Goal: Information Seeking & Learning: Learn about a topic

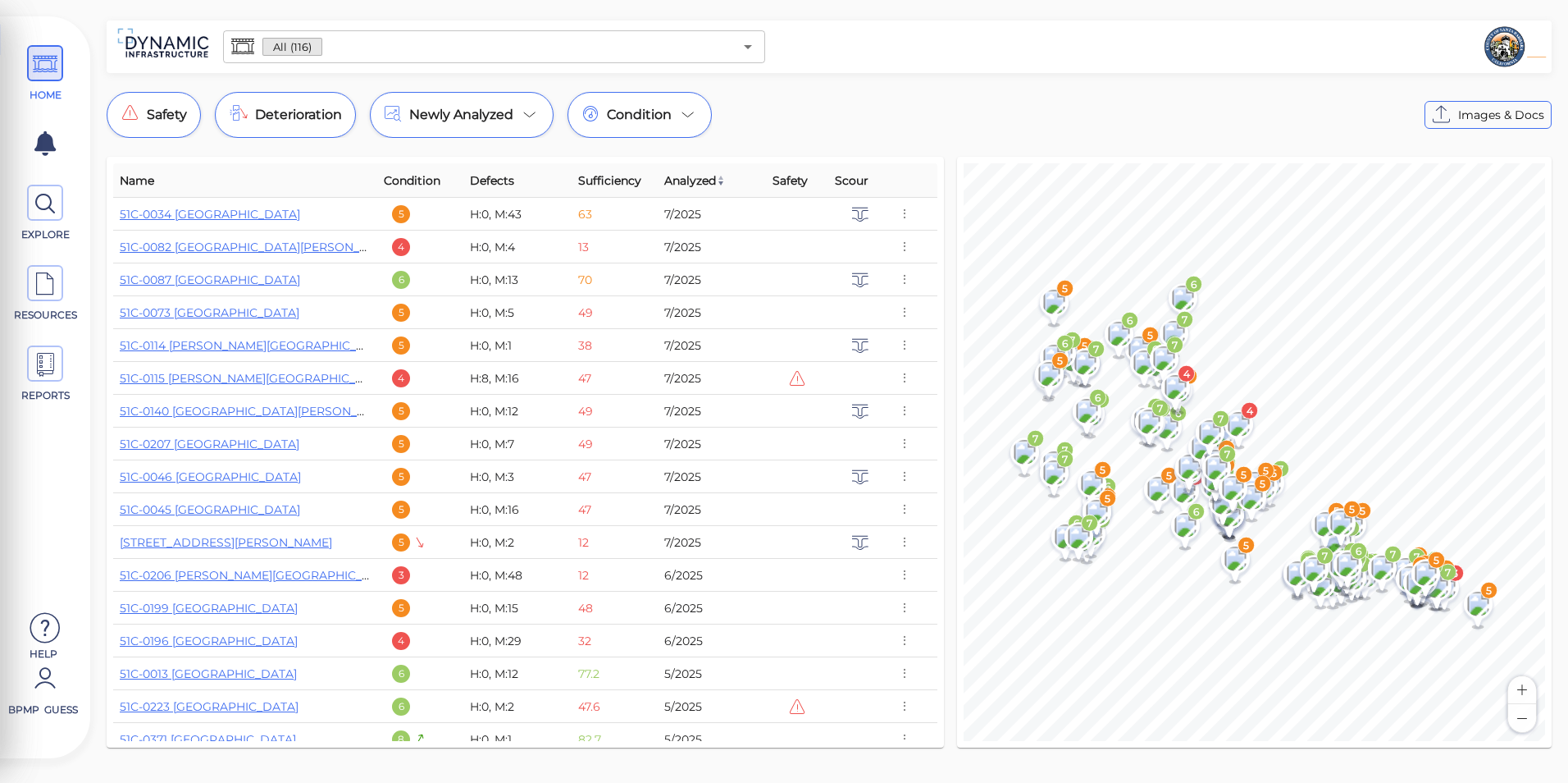
click at [468, 55] on input "text" at bounding box center [527, 47] width 410 height 23
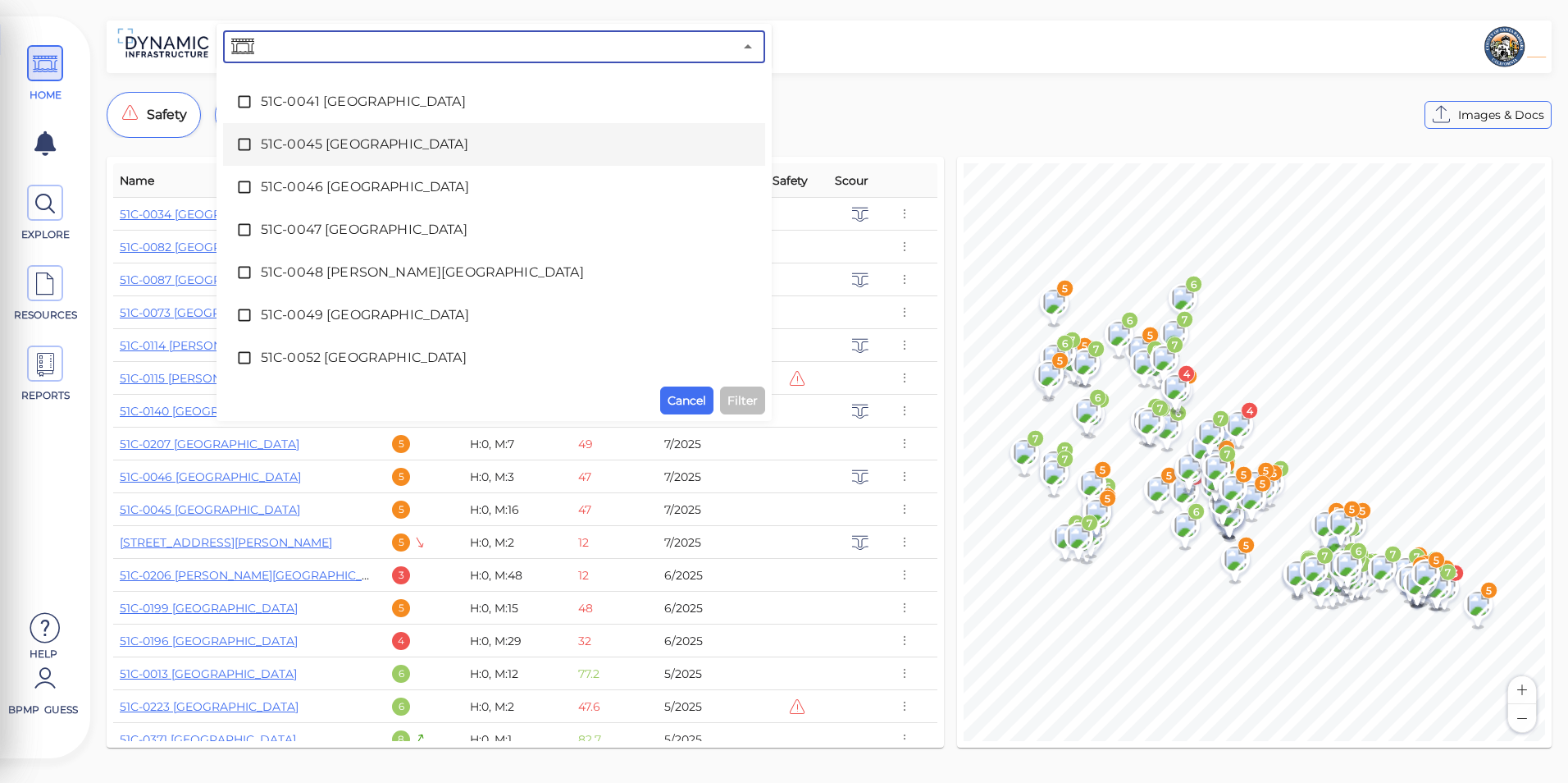
scroll to position [575, 0]
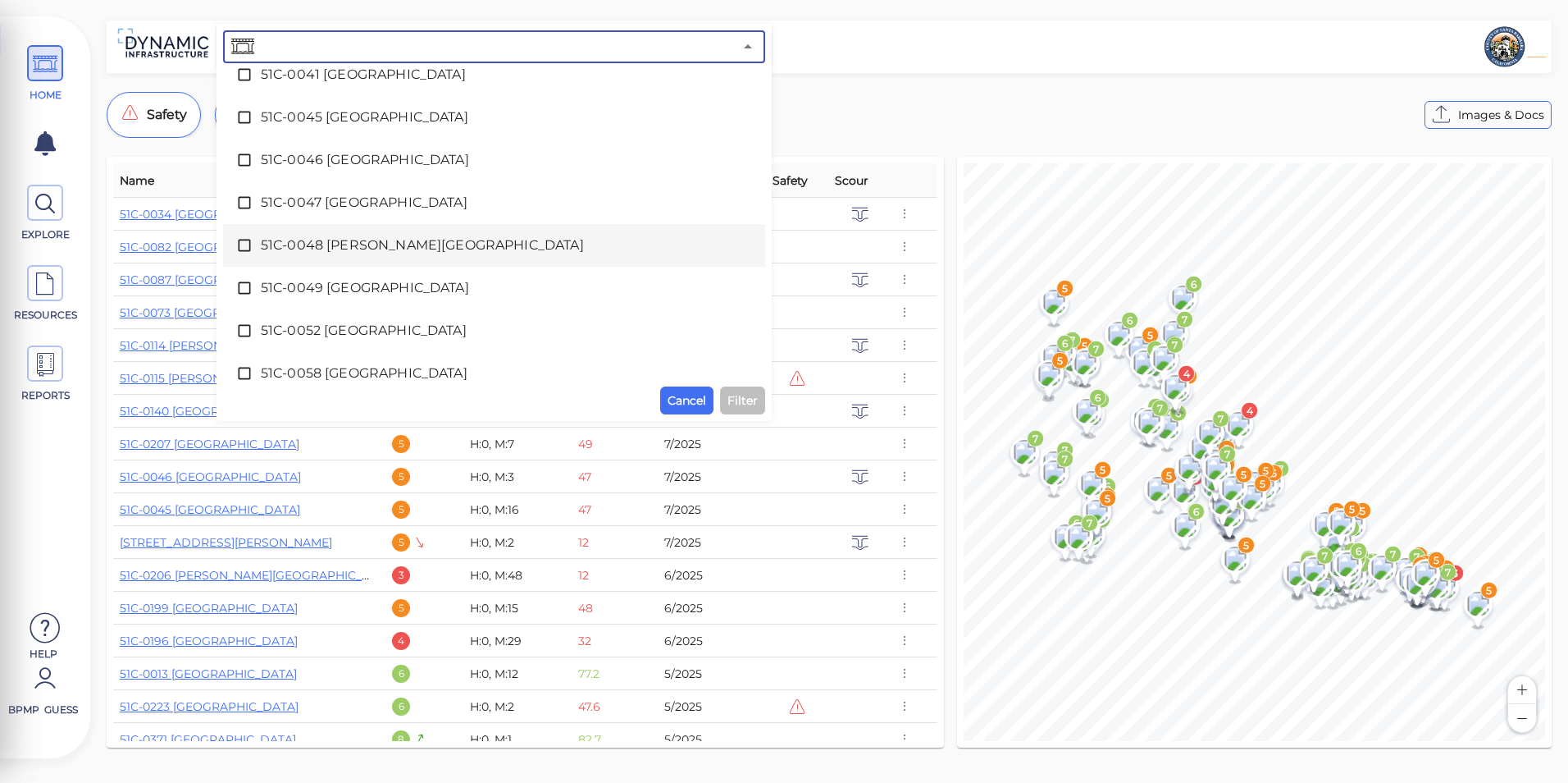
click at [360, 242] on span "51C-0048 [PERSON_NAME][GEOGRAPHIC_DATA]" at bounding box center [494, 246] width 467 height 20
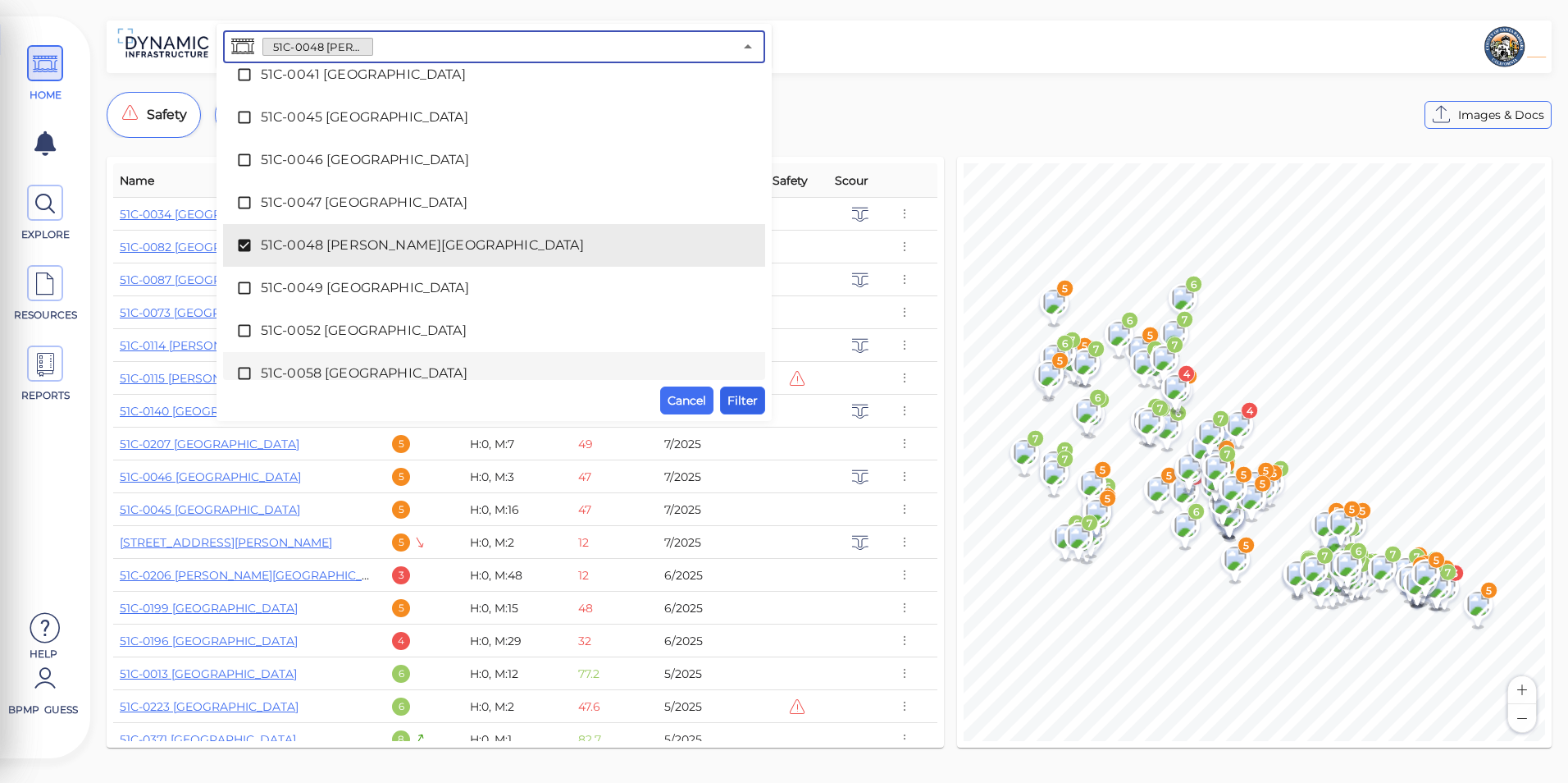
click at [742, 410] on button "Filter" at bounding box center [743, 400] width 45 height 28
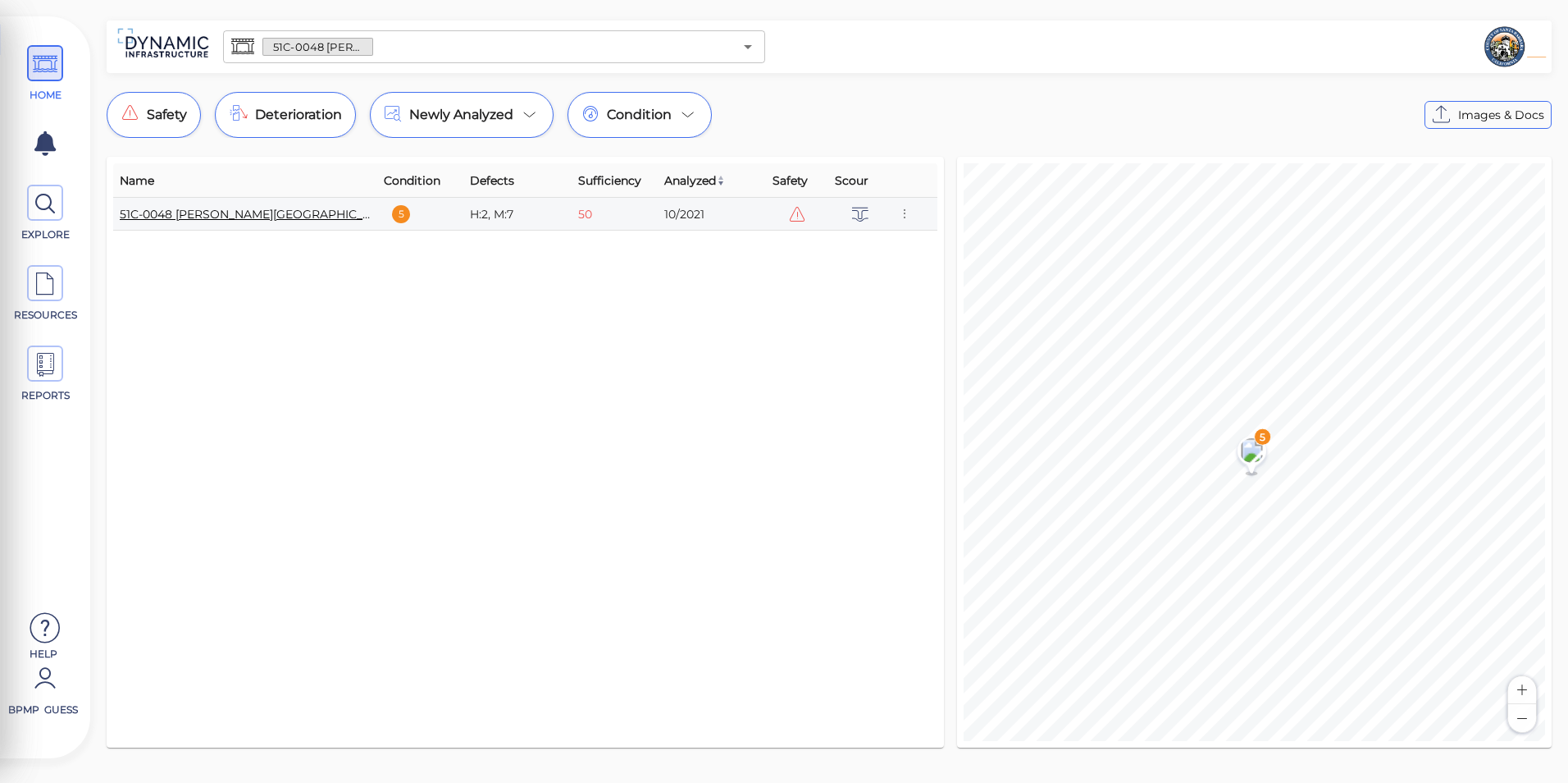
click at [209, 216] on link "51C-0048 [PERSON_NAME][GEOGRAPHIC_DATA]" at bounding box center [260, 214] width 279 height 15
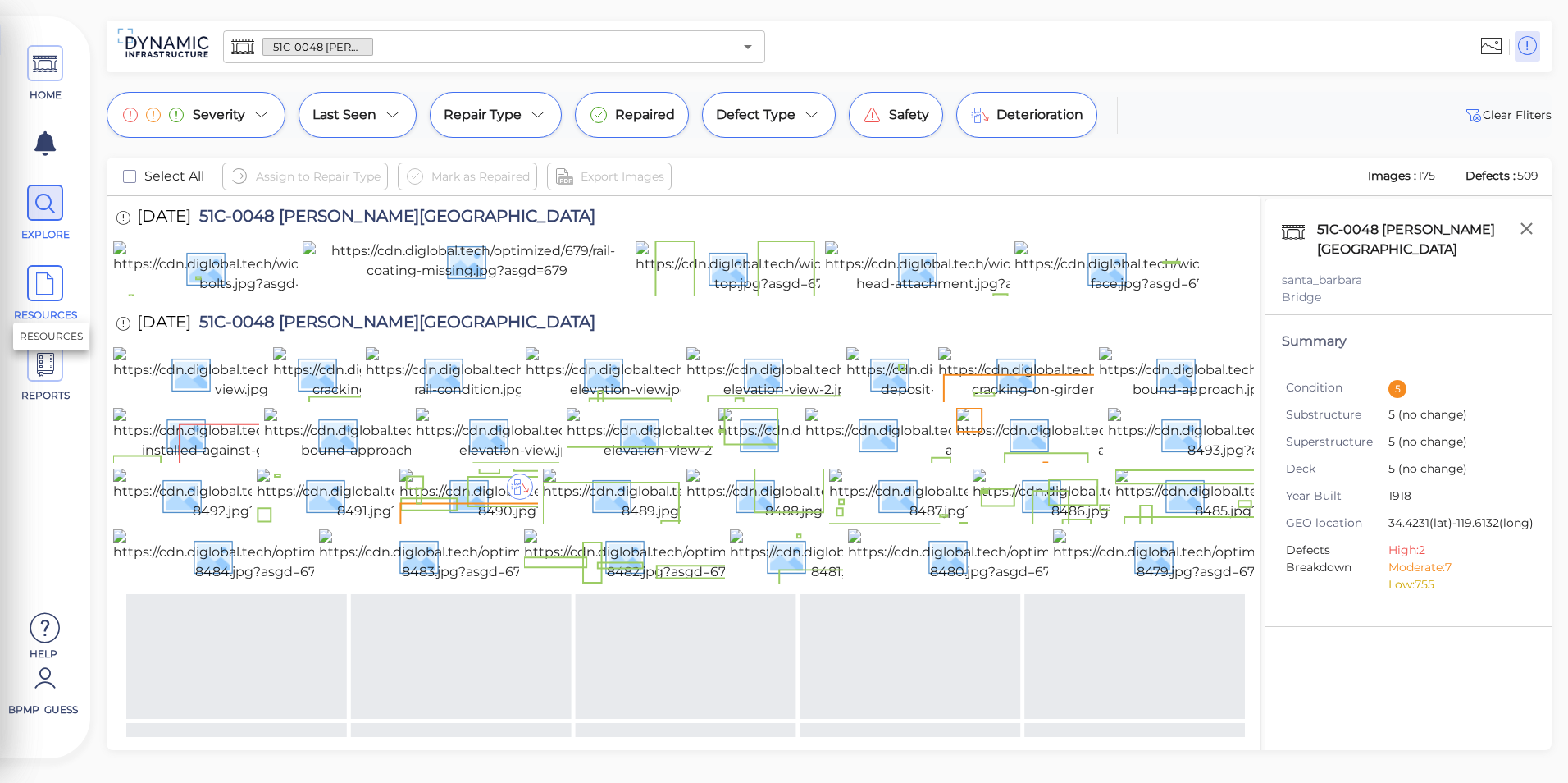
click at [47, 270] on icon at bounding box center [45, 285] width 25 height 37
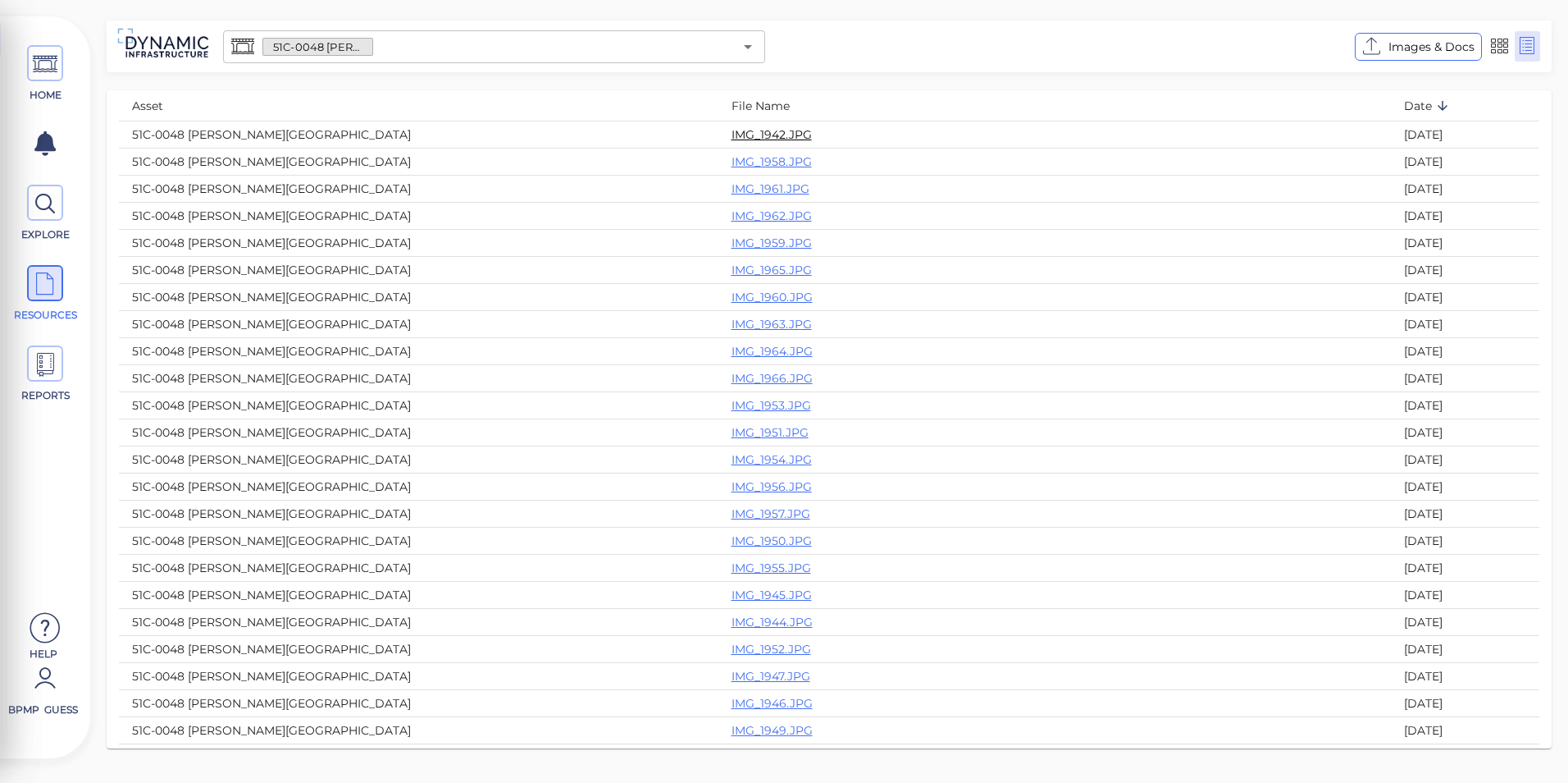
click at [732, 136] on link "IMG_1942.JPG" at bounding box center [772, 134] width 80 height 15
click at [34, 206] on icon at bounding box center [45, 204] width 25 height 37
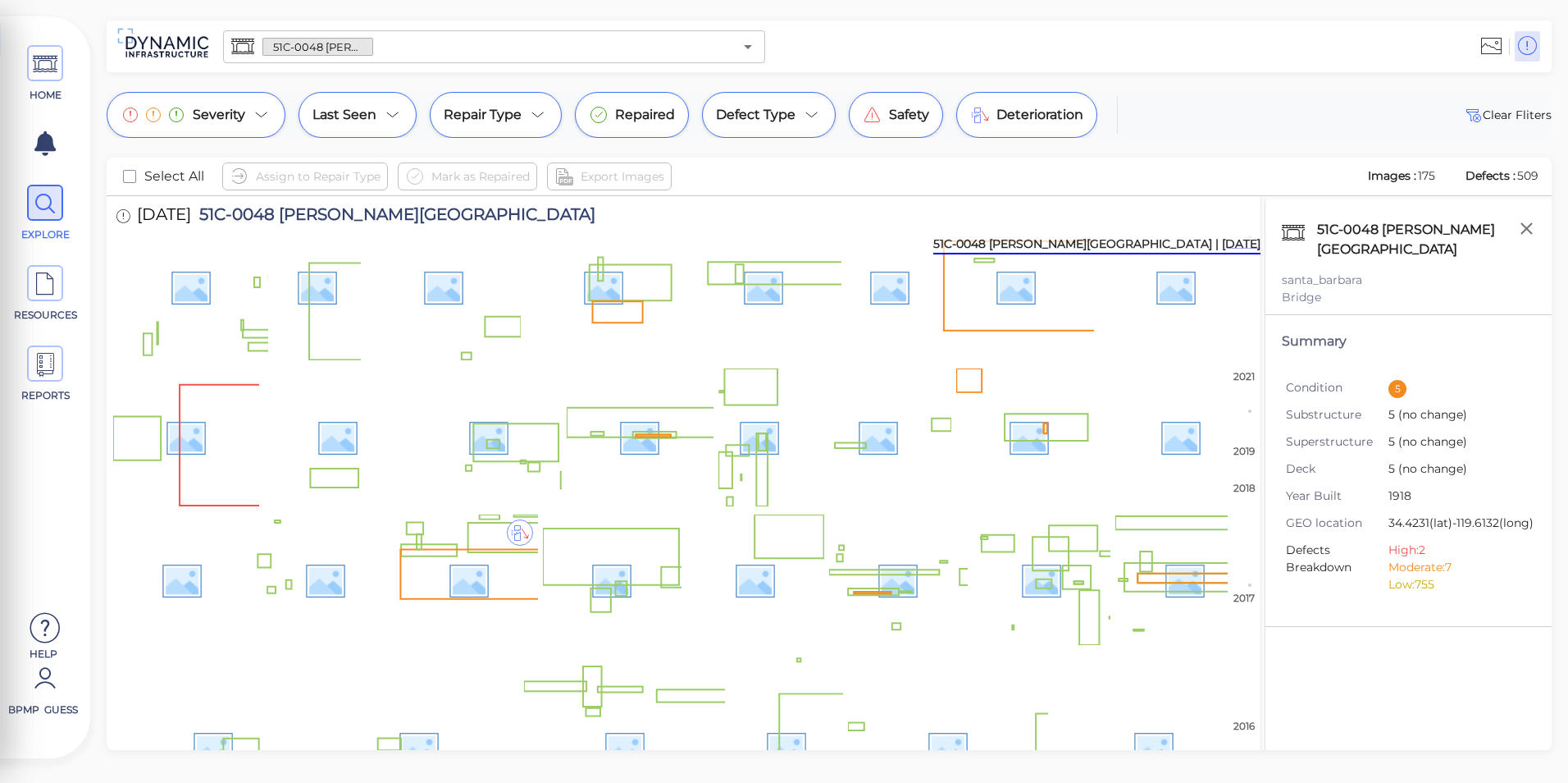
scroll to position [328, 0]
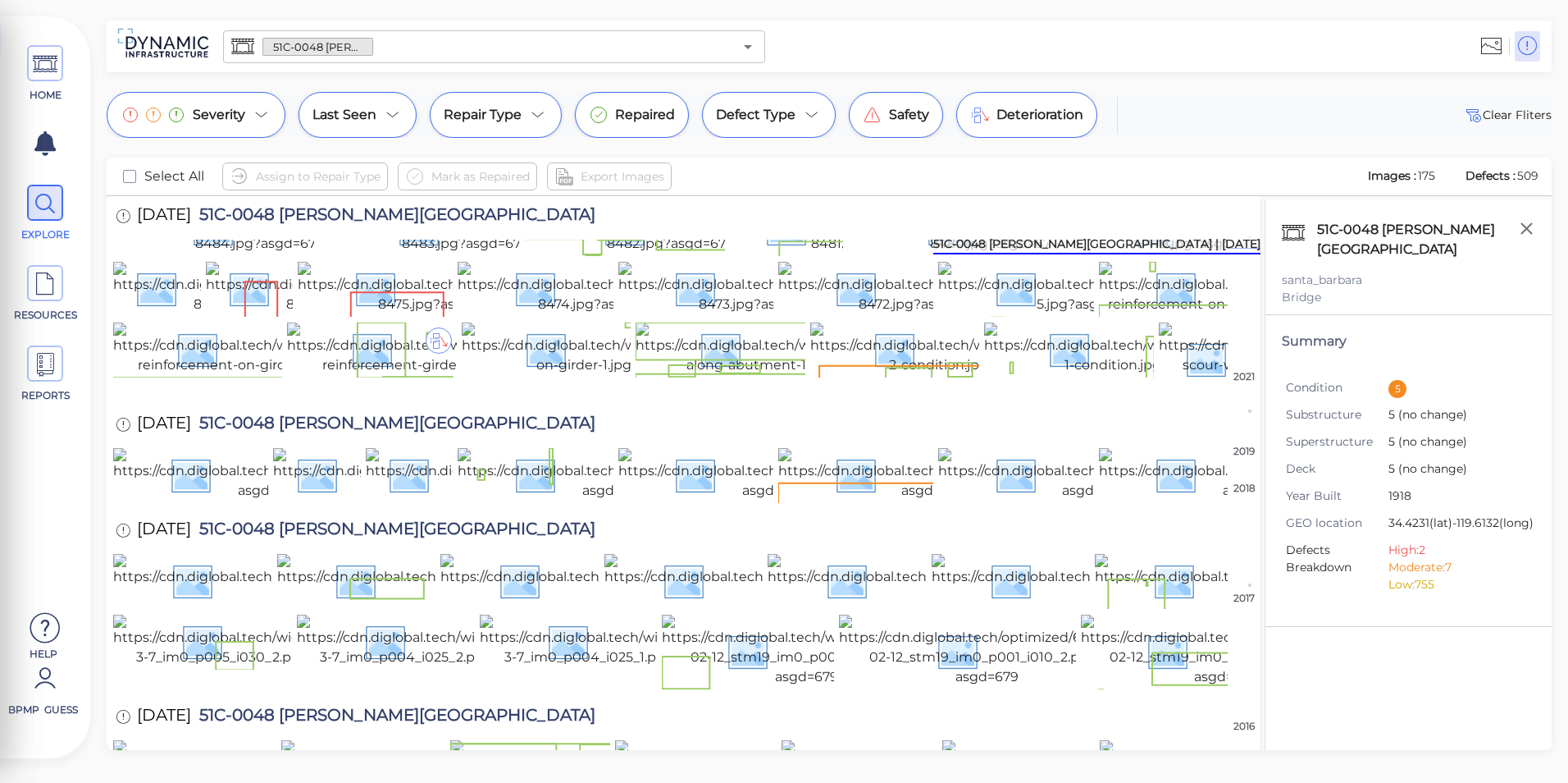
click at [832, 71] on img at bounding box center [825, 44] width 277 height 52
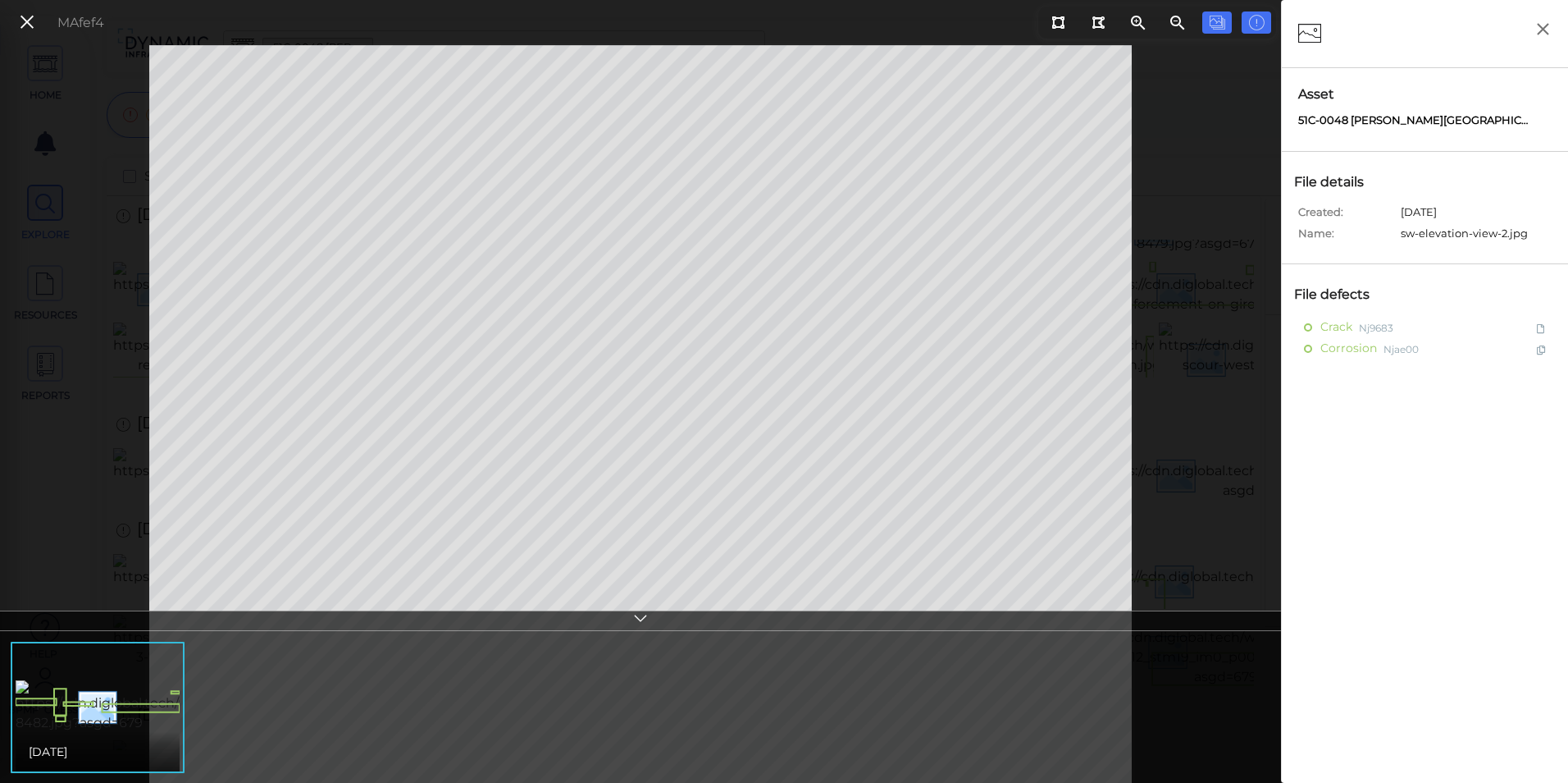
click at [645, 622] on icon at bounding box center [640, 620] width 16 height 19
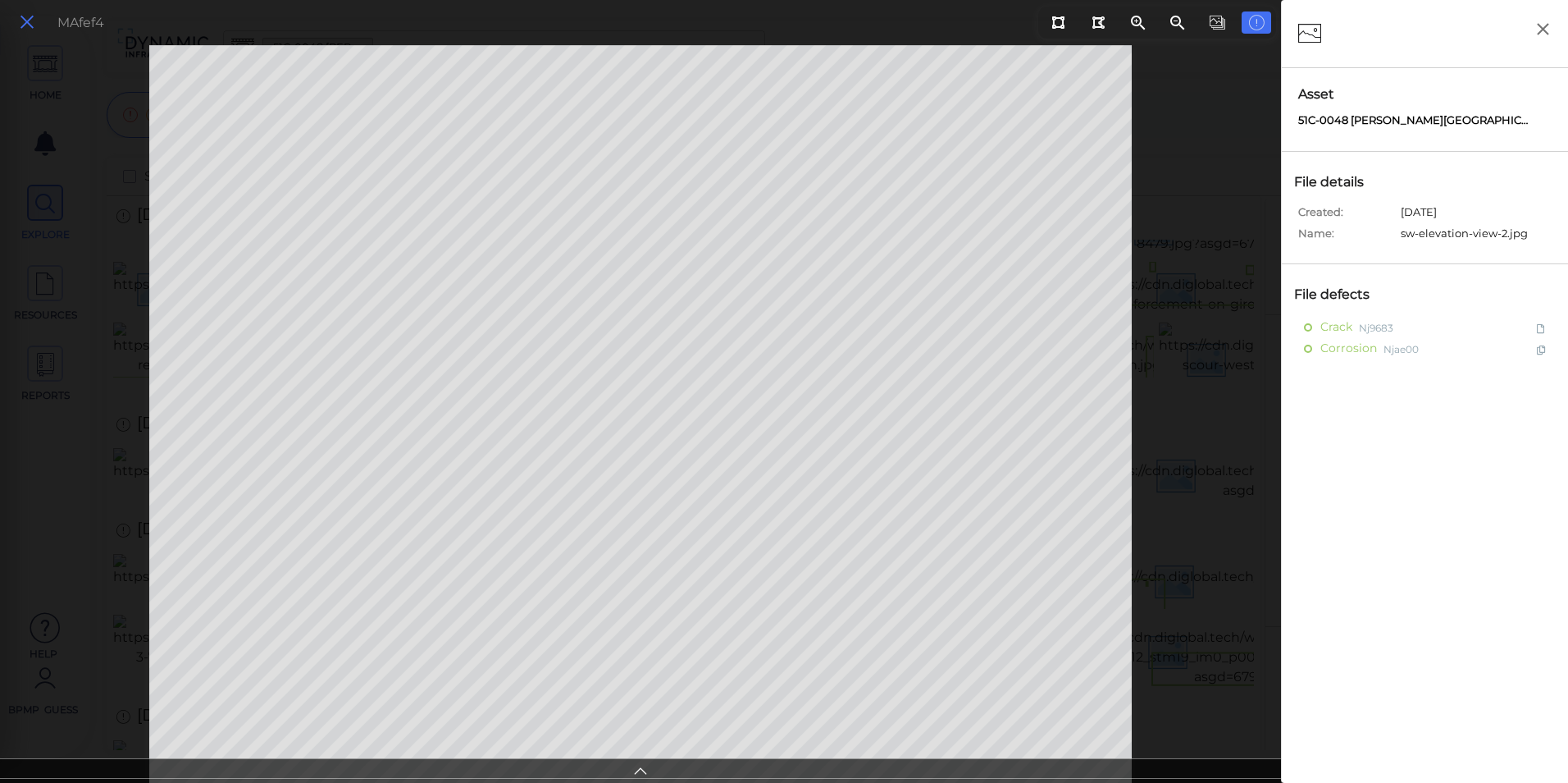
click at [14, 16] on button at bounding box center [27, 22] width 28 height 24
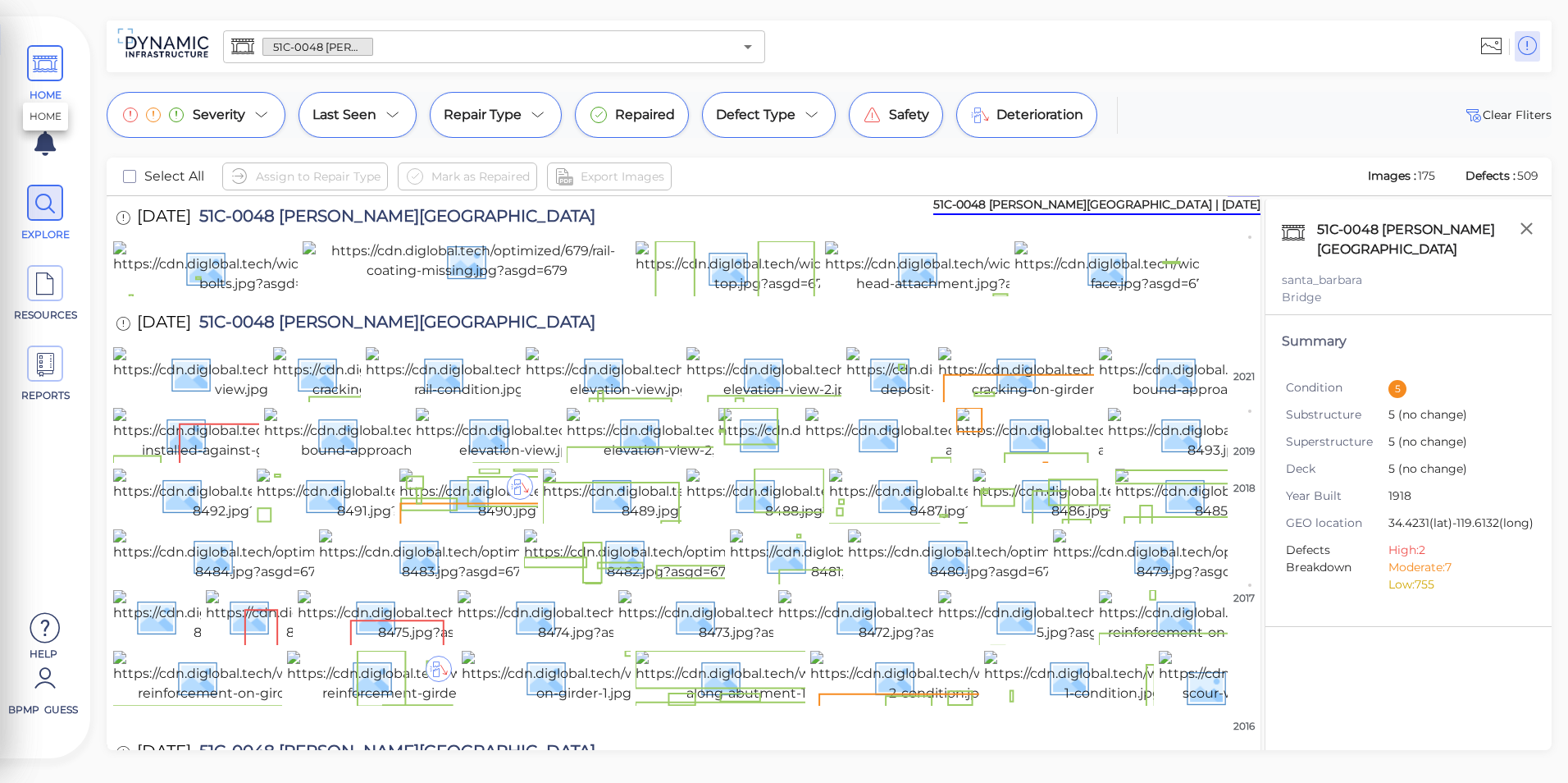
click at [33, 69] on icon at bounding box center [45, 65] width 25 height 37
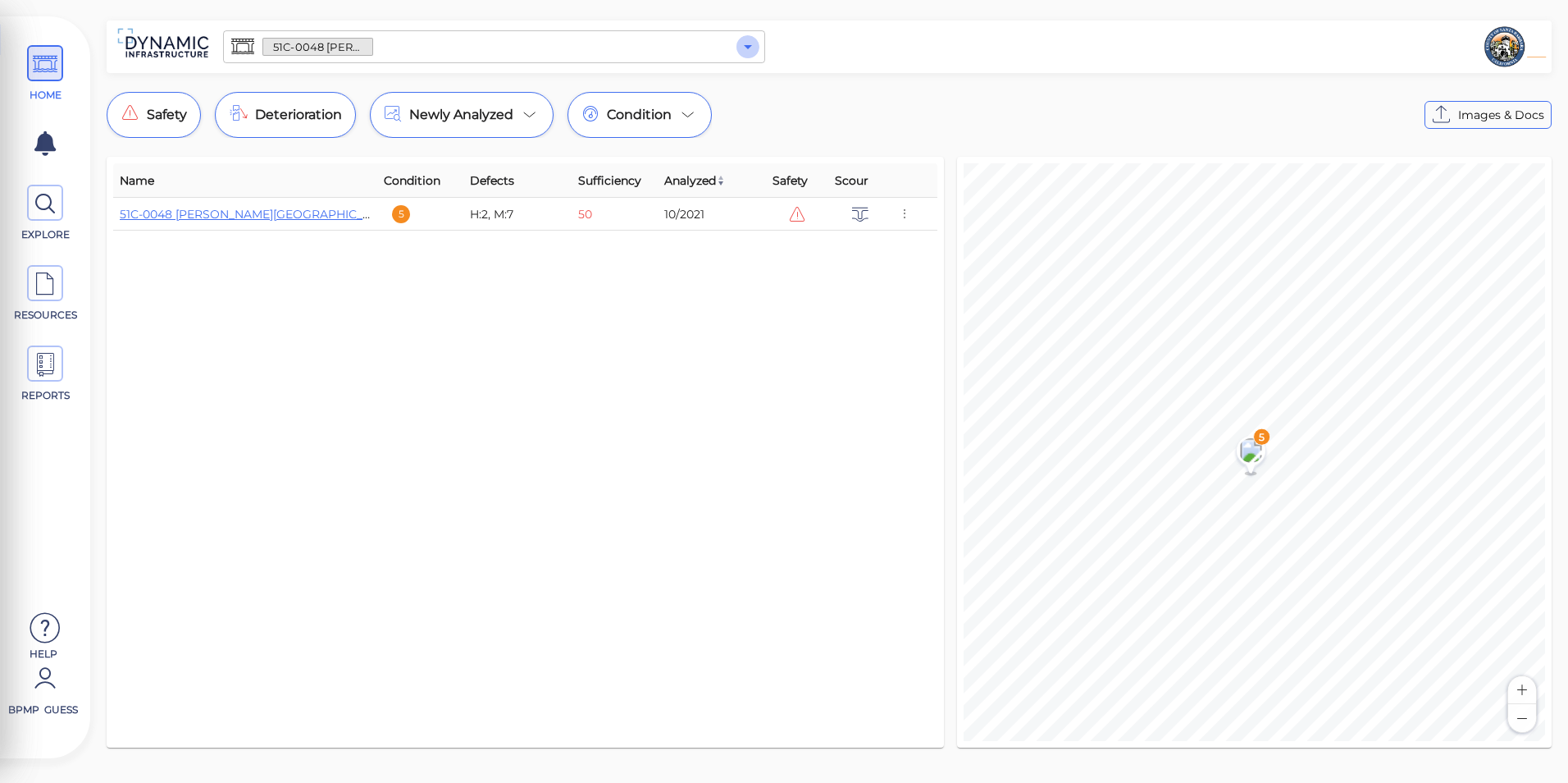
click at [748, 49] on icon "Open" at bounding box center [748, 47] width 20 height 20
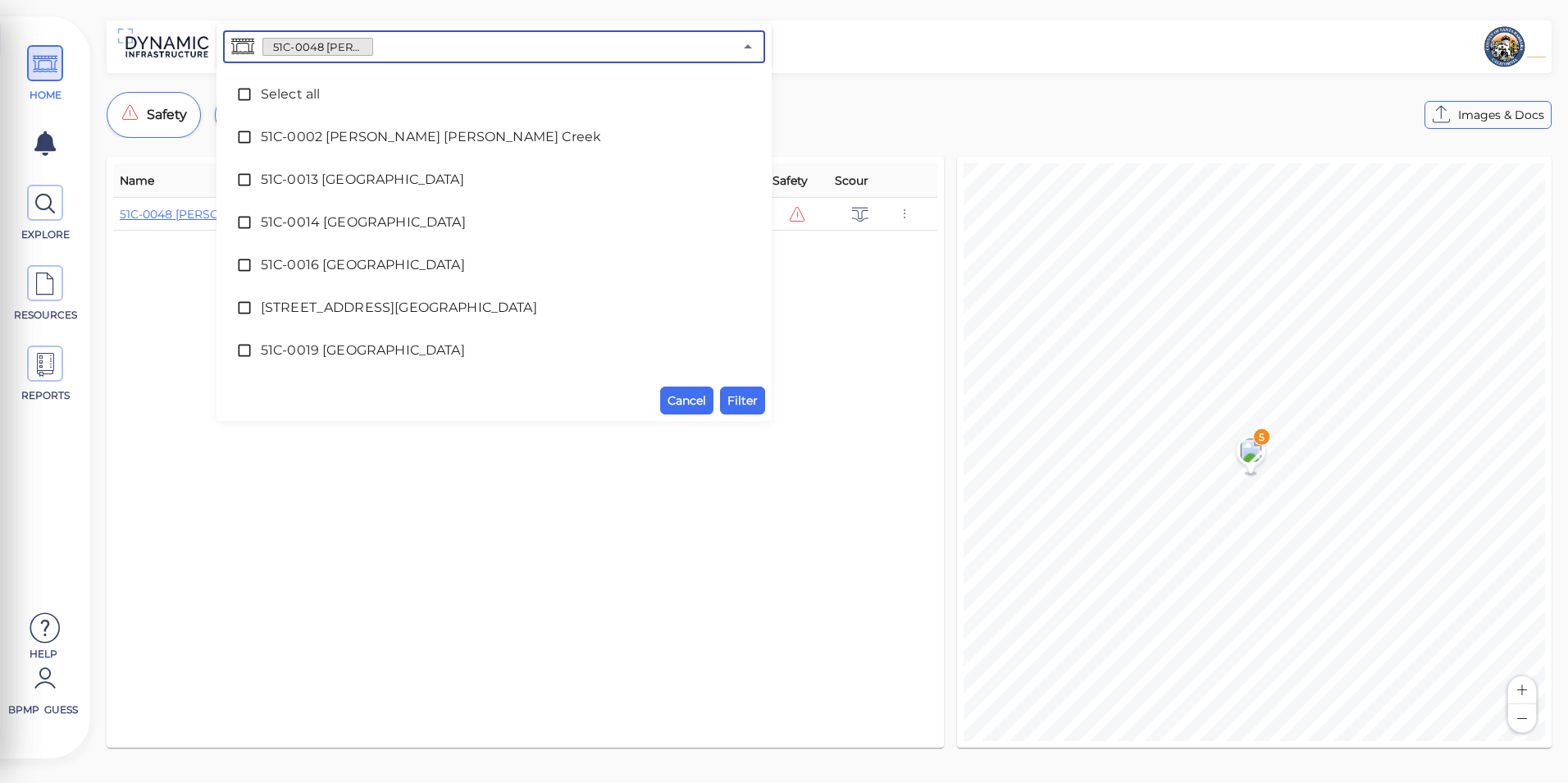
scroll to position [461, 0]
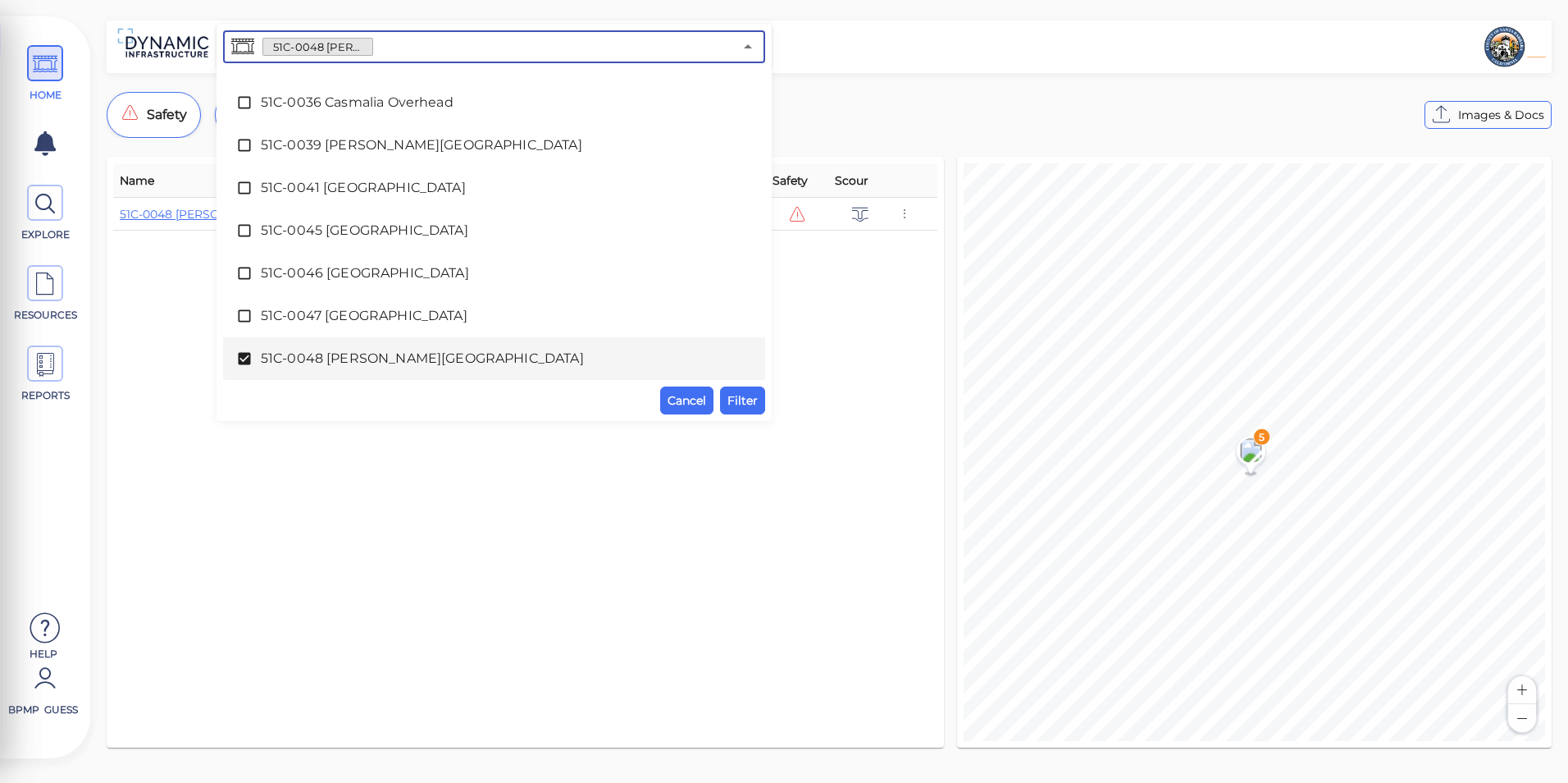
click at [348, 360] on span "51C-0048 [PERSON_NAME][GEOGRAPHIC_DATA]" at bounding box center [494, 359] width 467 height 20
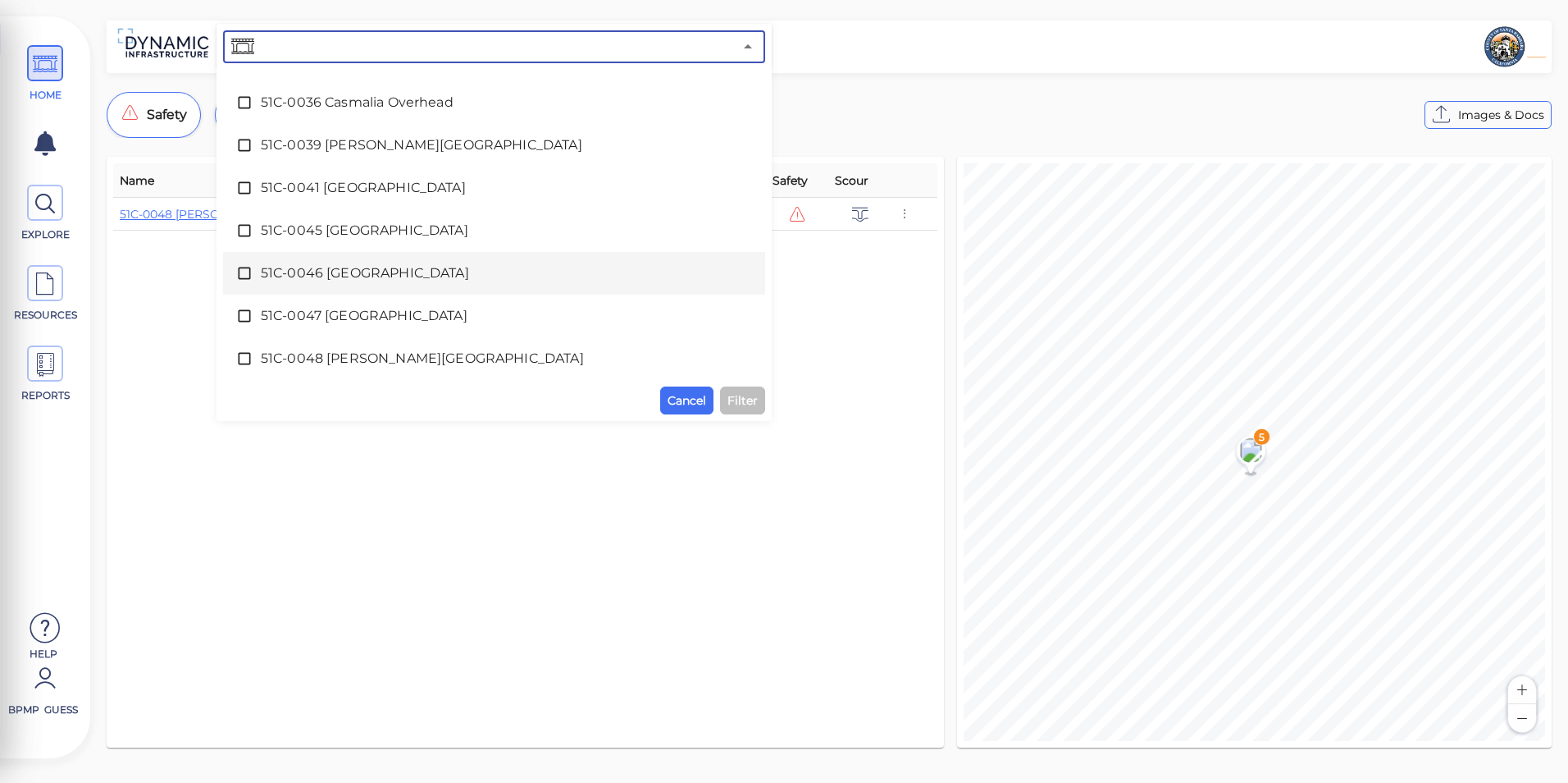
scroll to position [544, 0]
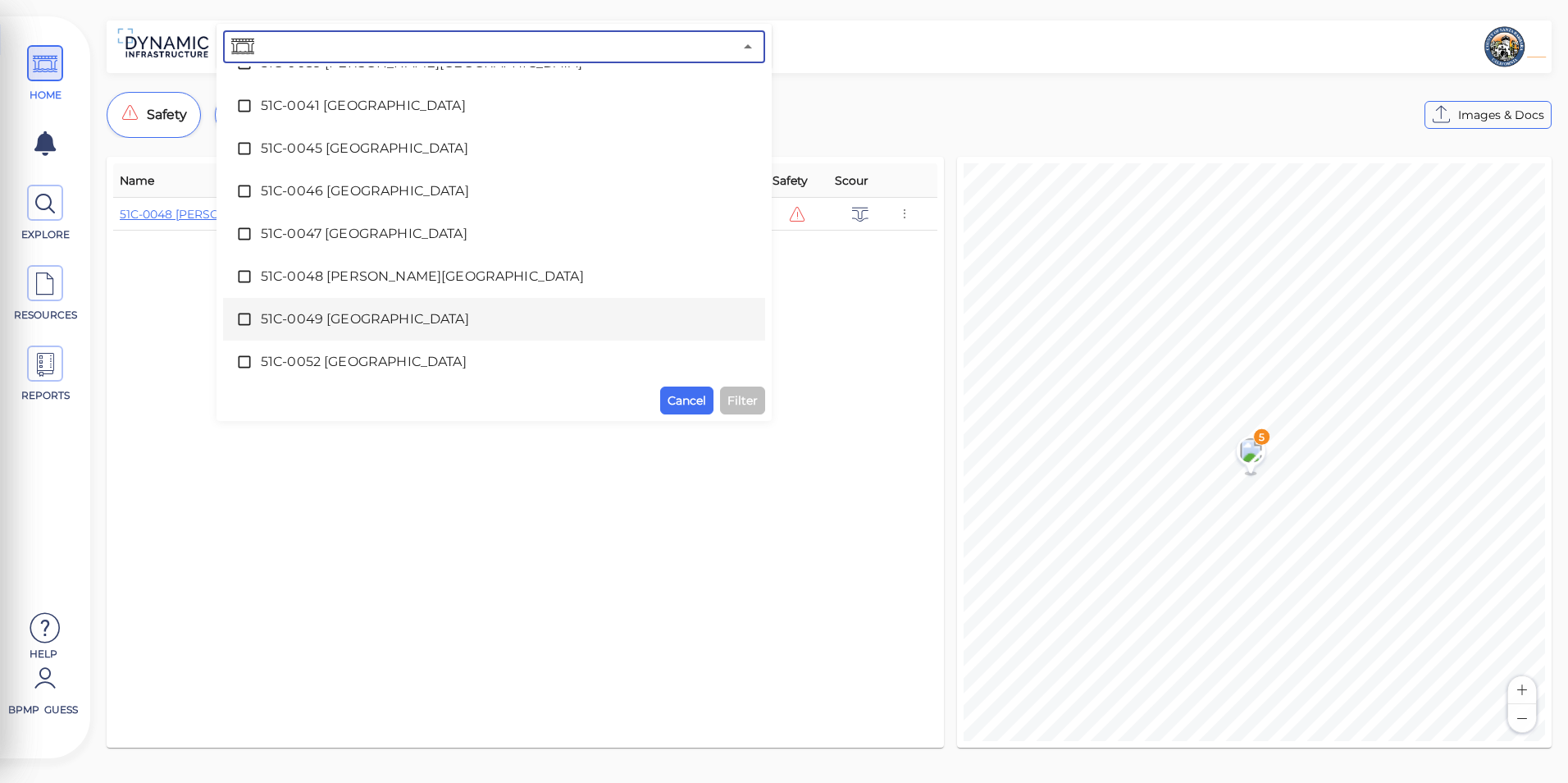
click at [390, 316] on span "51C-0049 [GEOGRAPHIC_DATA]" at bounding box center [494, 319] width 467 height 20
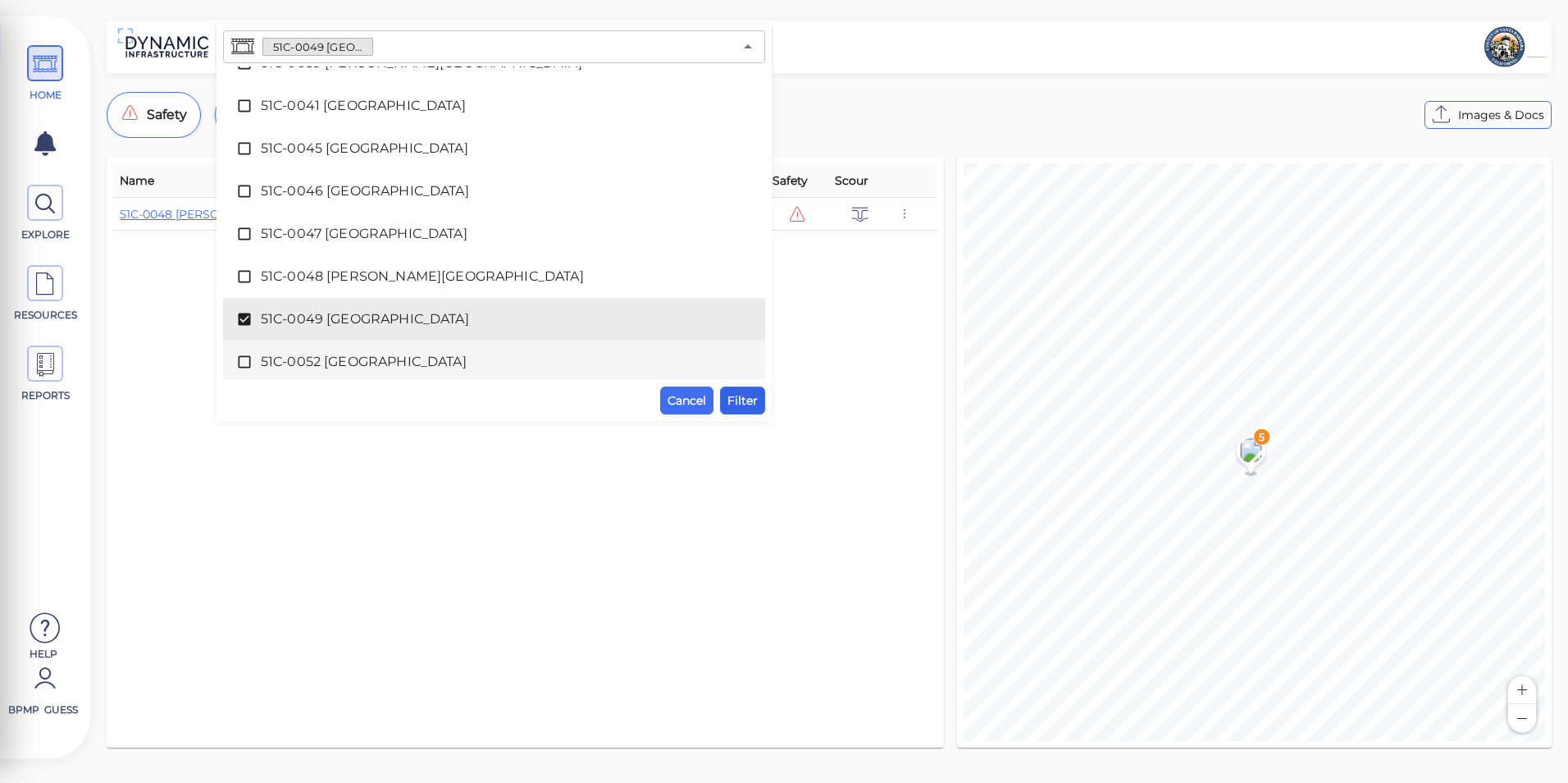
click at [742, 408] on span "Filter" at bounding box center [743, 400] width 30 height 20
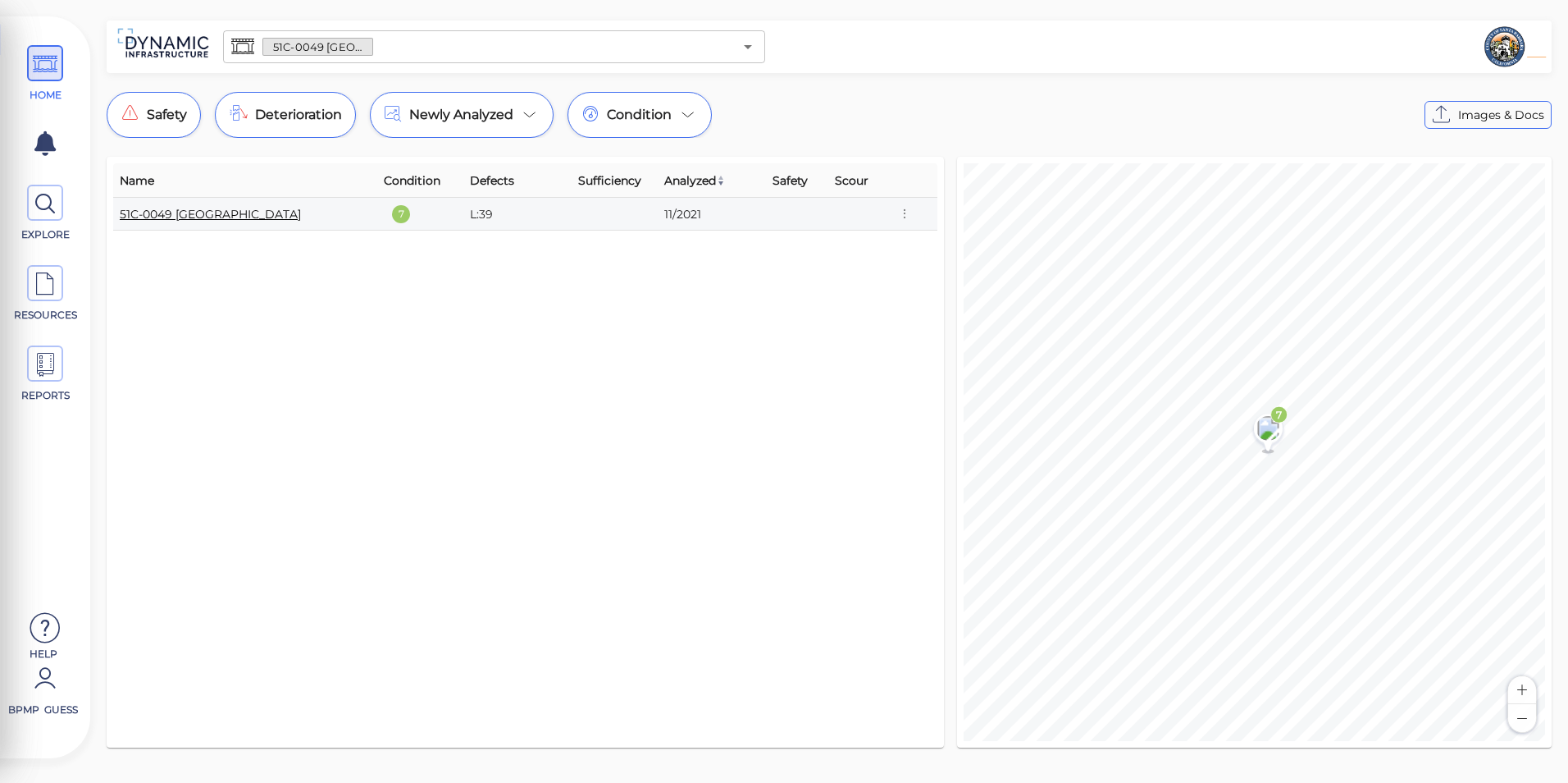
click at [249, 217] on link "51C-0049 [GEOGRAPHIC_DATA]" at bounding box center [211, 214] width 181 height 15
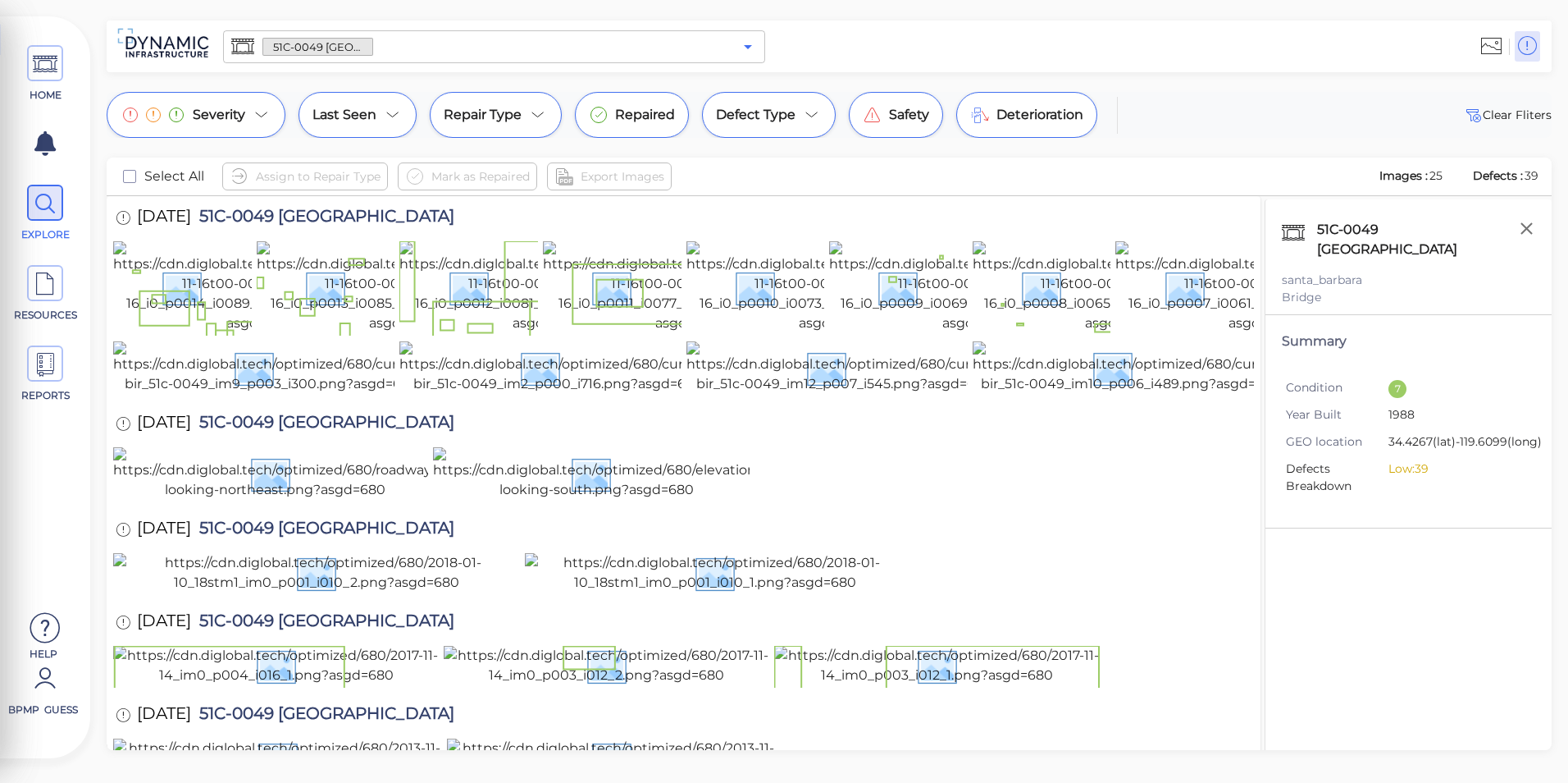
click at [755, 45] on icon "Open" at bounding box center [748, 47] width 20 height 20
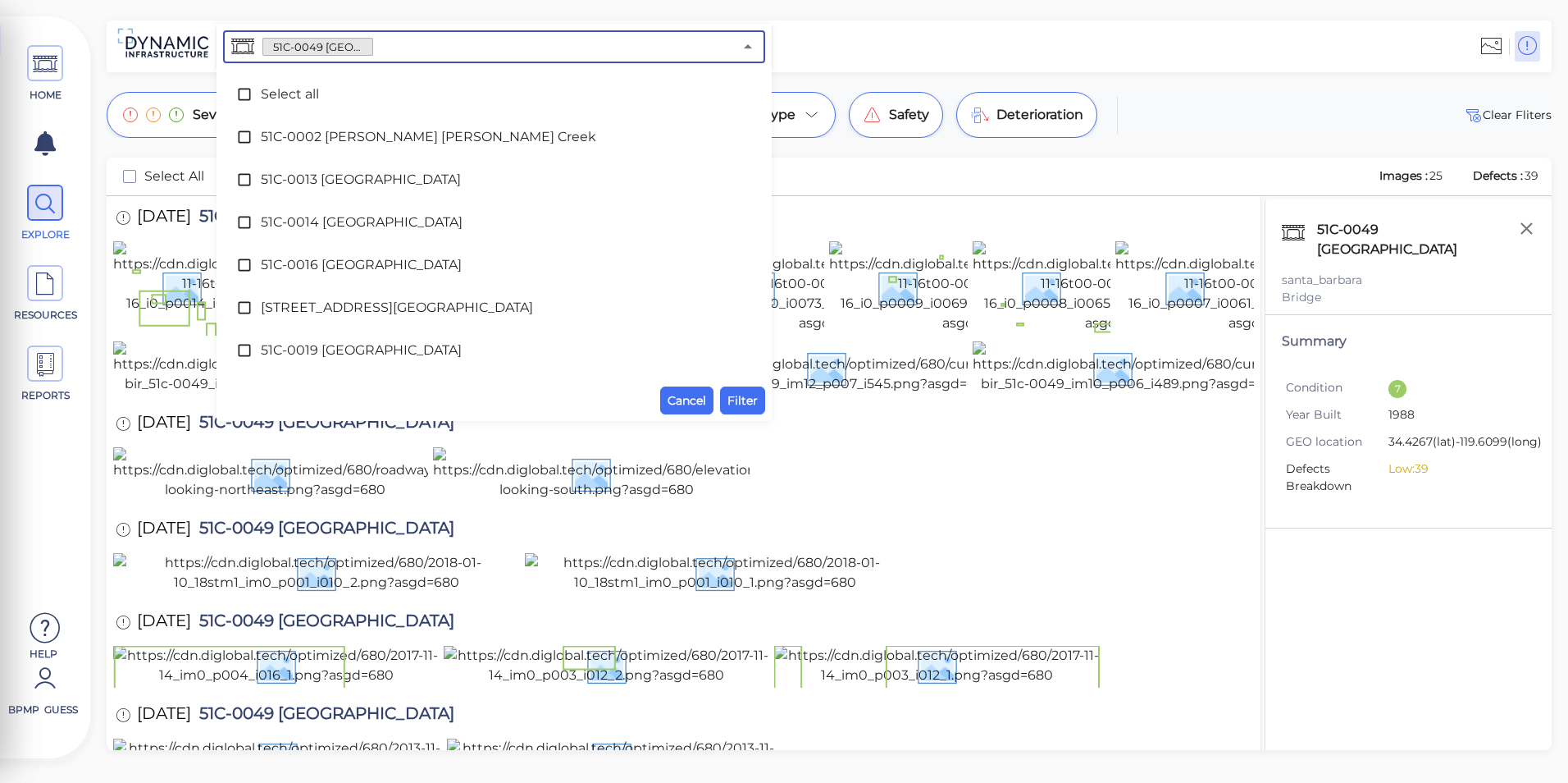
scroll to position [504, 0]
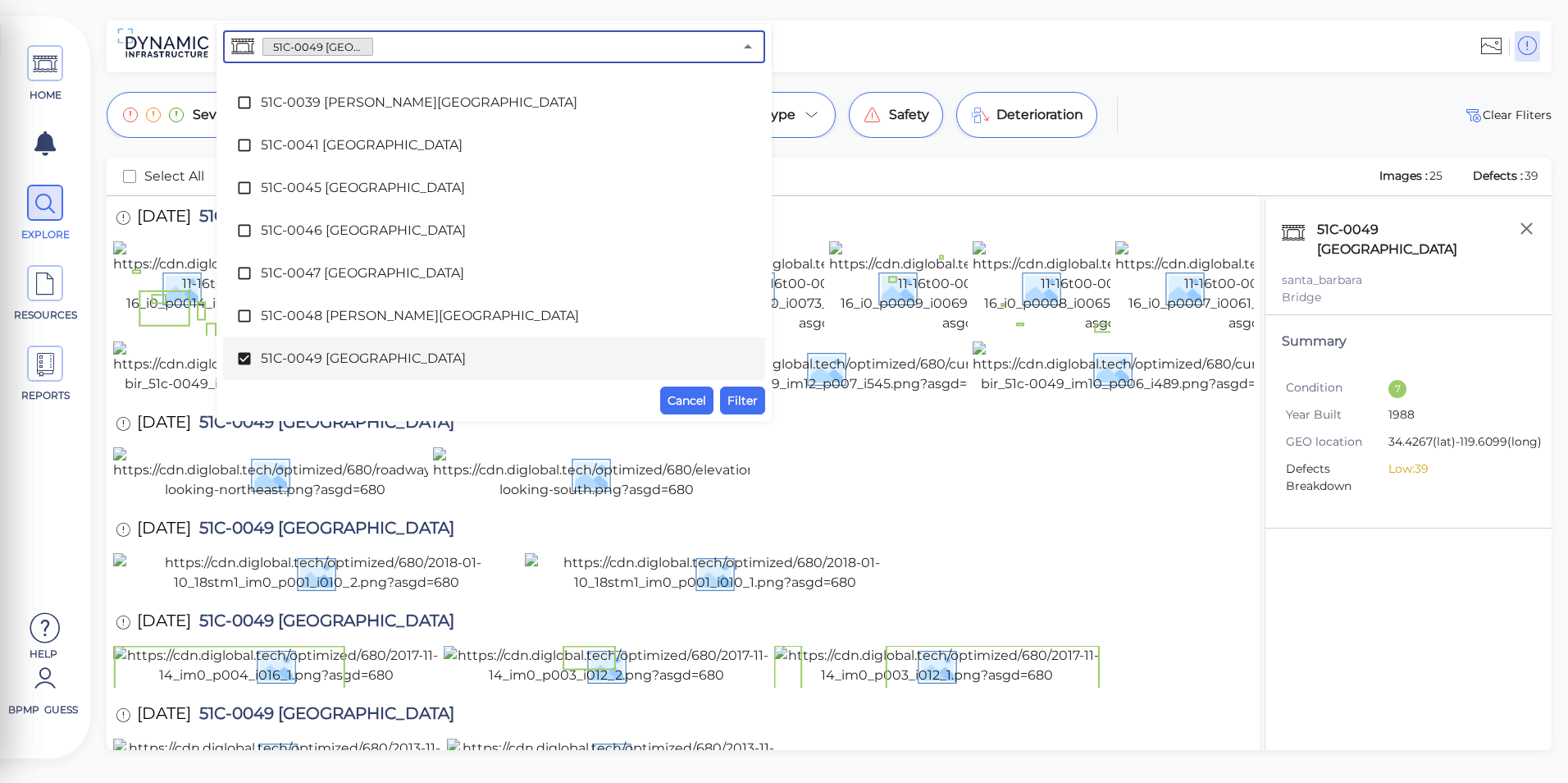
click at [337, 354] on span "51C-0049 [GEOGRAPHIC_DATA]" at bounding box center [494, 359] width 467 height 20
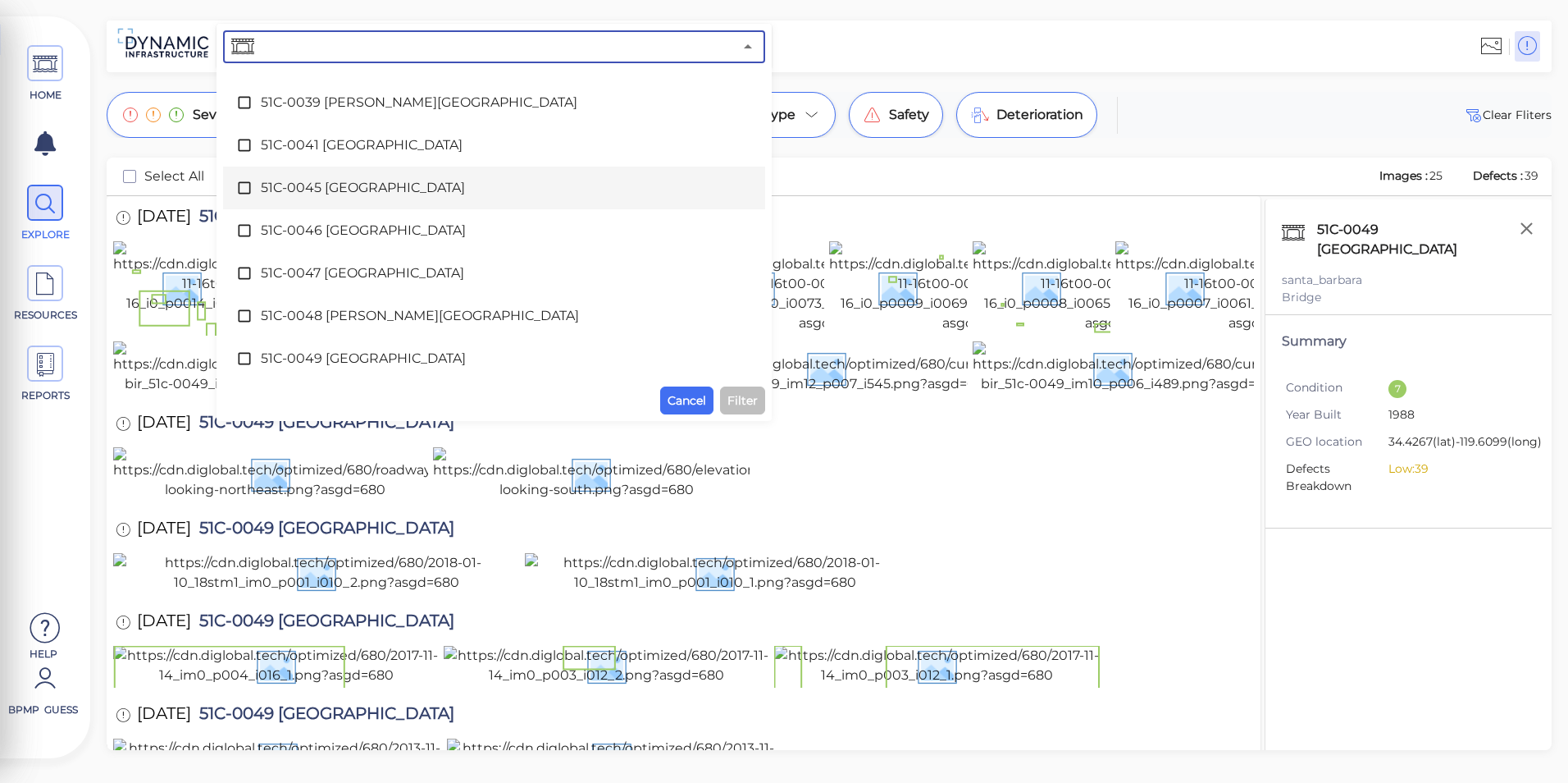
click at [330, 186] on span "51C-0045 [GEOGRAPHIC_DATA]" at bounding box center [494, 188] width 467 height 20
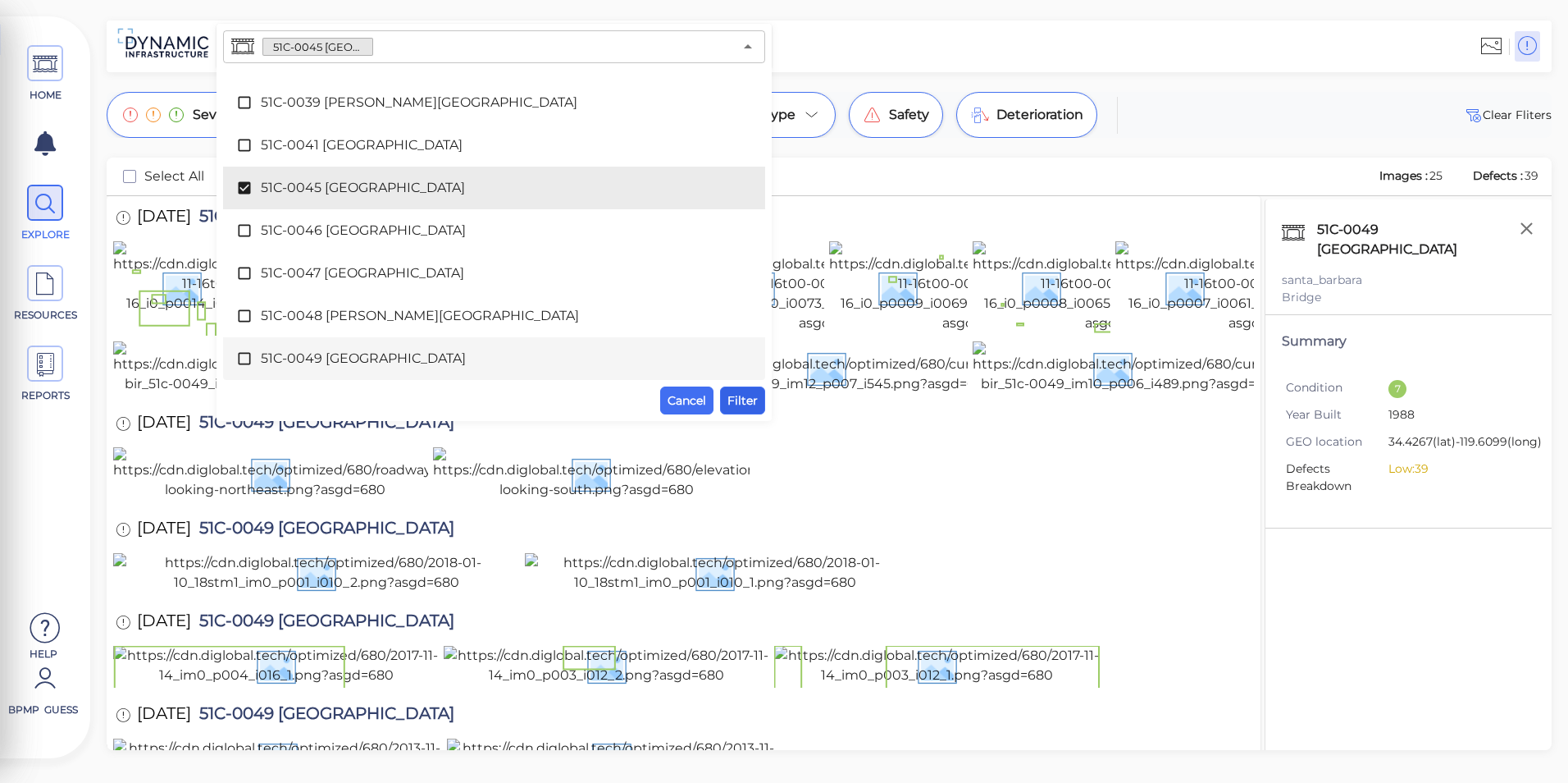
click at [732, 401] on span "Filter" at bounding box center [743, 400] width 30 height 20
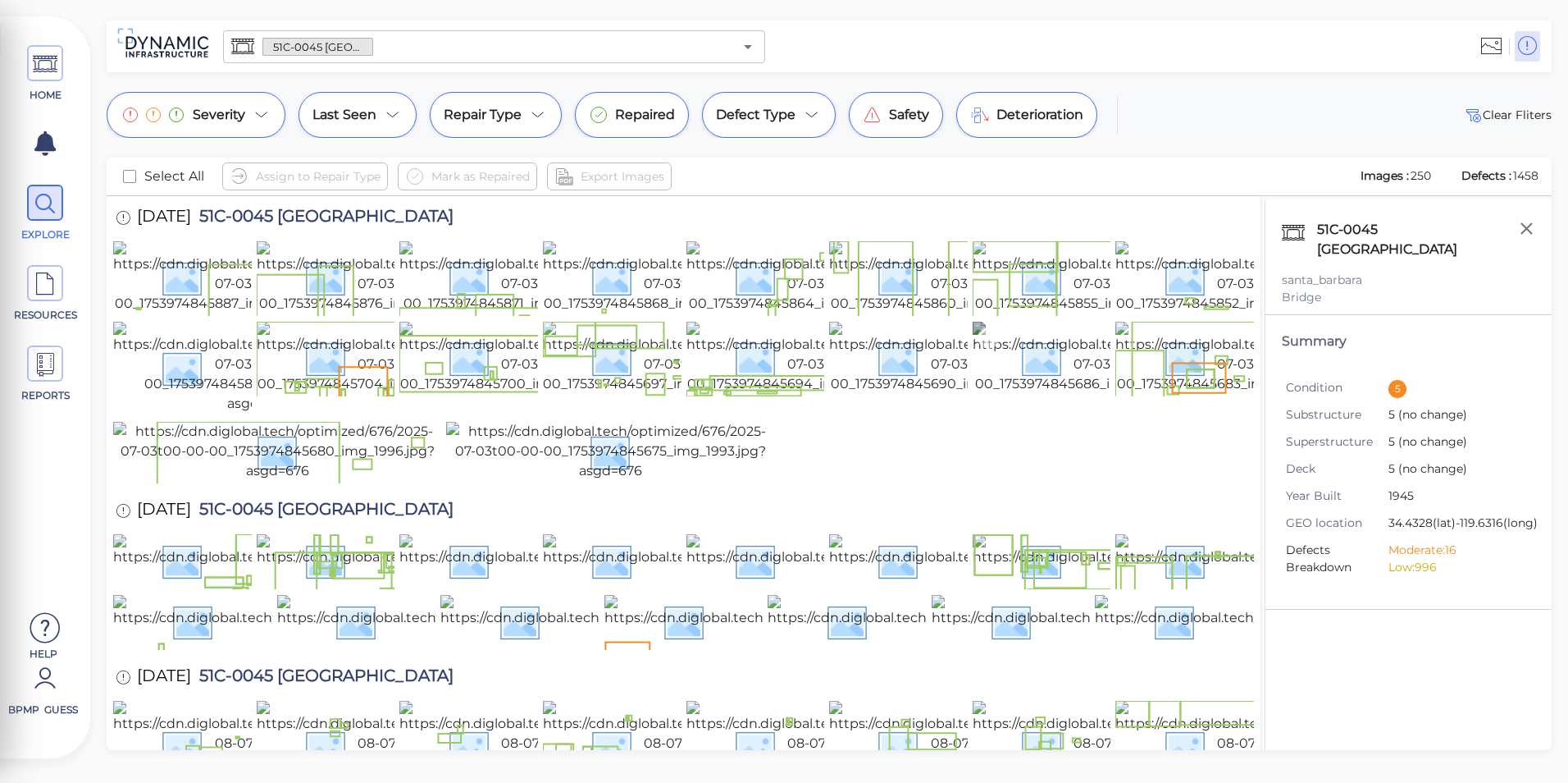
click at [1048, 394] on img at bounding box center [1118, 358] width 291 height 72
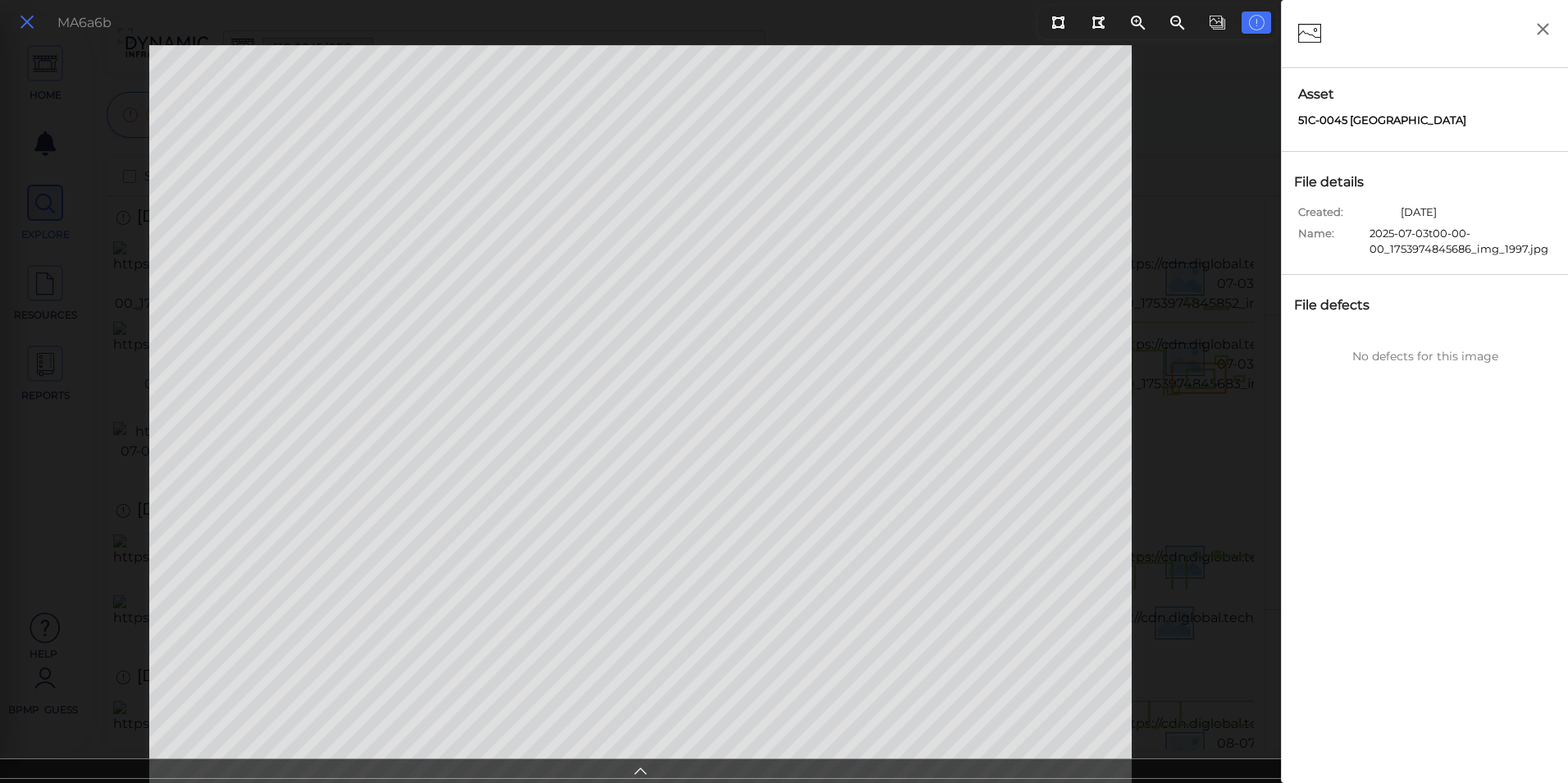
click at [25, 12] on icon at bounding box center [27, 22] width 18 height 22
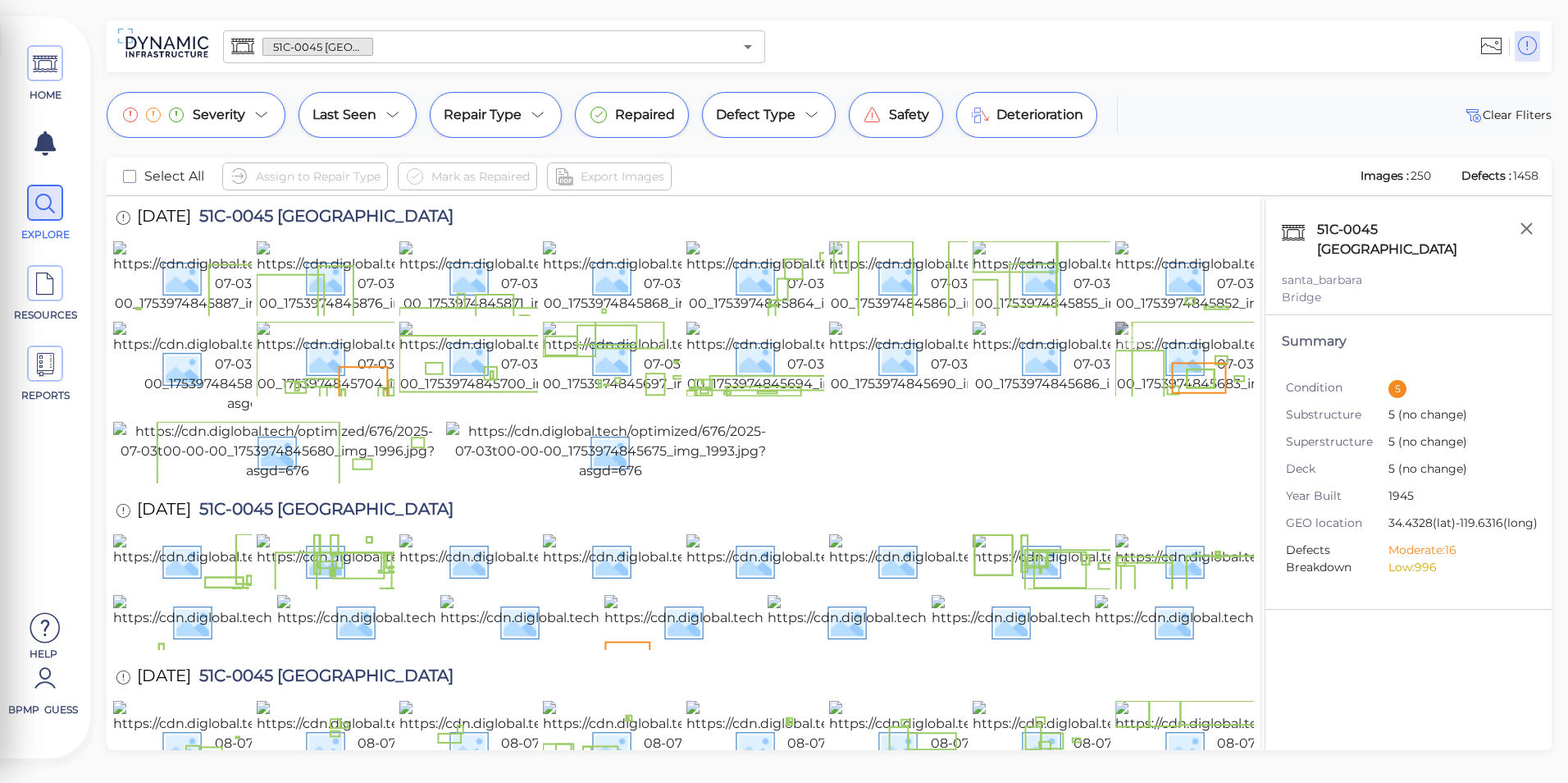
click at [1142, 394] on img at bounding box center [1260, 358] width 291 height 72
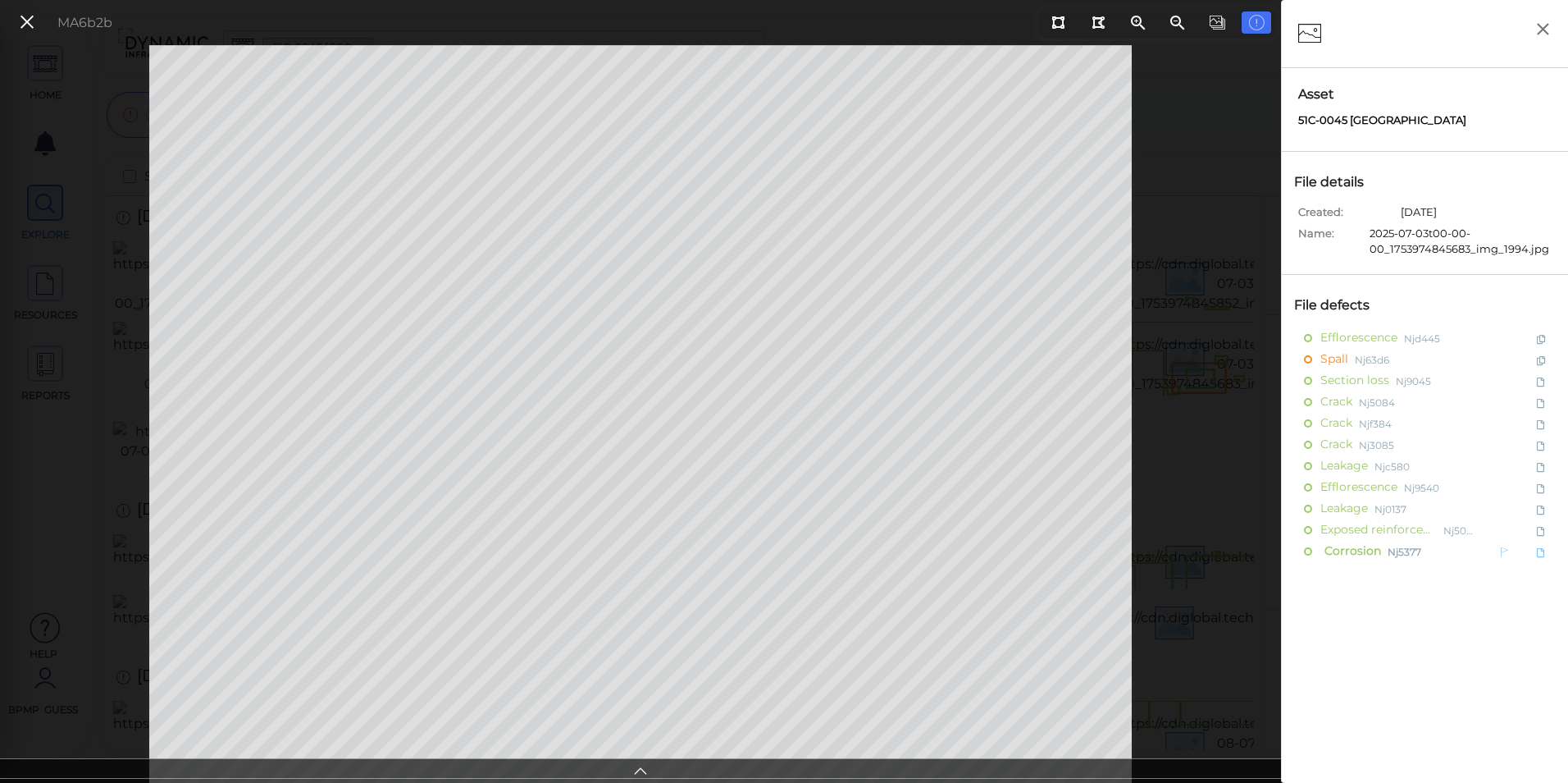
click at [1339, 542] on span "Corrosion" at bounding box center [1351, 551] width 60 height 20
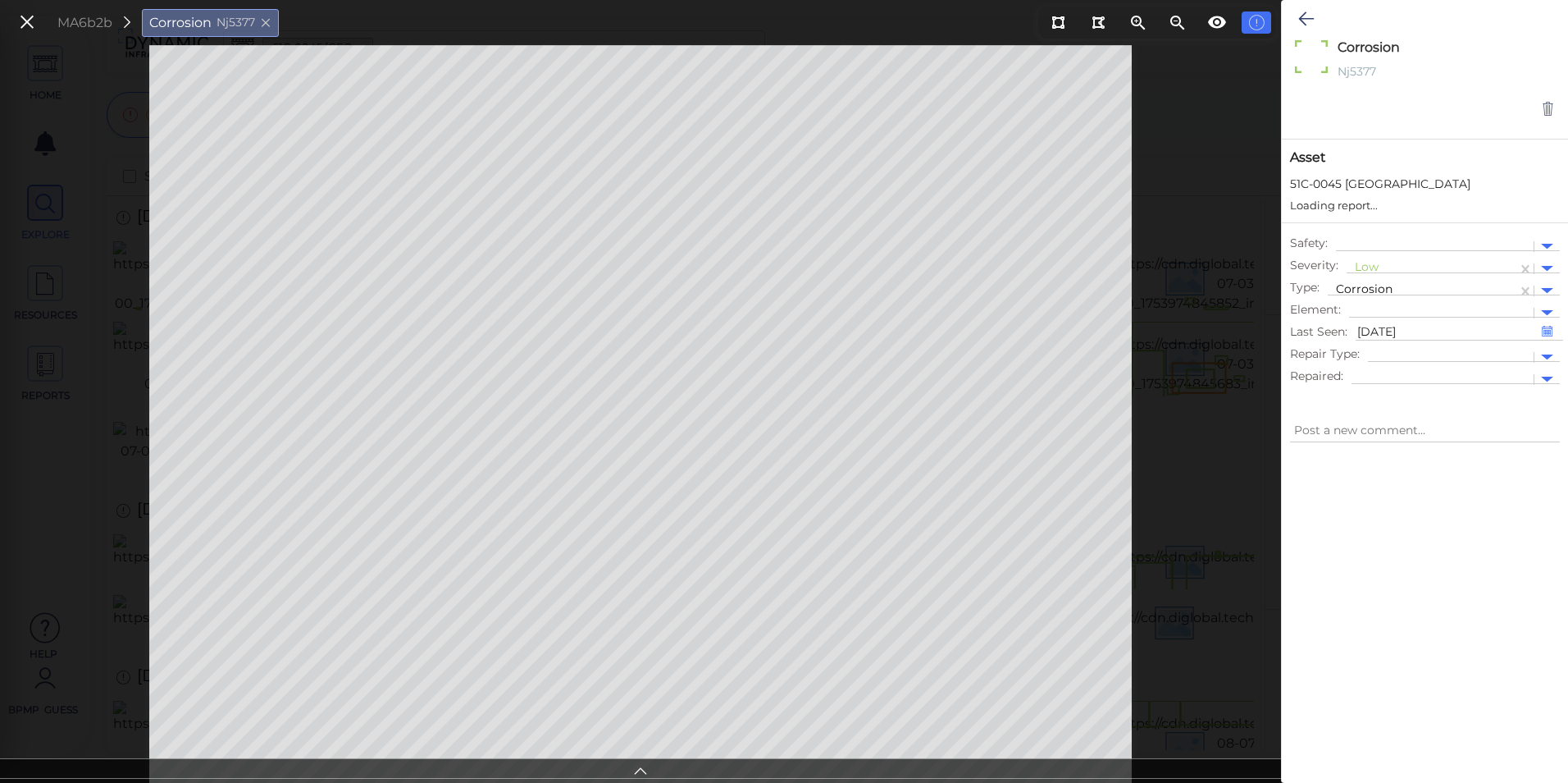
type textarea "x"
click at [1303, 20] on icon at bounding box center [1307, 19] width 16 height 20
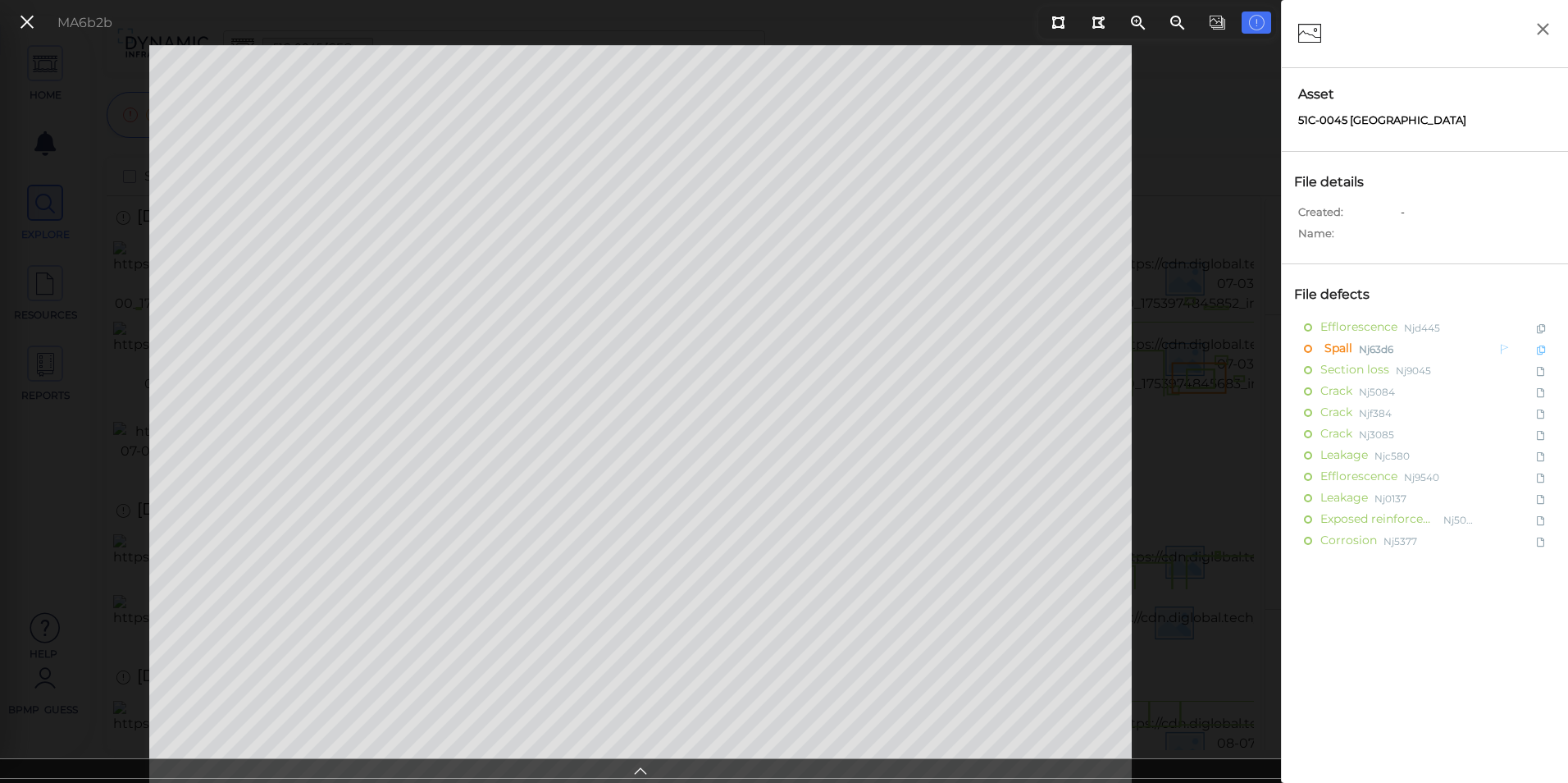
click at [1387, 351] on span "Nj63d6" at bounding box center [1376, 348] width 35 height 20
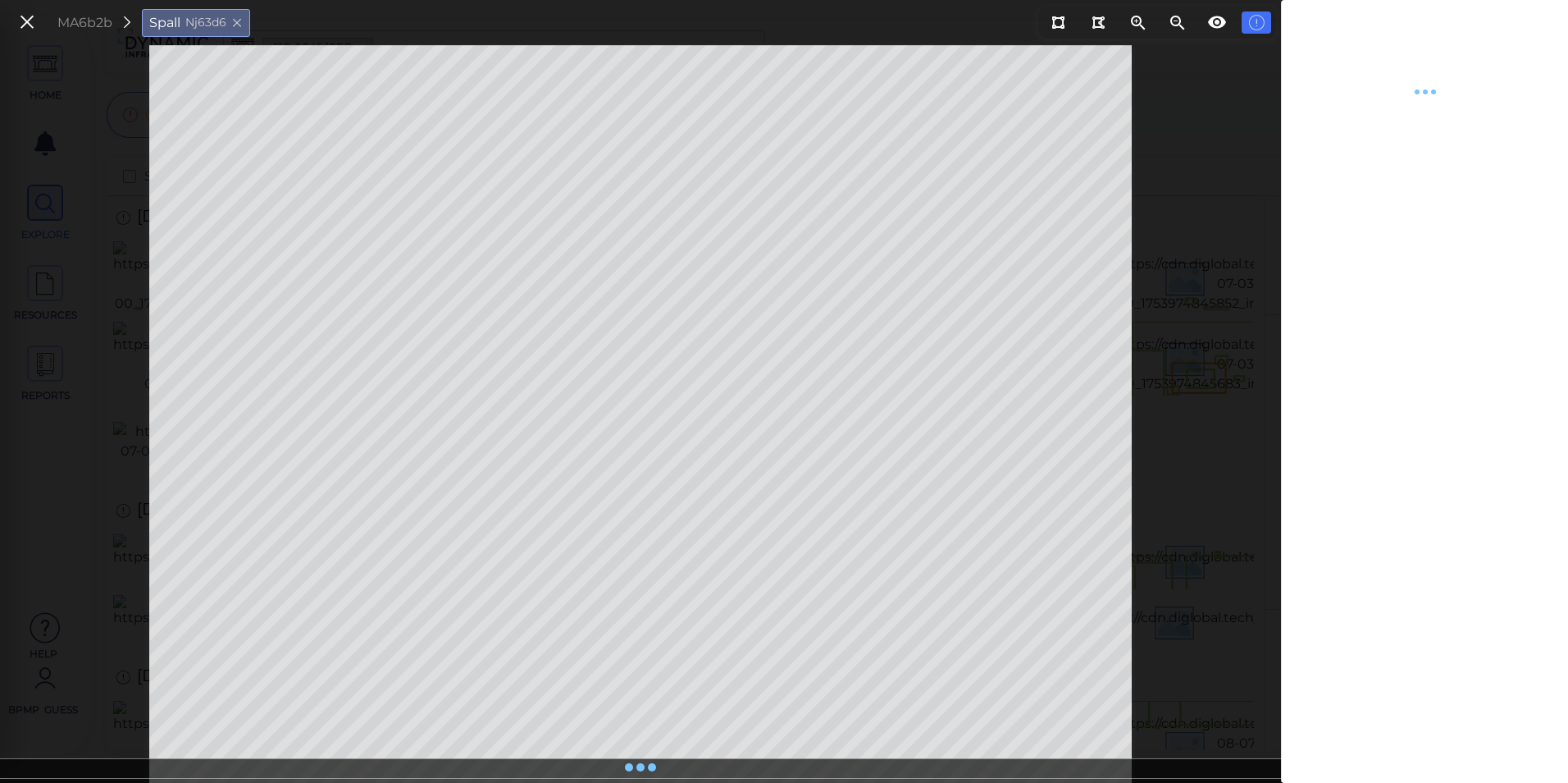
type textarea "x"
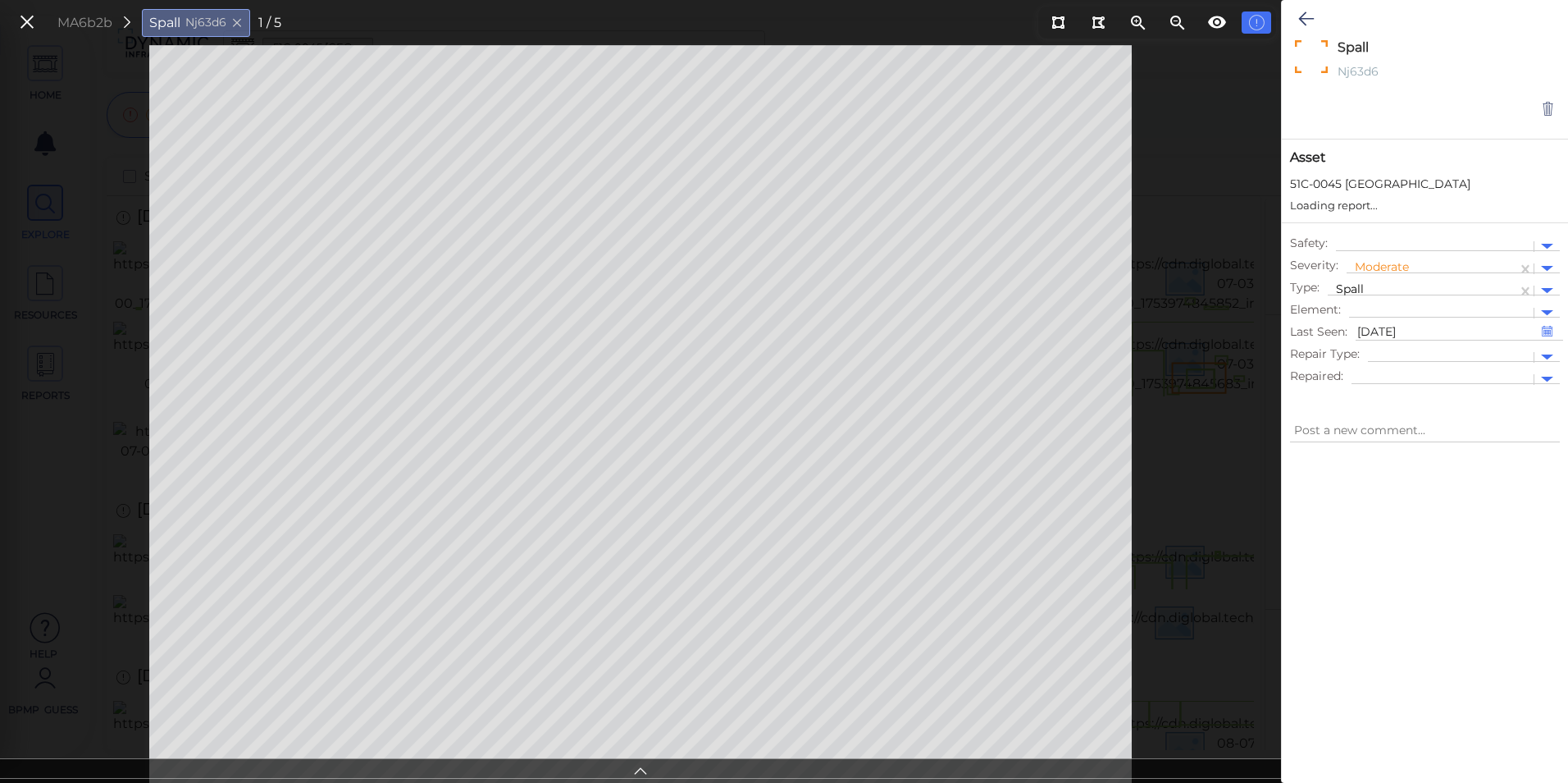
type textarea "x"
click at [1556, 248] on div at bounding box center [1548, 253] width 26 height 19
click at [1310, 13] on icon at bounding box center [1307, 19] width 16 height 20
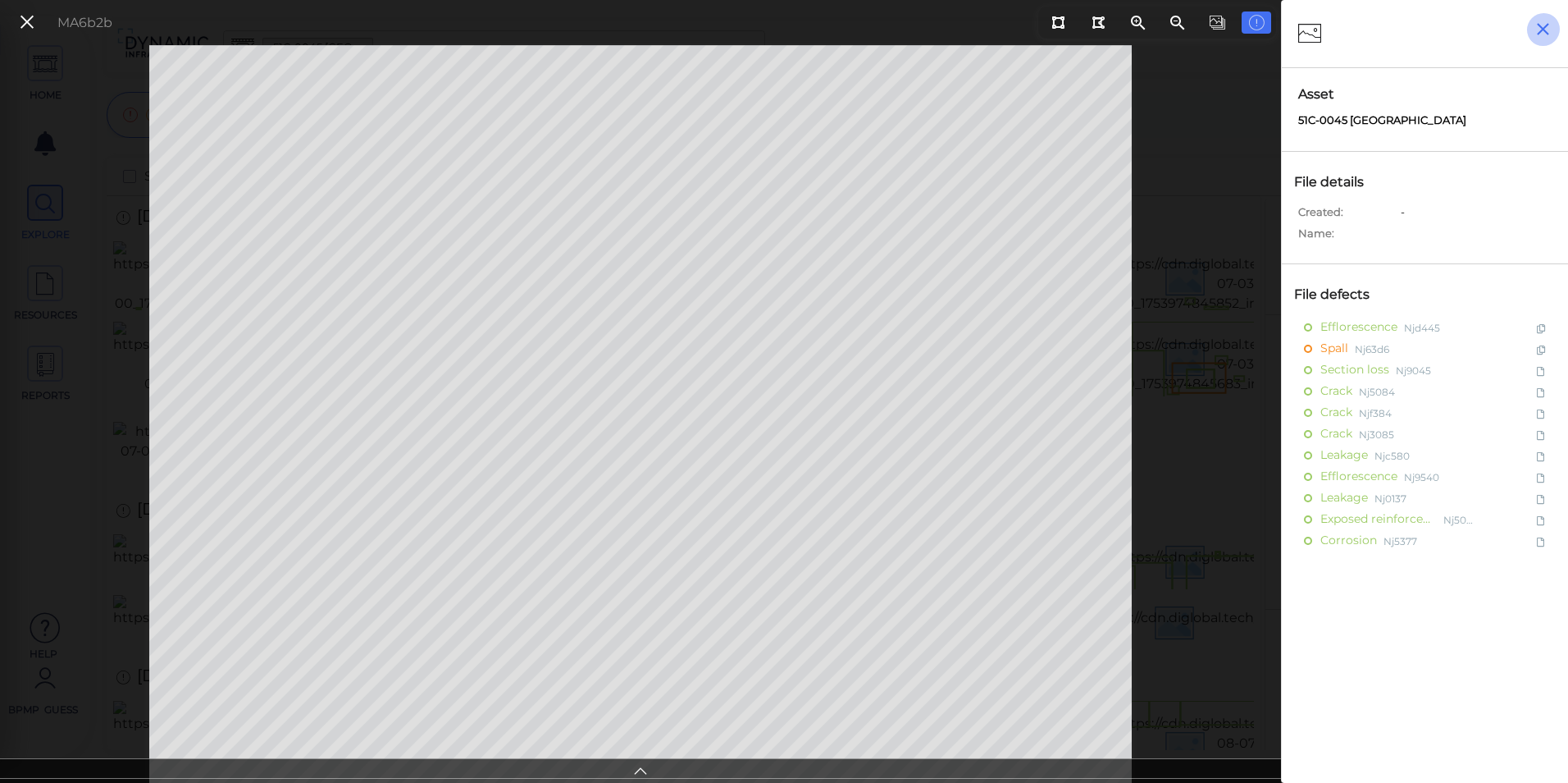
click at [1533, 25] on icon "button" at bounding box center [1543, 28] width 20 height 20
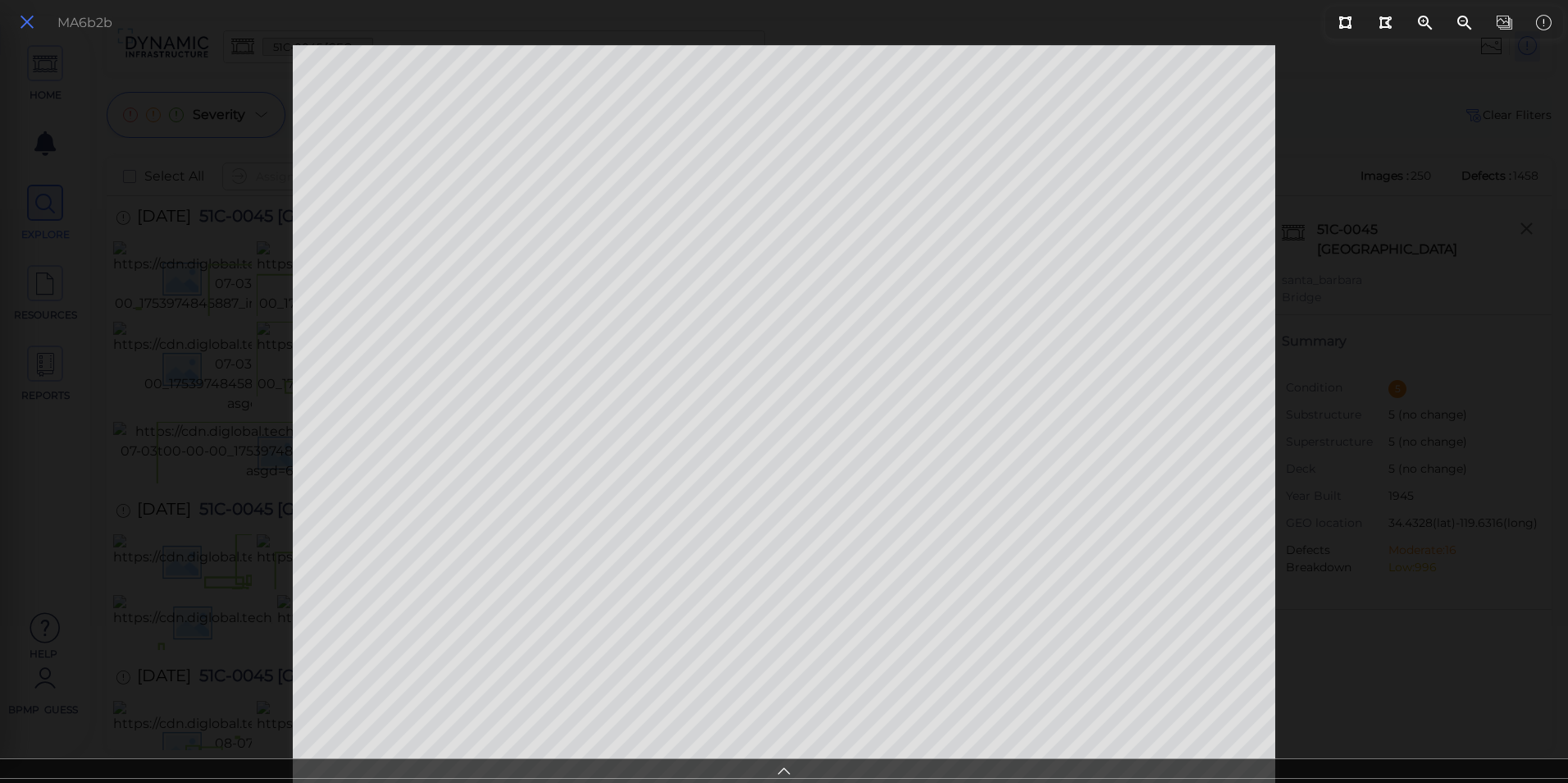
click at [23, 15] on icon at bounding box center [27, 22] width 18 height 22
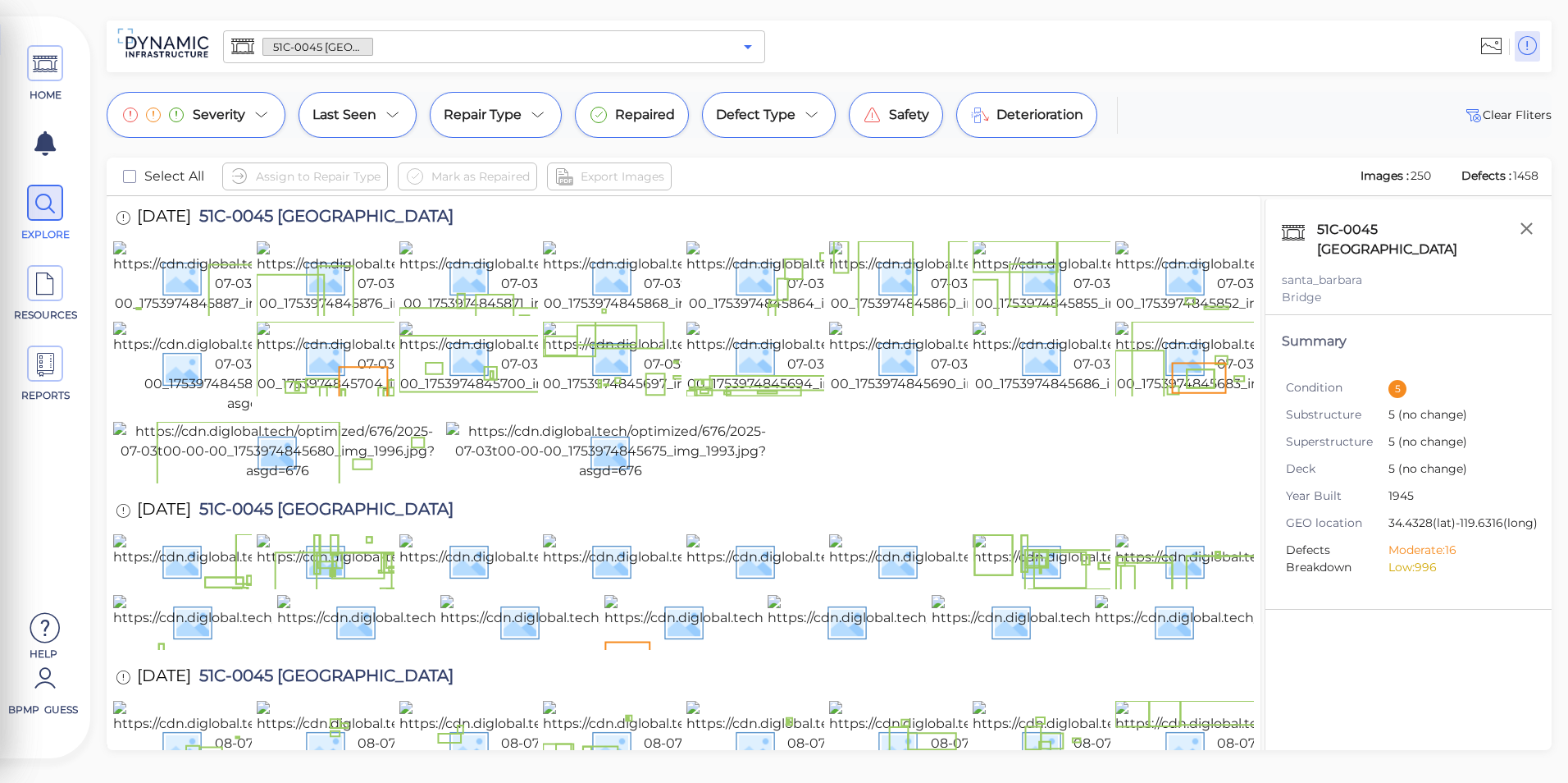
click at [749, 52] on icon "Open" at bounding box center [748, 47] width 20 height 20
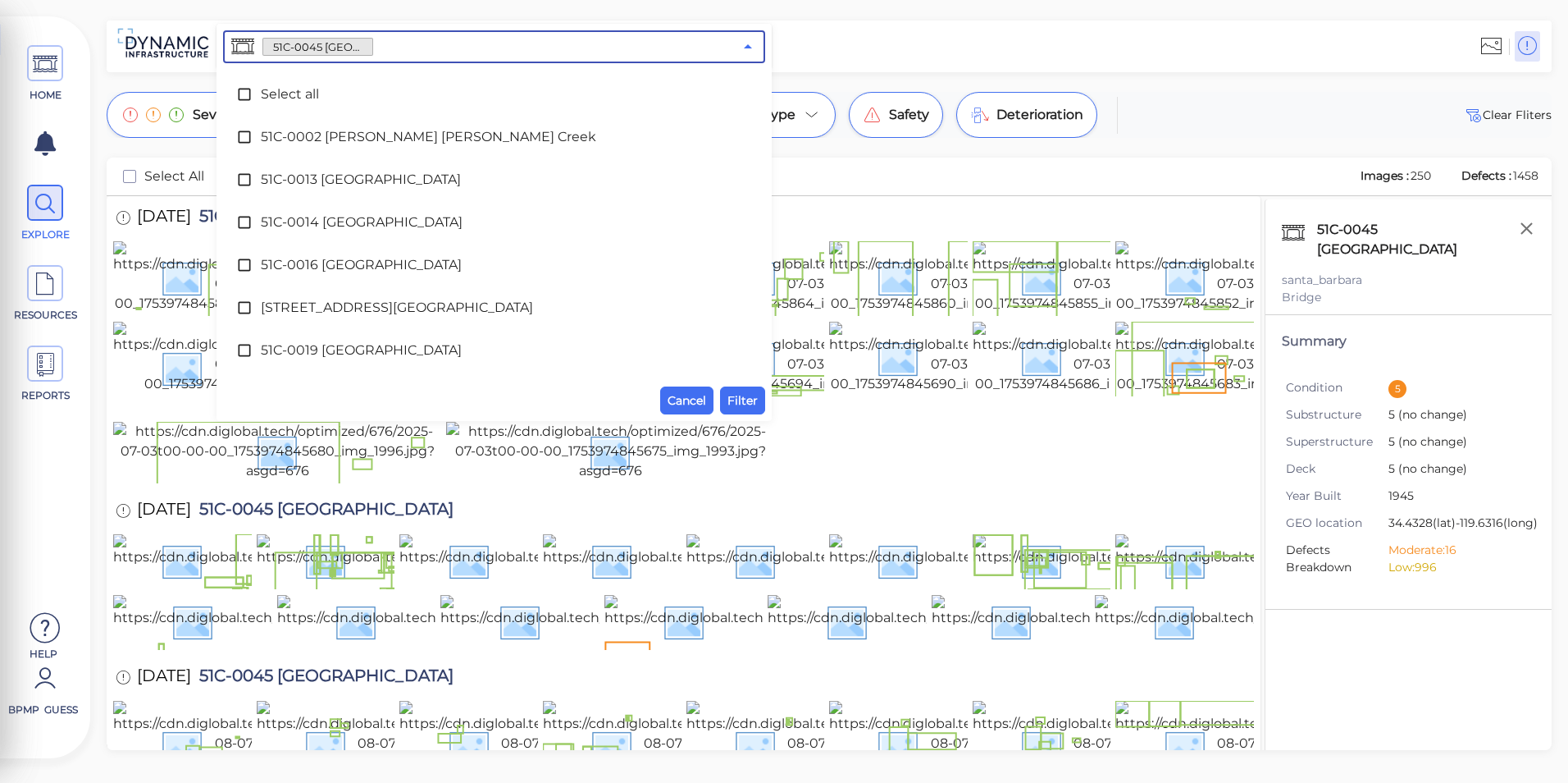
scroll to position [333, 0]
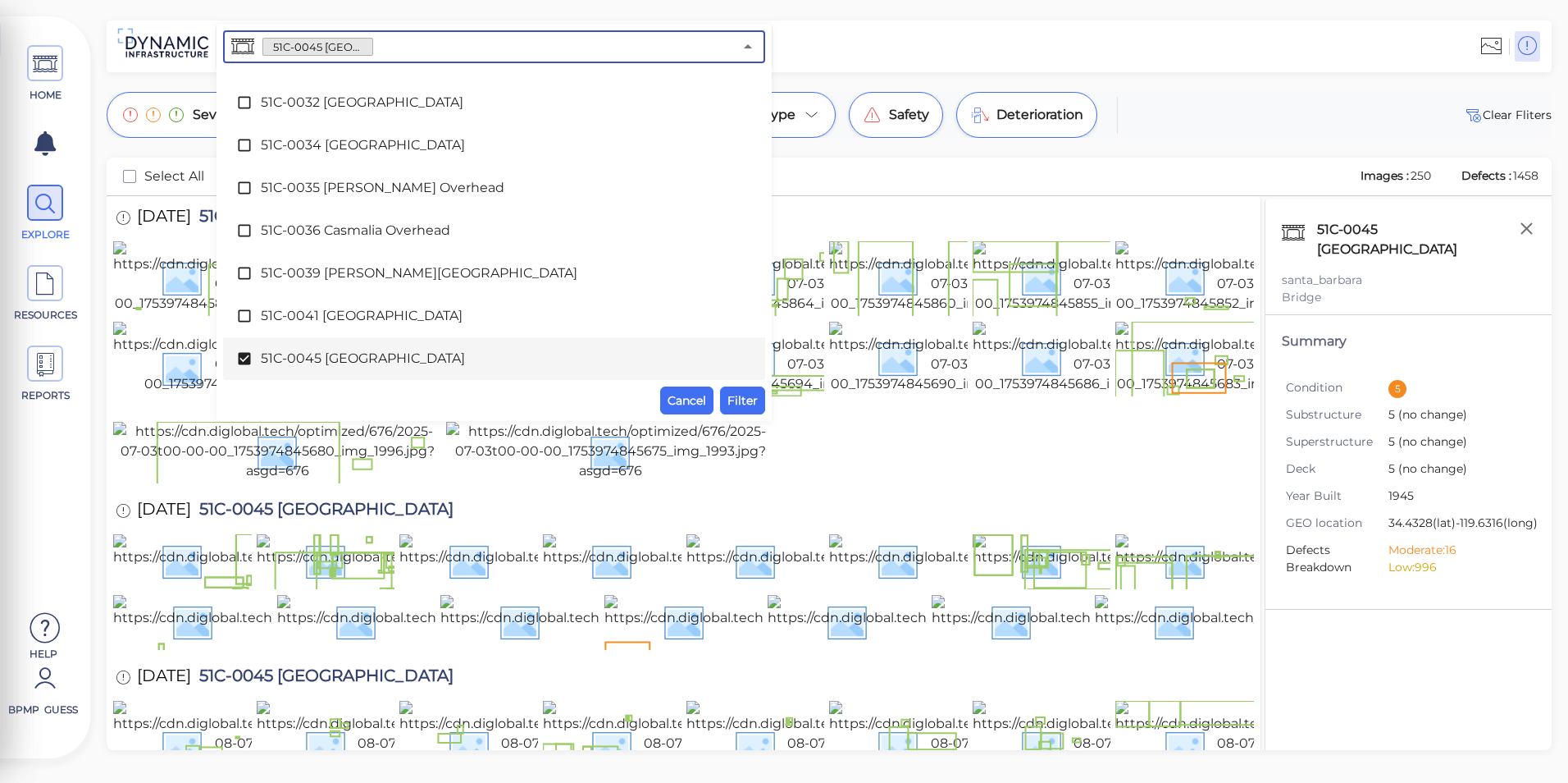
click at [398, 350] on span "51C-0045 [GEOGRAPHIC_DATA]" at bounding box center [494, 359] width 467 height 20
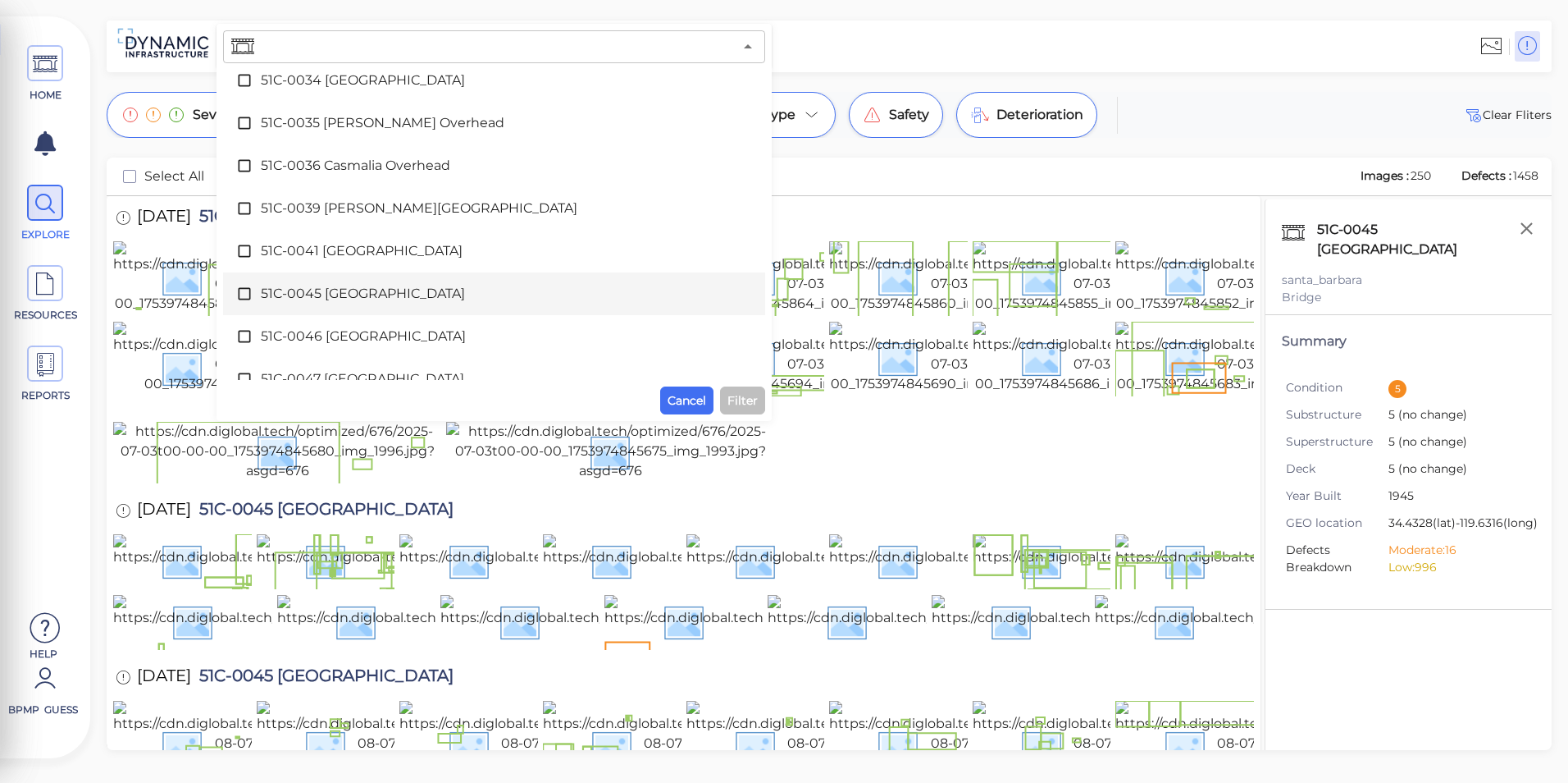
scroll to position [416, 0]
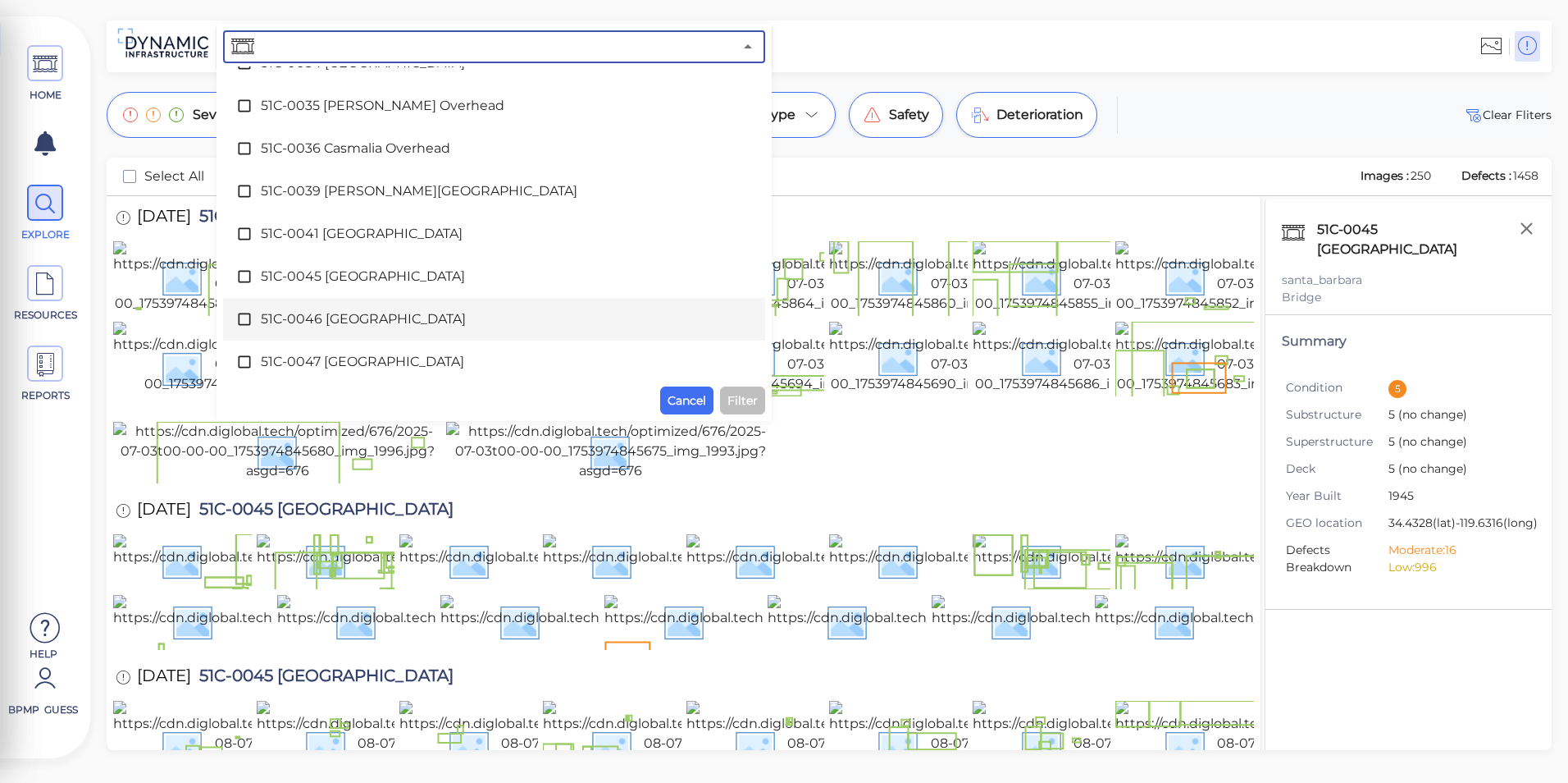
click at [354, 303] on div "51C-0046 [GEOGRAPHIC_DATA]" at bounding box center [495, 319] width 516 height 33
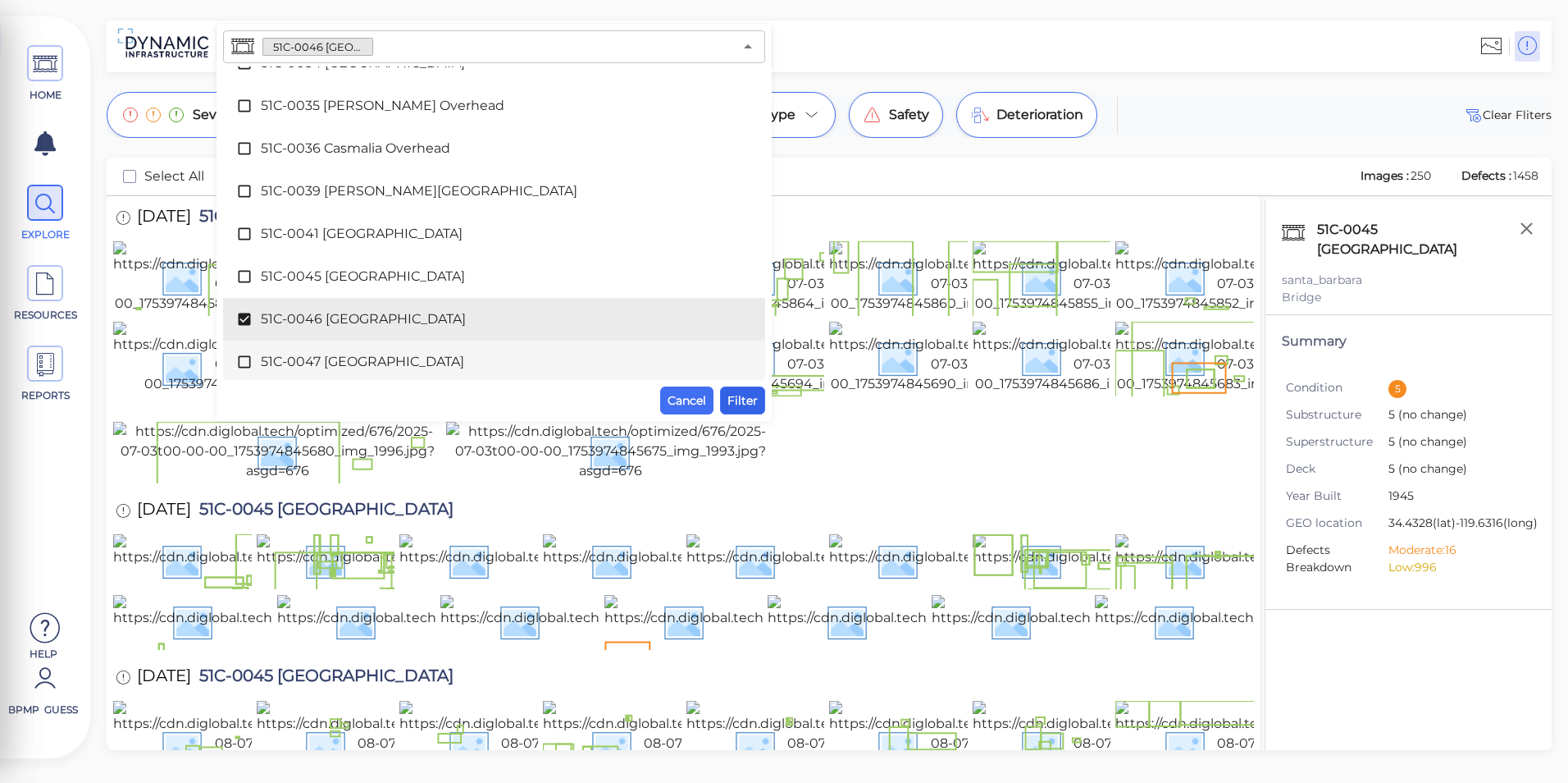
click at [740, 399] on span "Filter" at bounding box center [743, 400] width 30 height 20
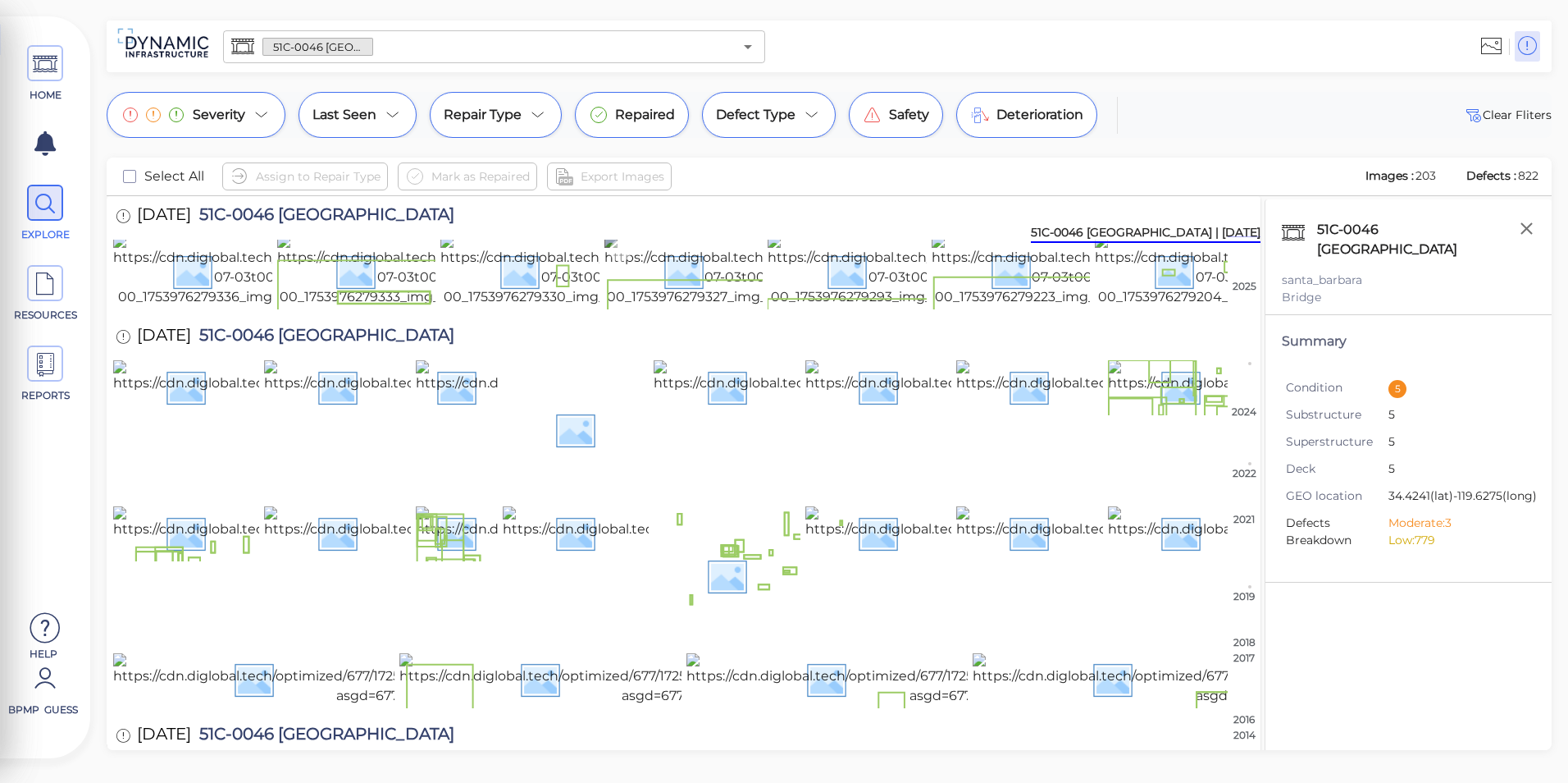
scroll to position [246, 0]
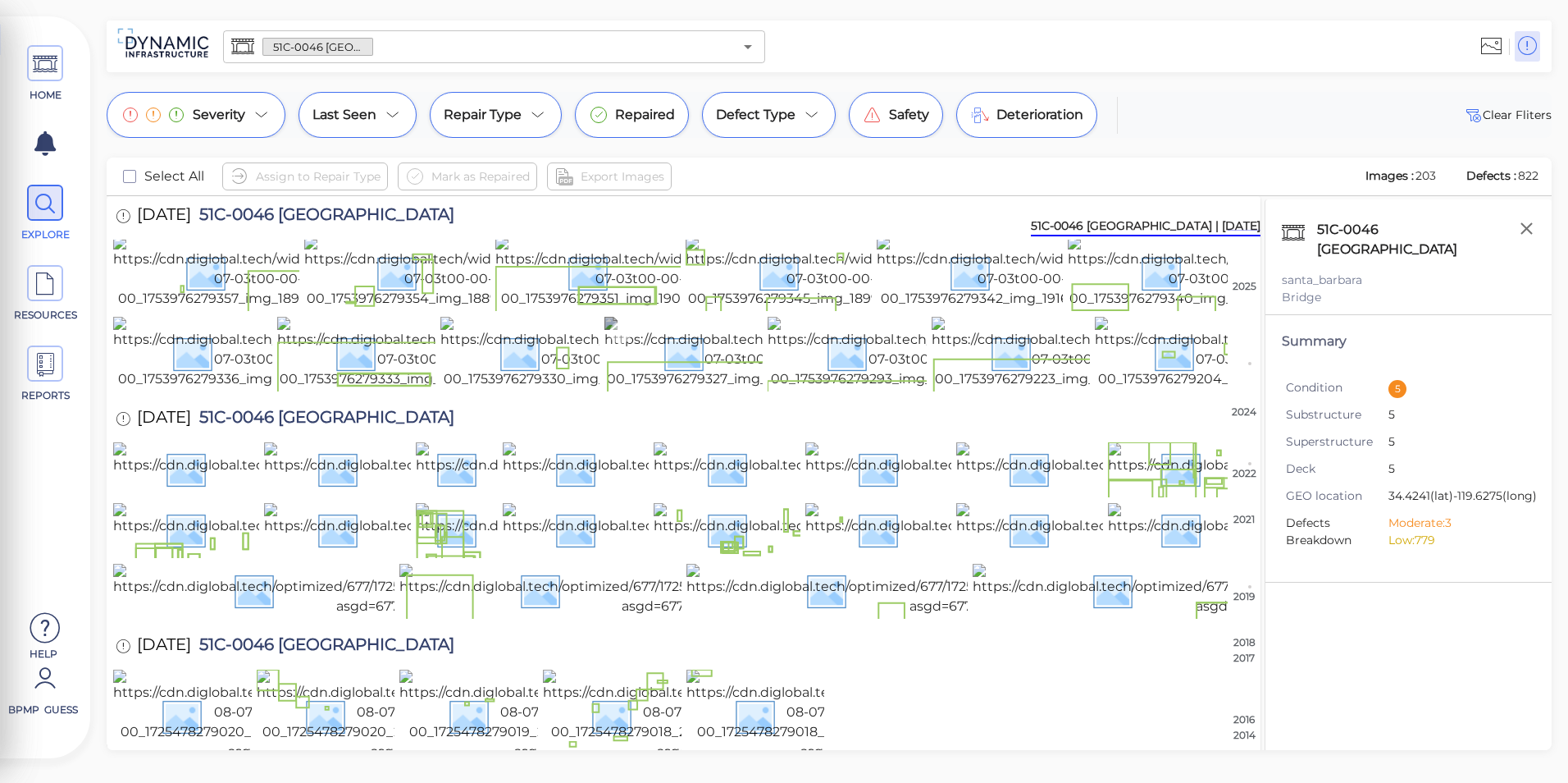
click at [712, 389] on img at bounding box center [750, 352] width 290 height 72
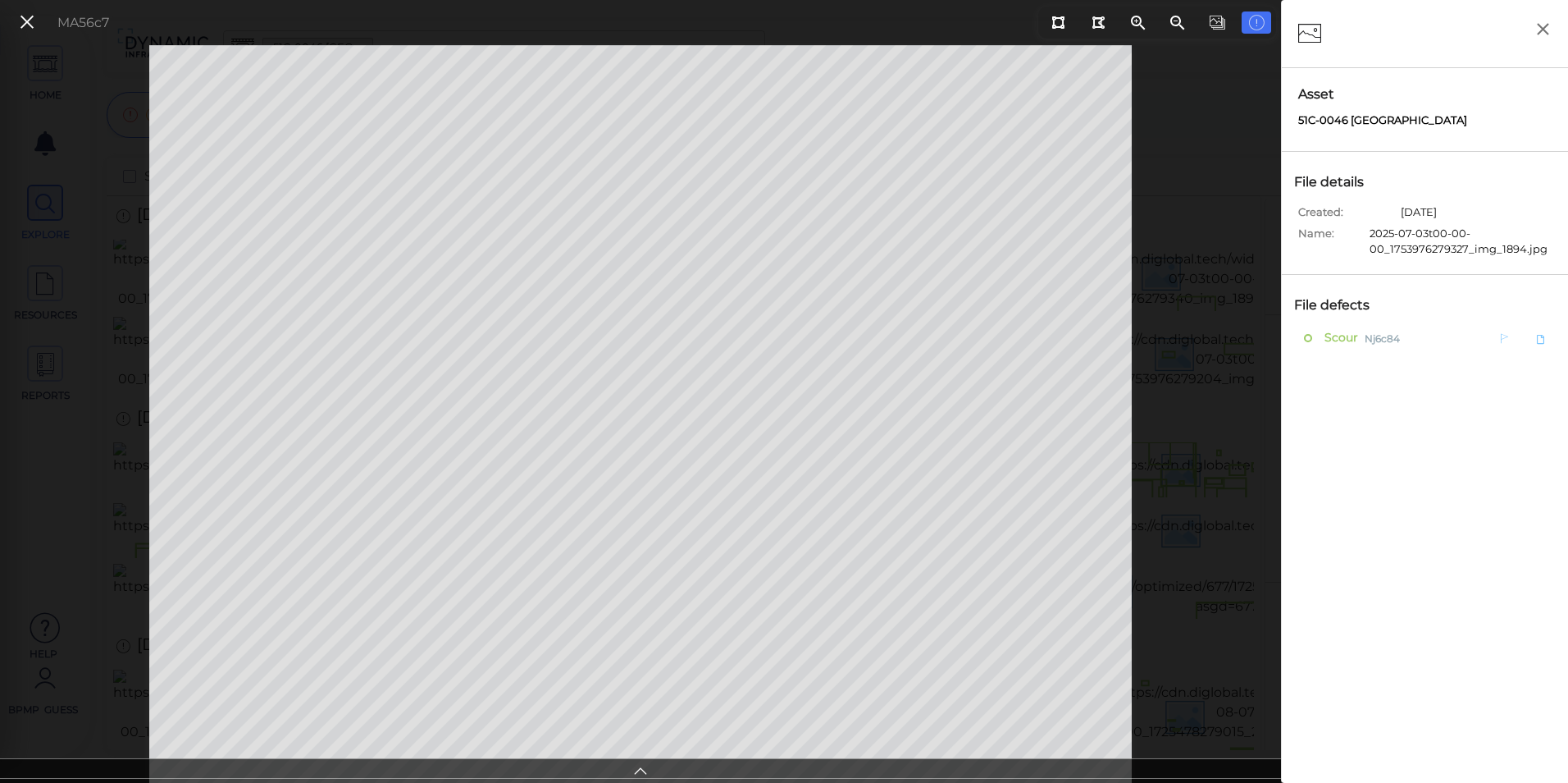
click at [1350, 341] on span "Scour" at bounding box center [1339, 337] width 37 height 20
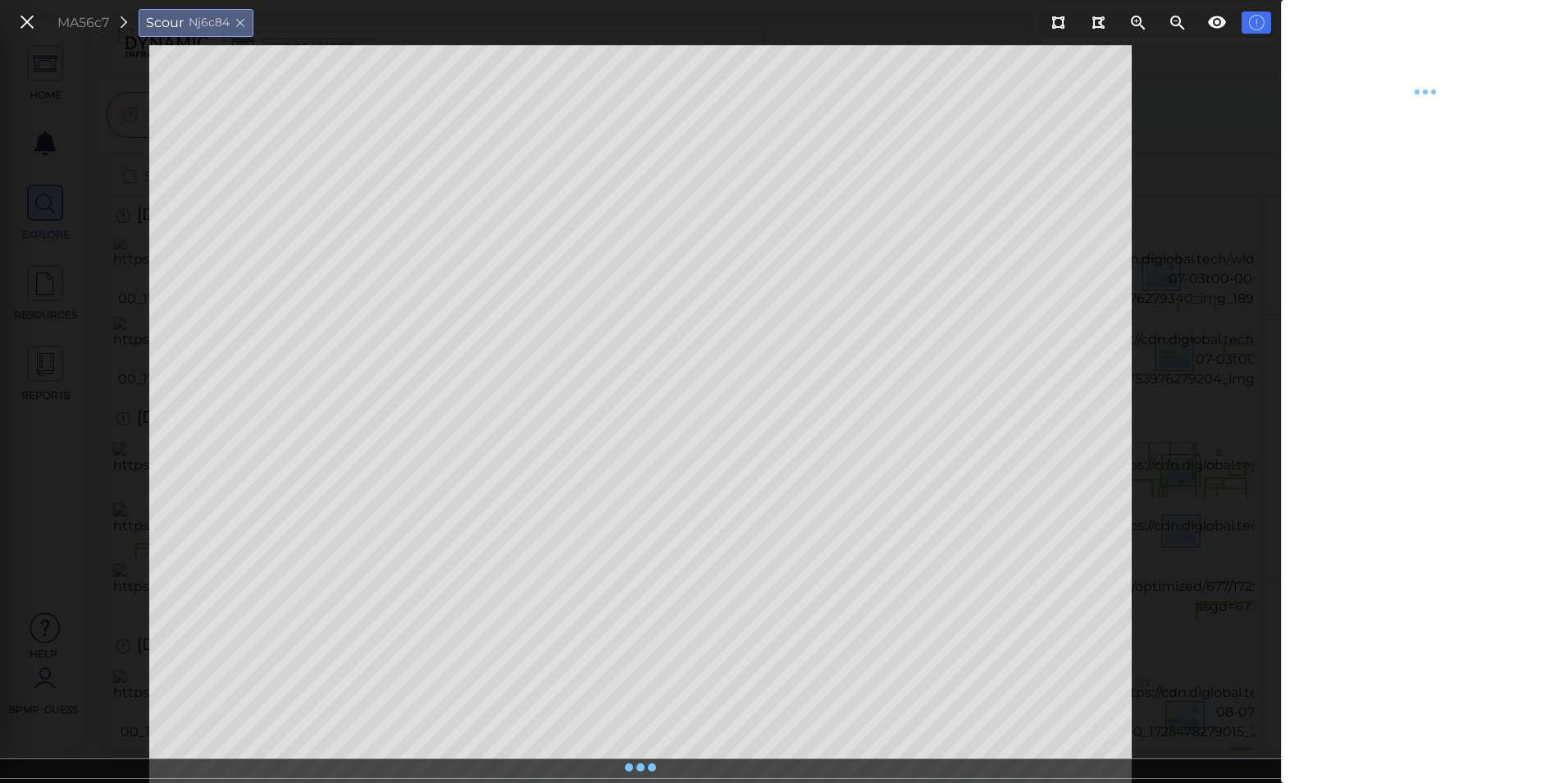
type textarea "x"
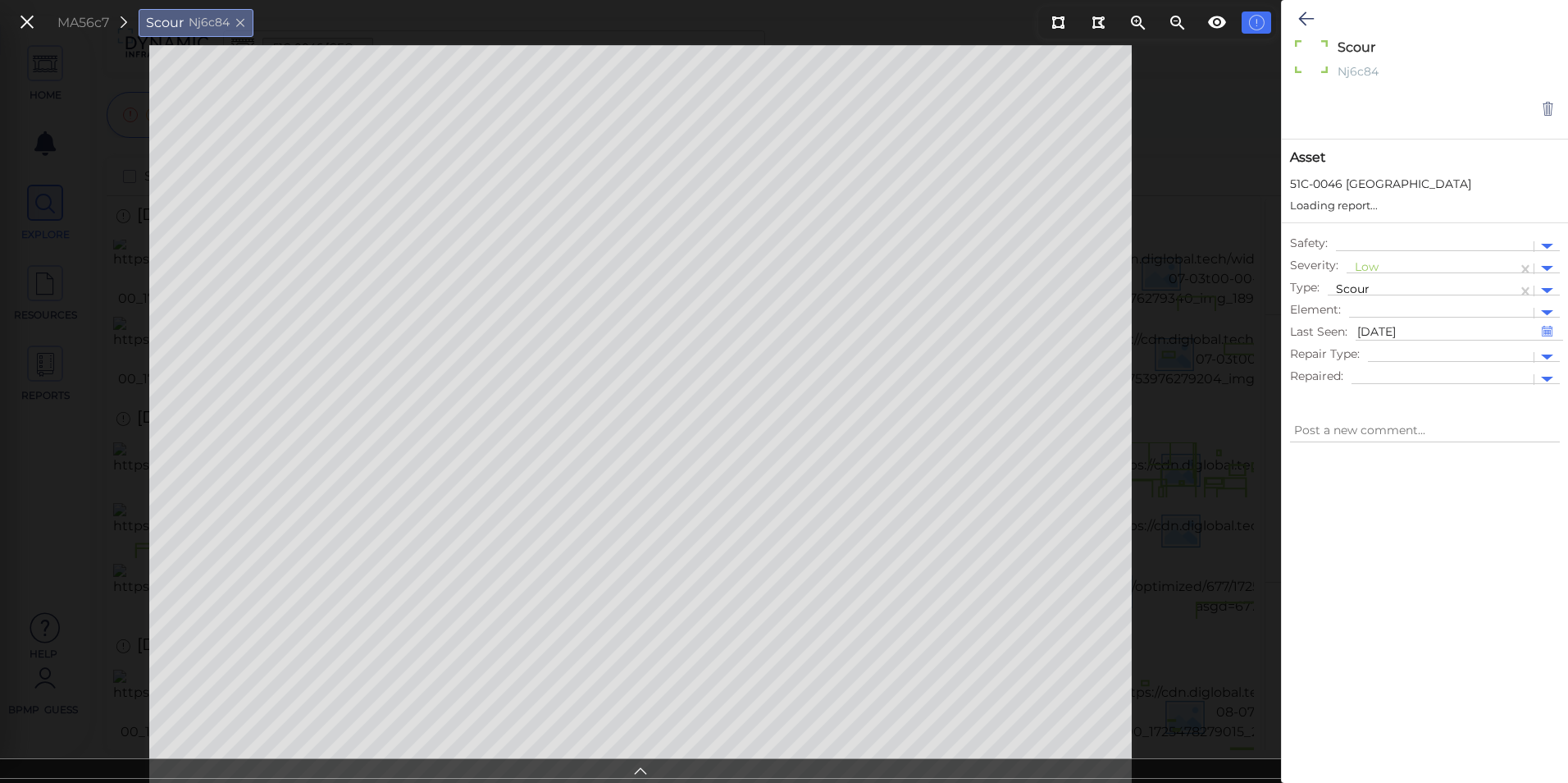
type textarea "x"
click at [1306, 19] on icon at bounding box center [1307, 19] width 16 height 20
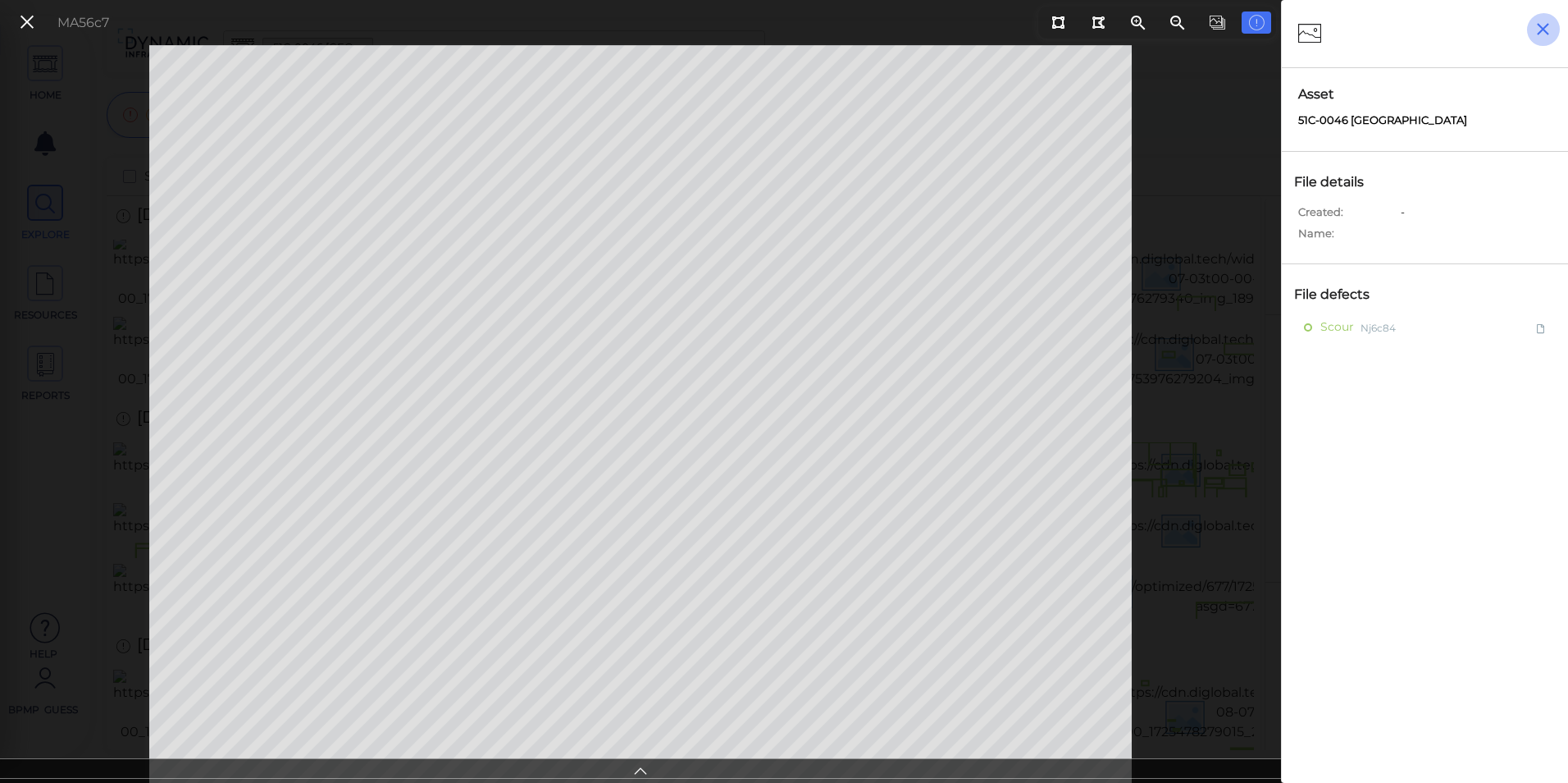
click at [1537, 28] on icon "button" at bounding box center [1543, 28] width 20 height 20
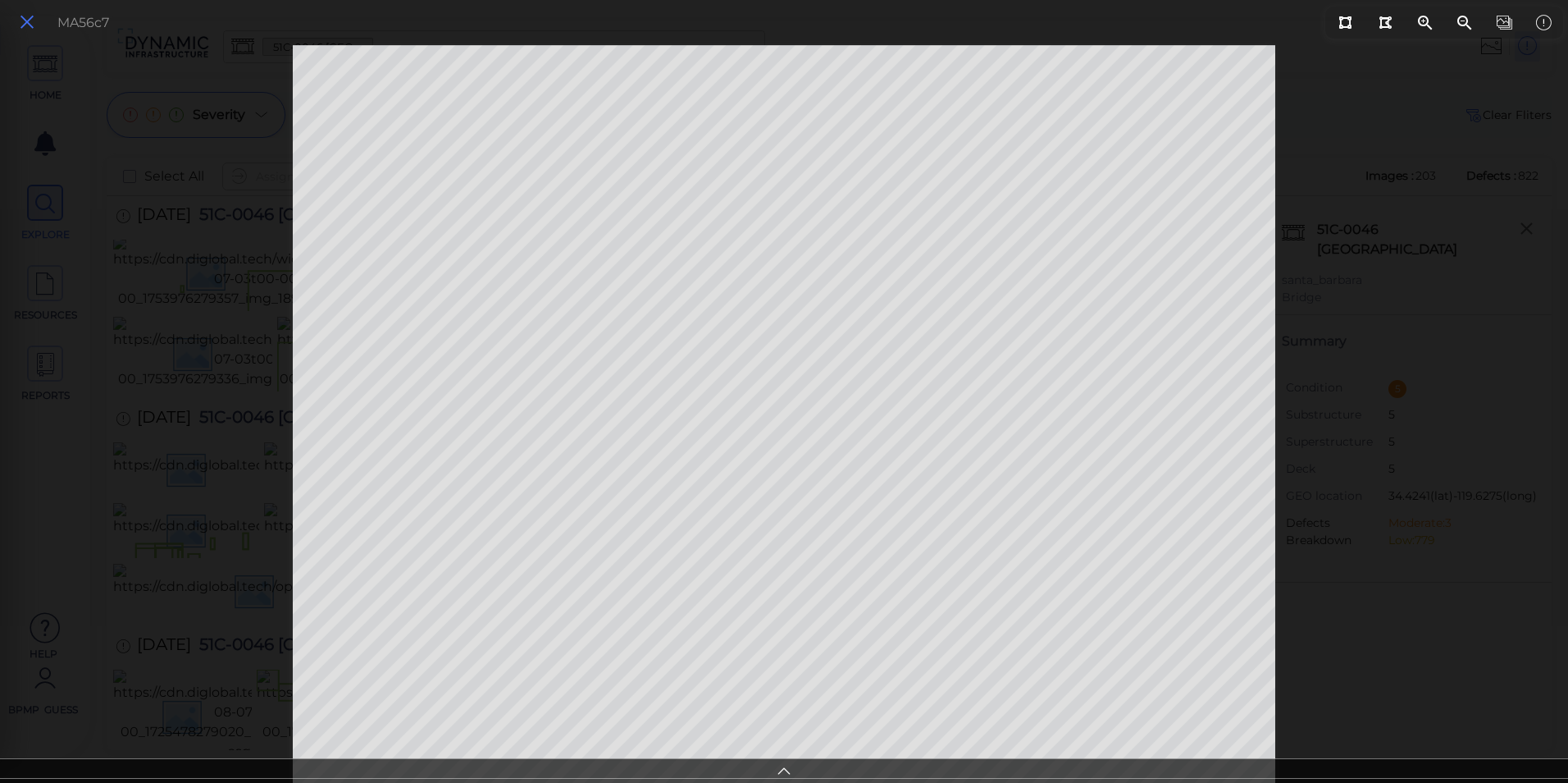
click at [35, 28] on icon at bounding box center [27, 22] width 18 height 22
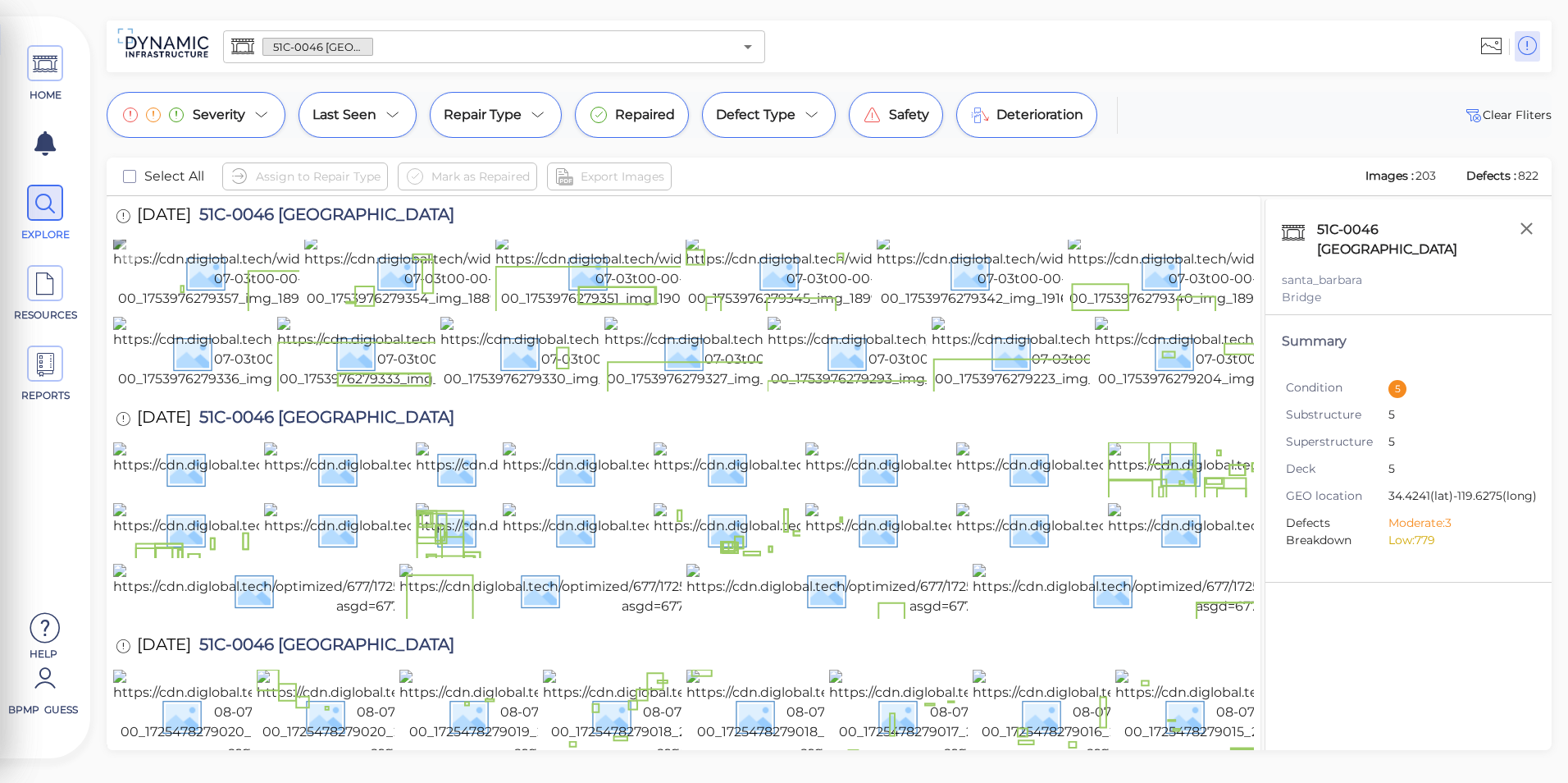
click at [248, 309] on img at bounding box center [258, 272] width 290 height 72
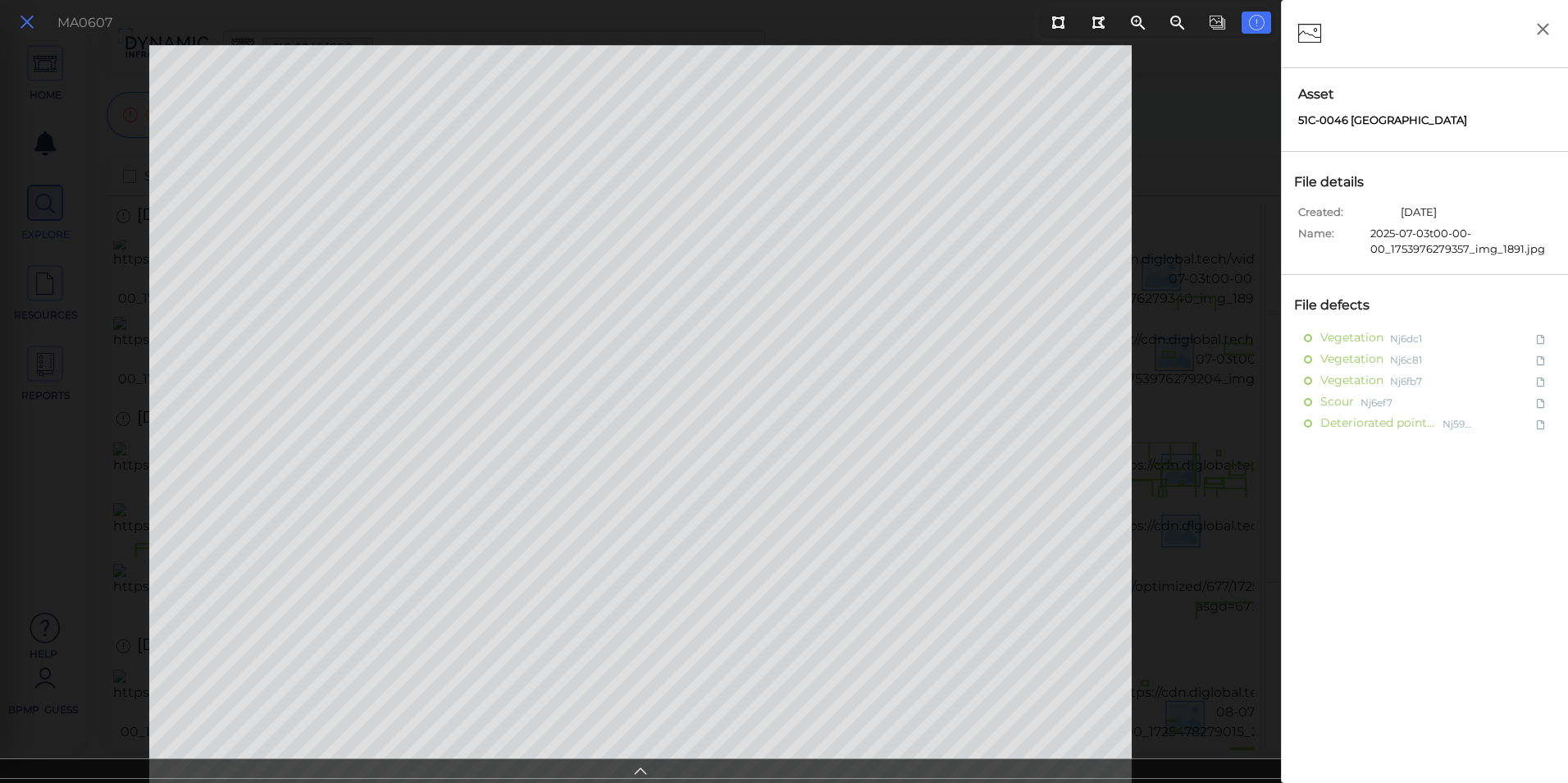
click at [27, 23] on icon at bounding box center [27, 22] width 18 height 22
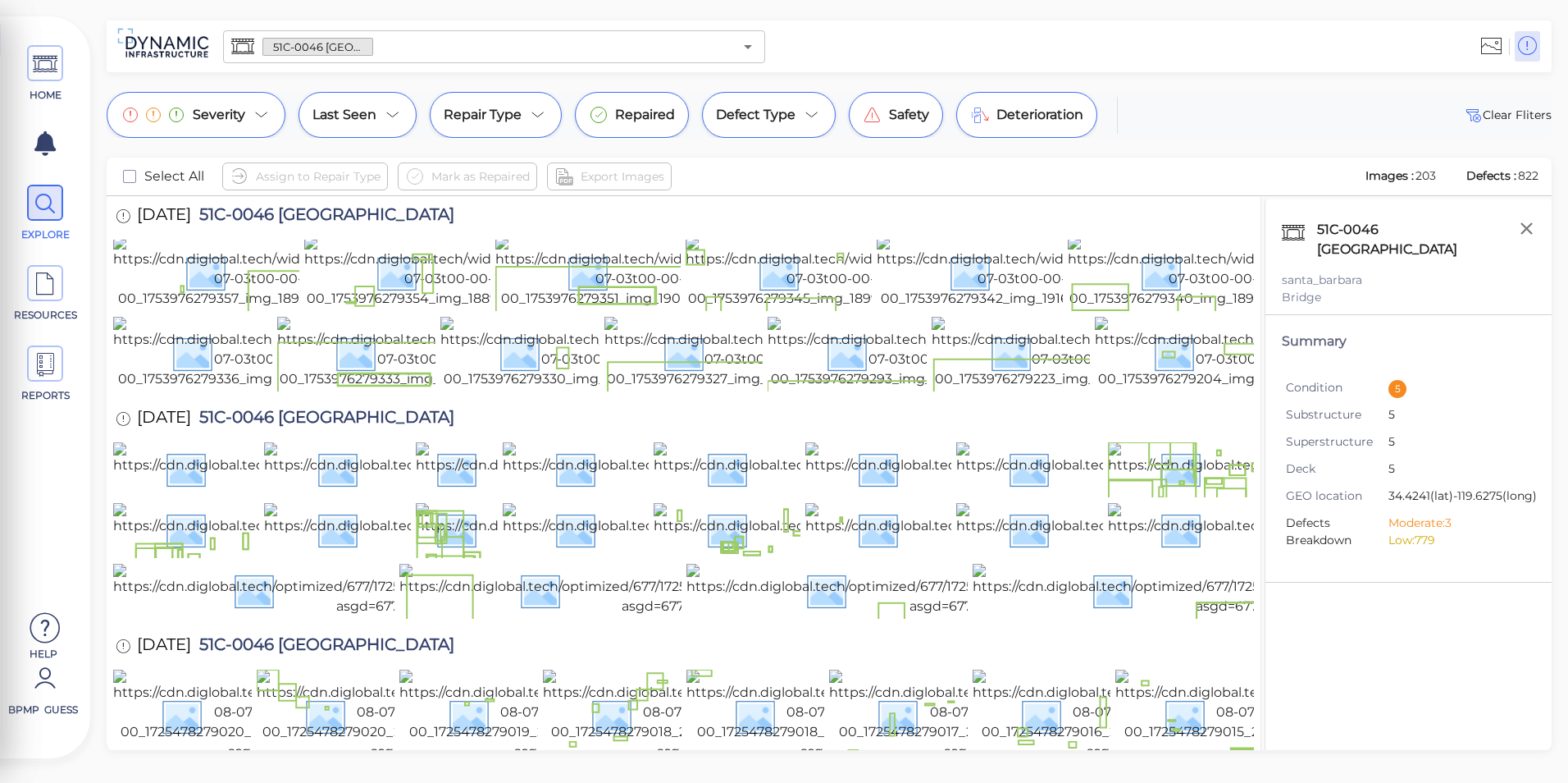
click at [679, 50] on input "text" at bounding box center [553, 47] width 360 height 23
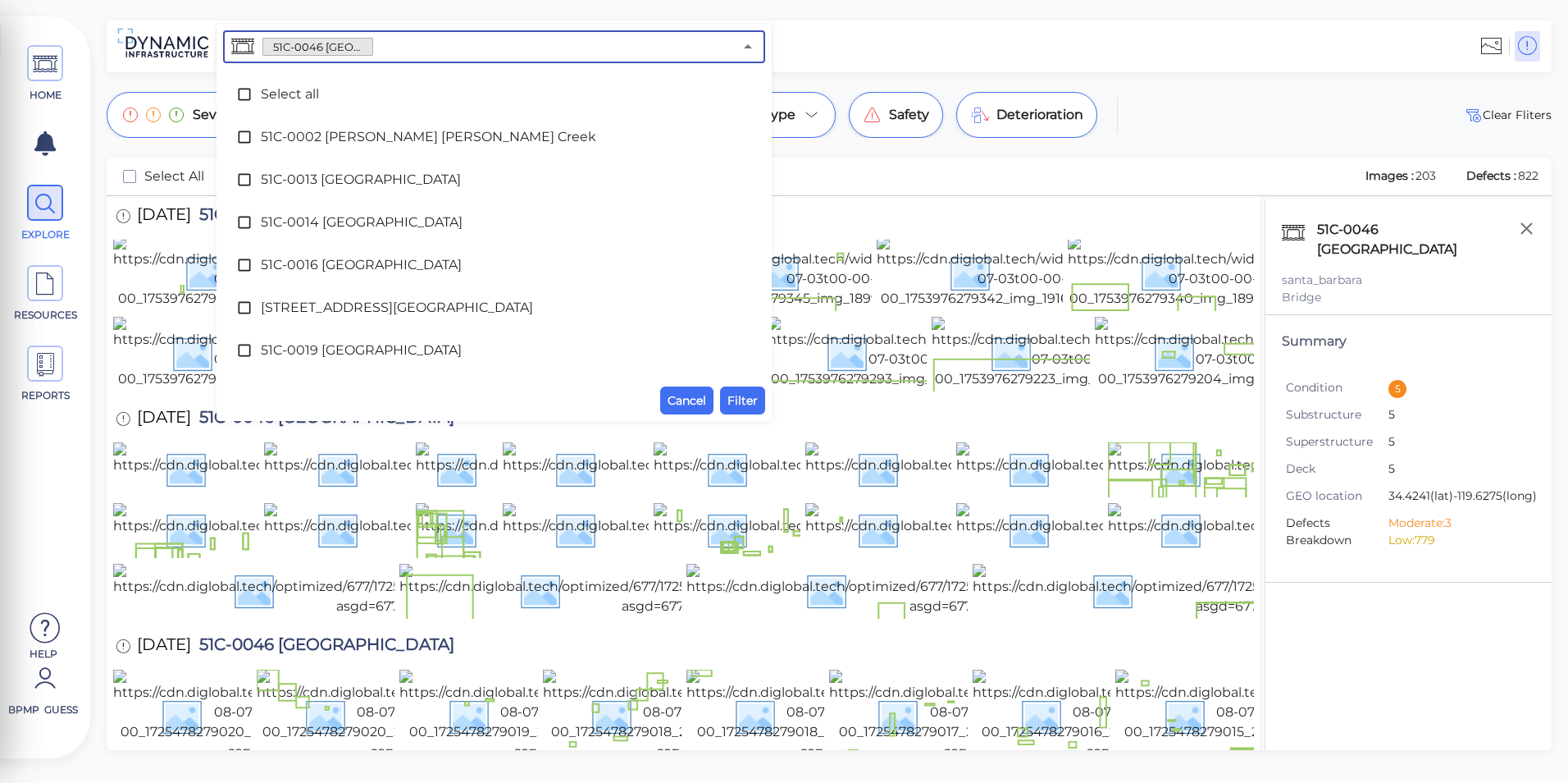
scroll to position [375, 0]
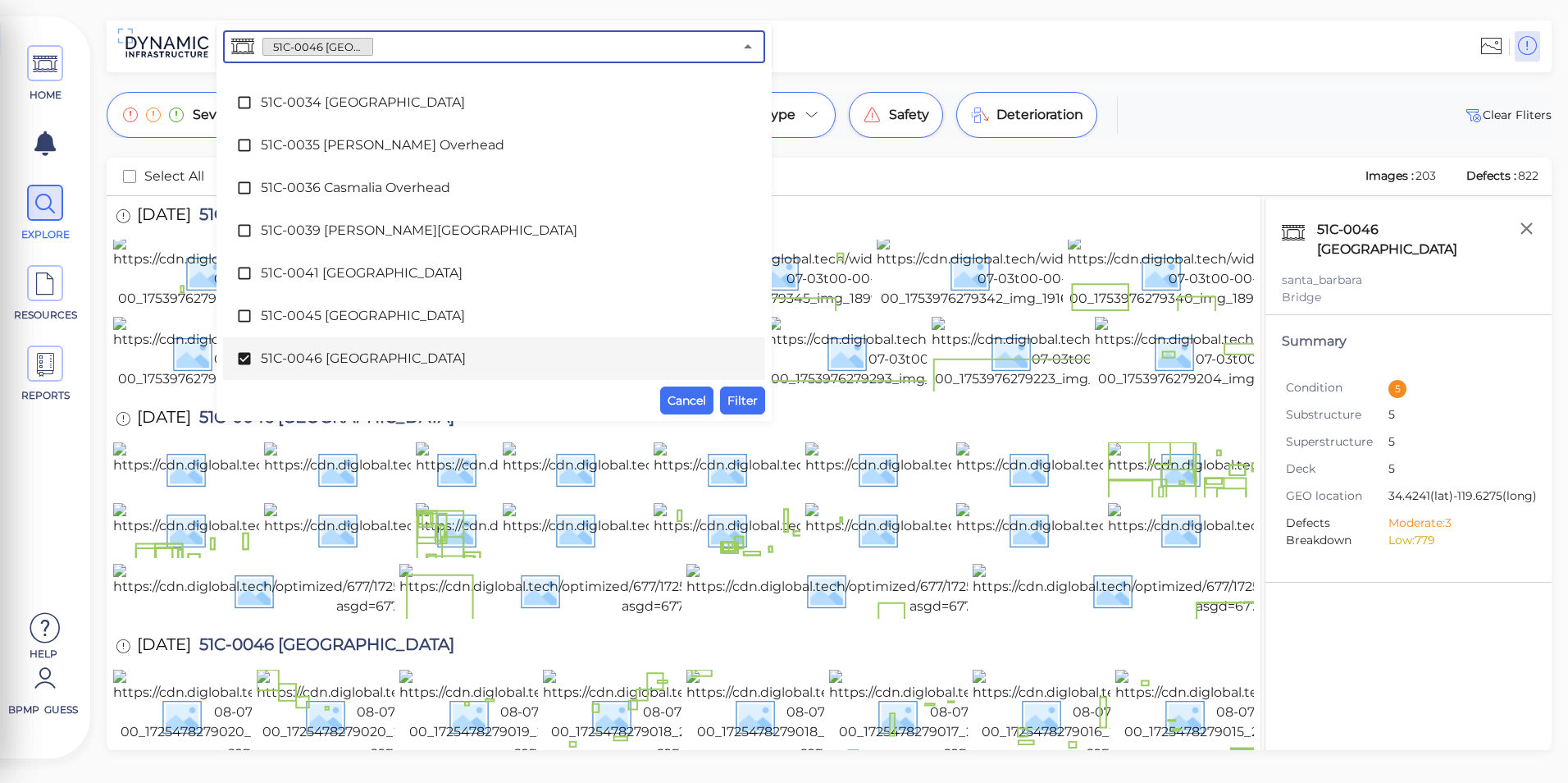
click at [454, 348] on div "51C-0046 [GEOGRAPHIC_DATA]" at bounding box center [495, 359] width 516 height 33
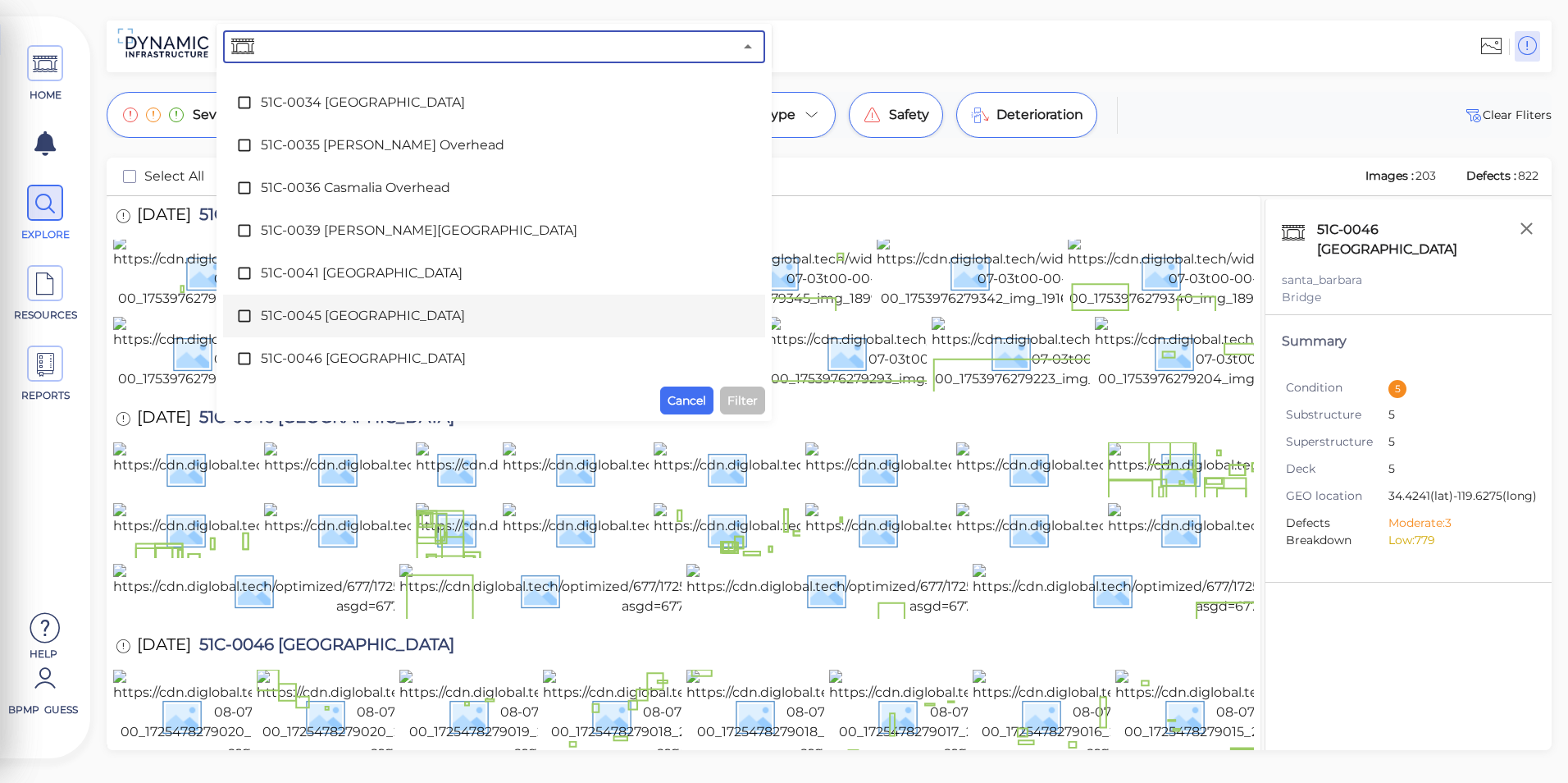
scroll to position [540, 0]
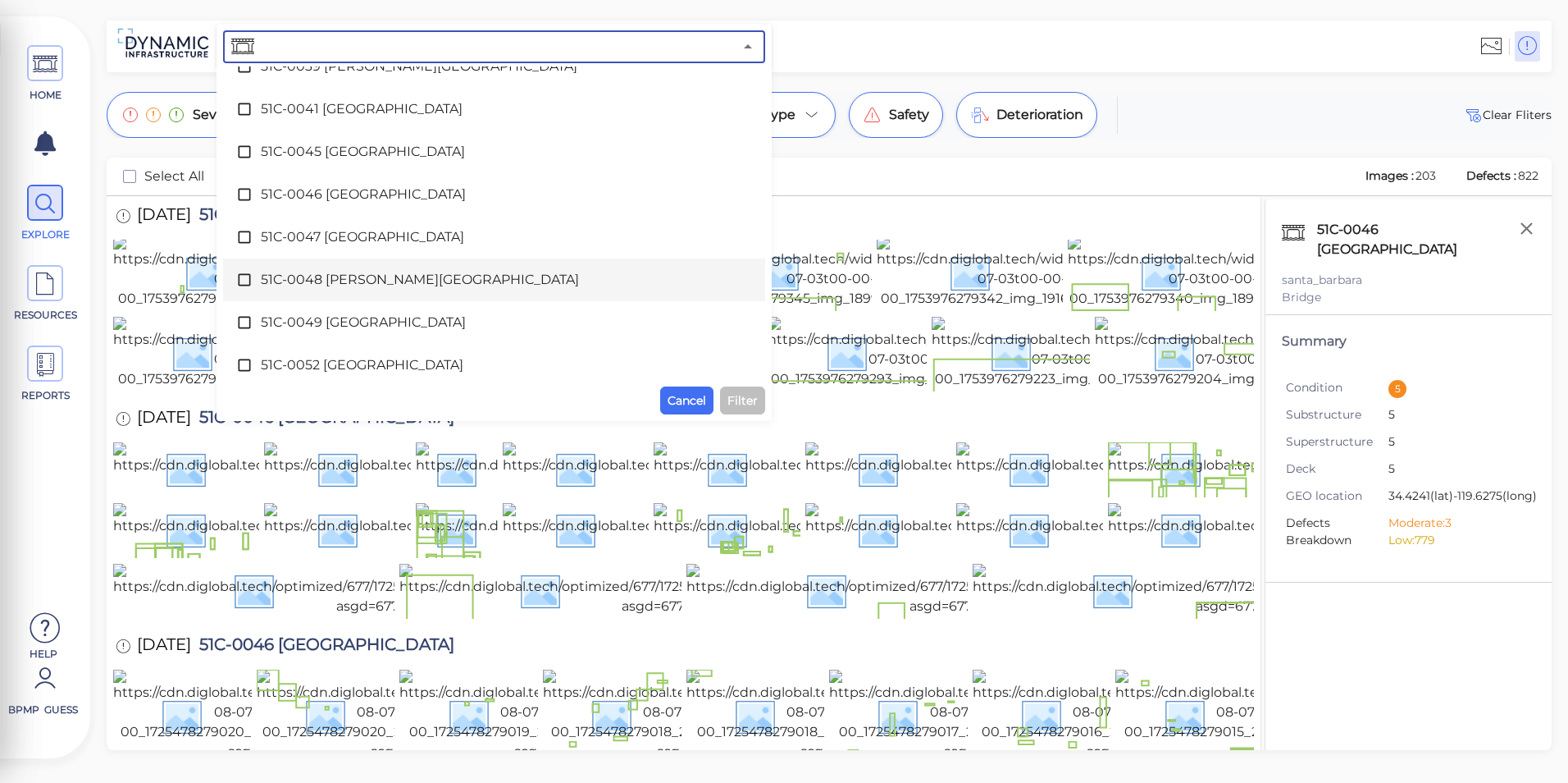
click at [462, 293] on div "51C-0048 [PERSON_NAME][GEOGRAPHIC_DATA]" at bounding box center [495, 279] width 516 height 33
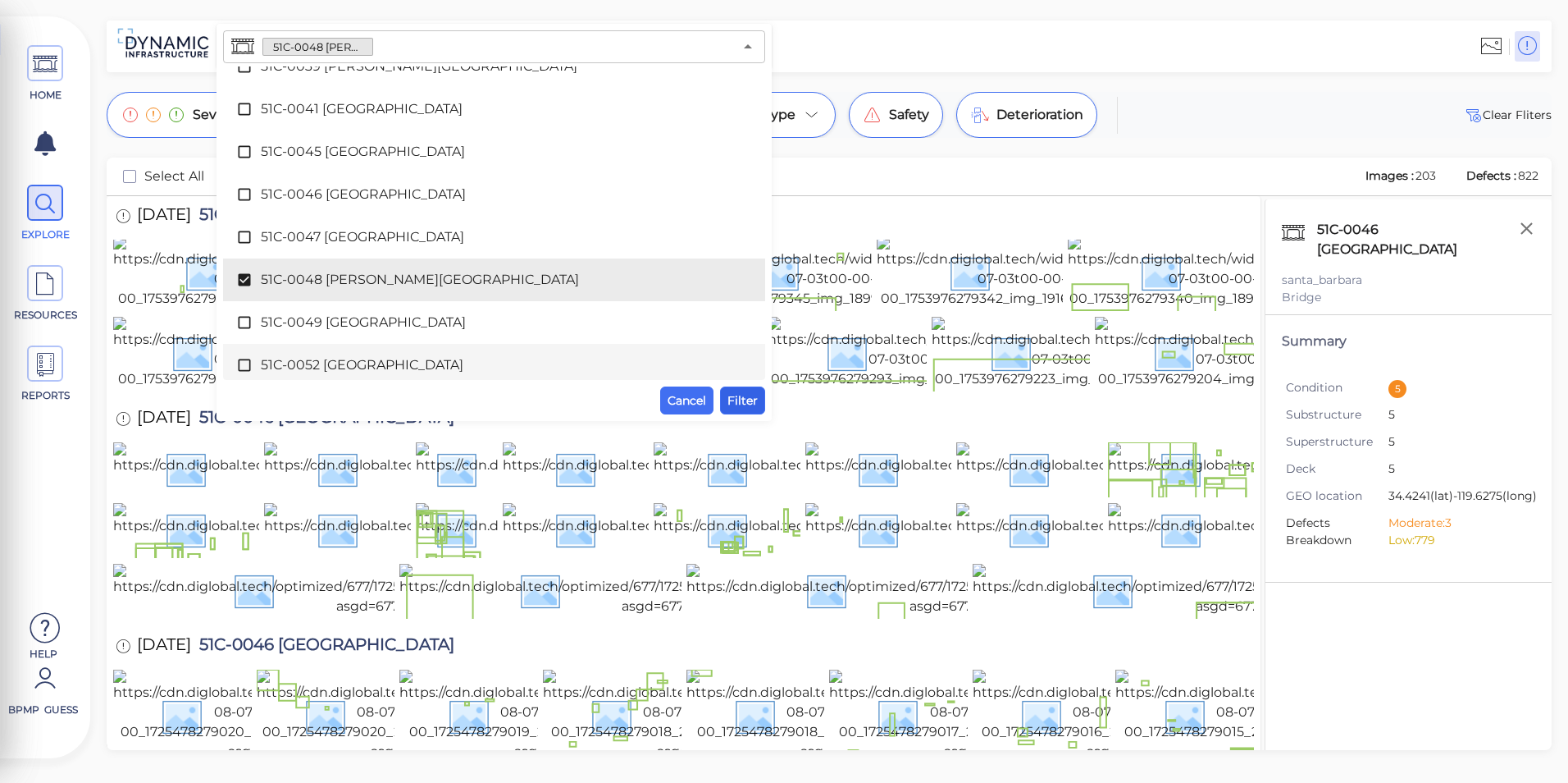
click at [751, 406] on span "Filter" at bounding box center [743, 400] width 30 height 20
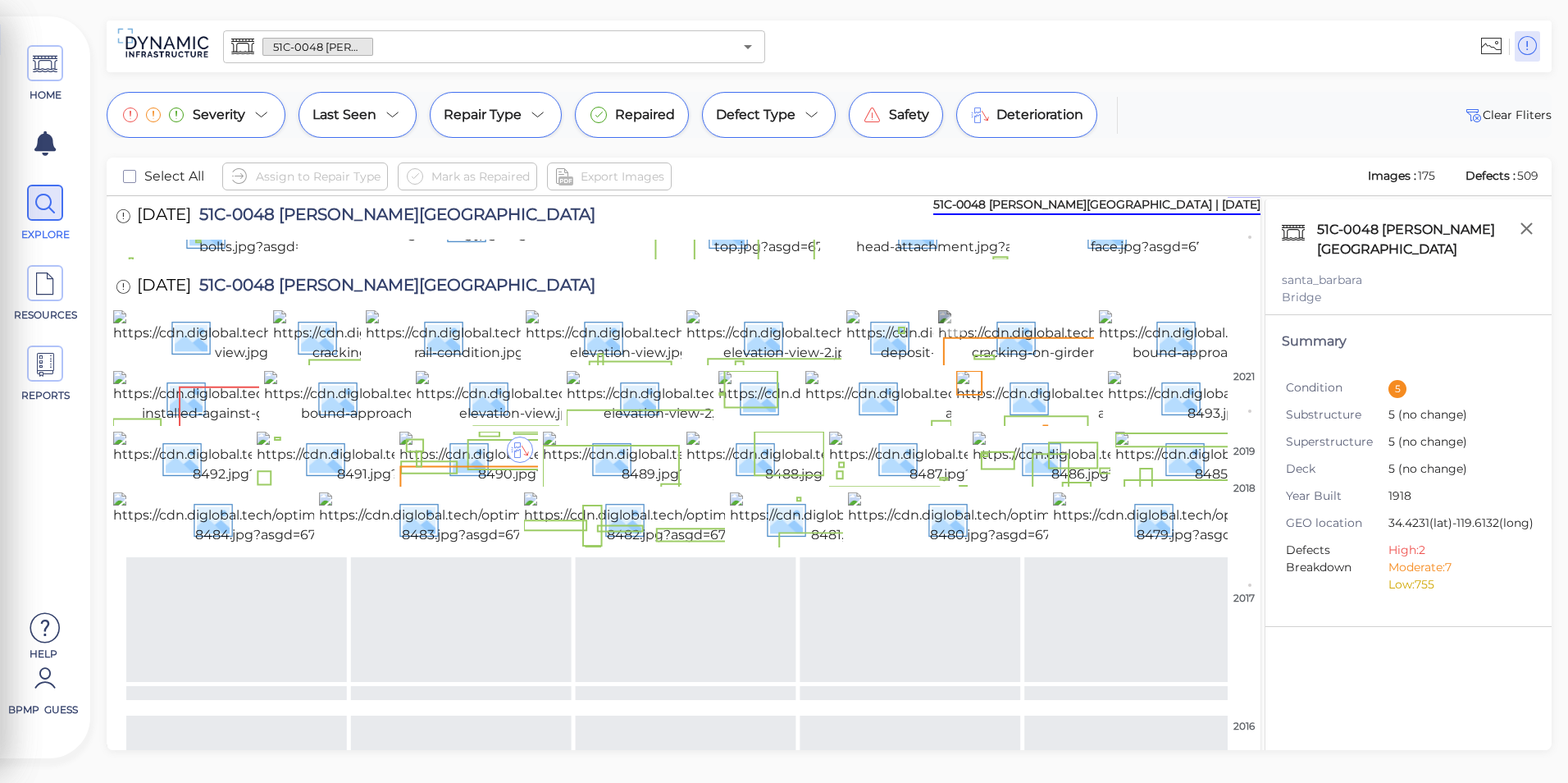
scroll to position [0, 0]
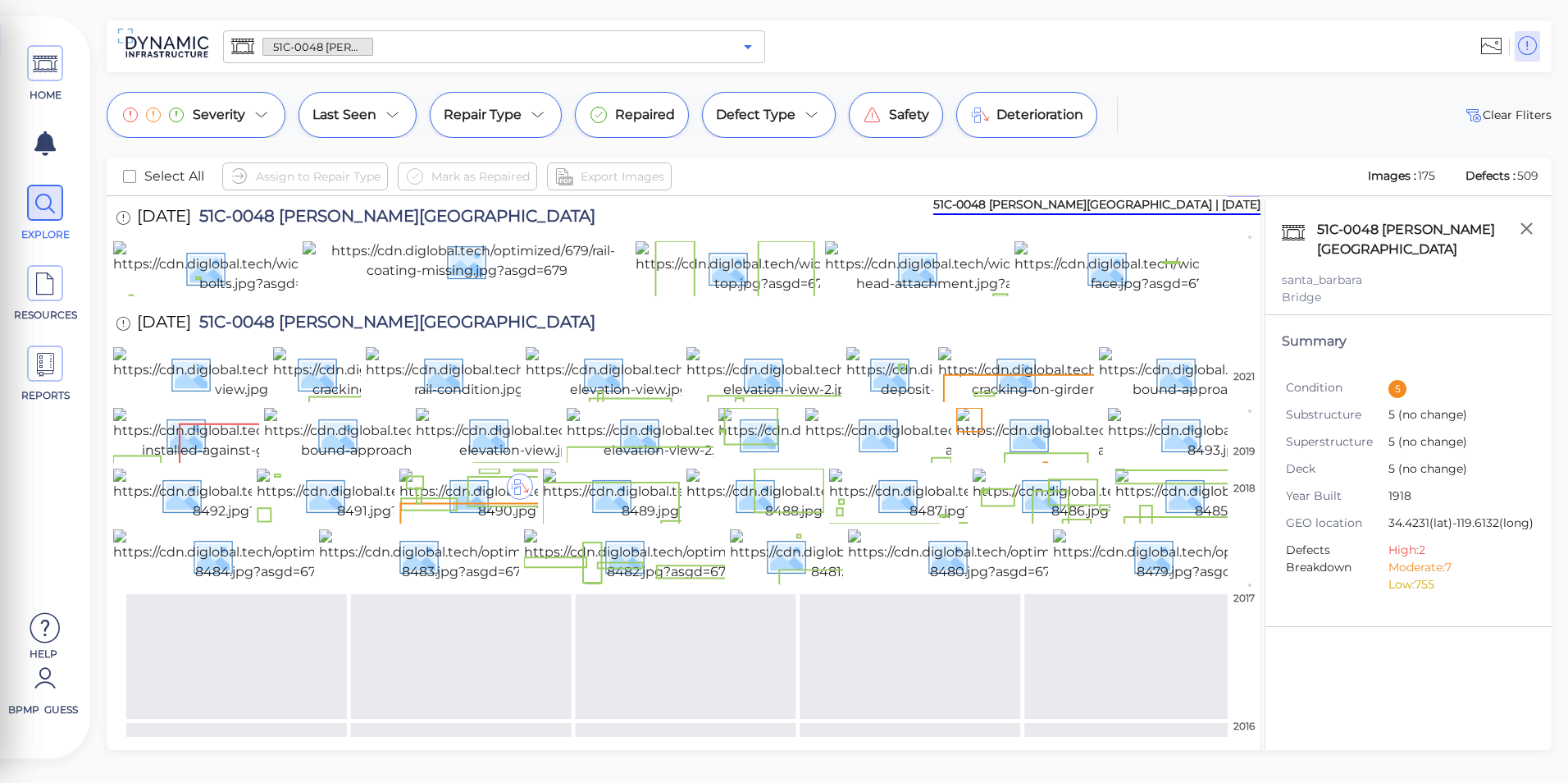
click at [759, 48] on button "Open" at bounding box center [748, 47] width 23 height 23
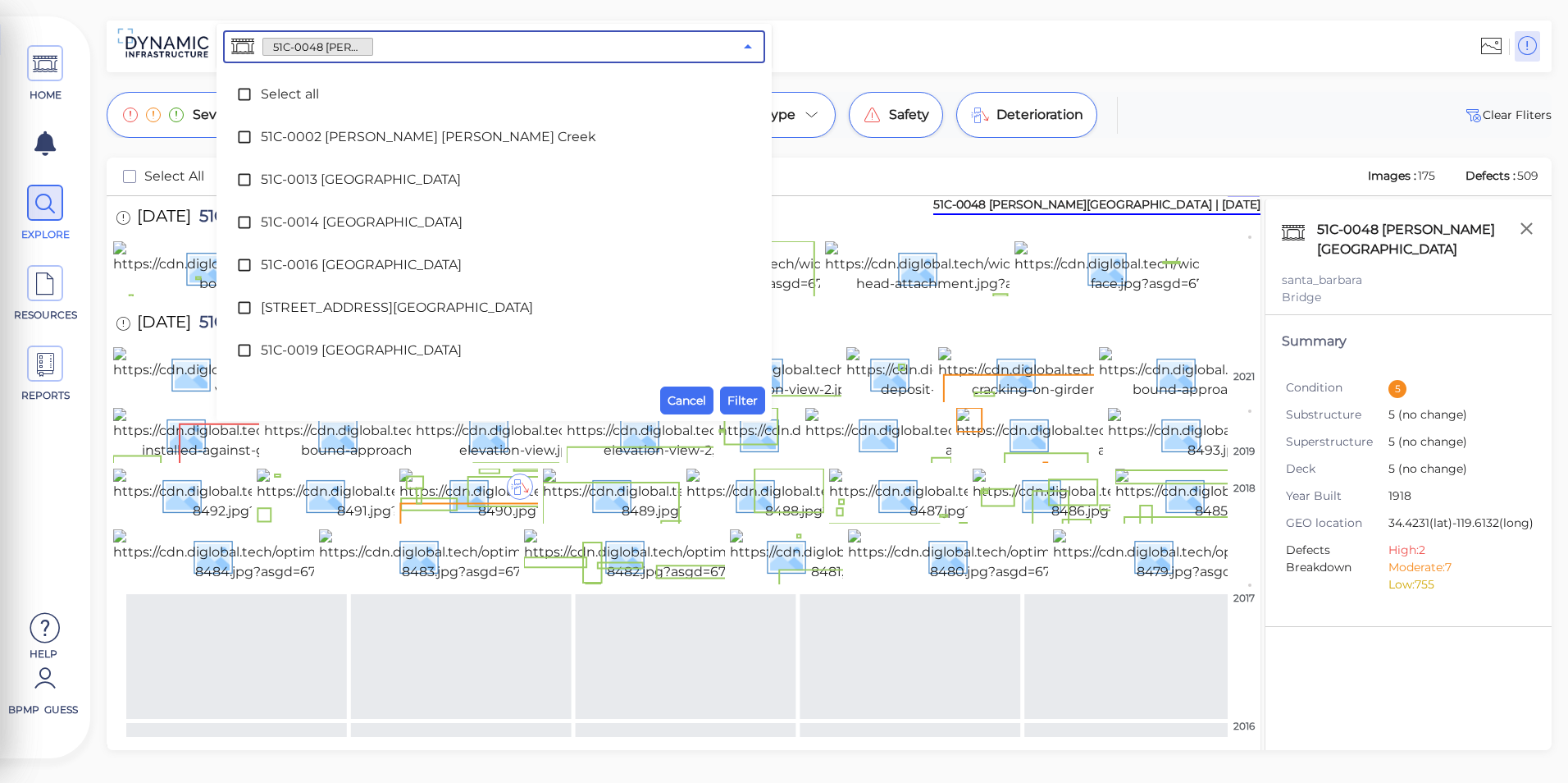
scroll to position [461, 0]
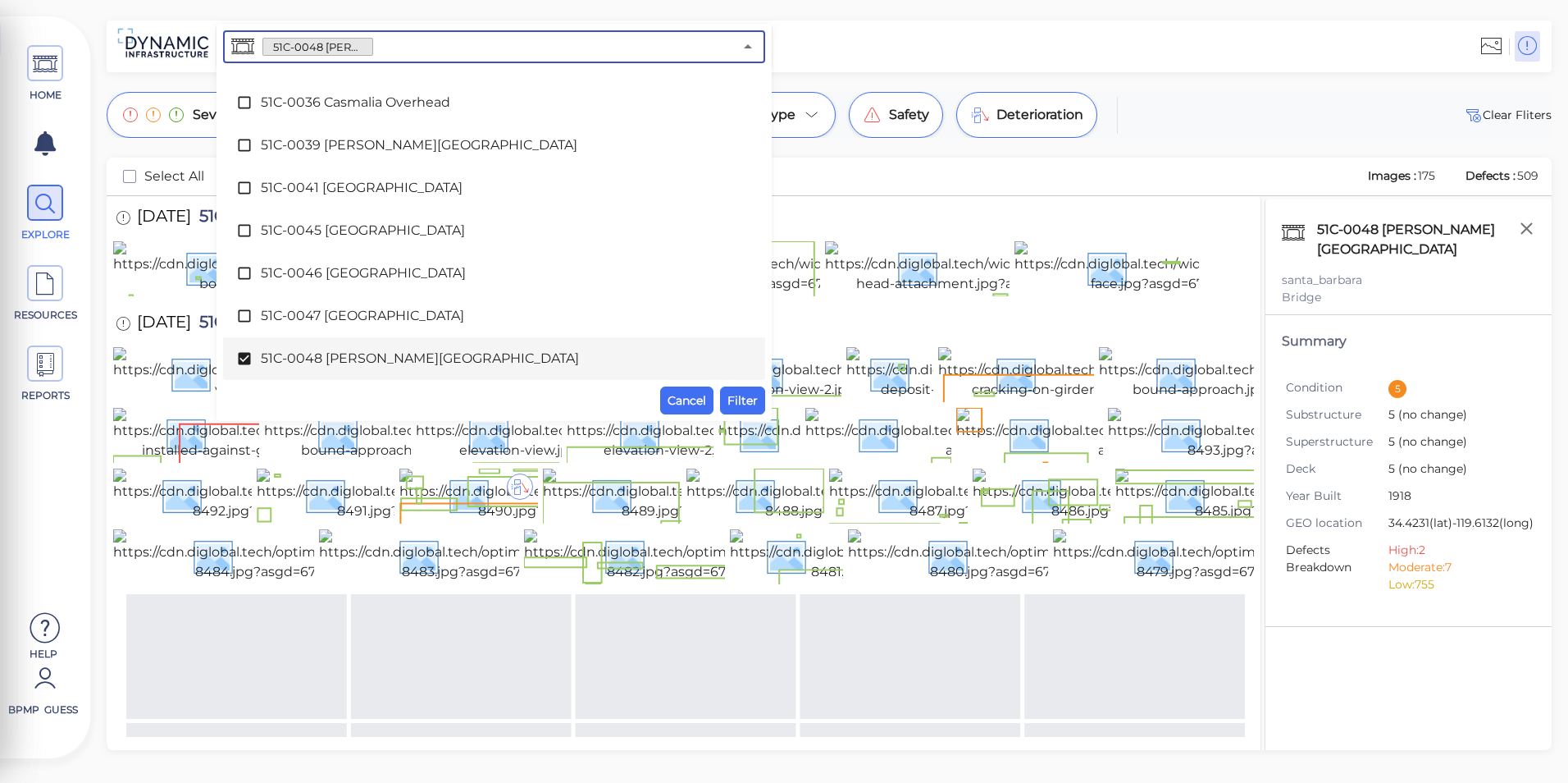
click at [350, 357] on span "51C-0048 [PERSON_NAME][GEOGRAPHIC_DATA]" at bounding box center [494, 359] width 467 height 20
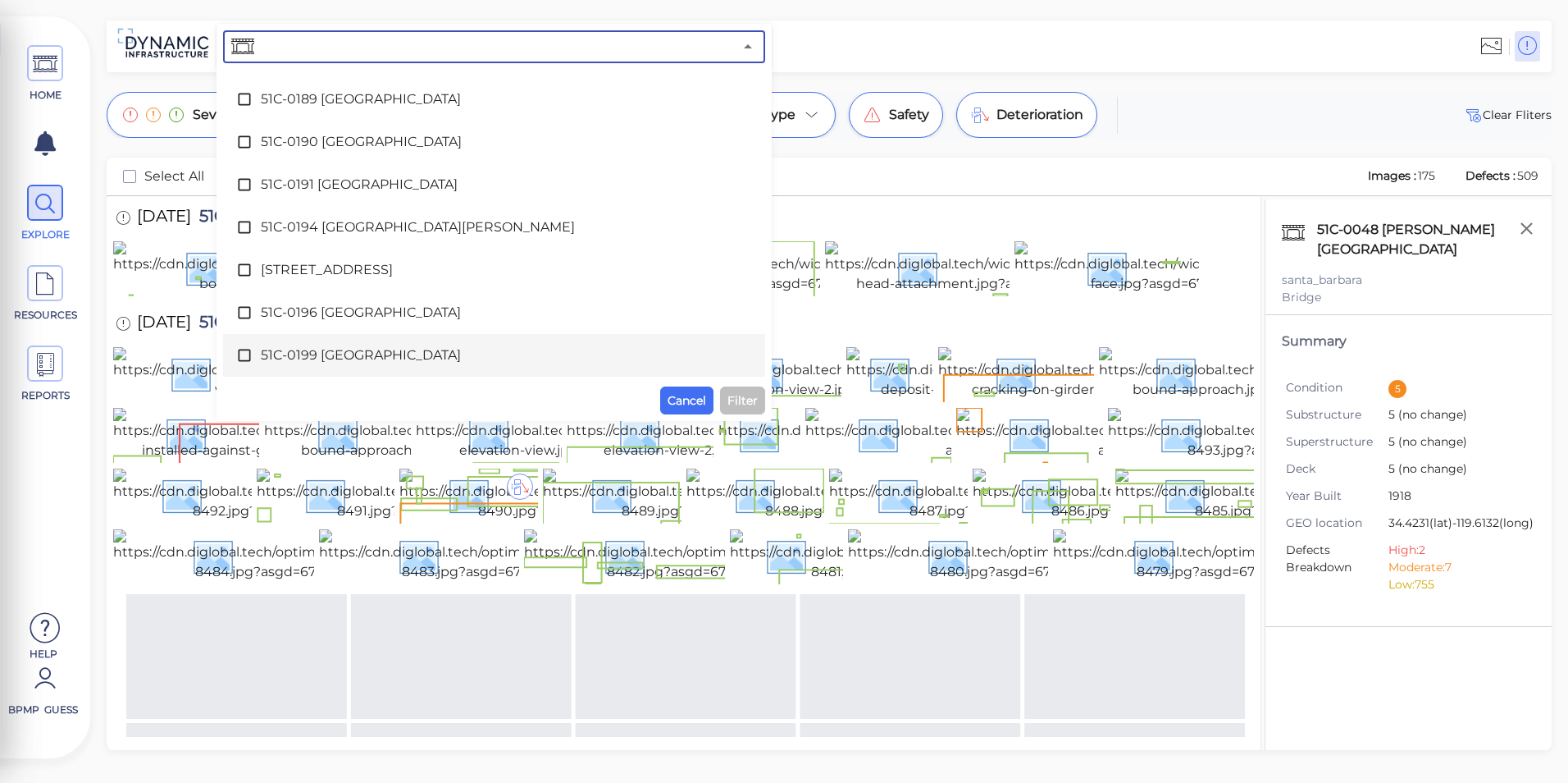
scroll to position [2759, 0]
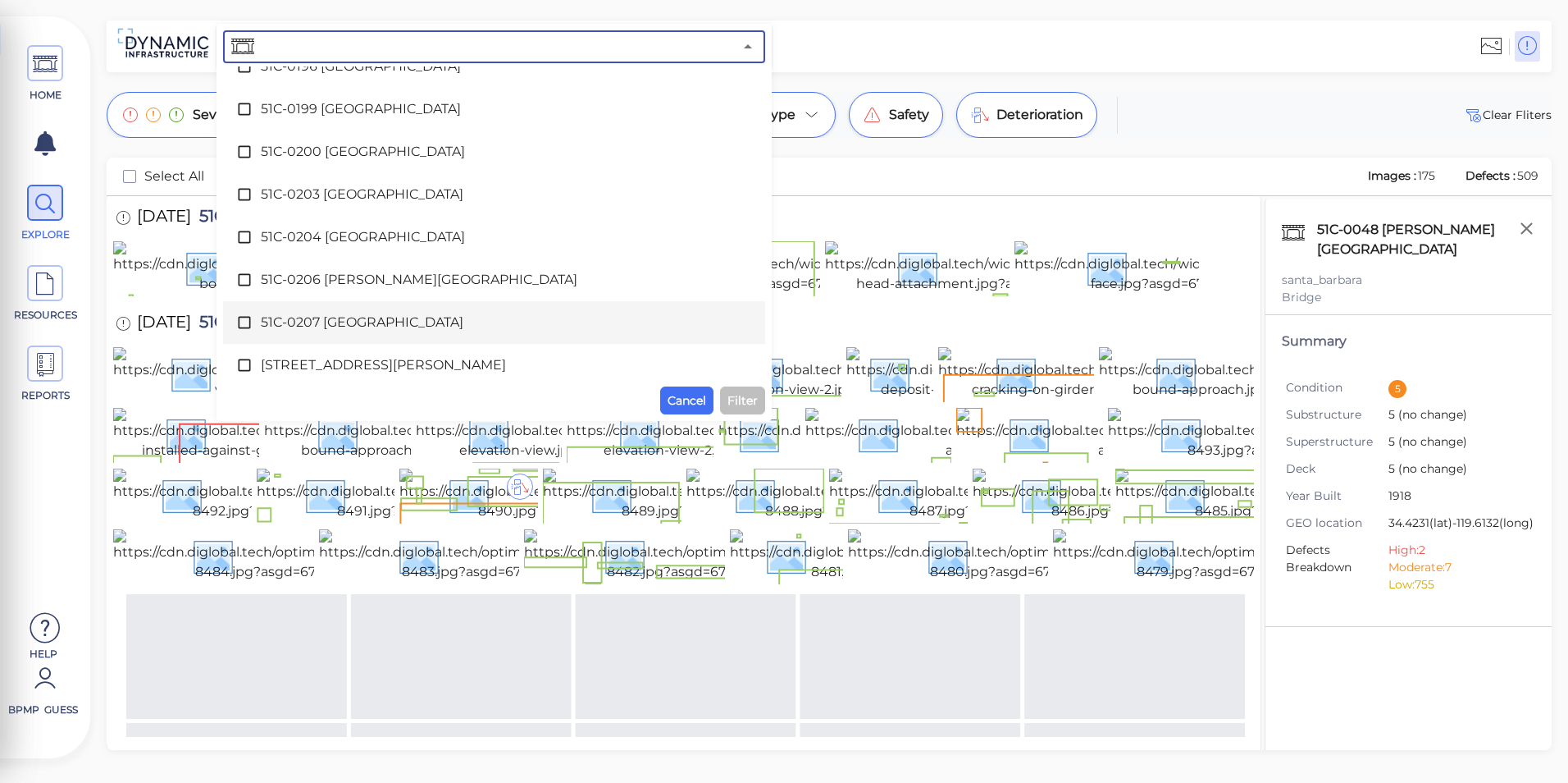
click at [363, 335] on div "51C-0207 [GEOGRAPHIC_DATA]" at bounding box center [495, 322] width 516 height 33
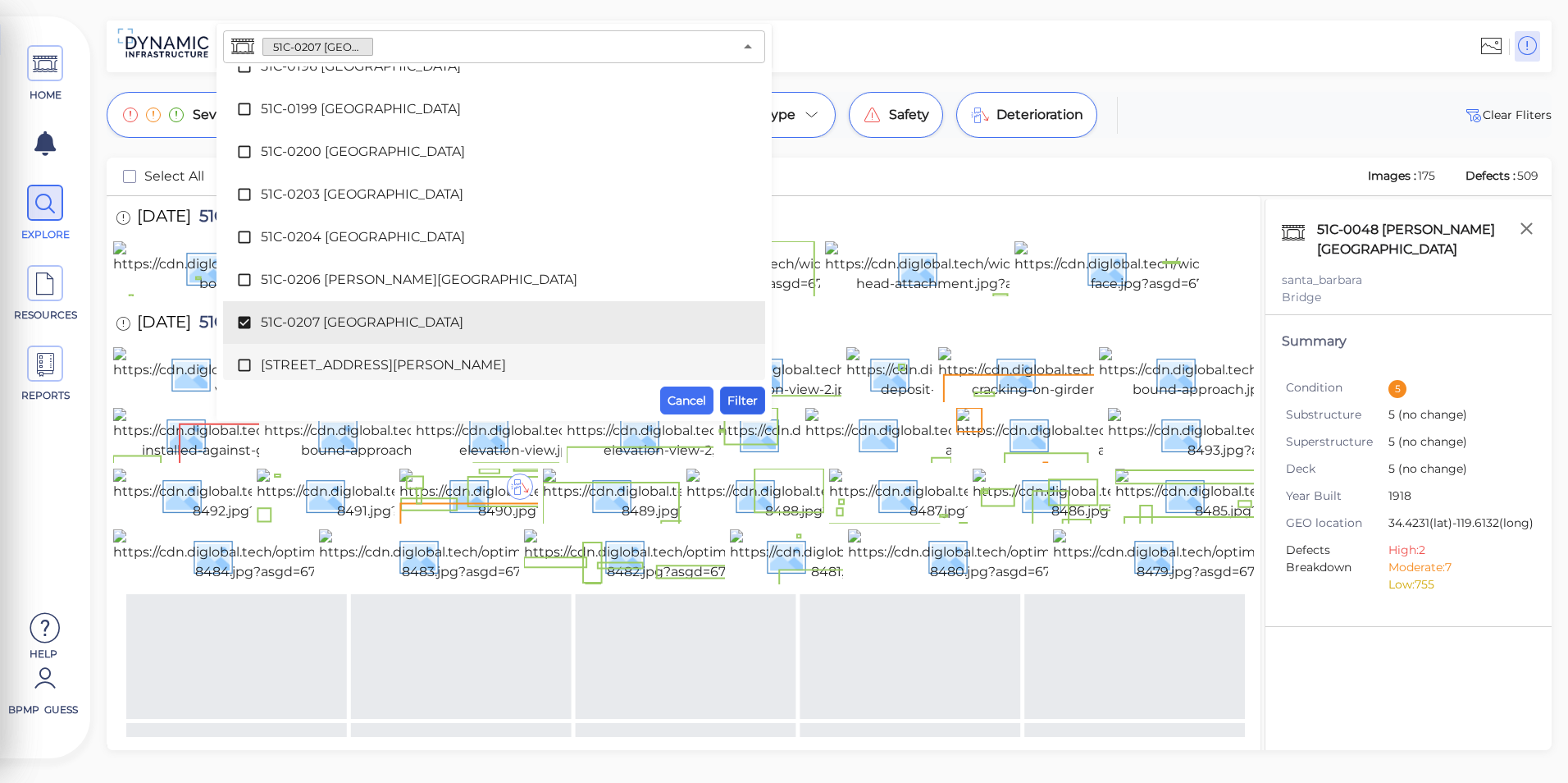
click at [751, 412] on button "Filter" at bounding box center [743, 400] width 45 height 28
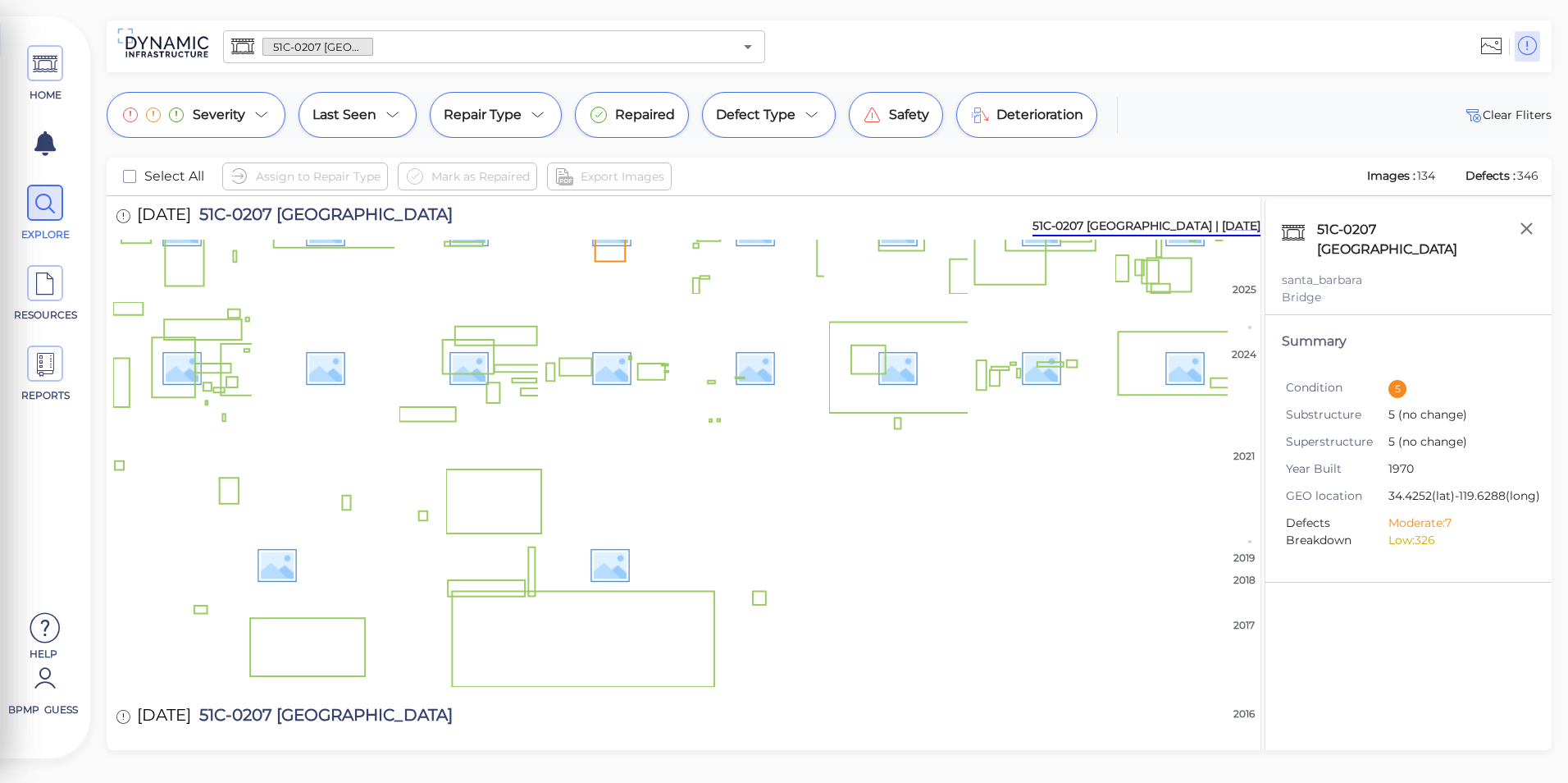
scroll to position [0, 0]
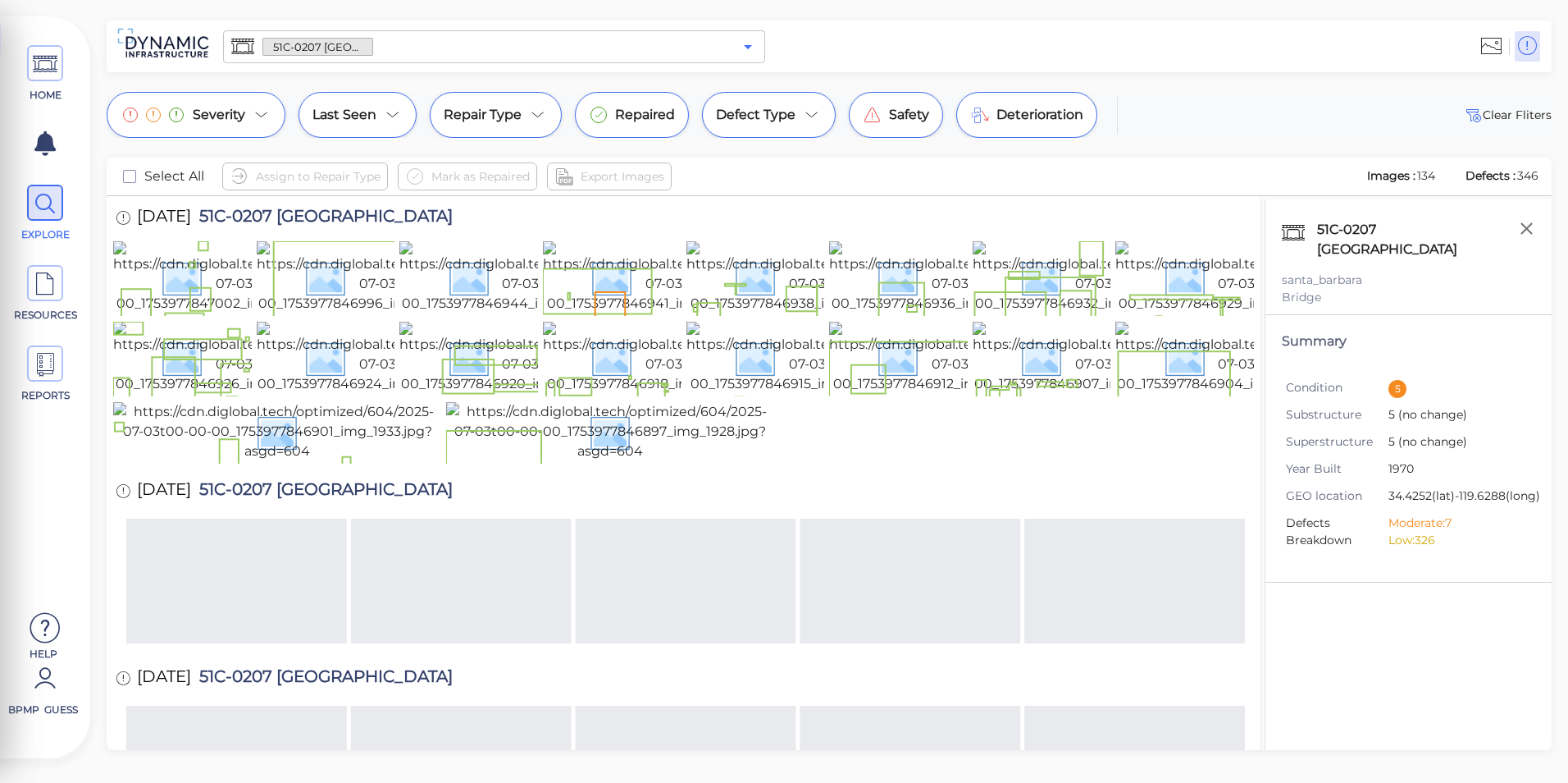
click at [749, 45] on icon "Open" at bounding box center [748, 47] width 8 height 4
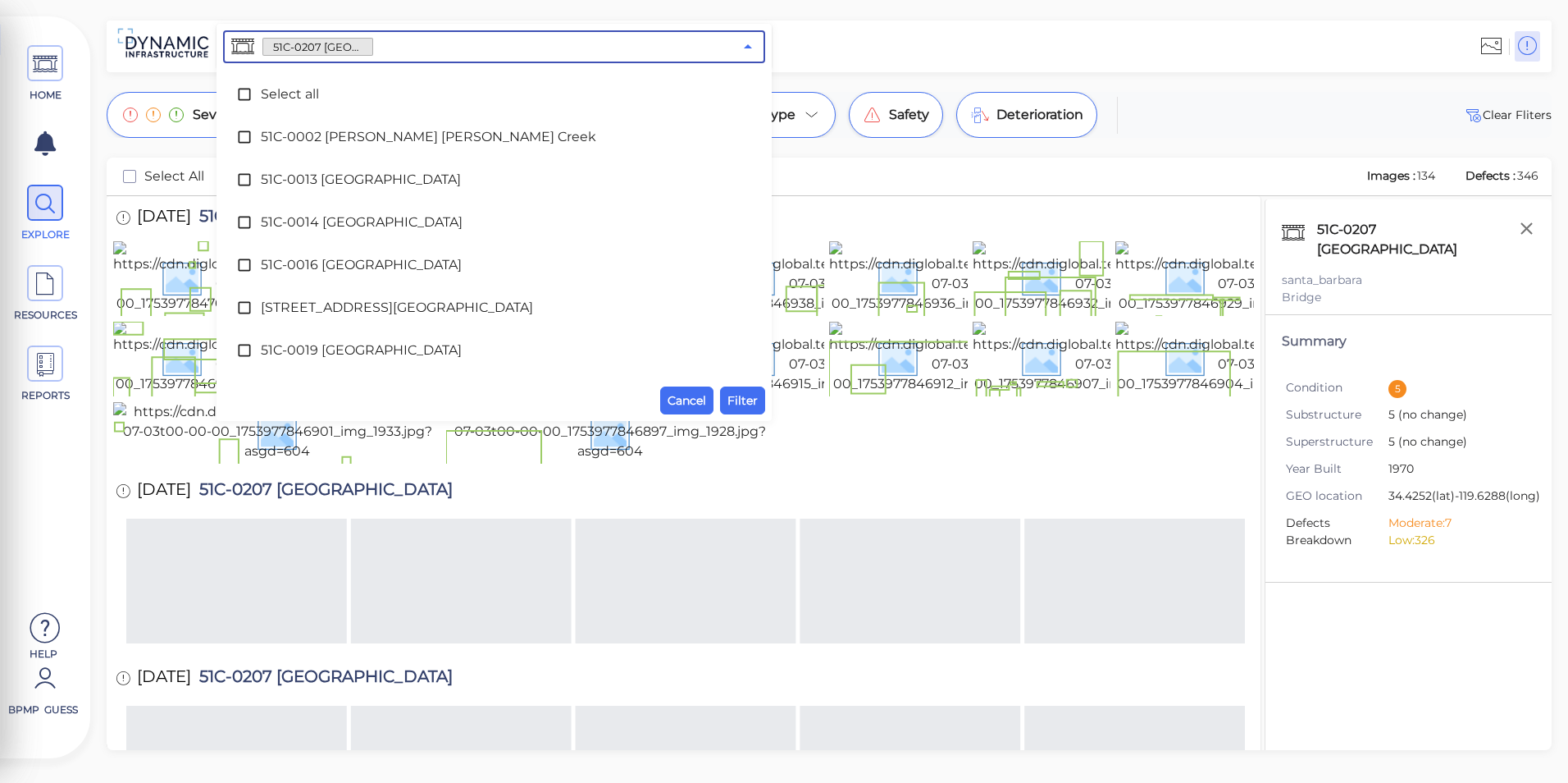
scroll to position [2723, 0]
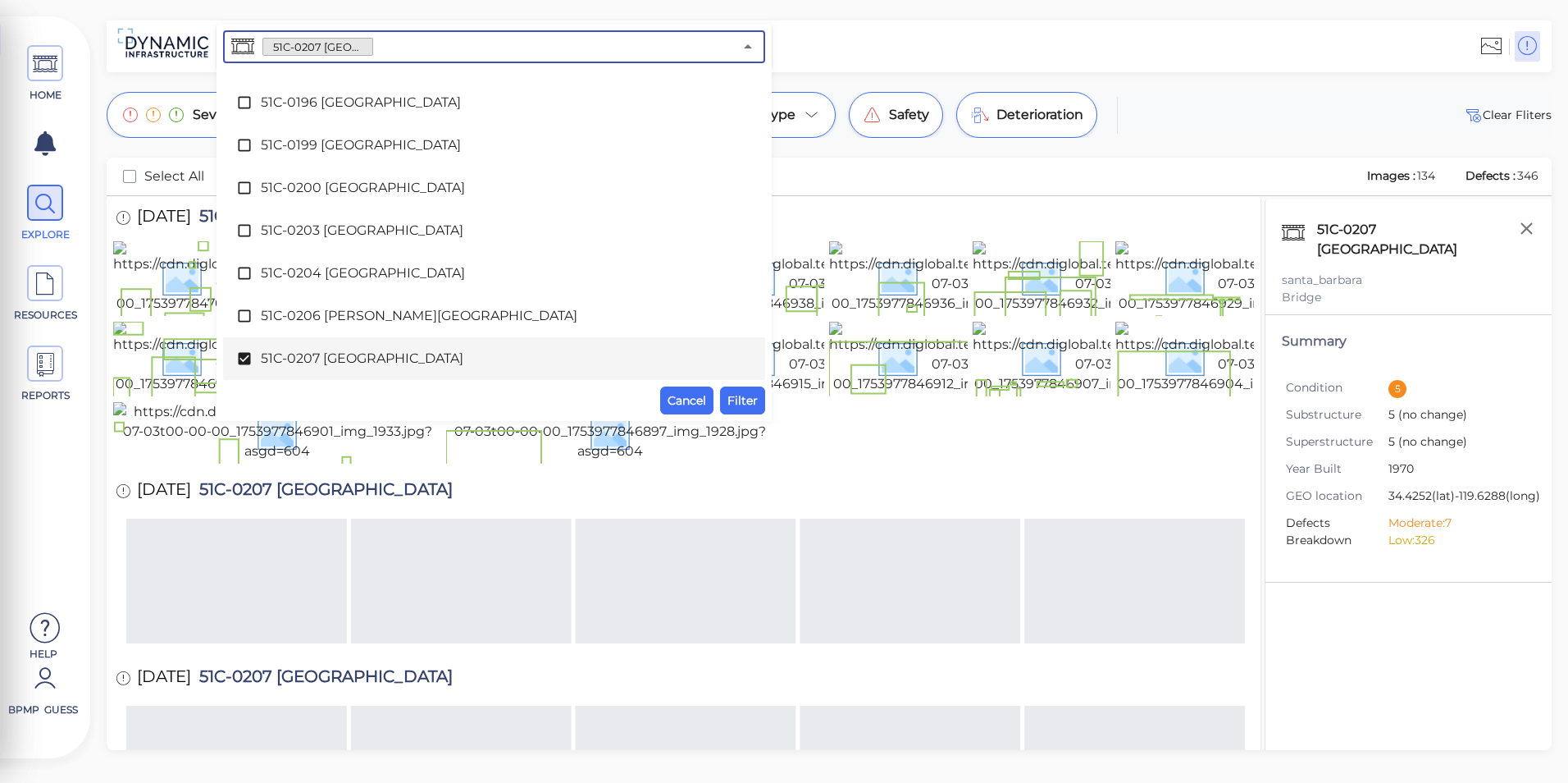
click at [479, 375] on div "51C-0207 [GEOGRAPHIC_DATA]" at bounding box center [495, 359] width 516 height 33
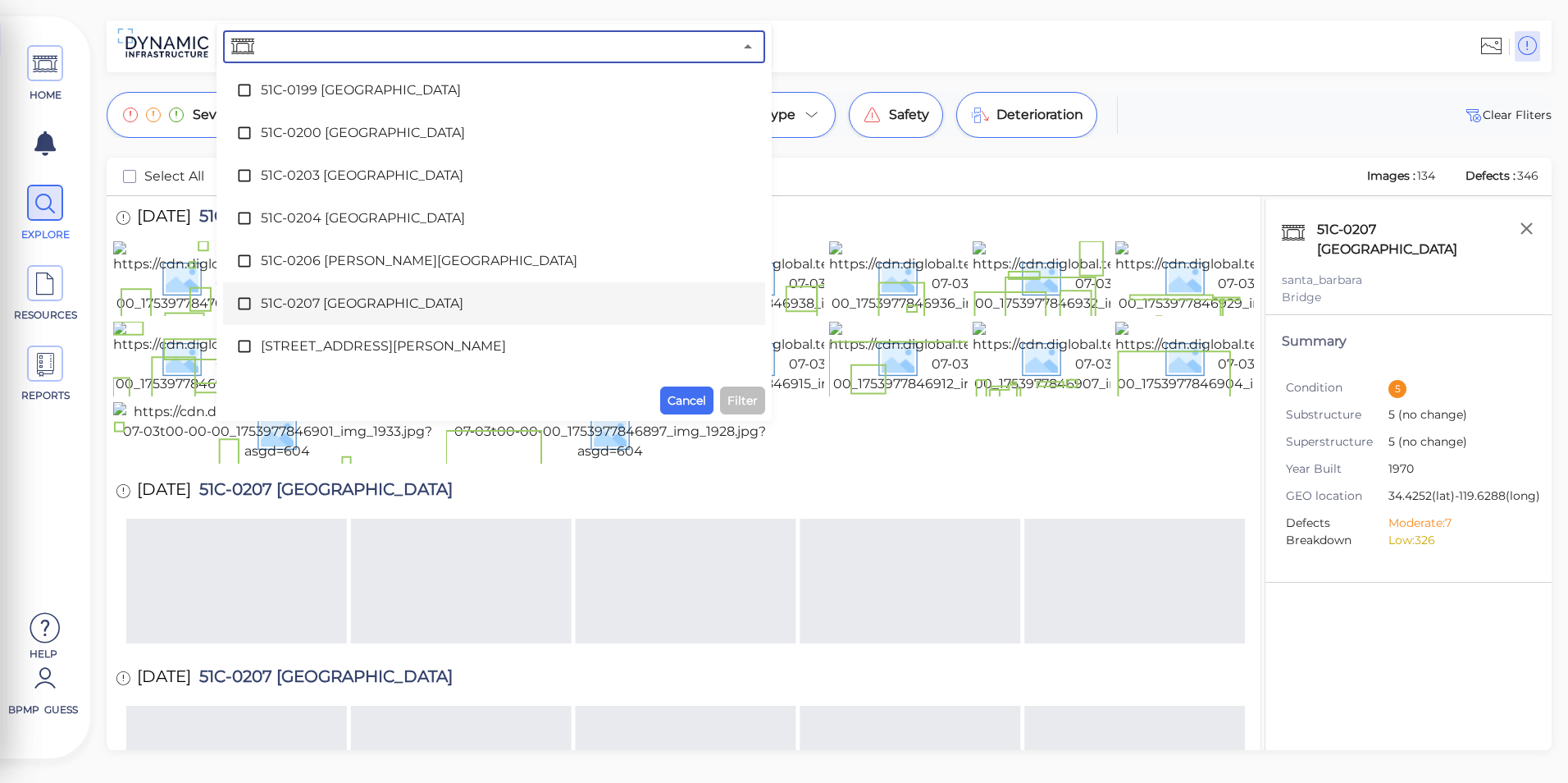
scroll to position [2805, 0]
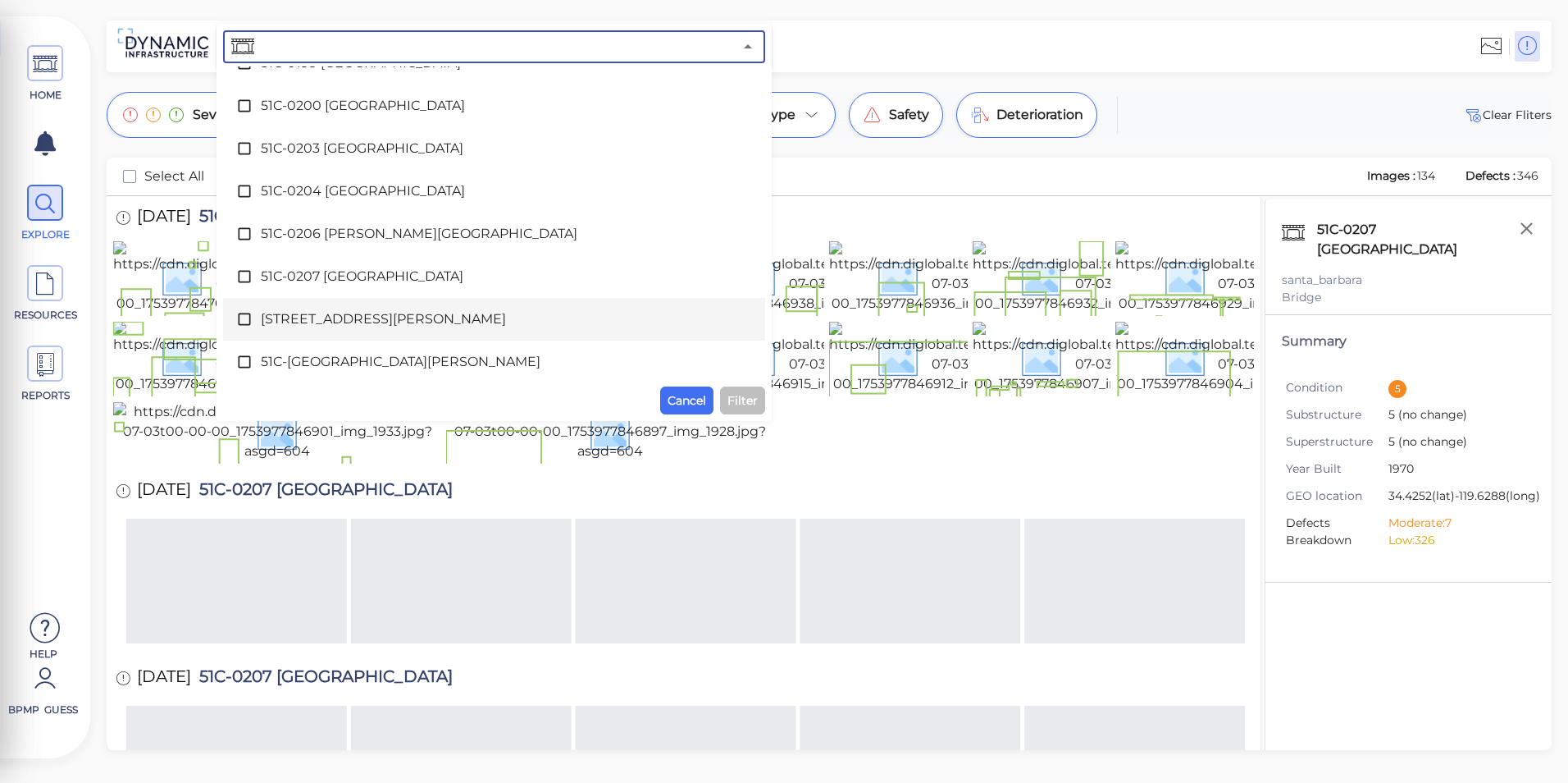
click at [453, 311] on span "[STREET_ADDRESS][PERSON_NAME]" at bounding box center [494, 319] width 467 height 20
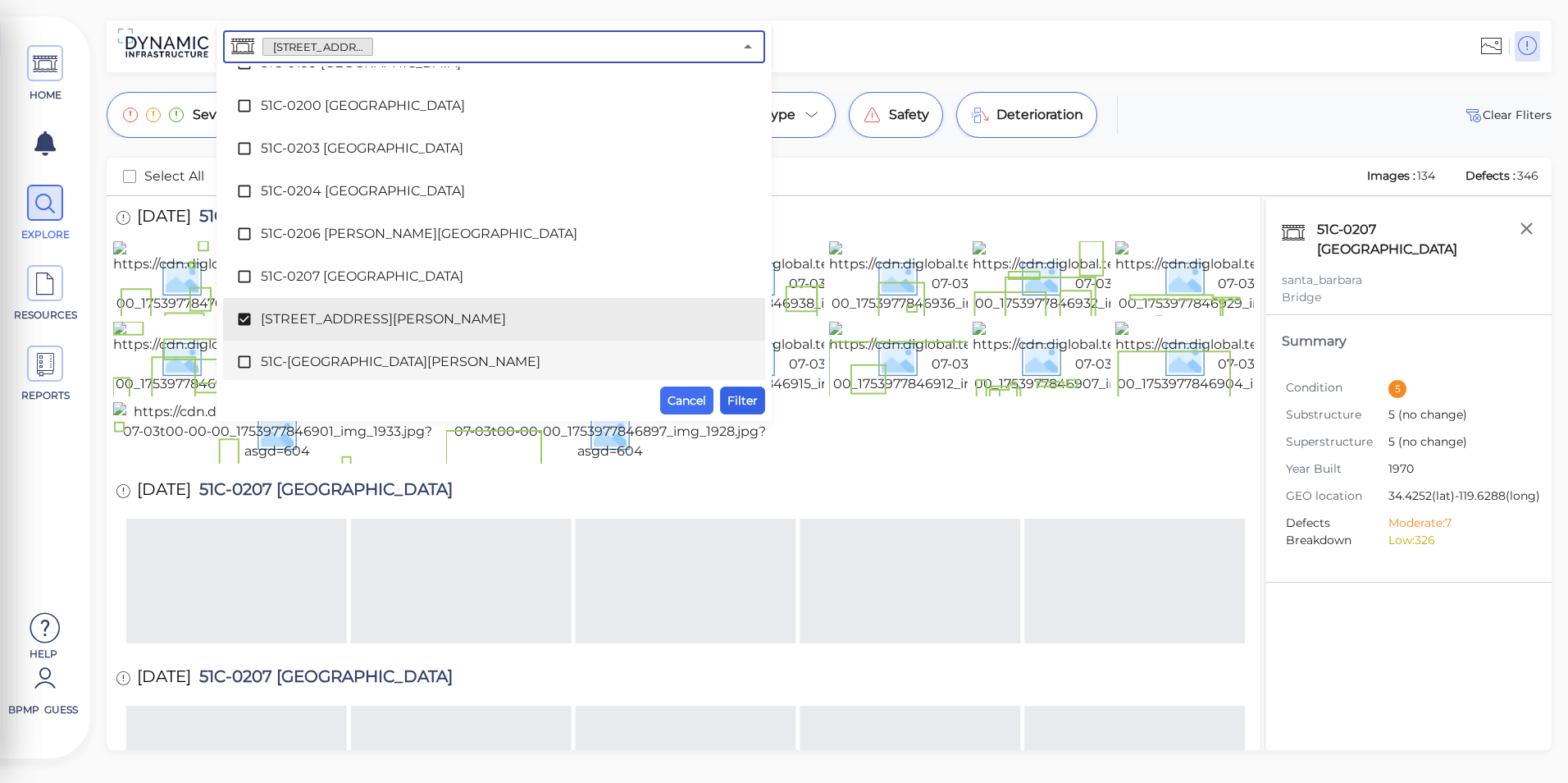
click at [743, 411] on button "Filter" at bounding box center [743, 400] width 45 height 28
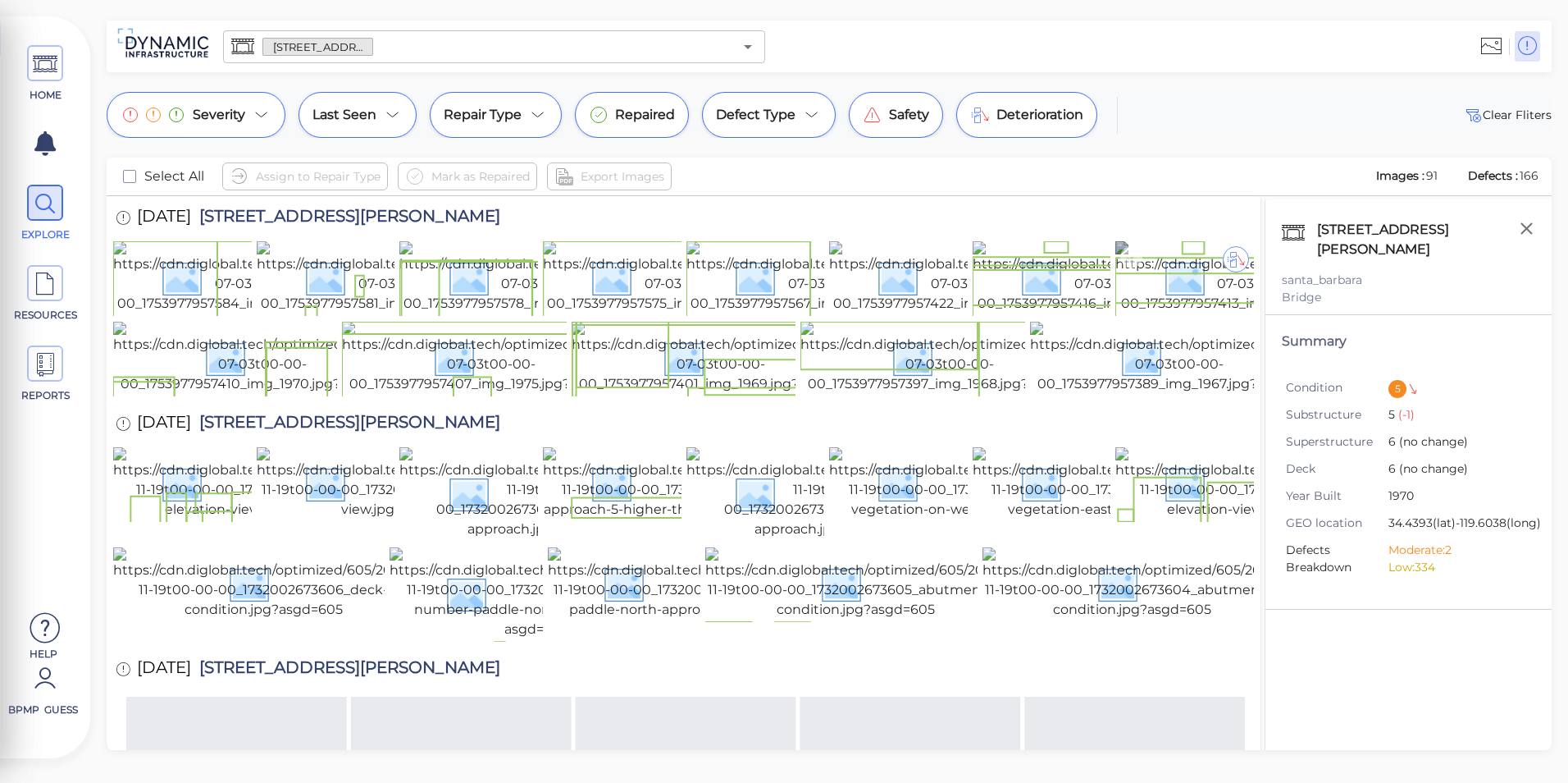
click at [1170, 313] on img at bounding box center [1261, 277] width 292 height 72
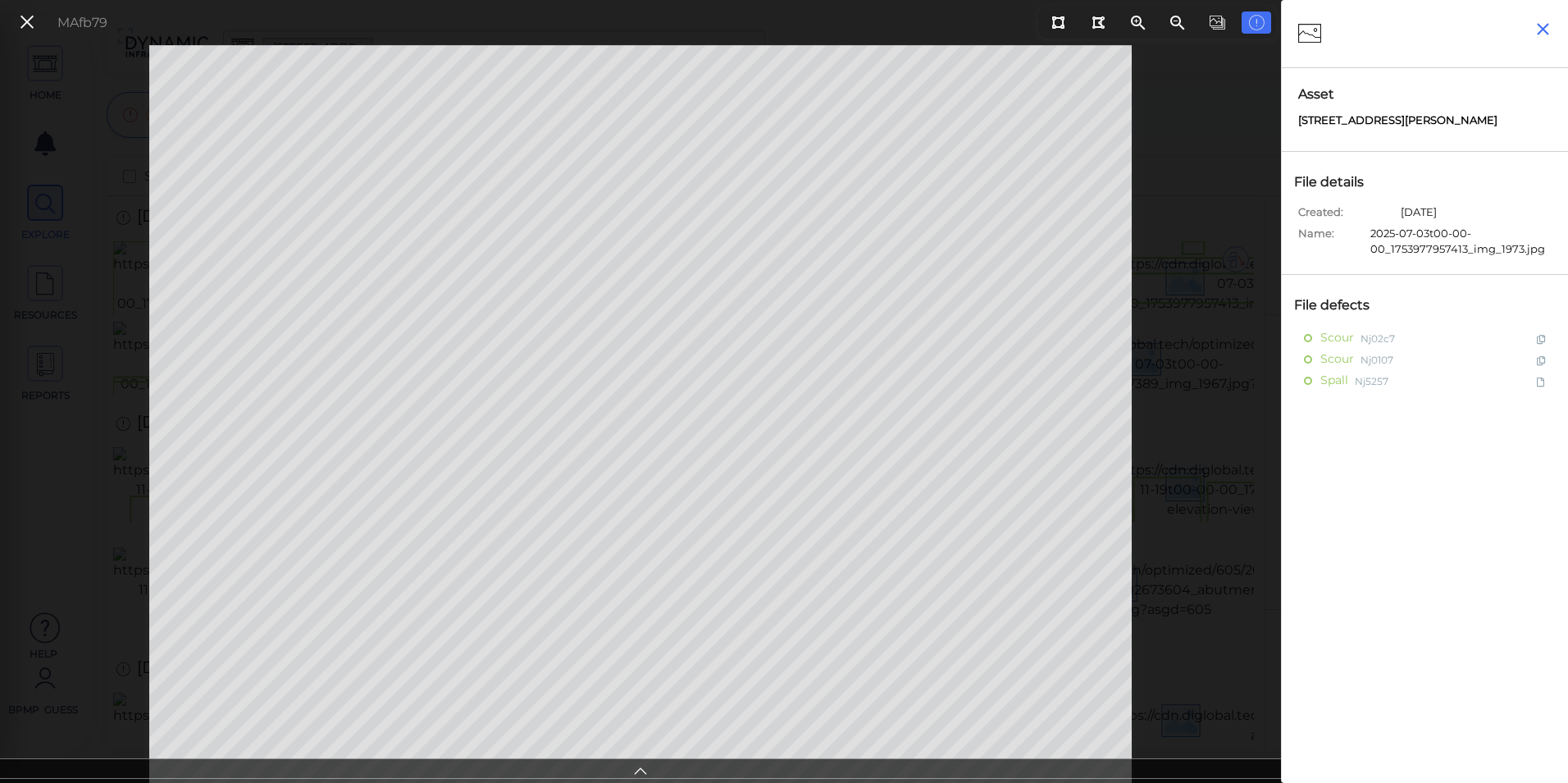
click at [1545, 16] on button "button" at bounding box center [1543, 29] width 34 height 34
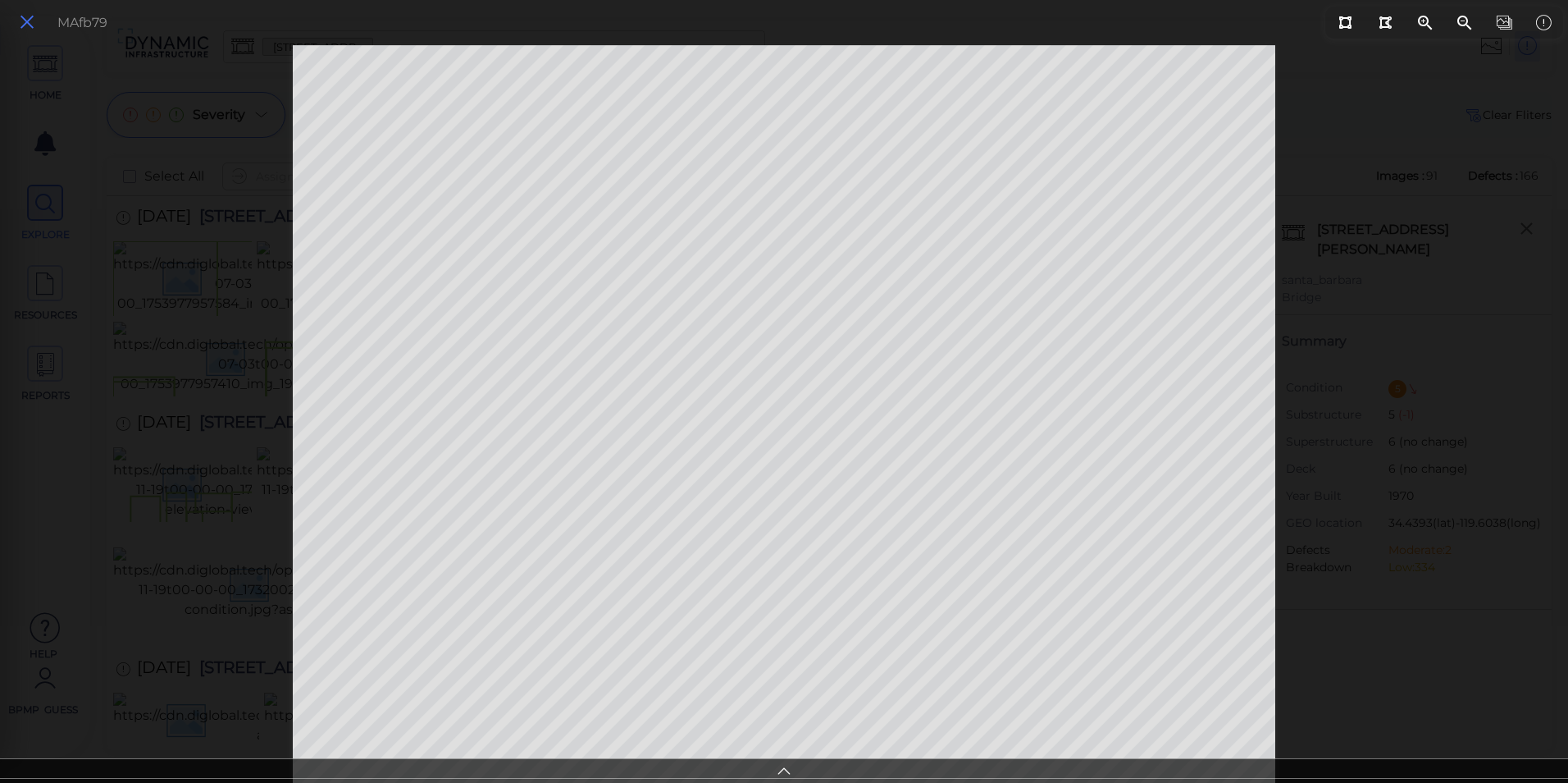
click at [17, 13] on button at bounding box center [27, 22] width 28 height 24
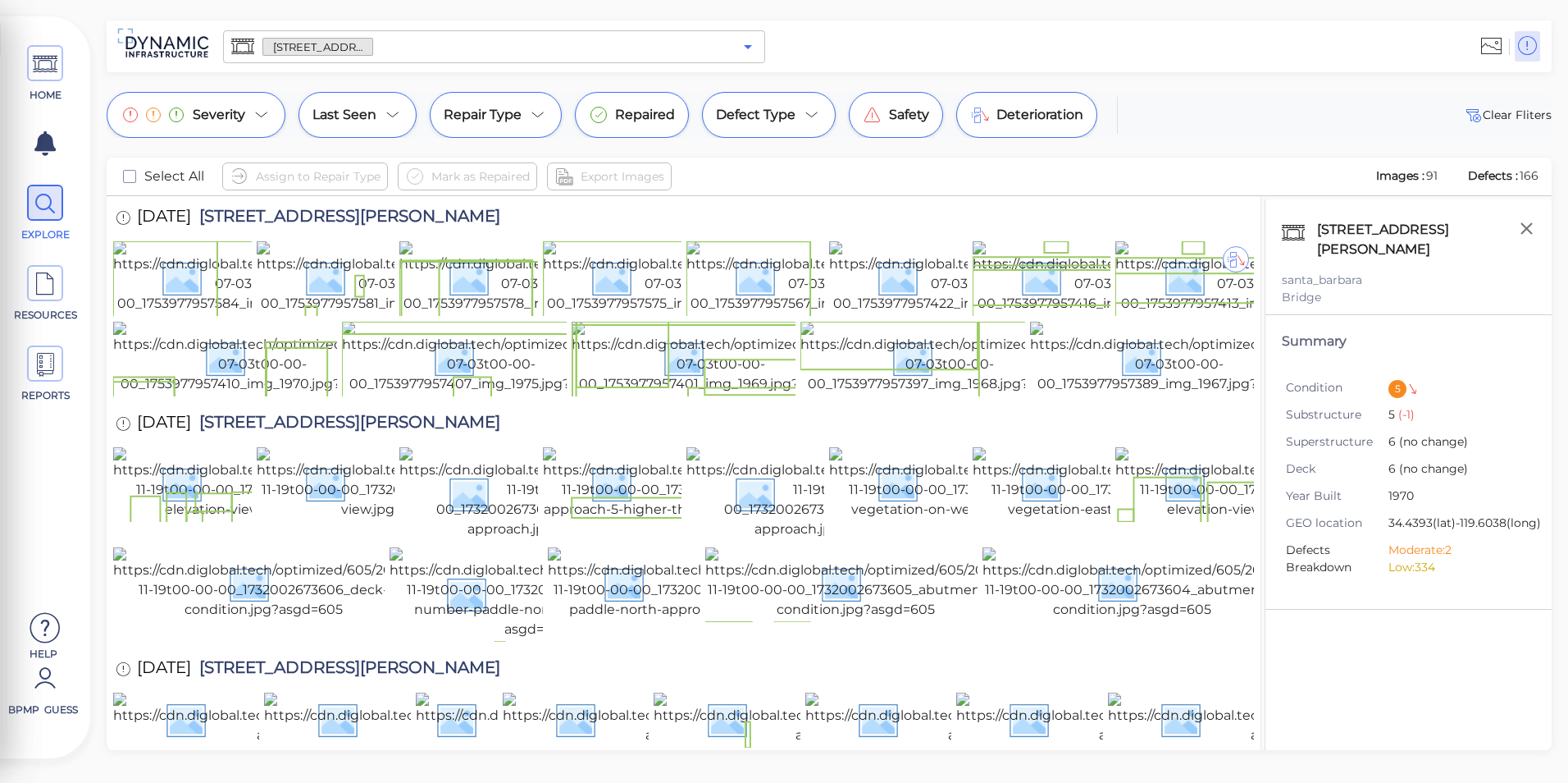
click at [754, 49] on icon "Open" at bounding box center [748, 47] width 20 height 20
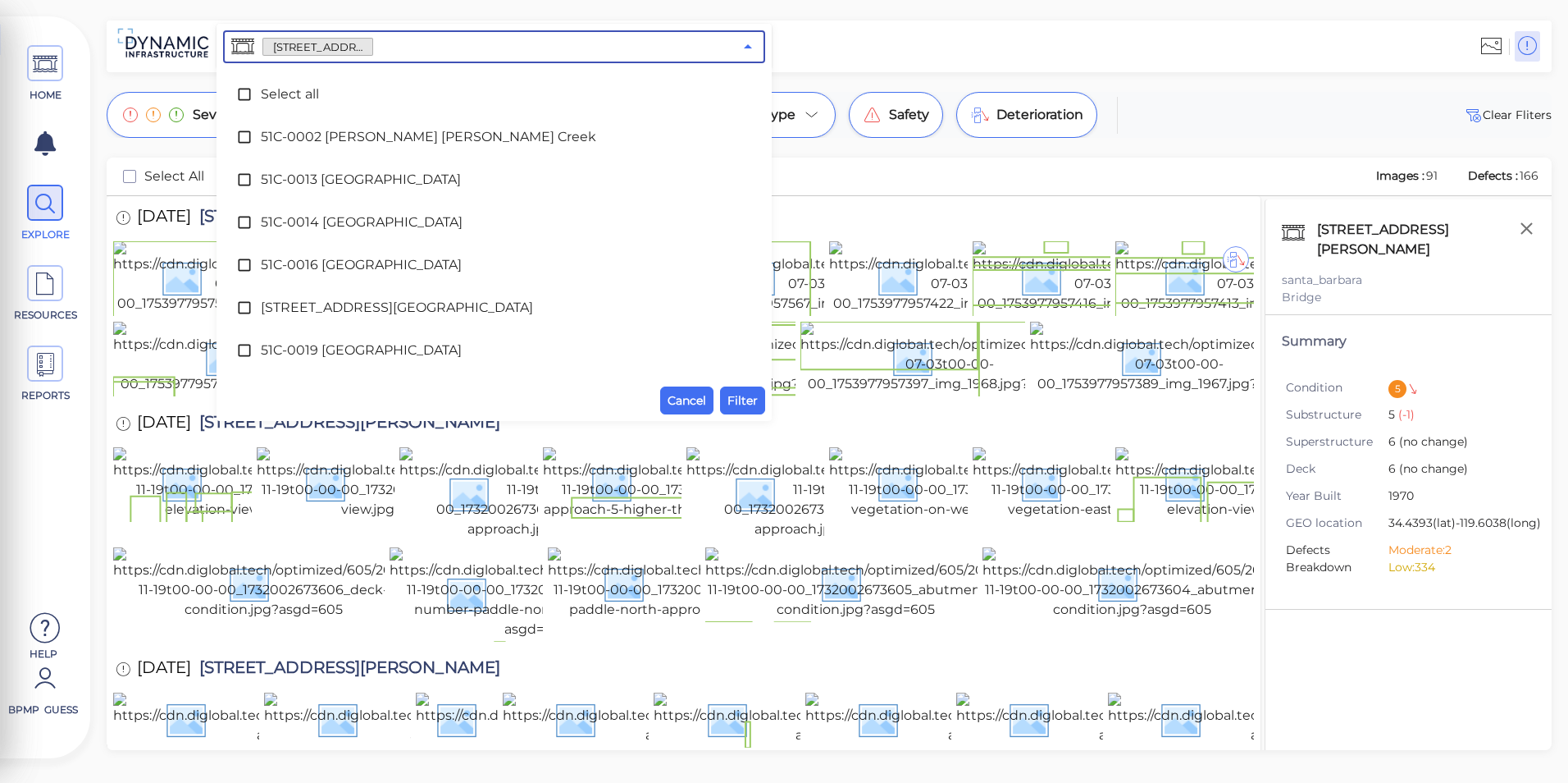
scroll to position [2765, 0]
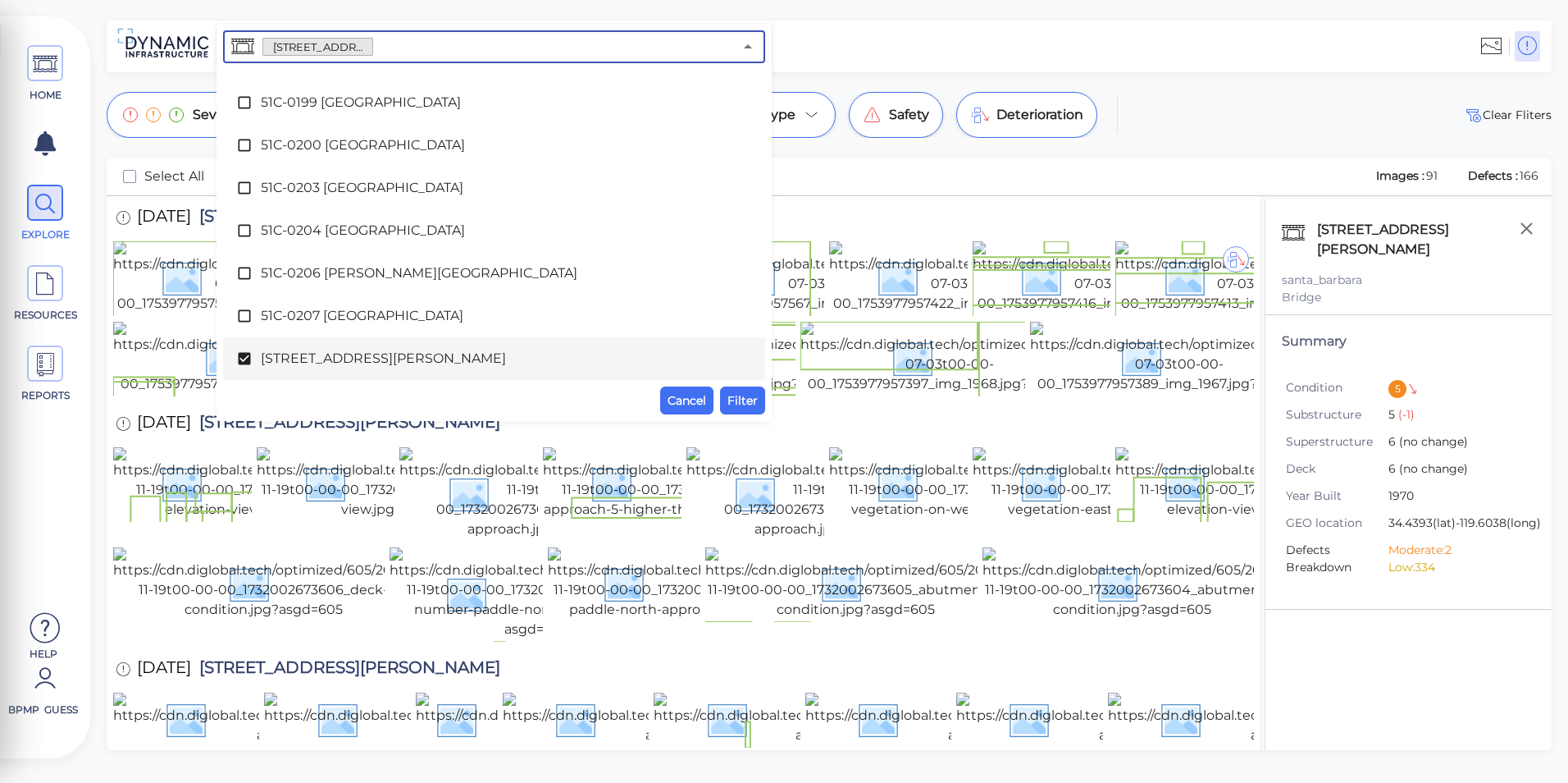
click at [374, 368] on div "[STREET_ADDRESS][PERSON_NAME]" at bounding box center [495, 359] width 516 height 33
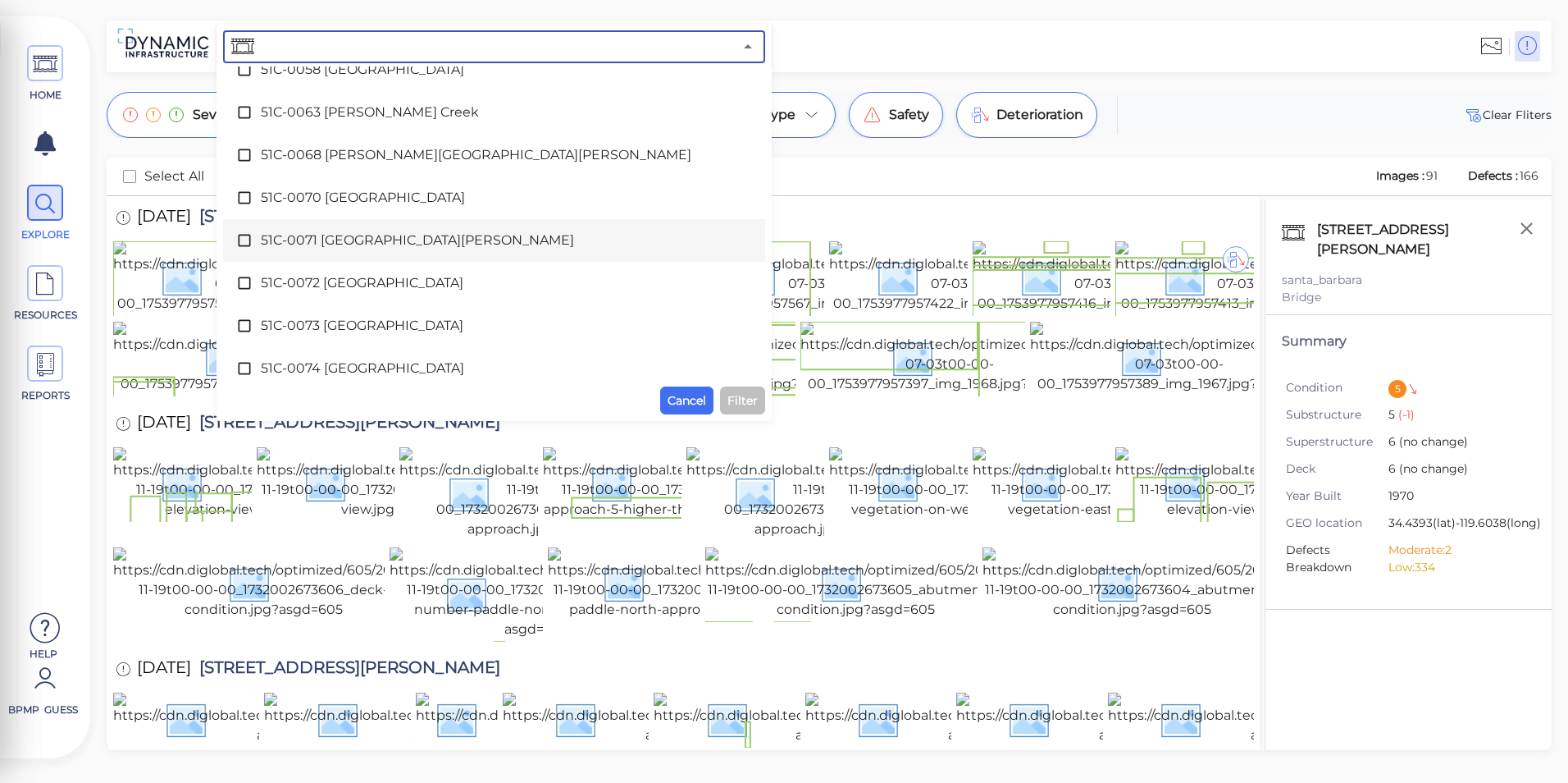
scroll to position [960, 0]
click at [354, 244] on span "51C-0073 [GEOGRAPHIC_DATA]" at bounding box center [494, 244] width 467 height 20
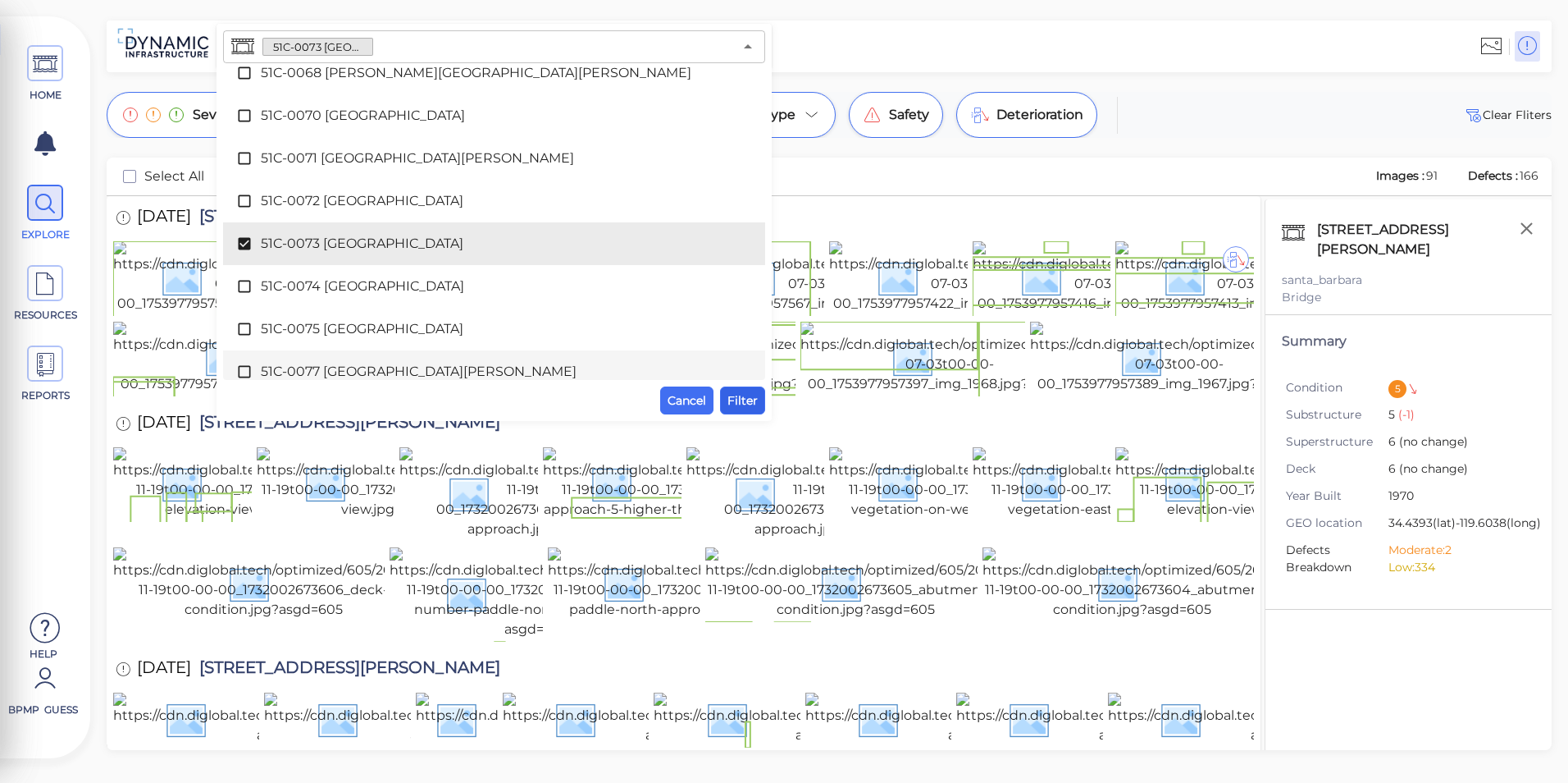
click at [735, 398] on span "Filter" at bounding box center [743, 400] width 30 height 20
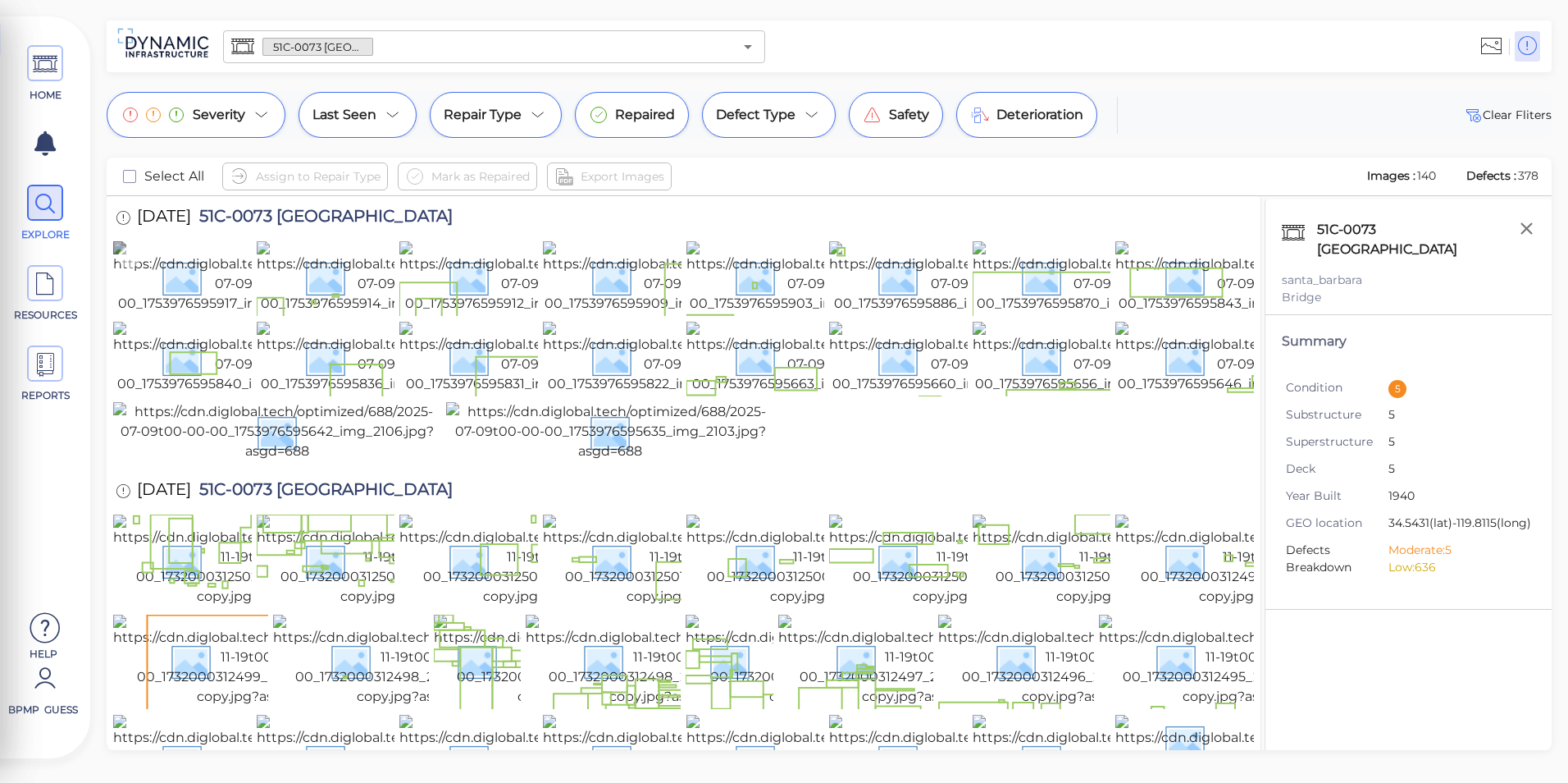
click at [163, 313] on img at bounding box center [259, 277] width 292 height 72
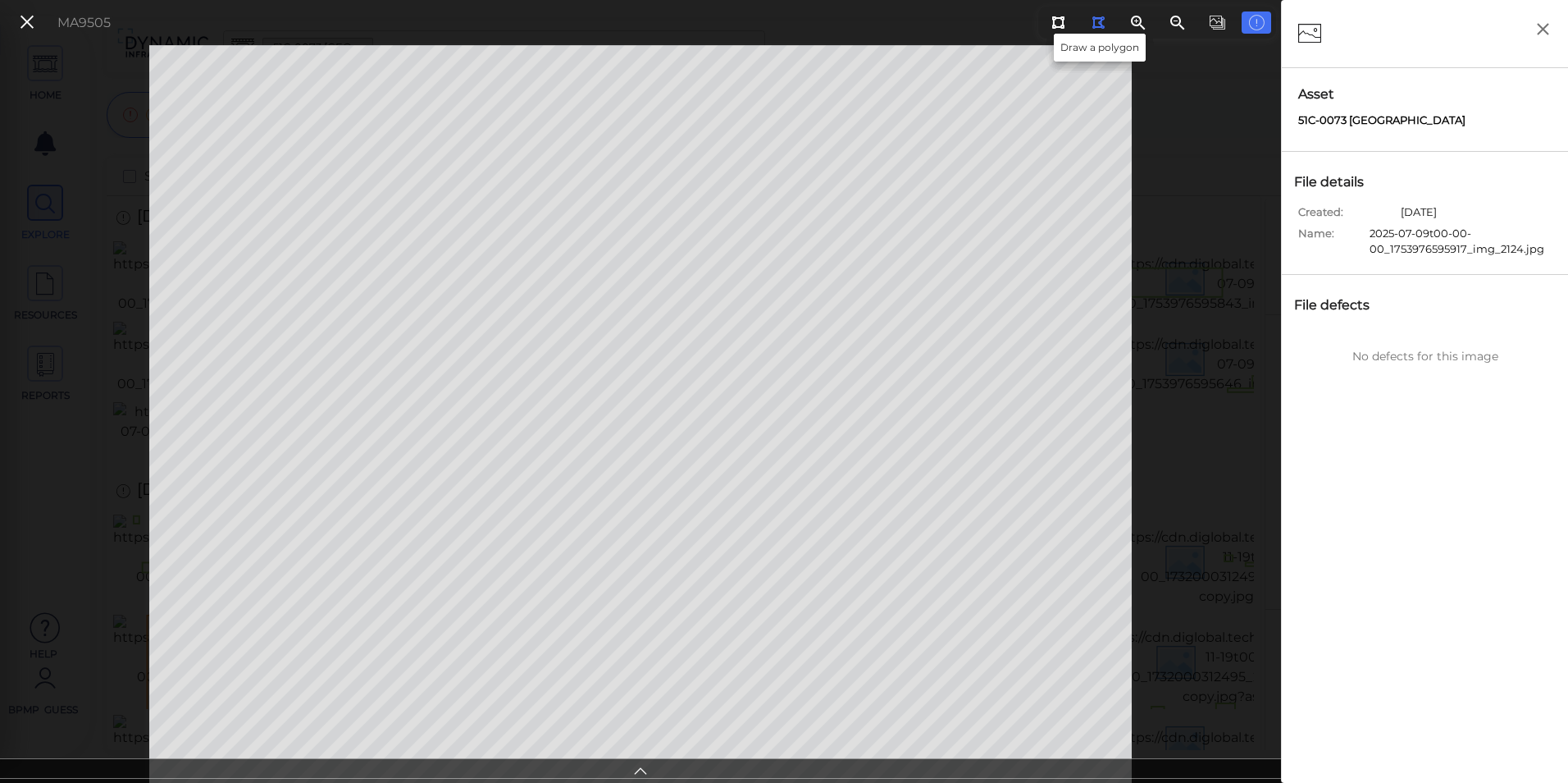
click at [1090, 30] on button at bounding box center [1098, 22] width 30 height 22
click at [1083, 23] on button at bounding box center [1098, 22] width 30 height 22
click at [1046, 25] on button at bounding box center [1058, 22] width 30 height 22
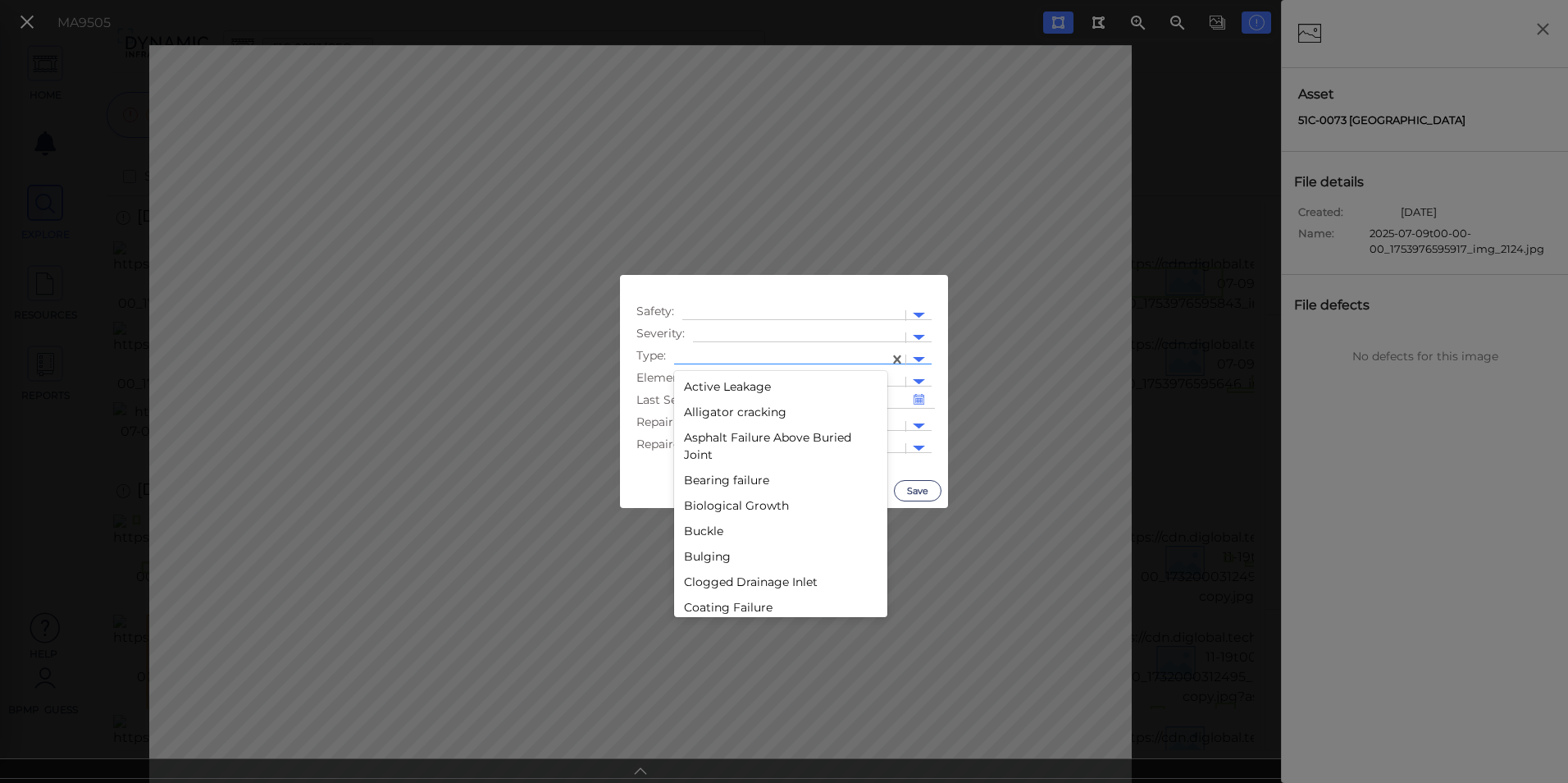
click at [924, 353] on div at bounding box center [919, 359] width 26 height 19
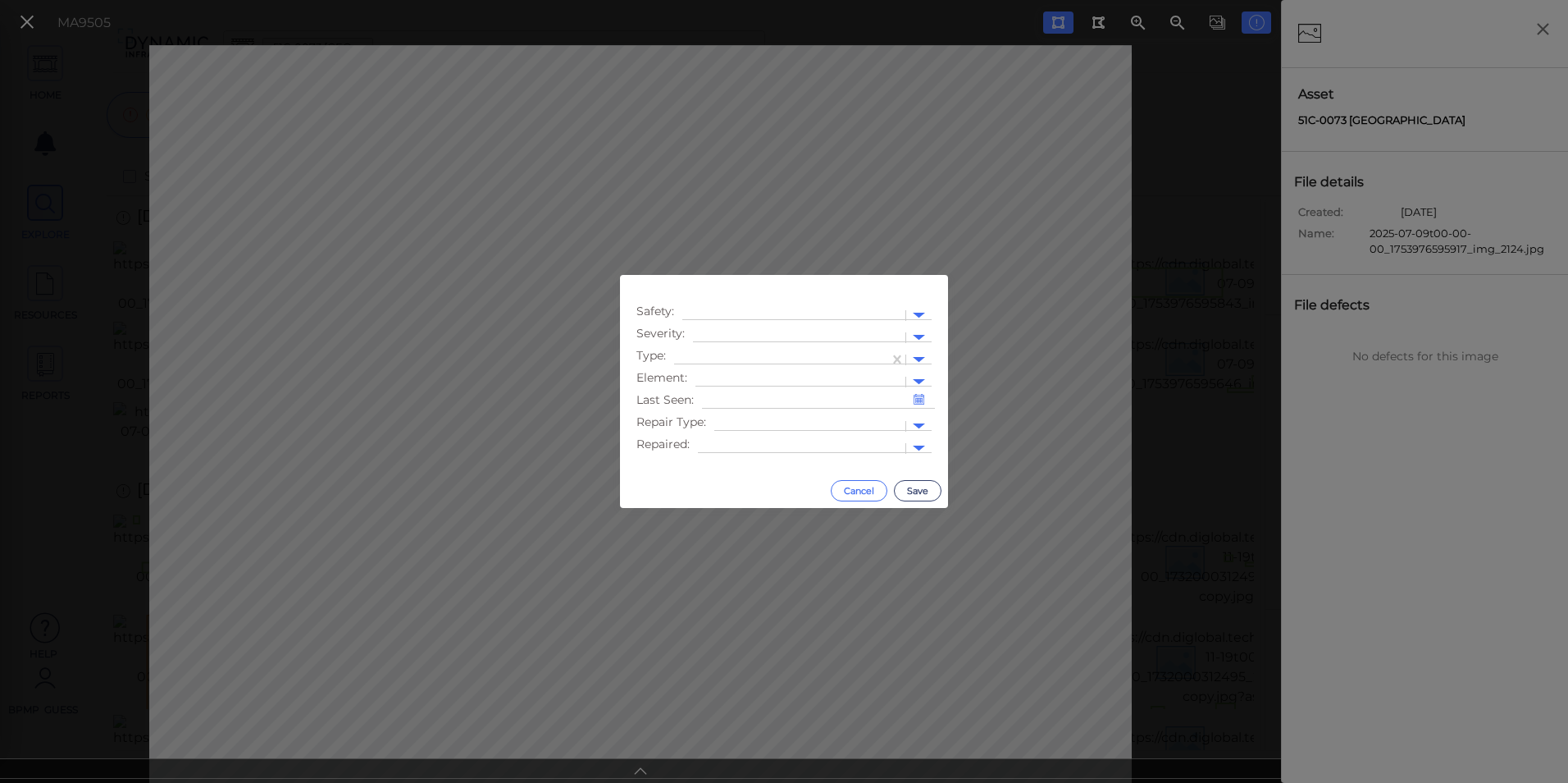
click at [864, 488] on button "Cancel" at bounding box center [859, 491] width 57 height 21
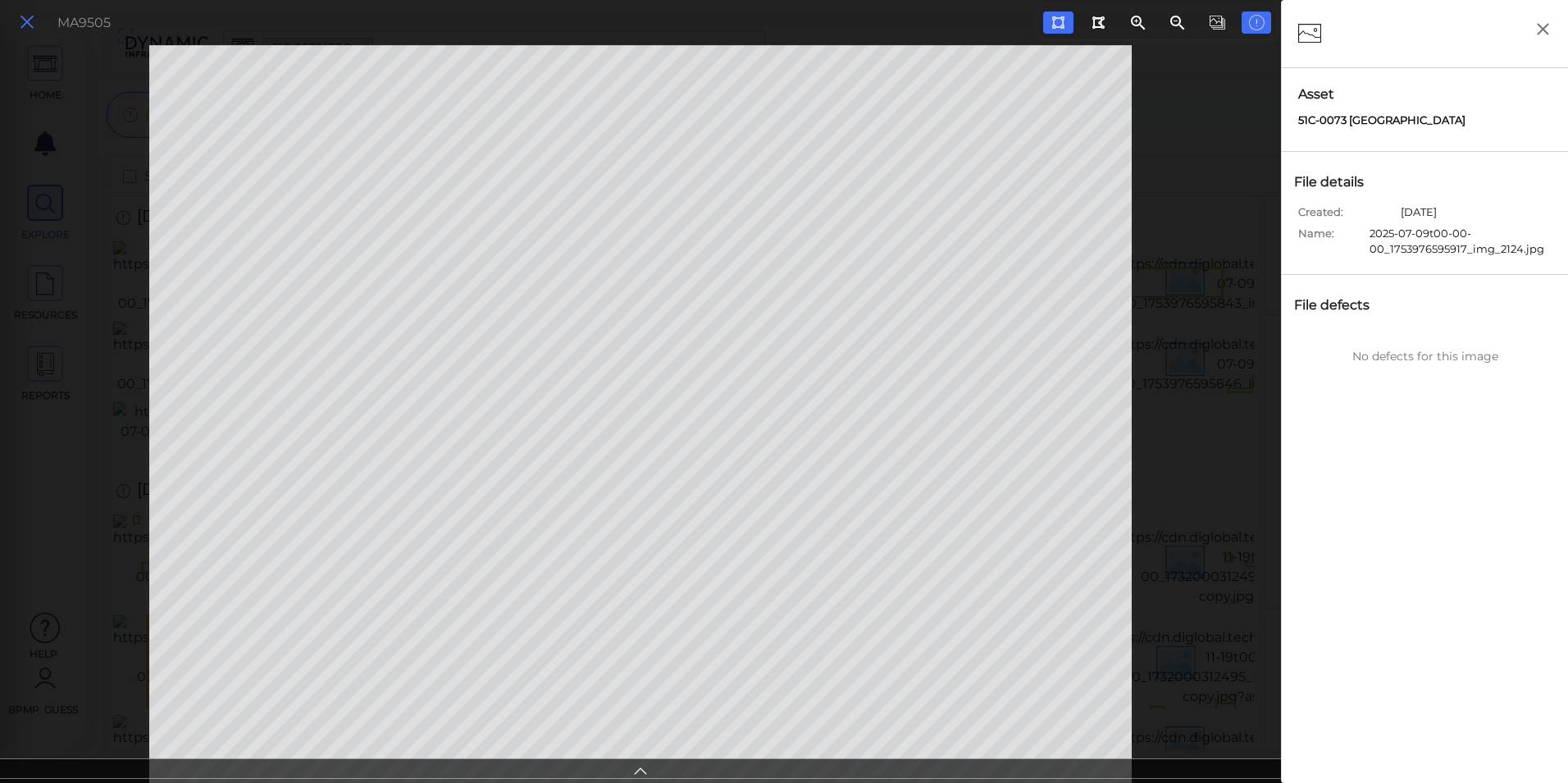
click at [35, 29] on icon at bounding box center [27, 22] width 18 height 22
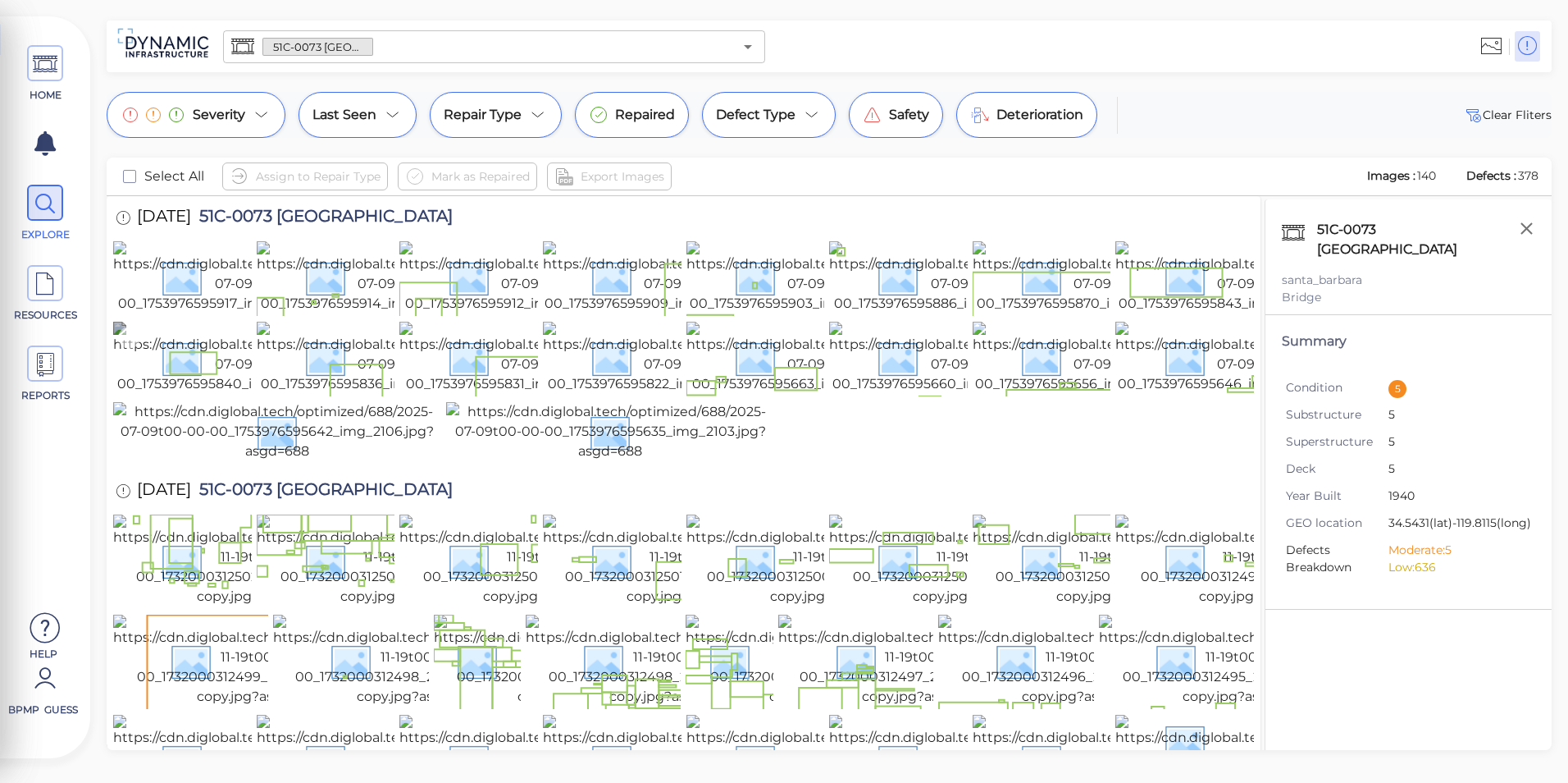
click at [195, 394] on img at bounding box center [259, 358] width 292 height 72
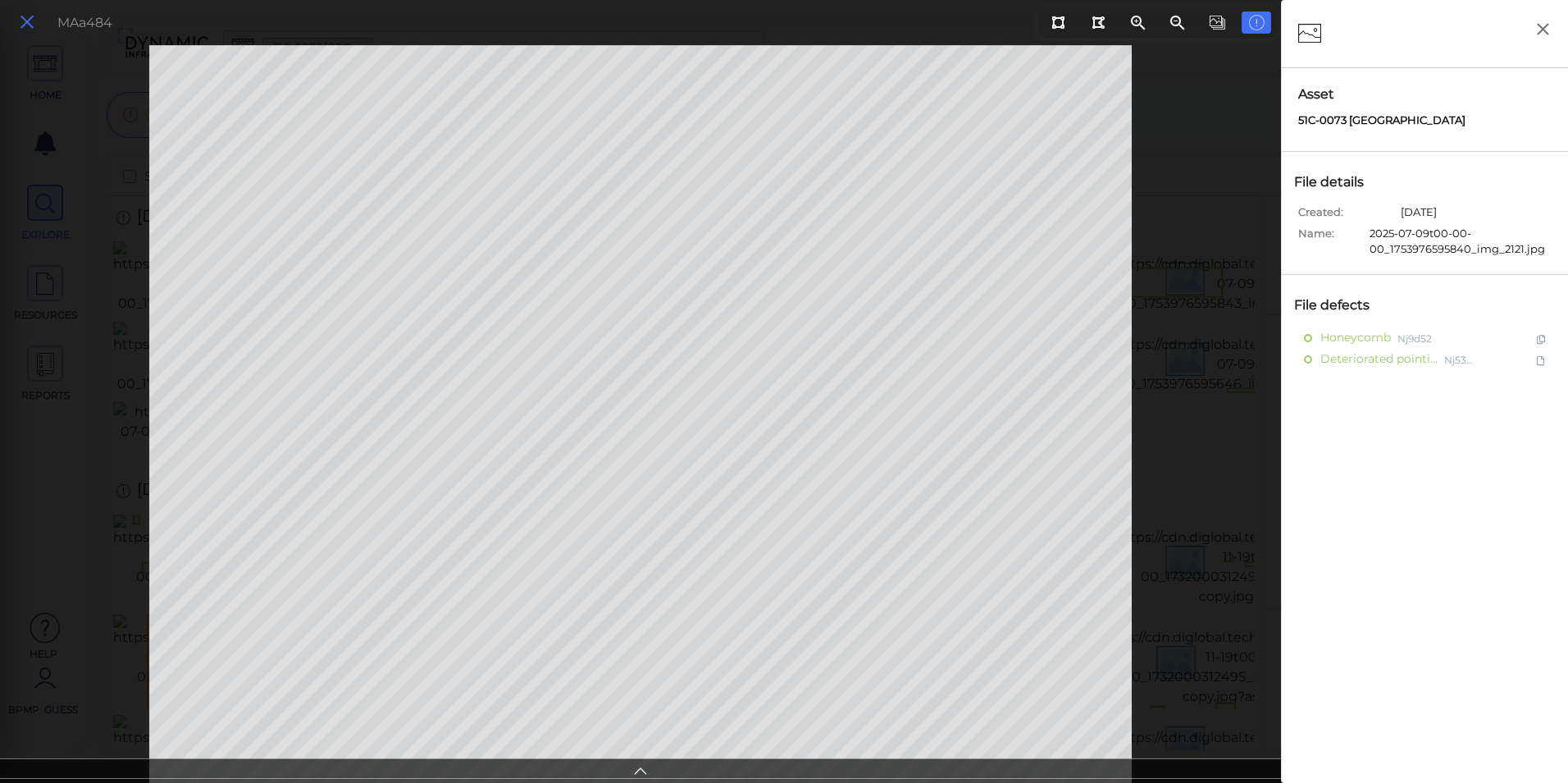
click at [20, 15] on icon at bounding box center [27, 22] width 18 height 22
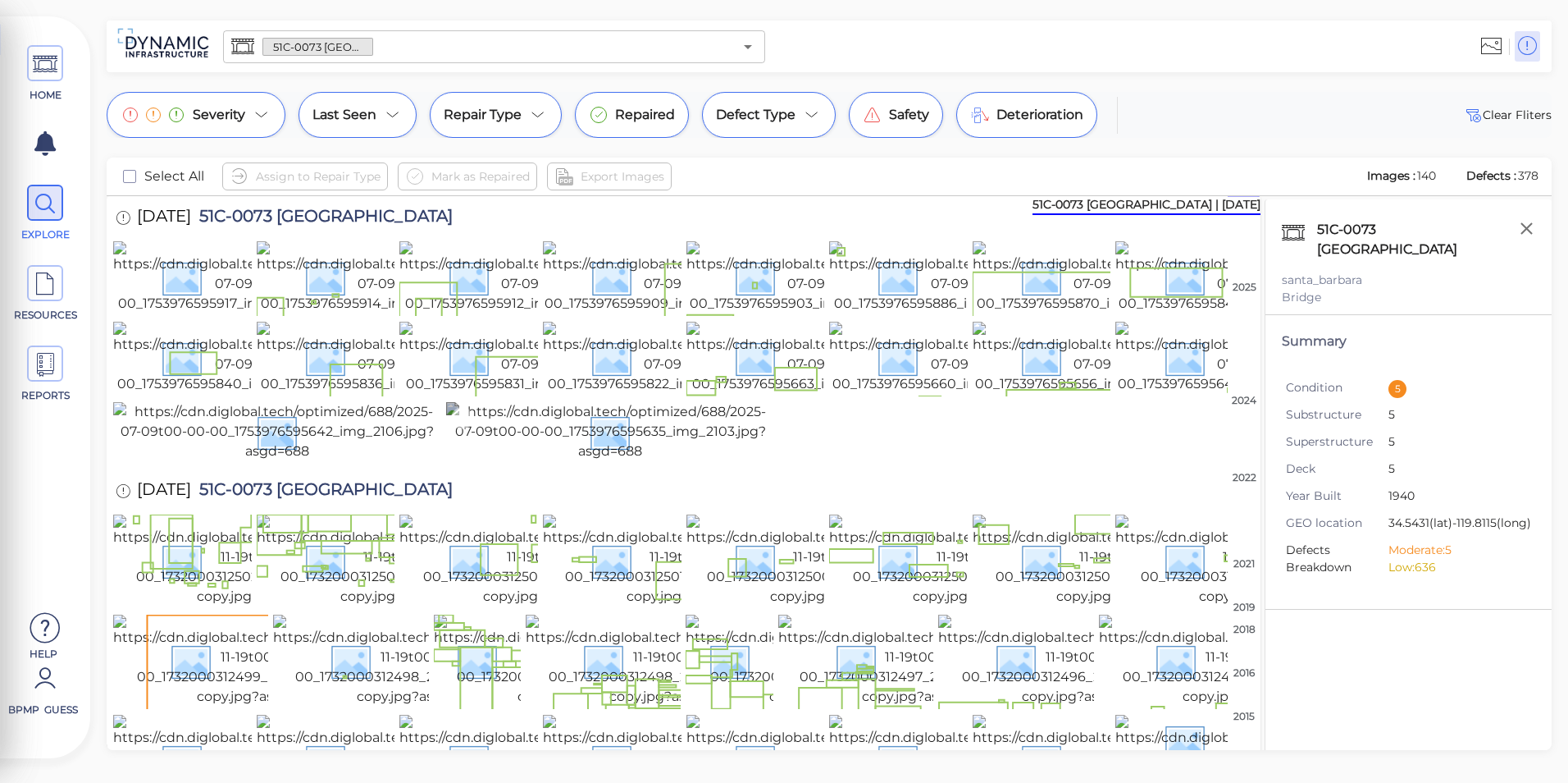
click at [597, 461] on img at bounding box center [610, 432] width 328 height 59
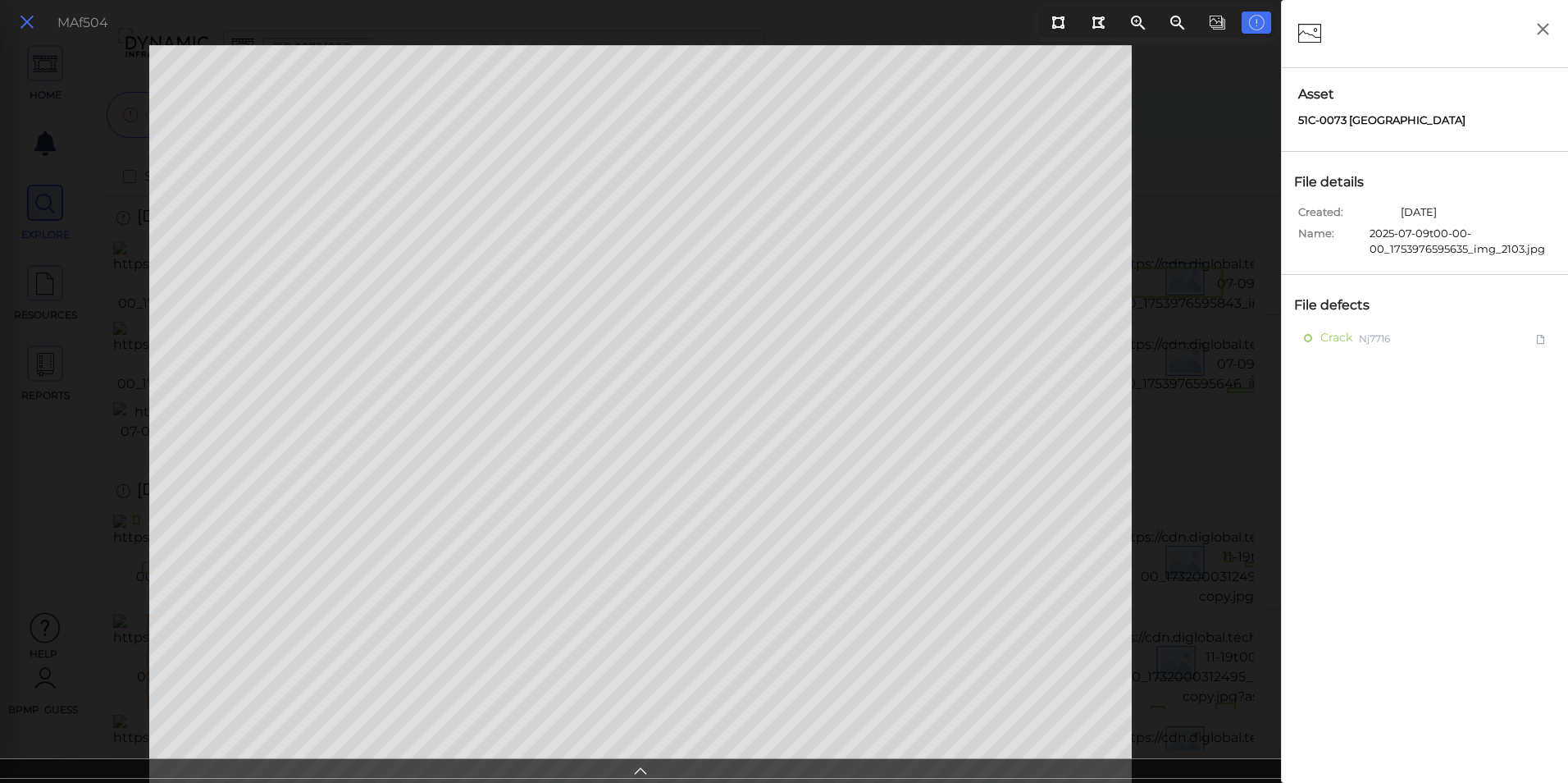
click at [35, 21] on icon at bounding box center [27, 22] width 18 height 22
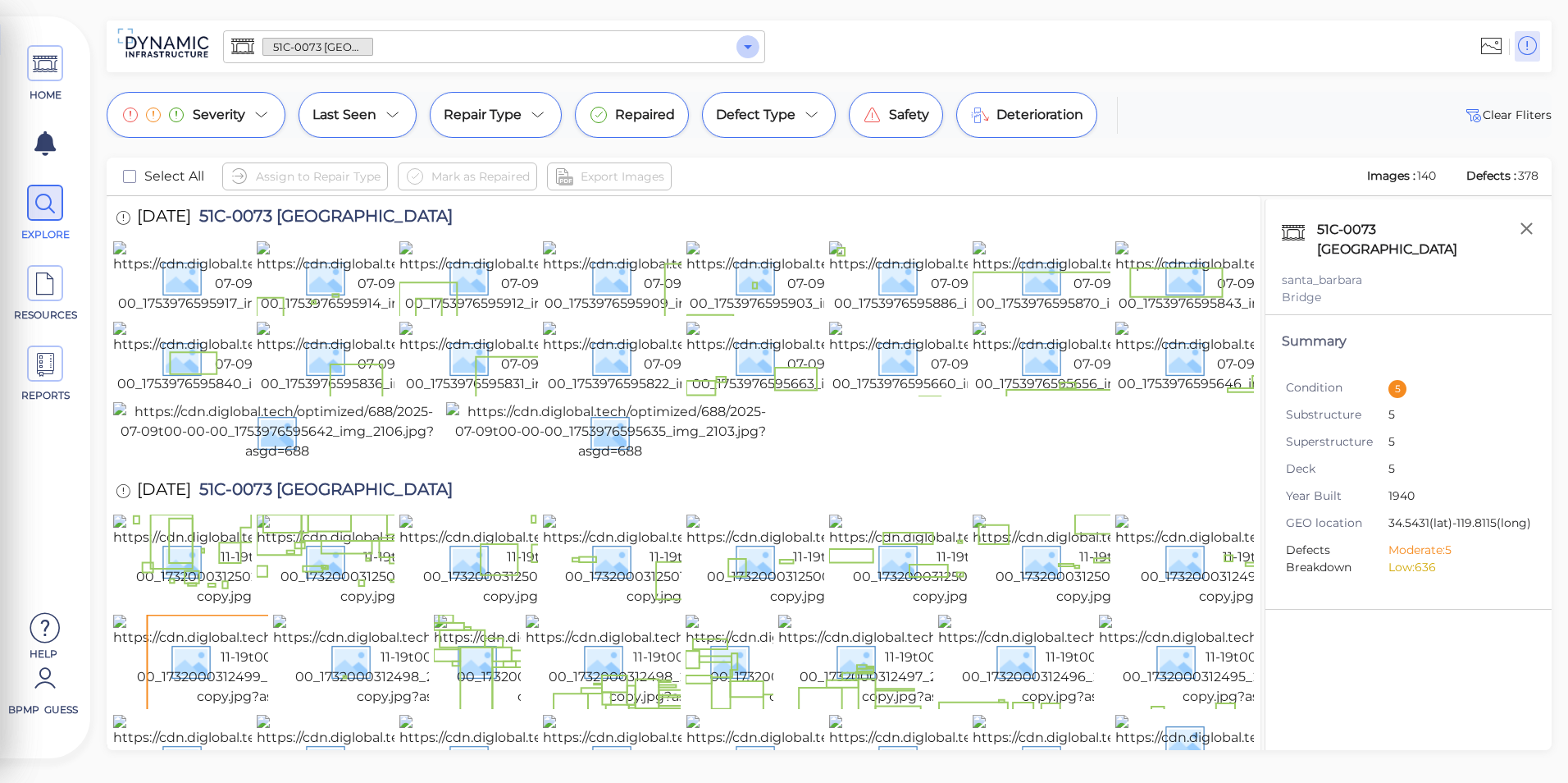
click at [749, 47] on icon "Open" at bounding box center [748, 47] width 8 height 4
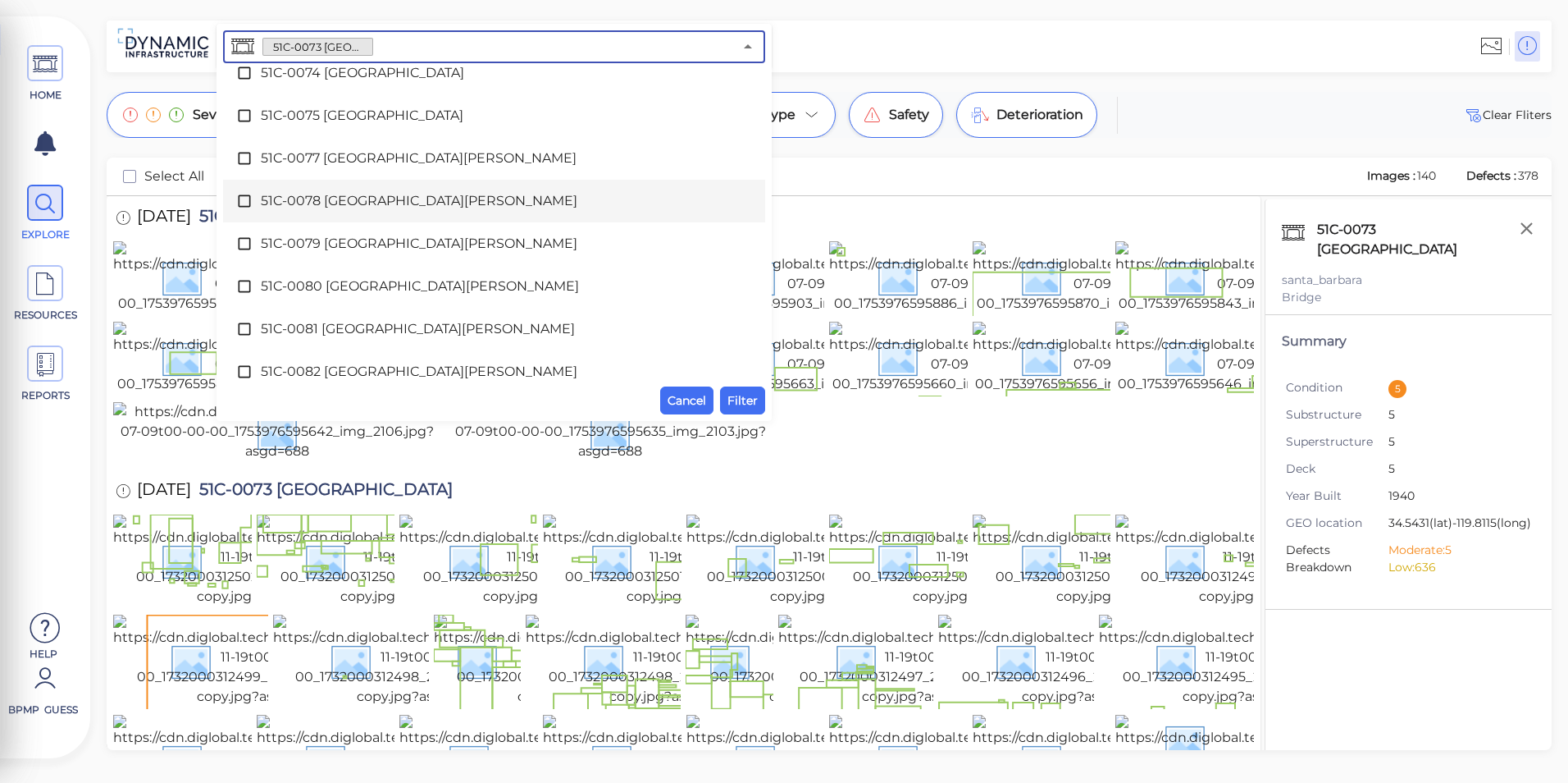
scroll to position [1255, 0]
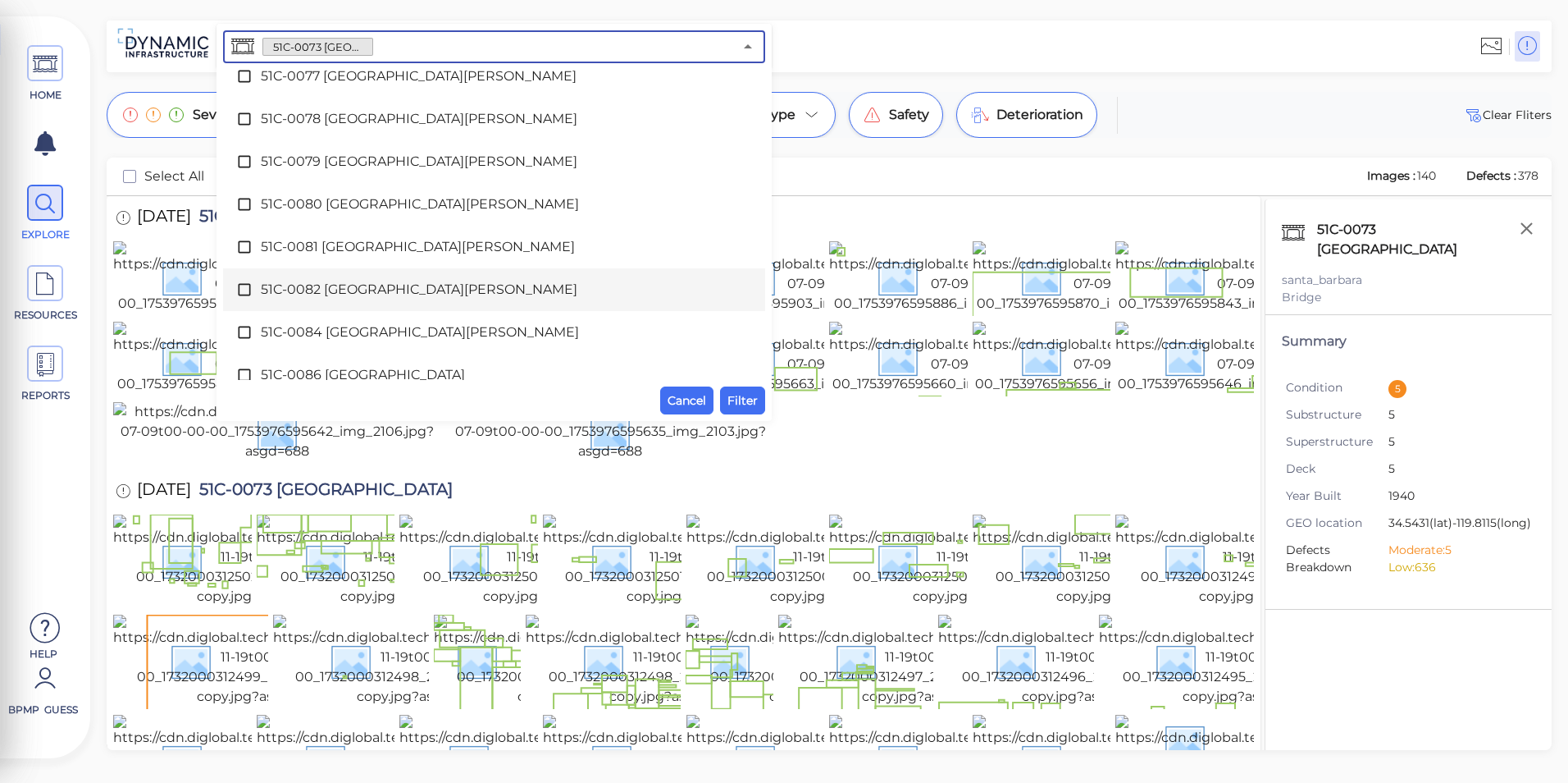
click at [406, 294] on span "51C-0082 [GEOGRAPHIC_DATA][PERSON_NAME]" at bounding box center [494, 290] width 467 height 20
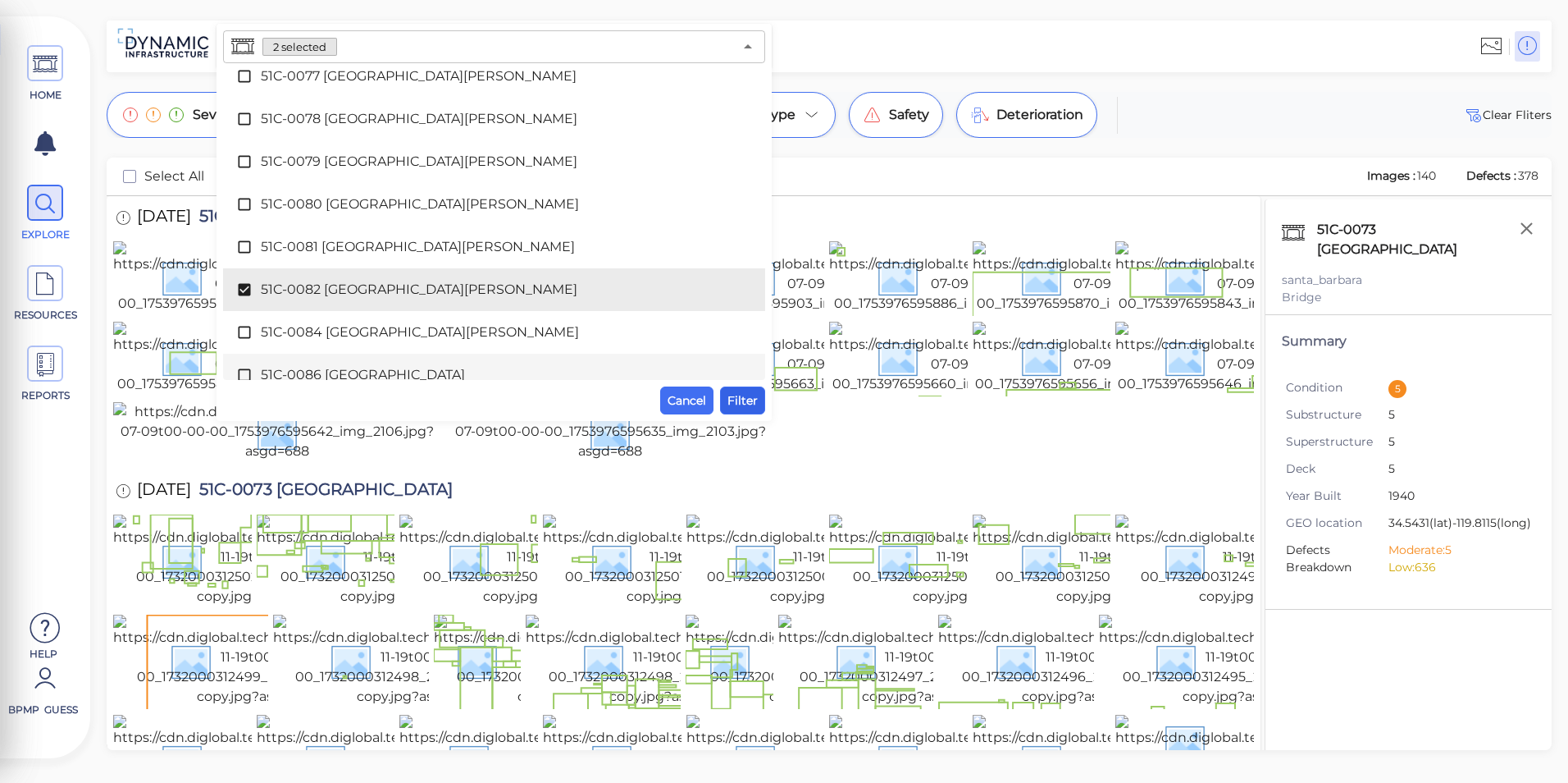
click at [752, 400] on span "Filter" at bounding box center [743, 400] width 30 height 20
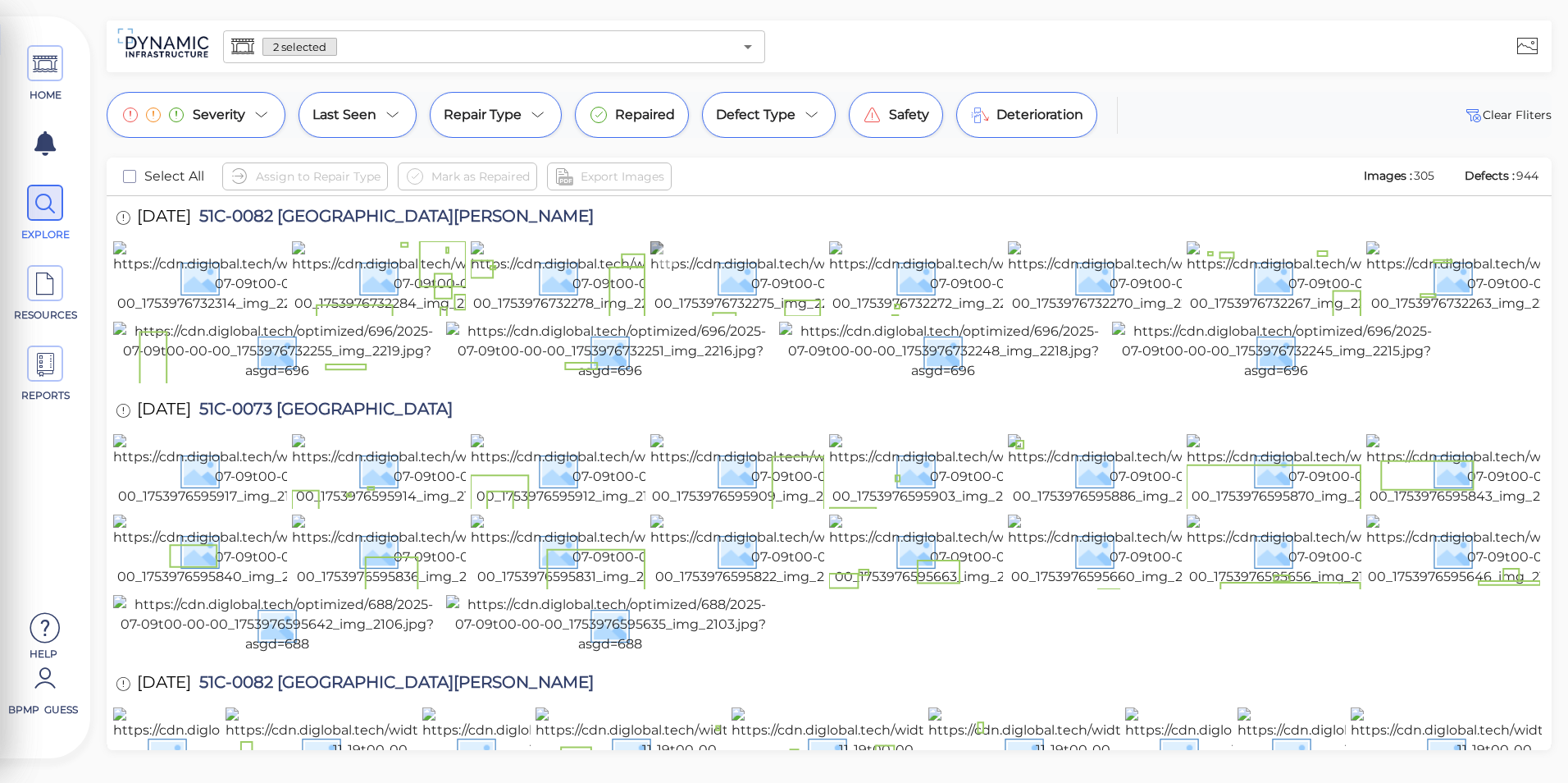
click at [726, 313] on img at bounding box center [796, 277] width 292 height 72
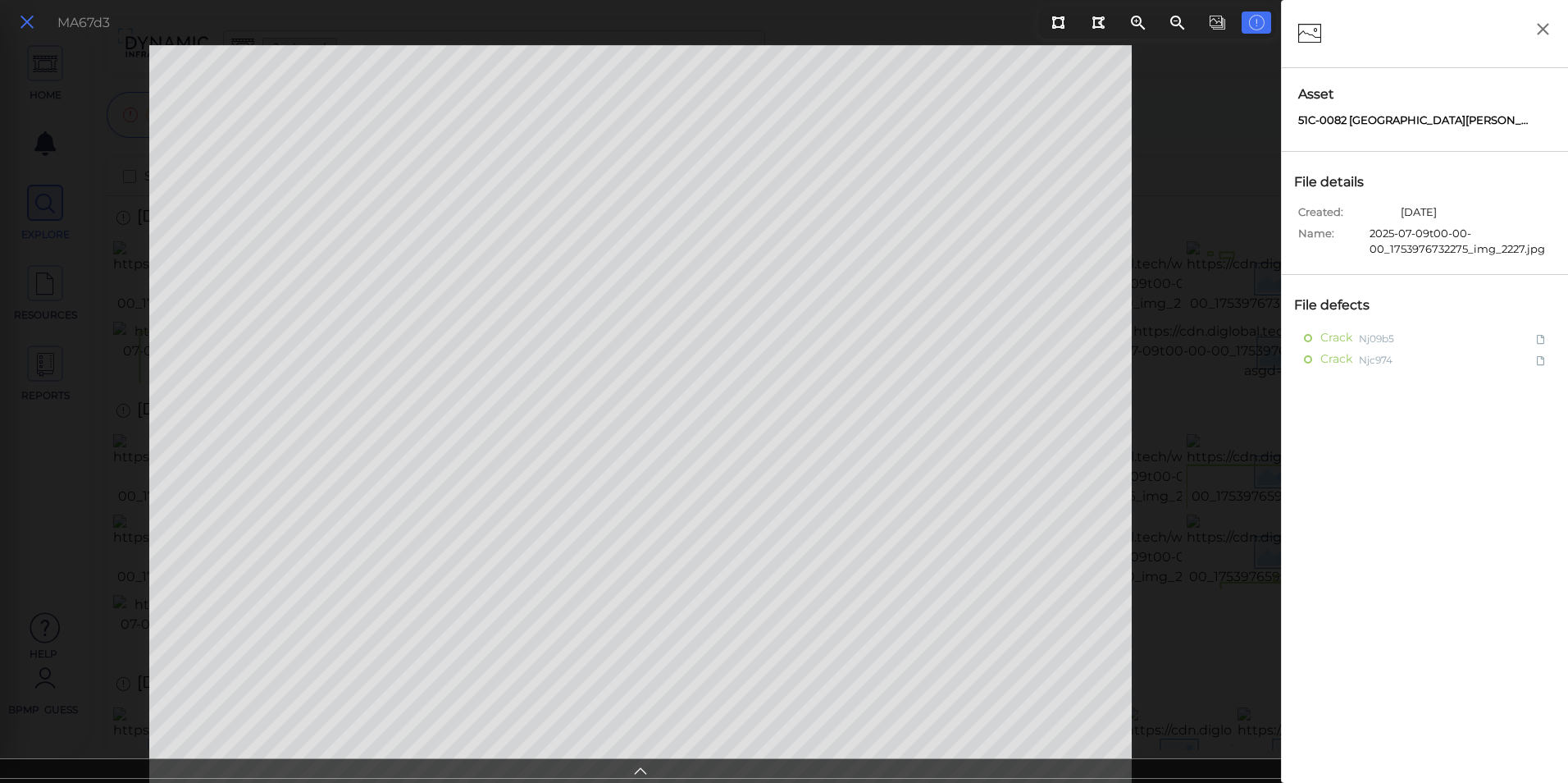
click at [28, 28] on icon at bounding box center [27, 22] width 18 height 22
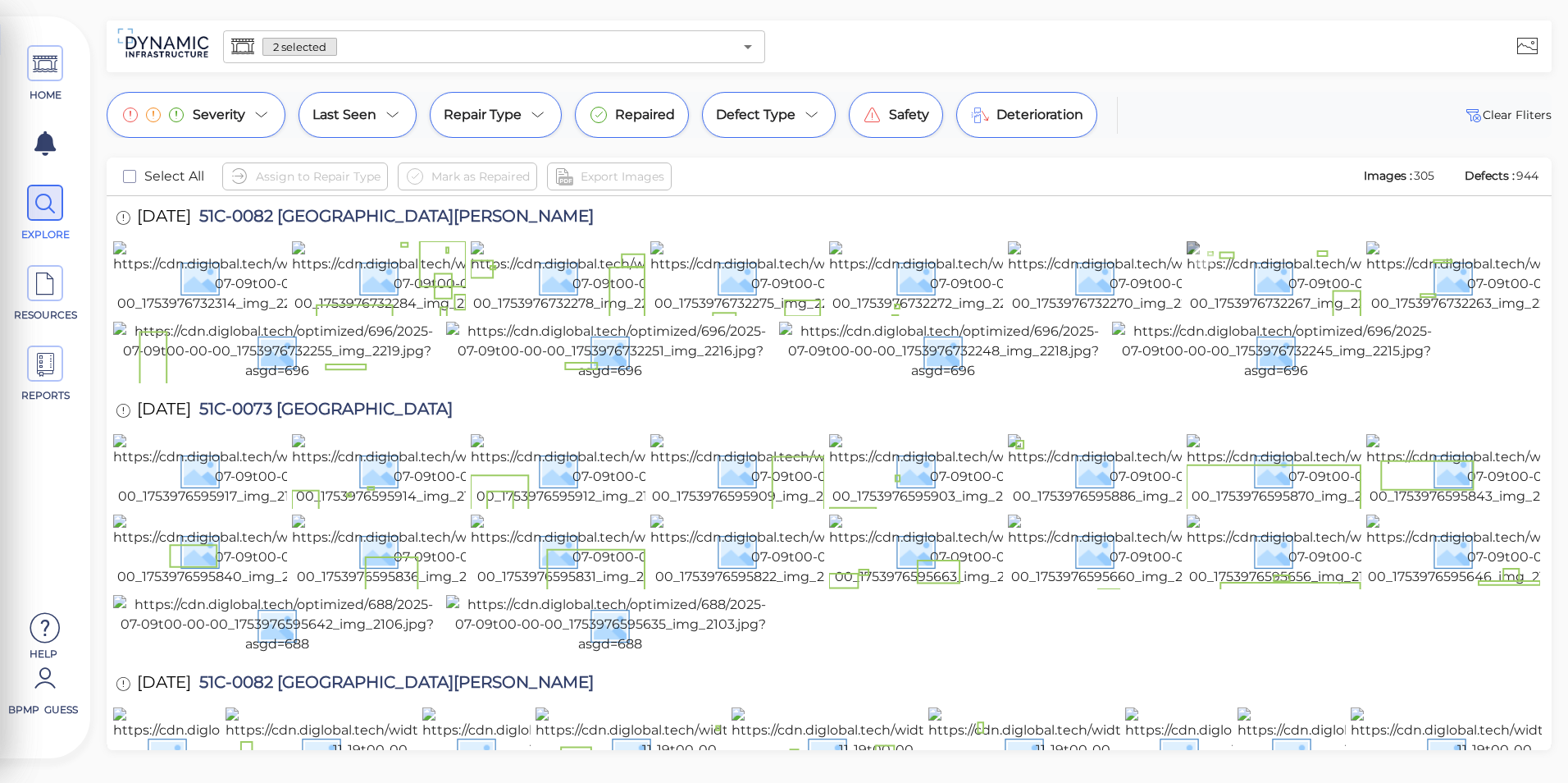
click at [1273, 270] on img at bounding box center [1333, 277] width 292 height 72
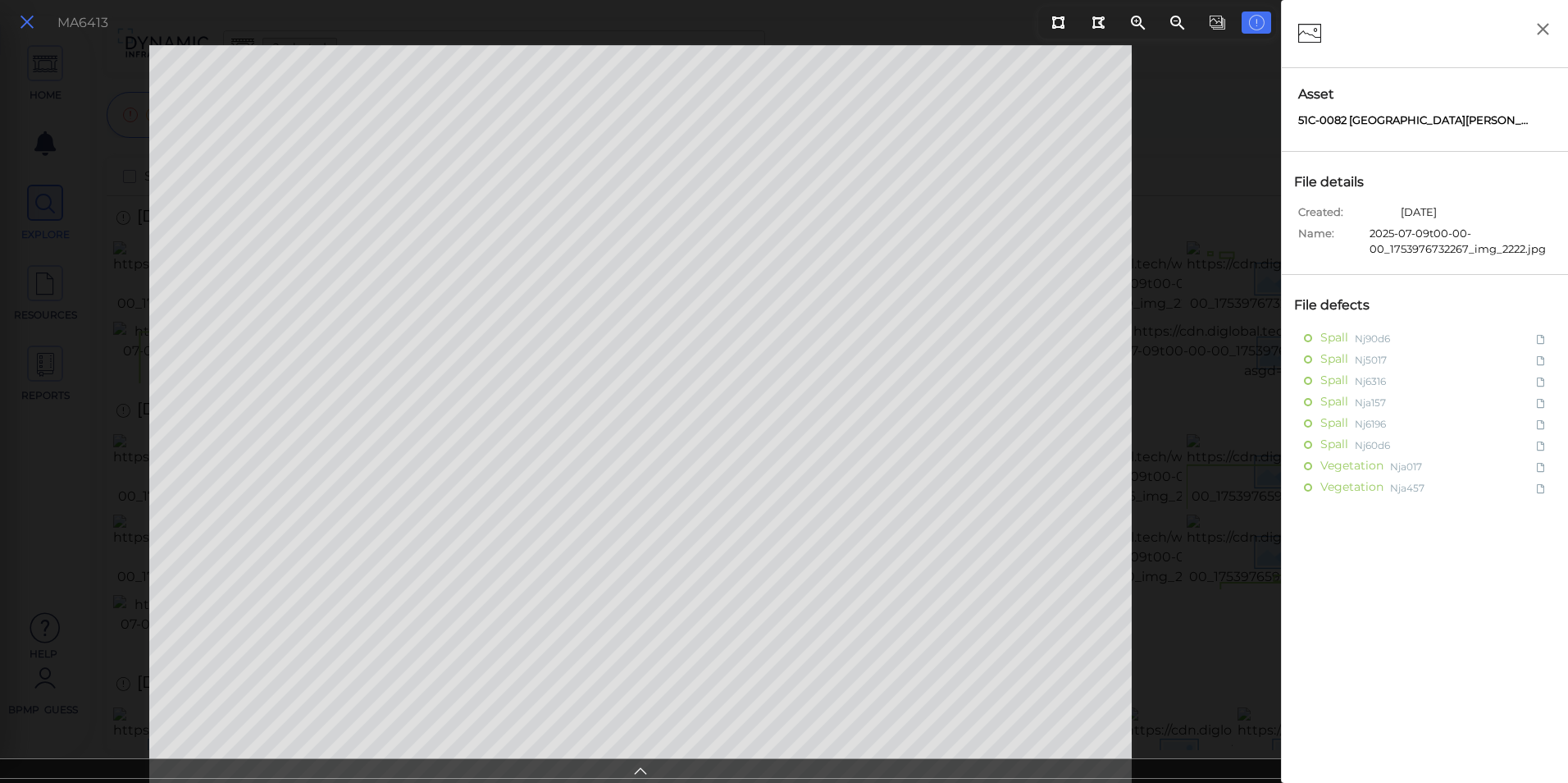
click at [18, 11] on button at bounding box center [27, 22] width 28 height 24
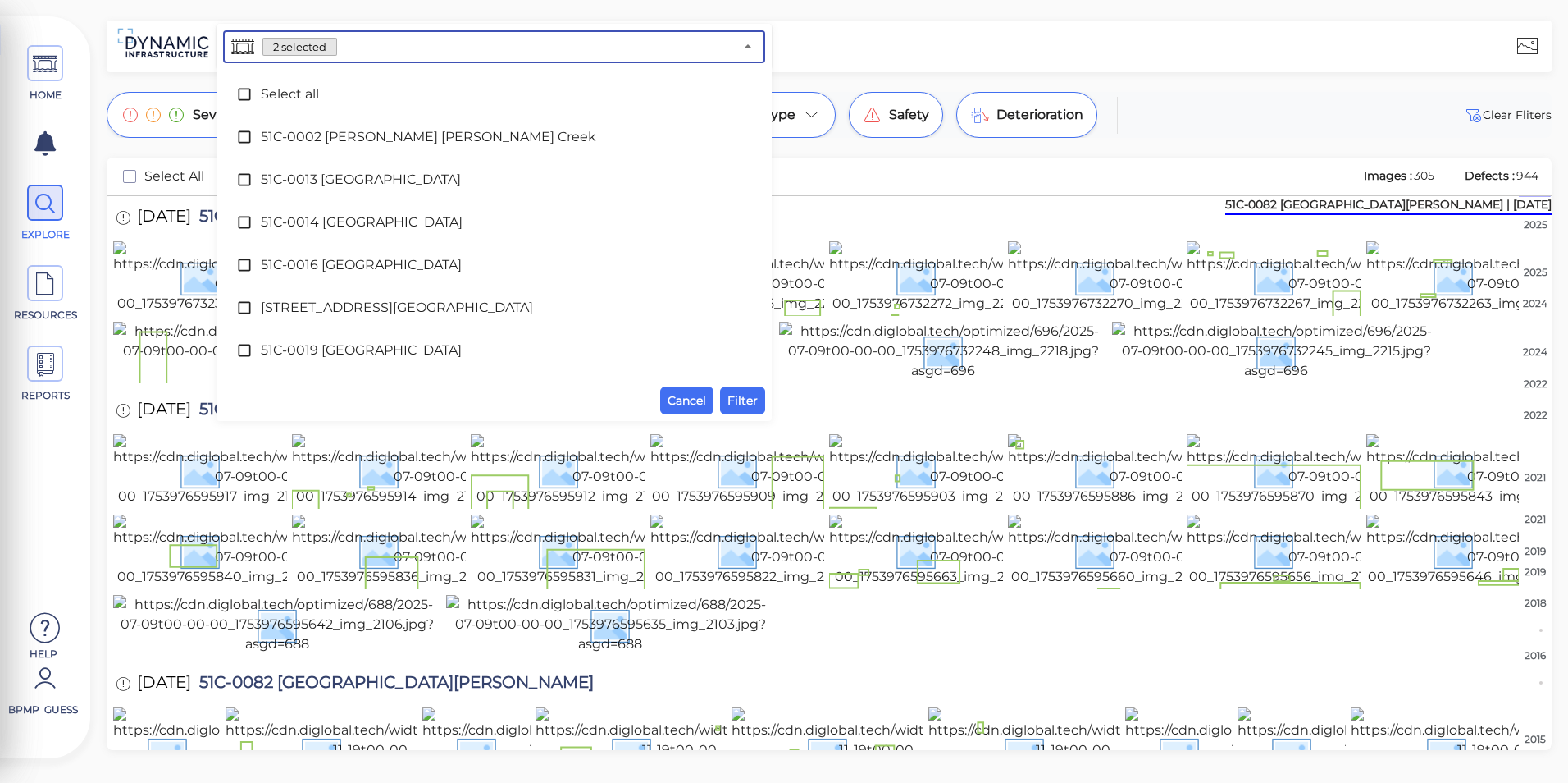
click at [633, 55] on input "text" at bounding box center [535, 47] width 396 height 23
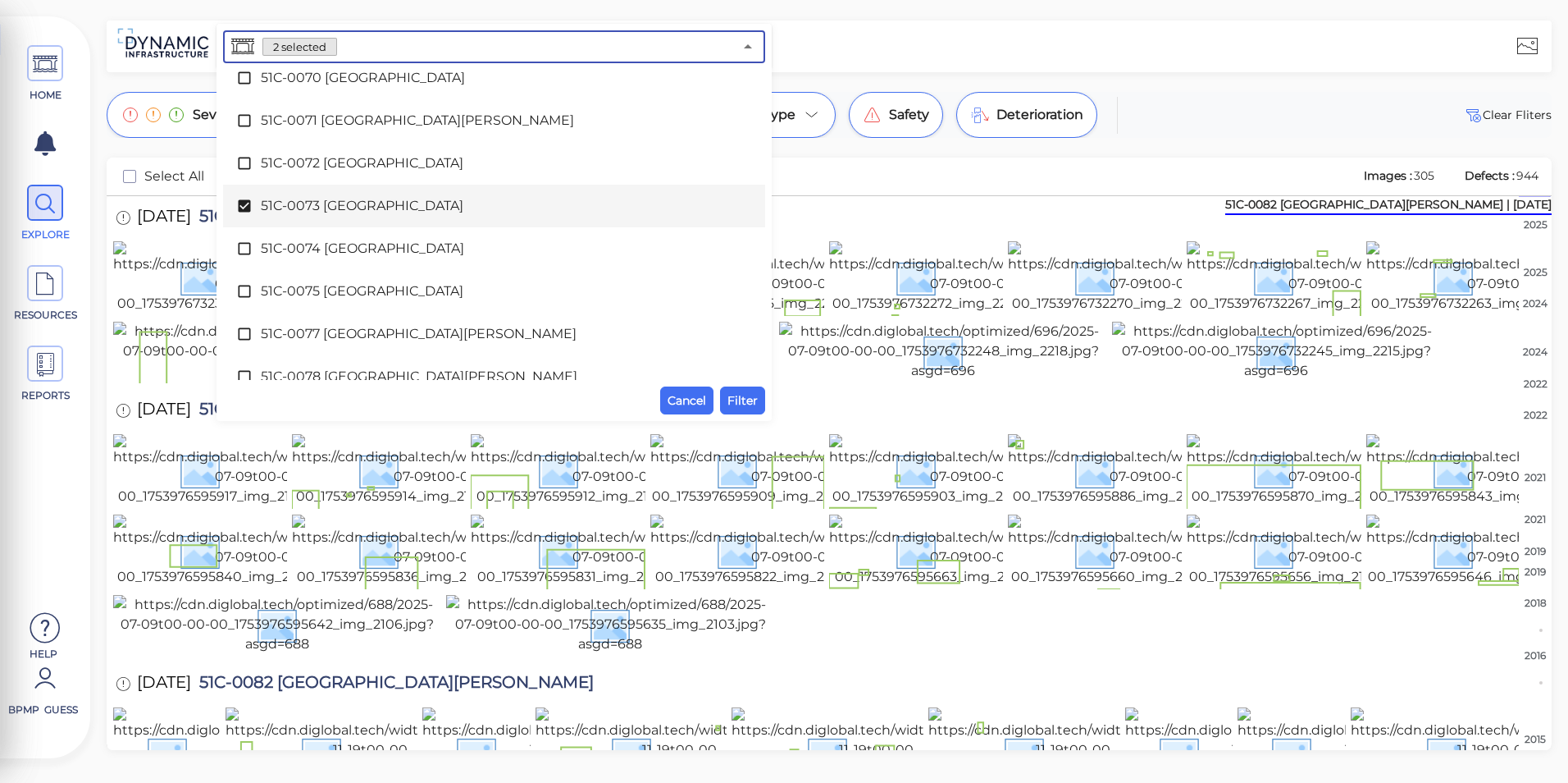
scroll to position [1009, 0]
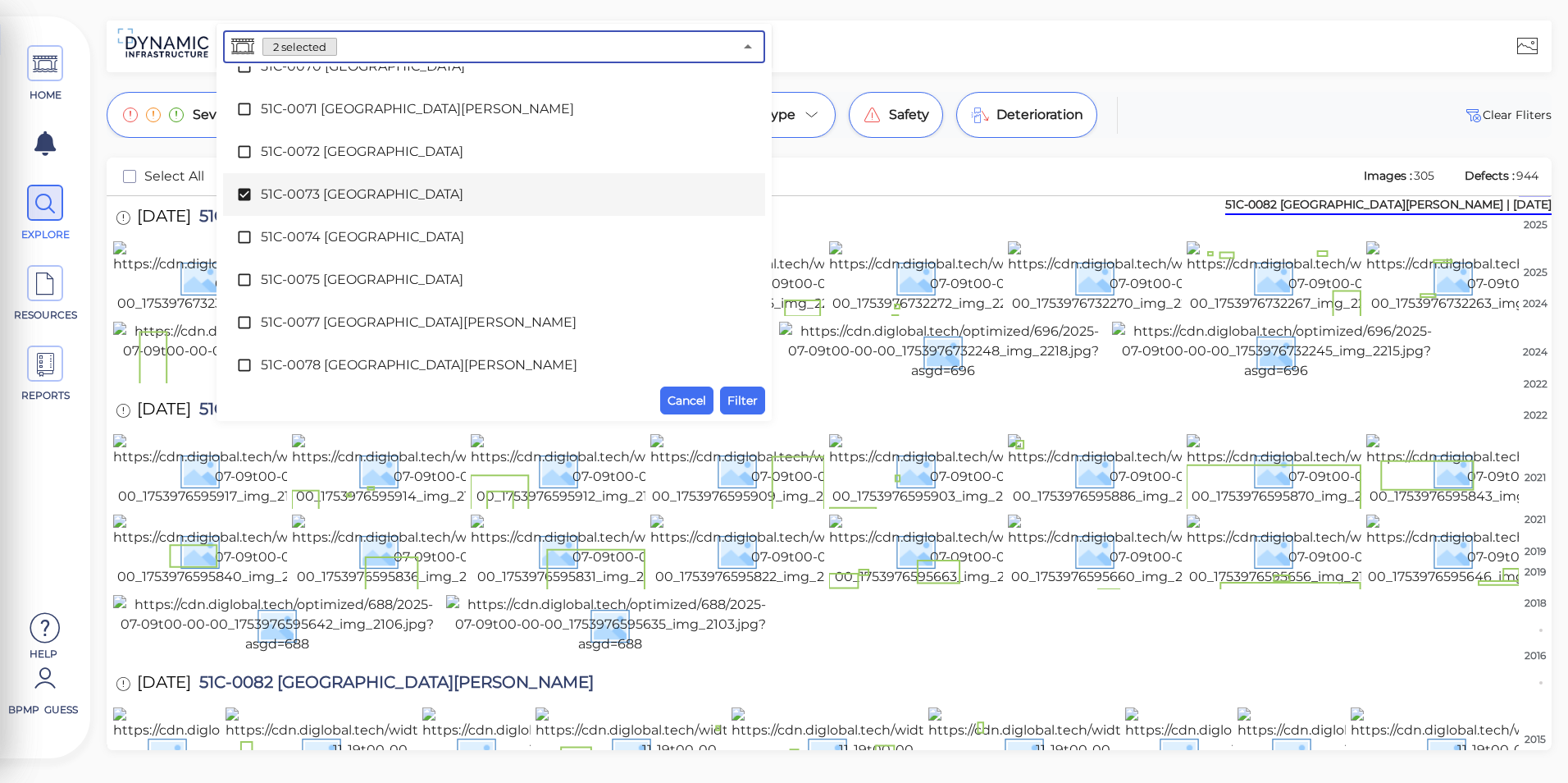
click at [375, 196] on span "51C-0073 [GEOGRAPHIC_DATA]" at bounding box center [494, 195] width 467 height 20
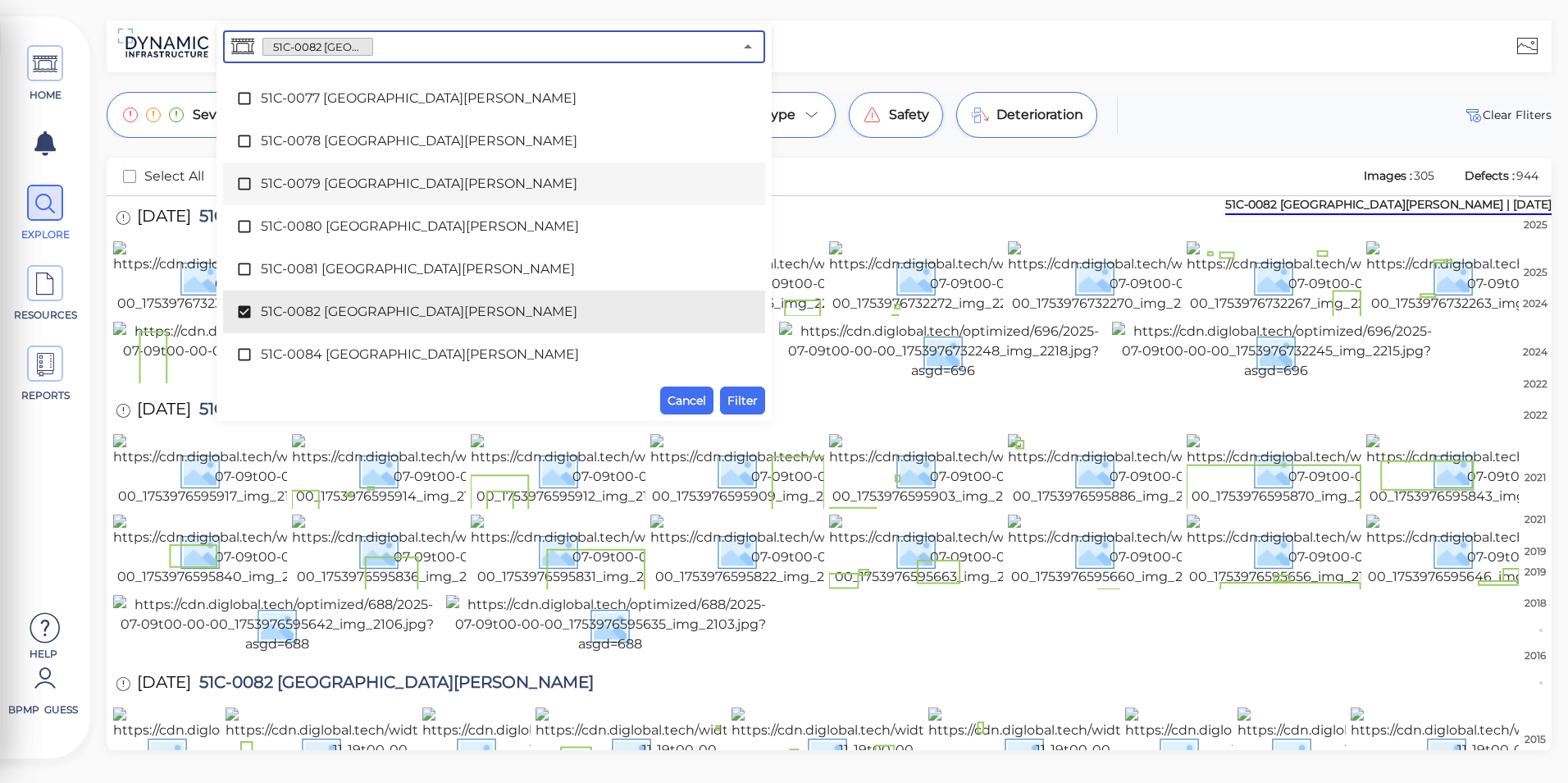
scroll to position [1255, 0]
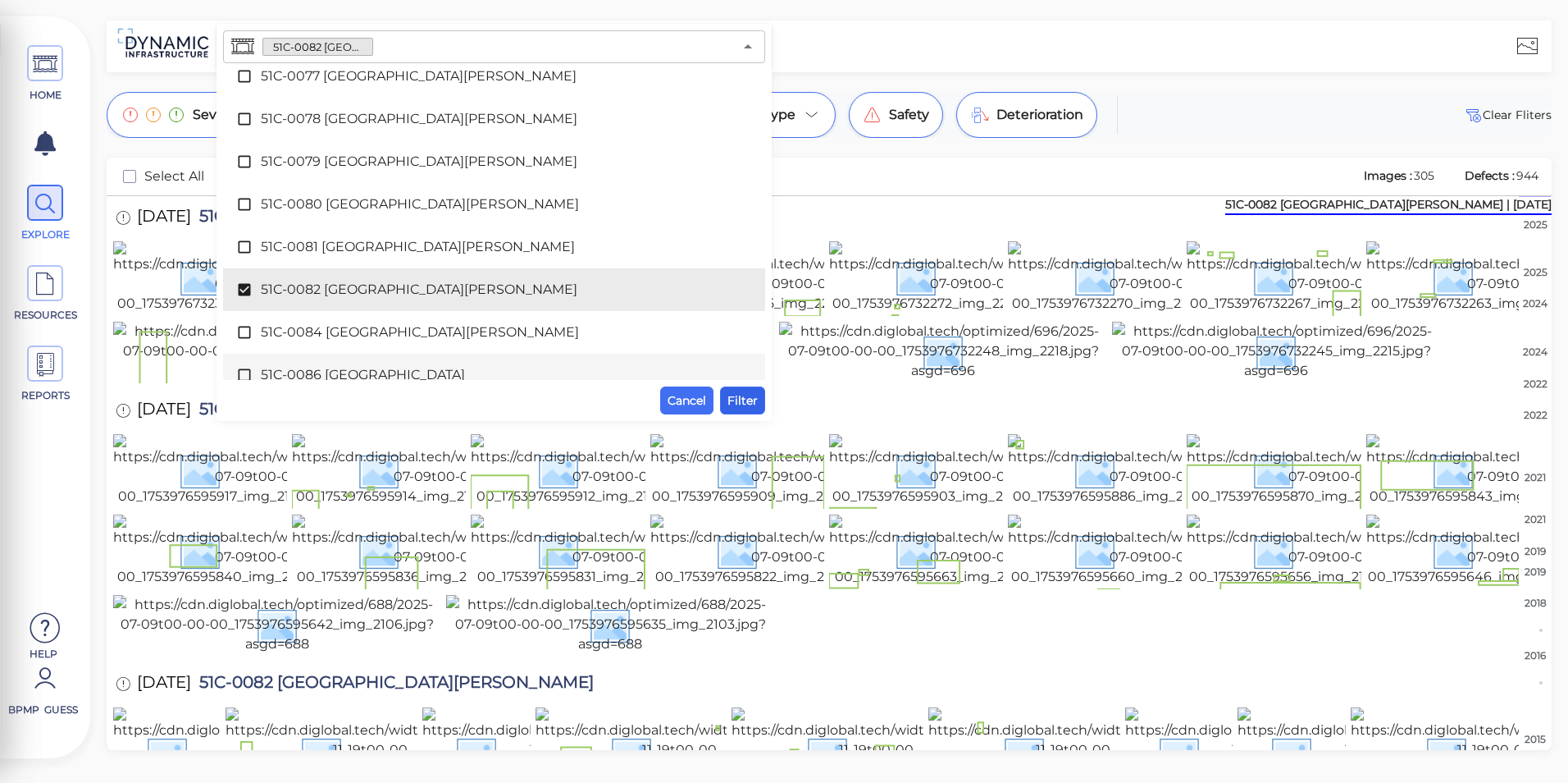
click at [752, 406] on span "Filter" at bounding box center [743, 400] width 30 height 20
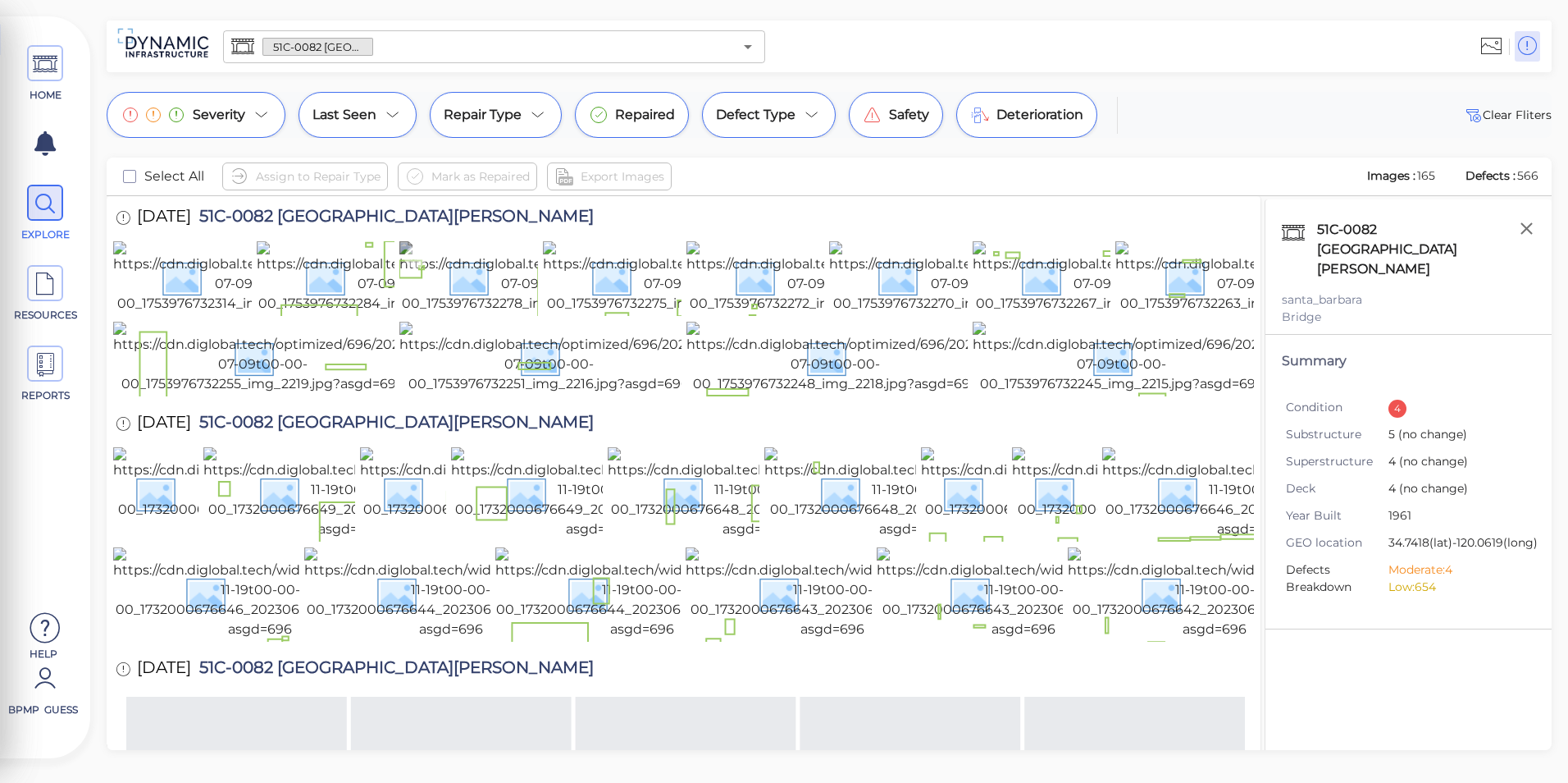
click at [468, 296] on img at bounding box center [545, 277] width 292 height 72
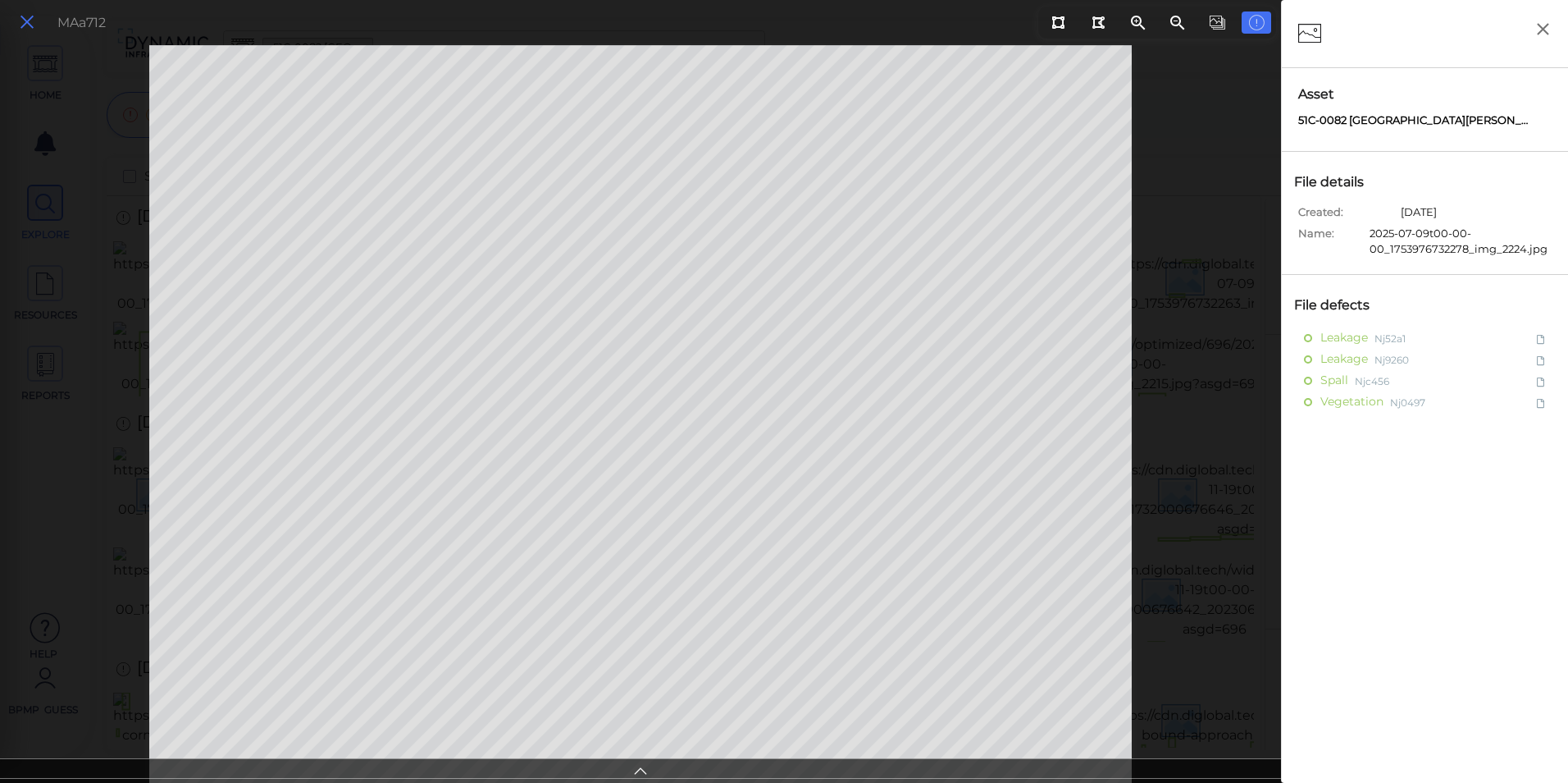
click at [33, 28] on icon at bounding box center [27, 22] width 18 height 22
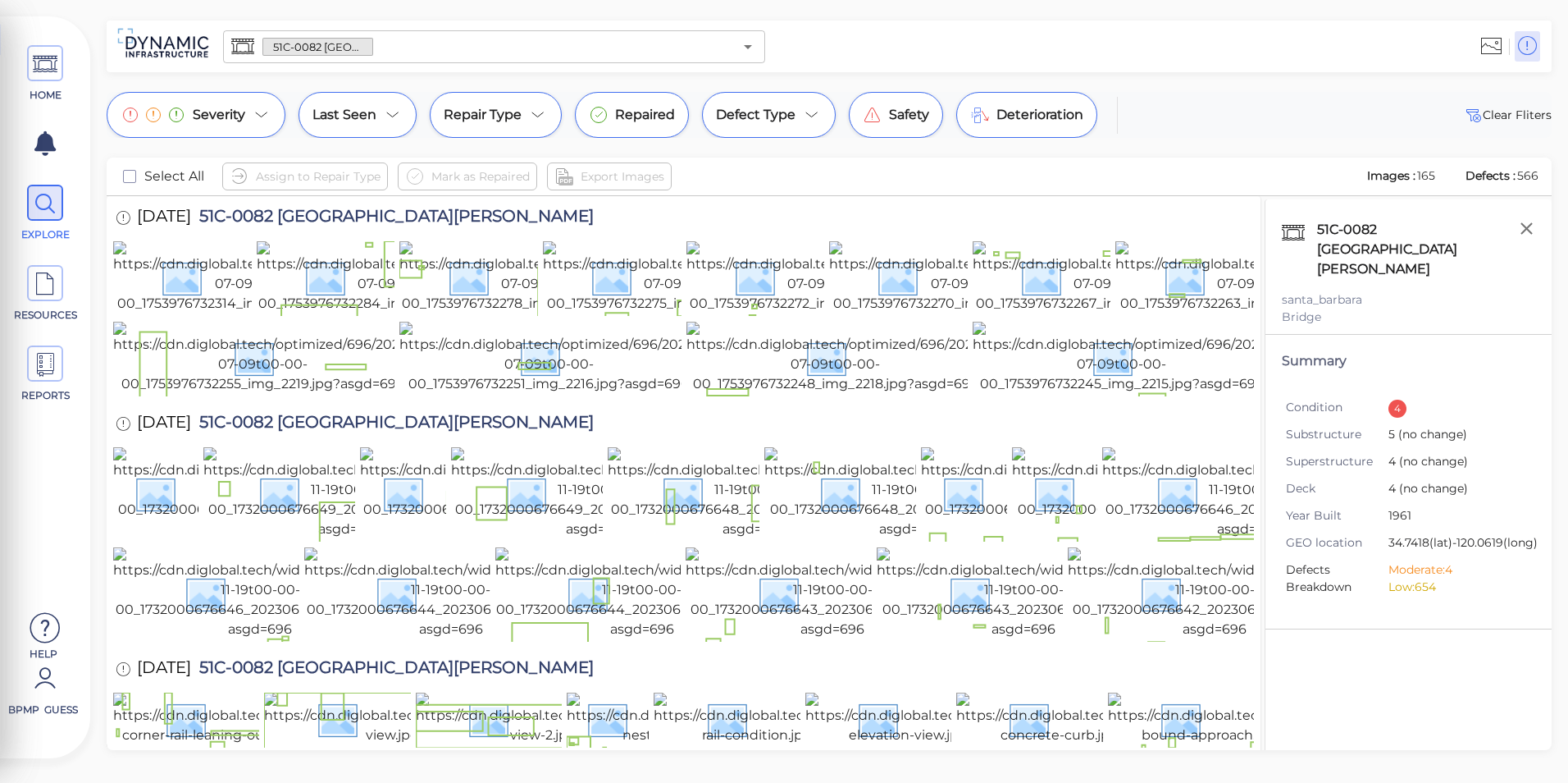
click at [627, 37] on input "text" at bounding box center [553, 47] width 360 height 23
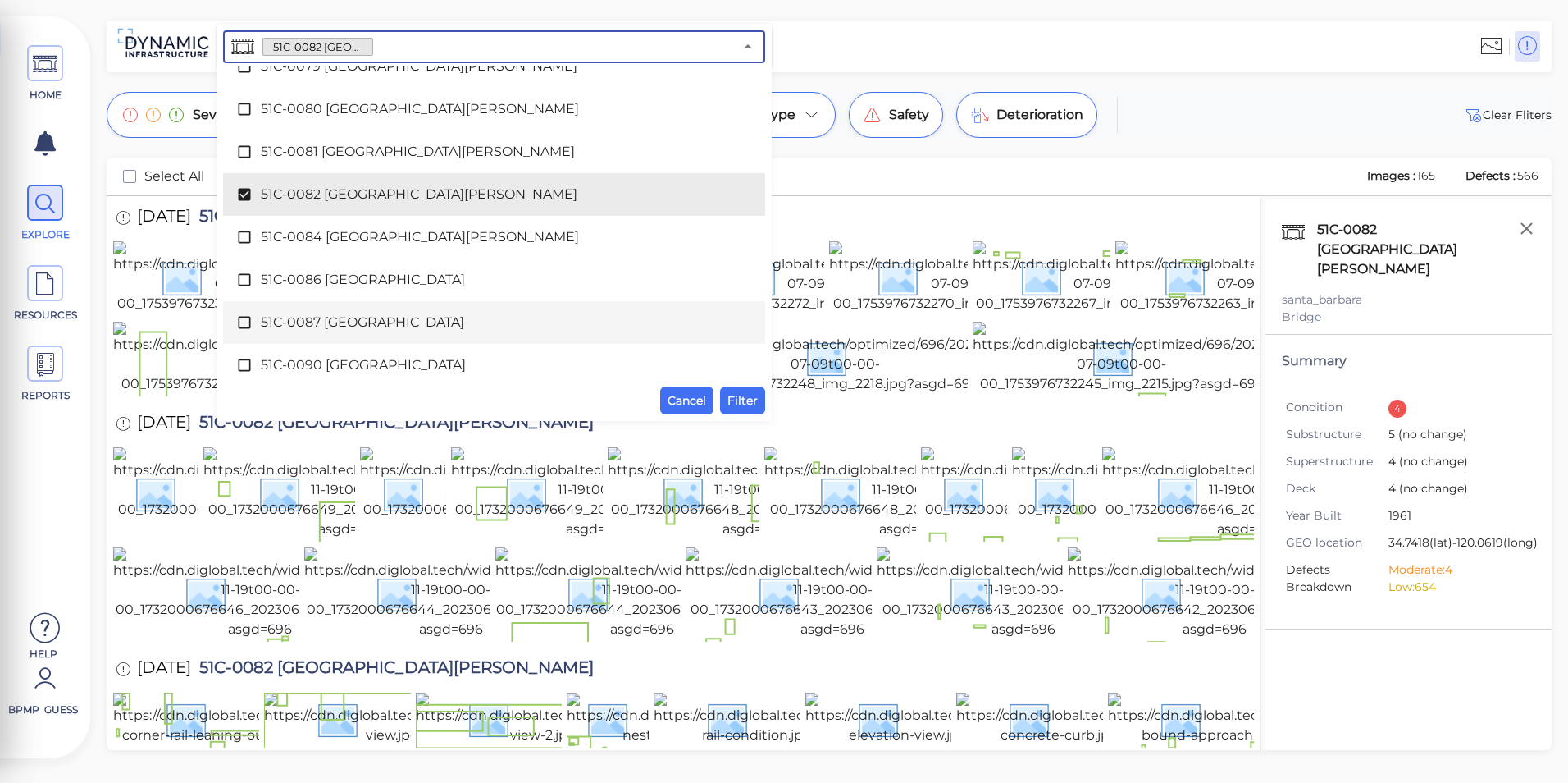
scroll to position [1433, 0]
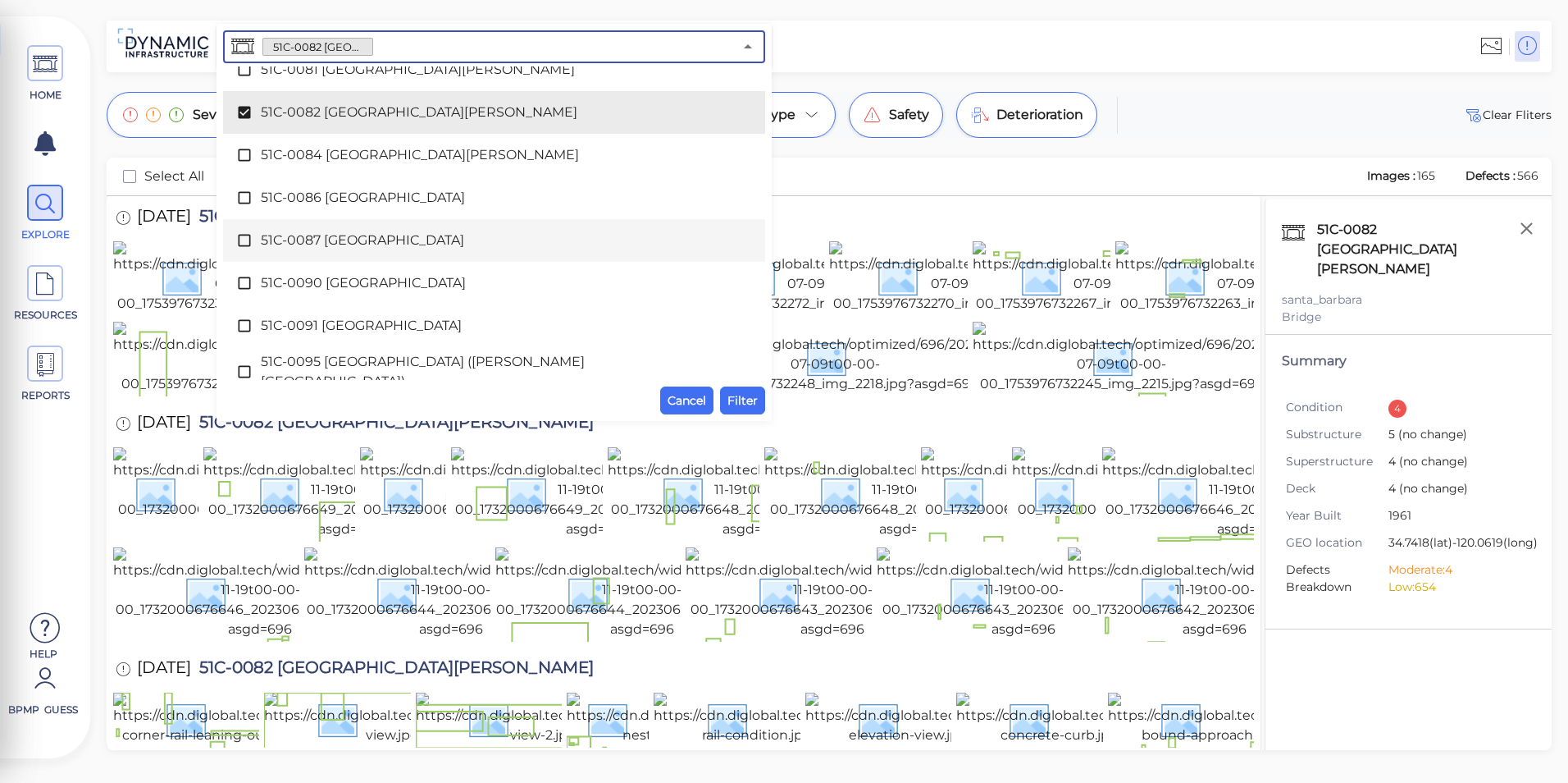
click at [405, 249] on span "51C-0087 [GEOGRAPHIC_DATA]" at bounding box center [494, 240] width 467 height 20
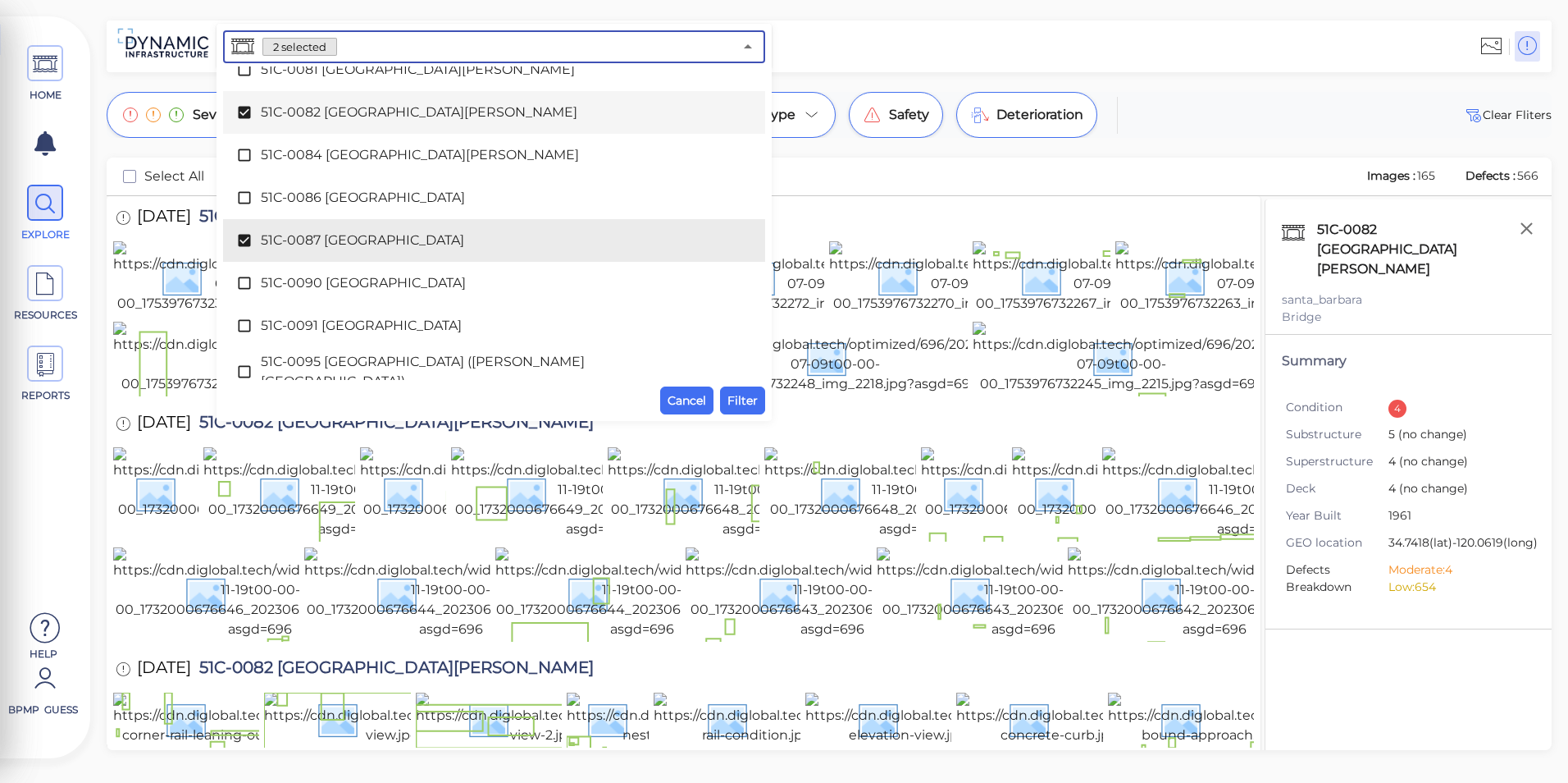
click at [407, 116] on span "51C-0082 [GEOGRAPHIC_DATA][PERSON_NAME]" at bounding box center [494, 112] width 467 height 20
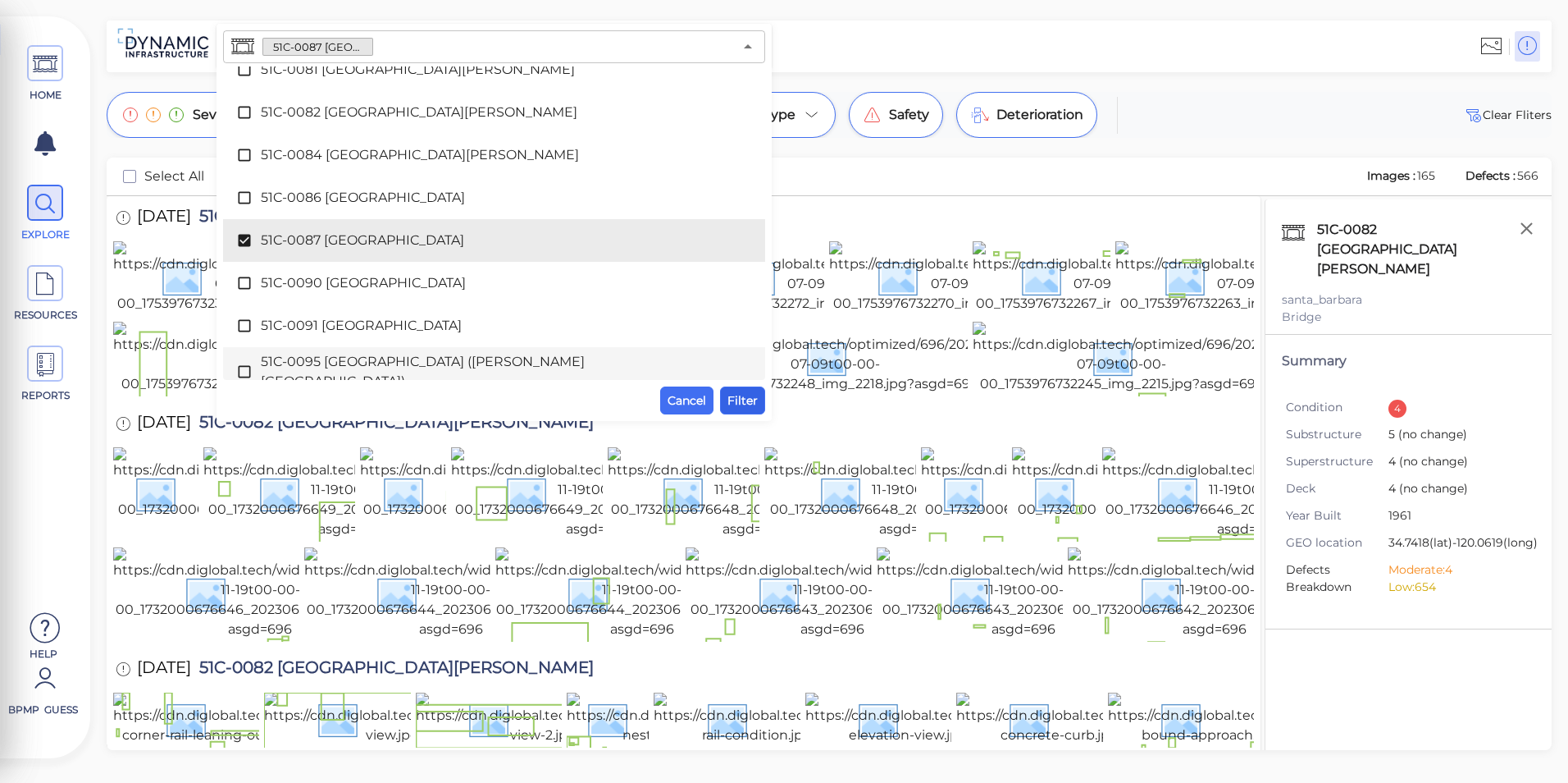
click at [748, 399] on span "Filter" at bounding box center [743, 400] width 30 height 20
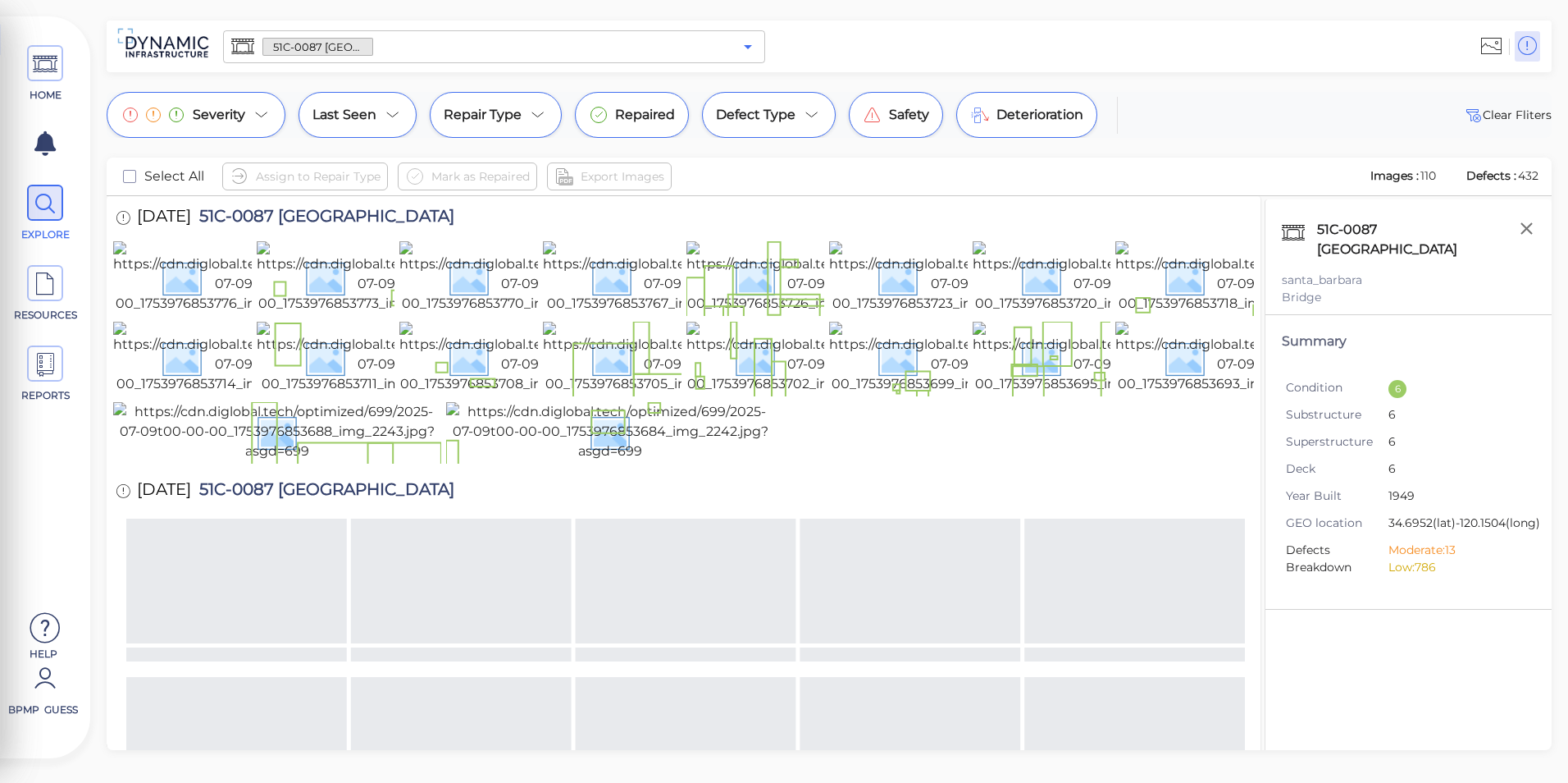
click at [747, 54] on icon "Open" at bounding box center [748, 47] width 20 height 20
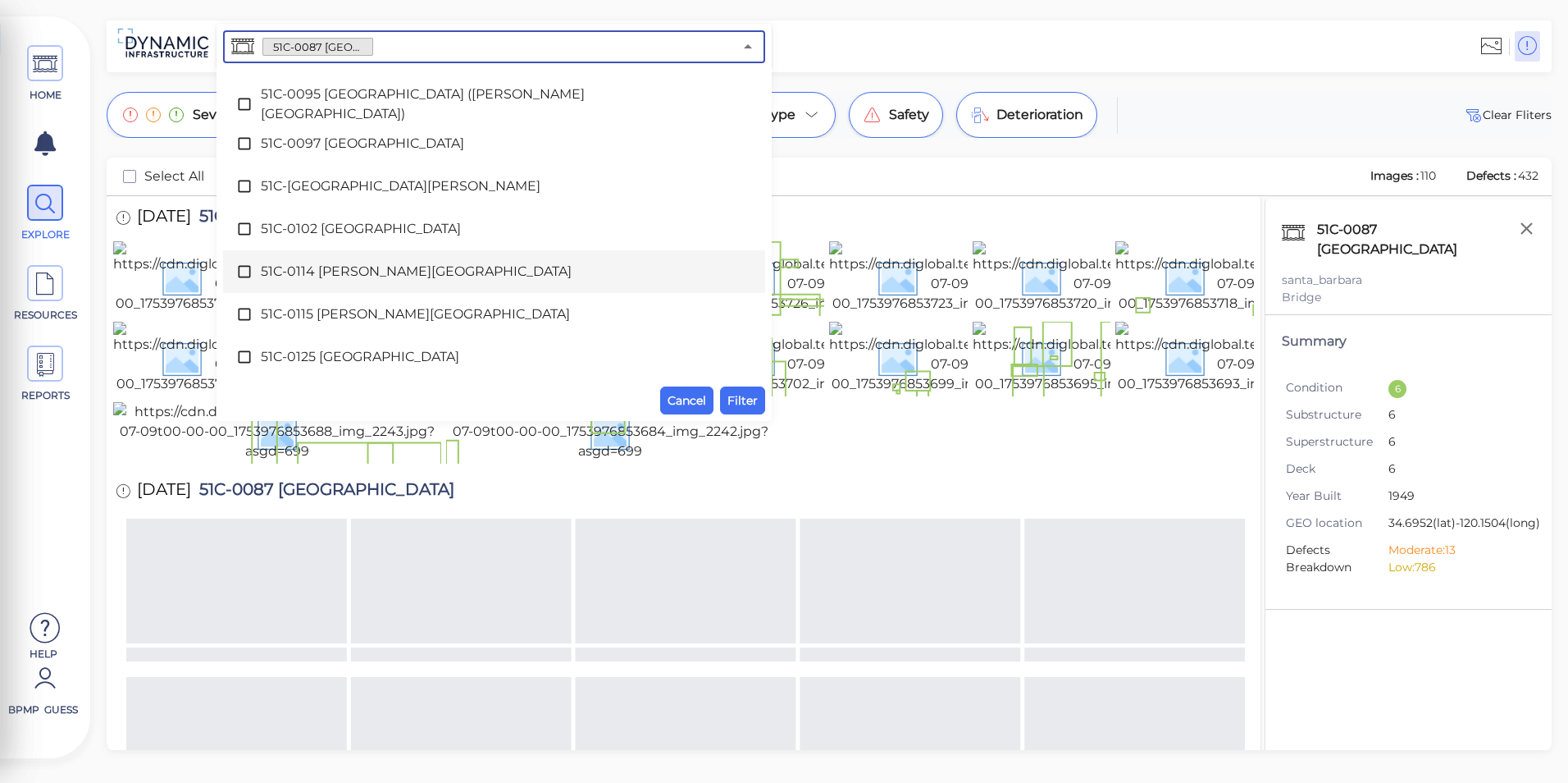
scroll to position [1725, 0]
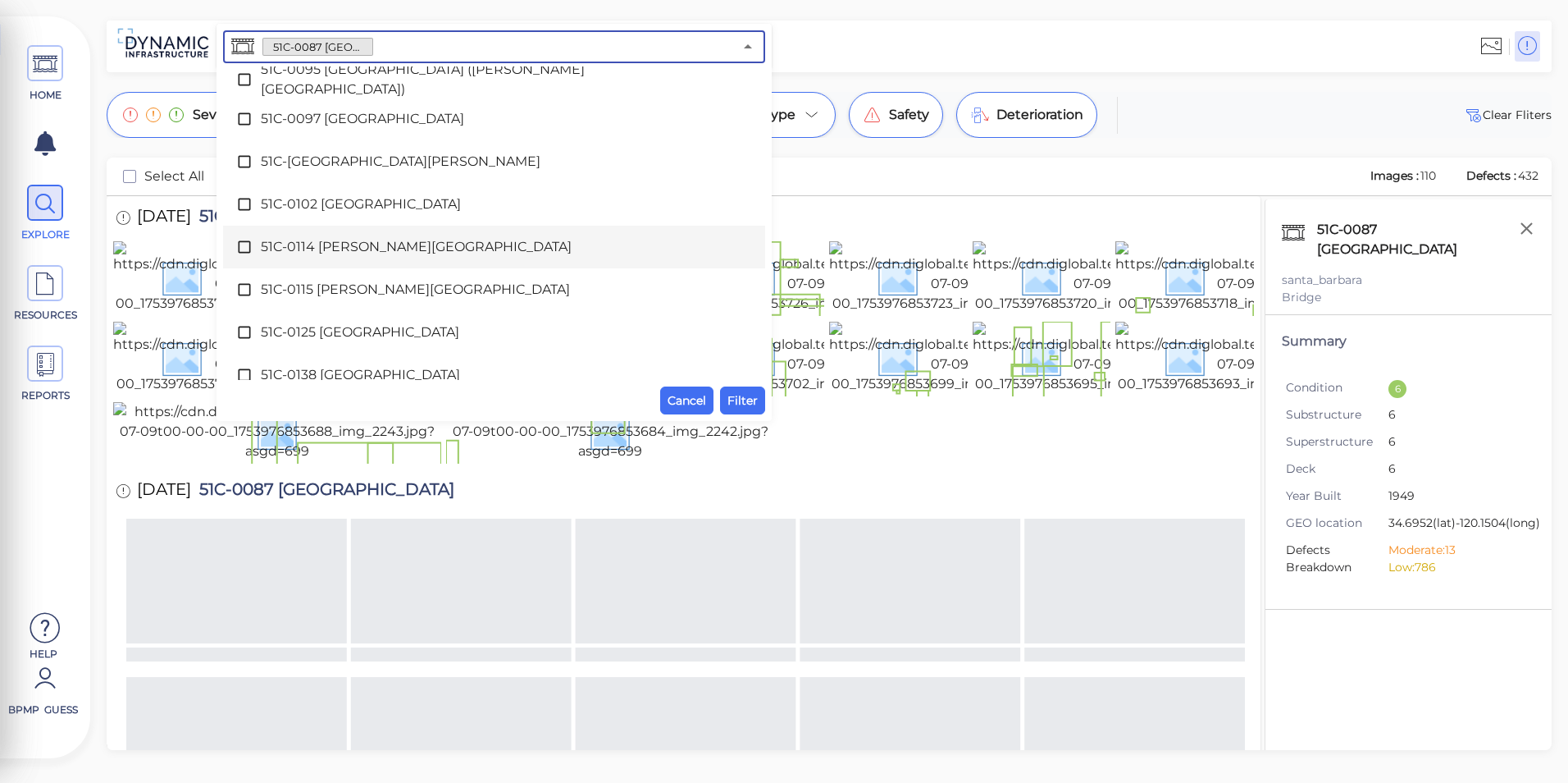
click at [442, 250] on span "51C-0114 [PERSON_NAME][GEOGRAPHIC_DATA]" at bounding box center [494, 247] width 467 height 20
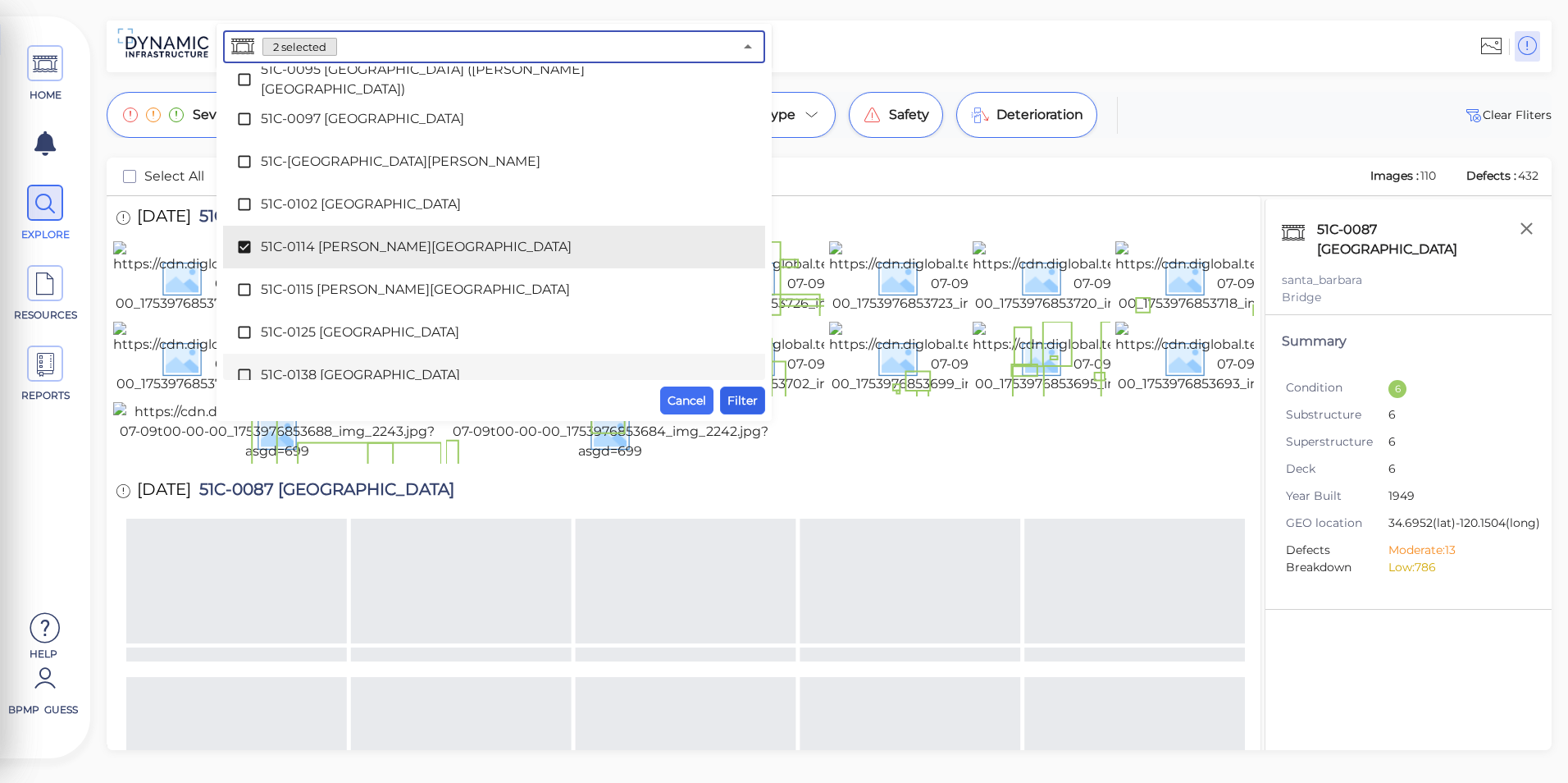
click at [752, 396] on span "Filter" at bounding box center [743, 400] width 30 height 20
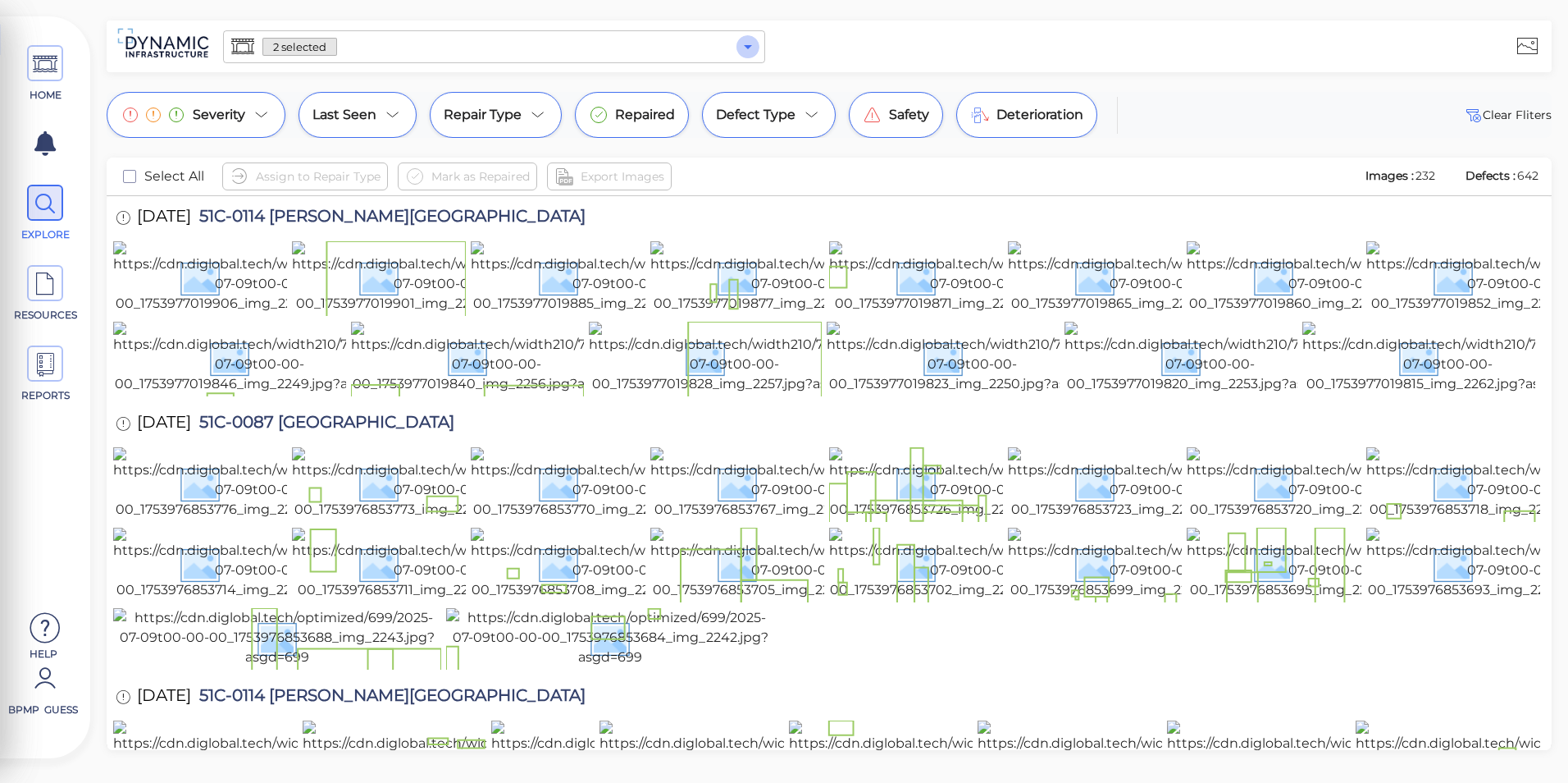
click at [744, 46] on icon "Open" at bounding box center [748, 47] width 20 height 20
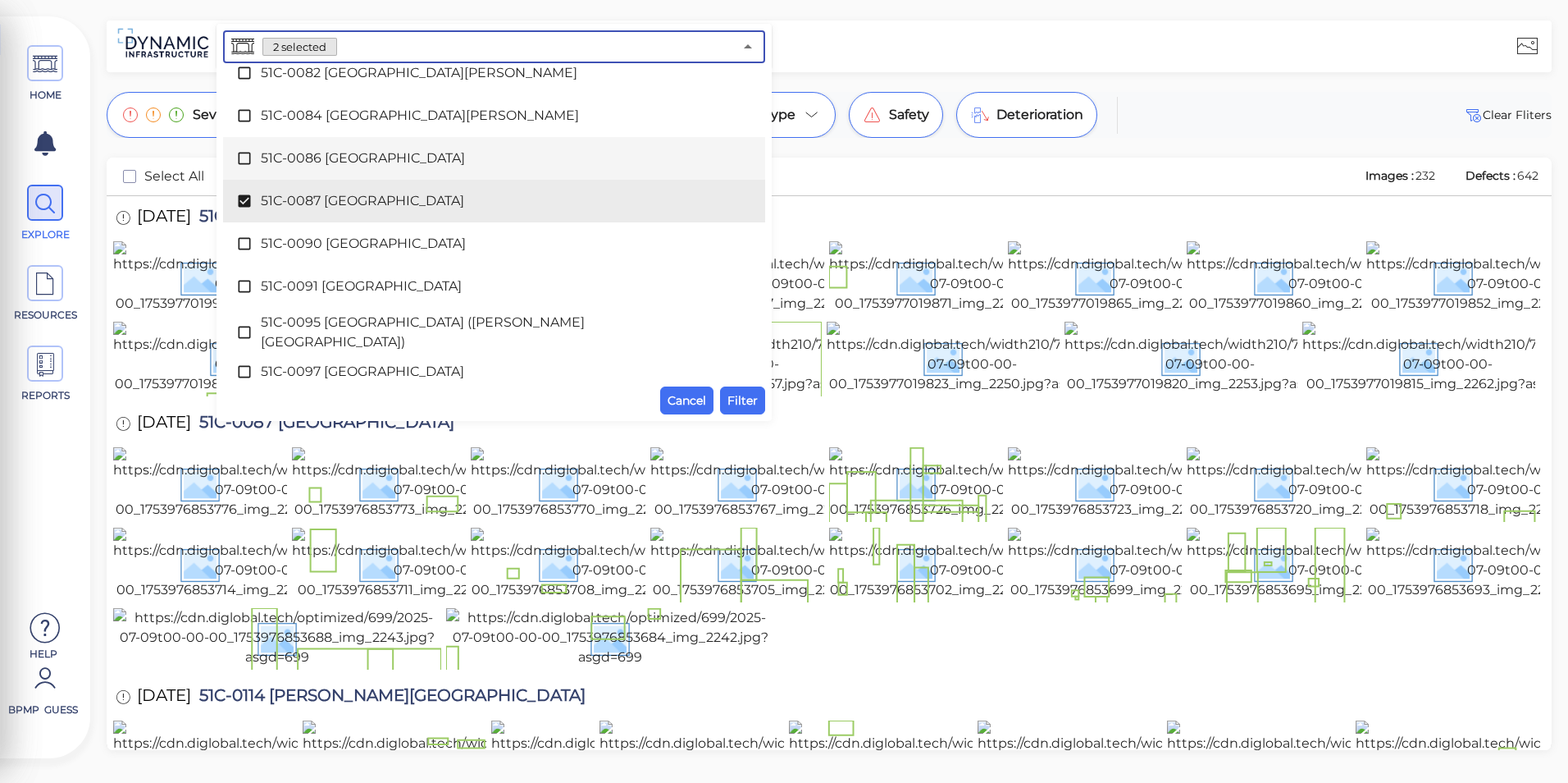
scroll to position [1479, 0]
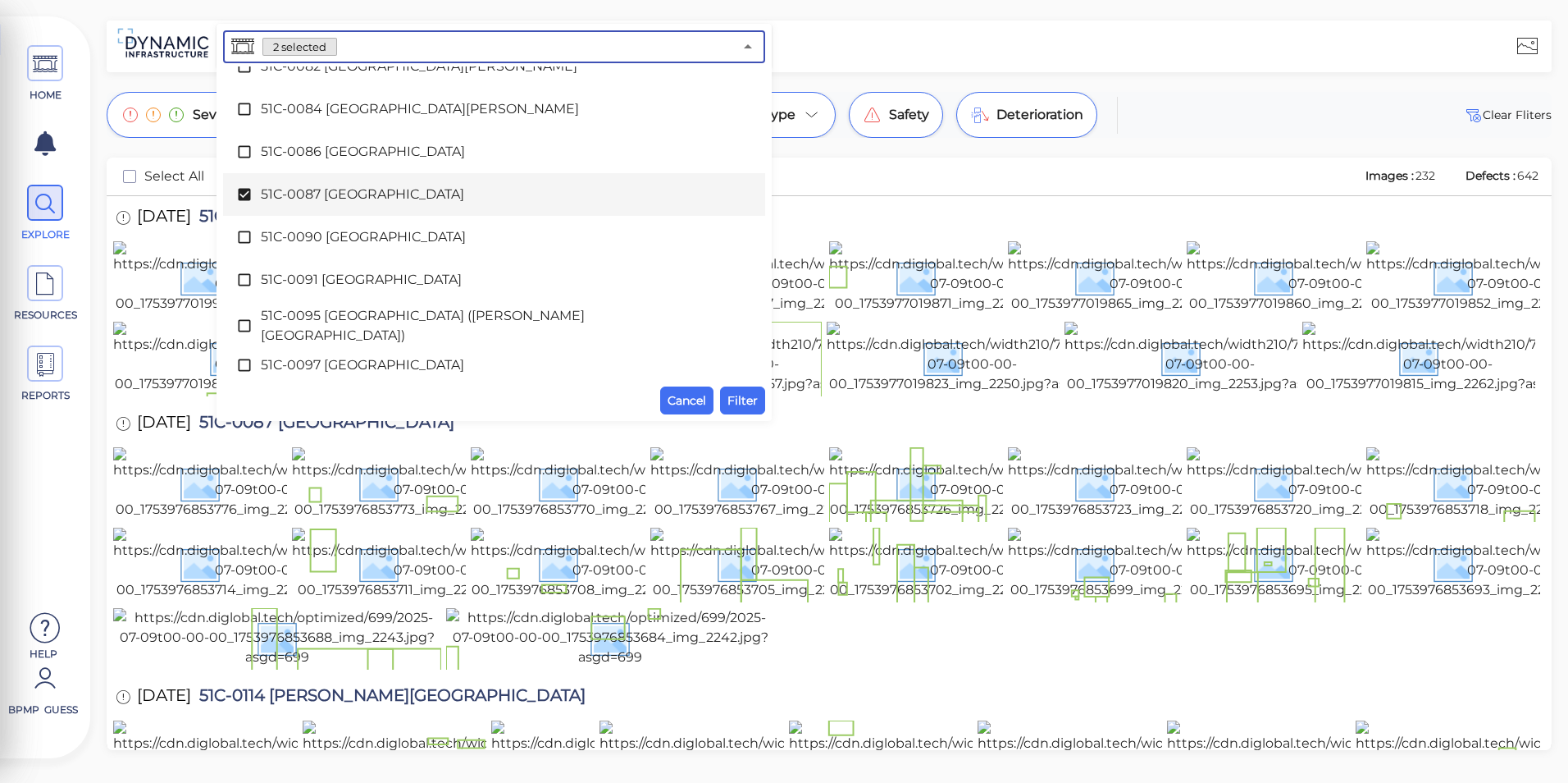
click at [366, 182] on div "51C-0087 [GEOGRAPHIC_DATA]" at bounding box center [495, 194] width 516 height 33
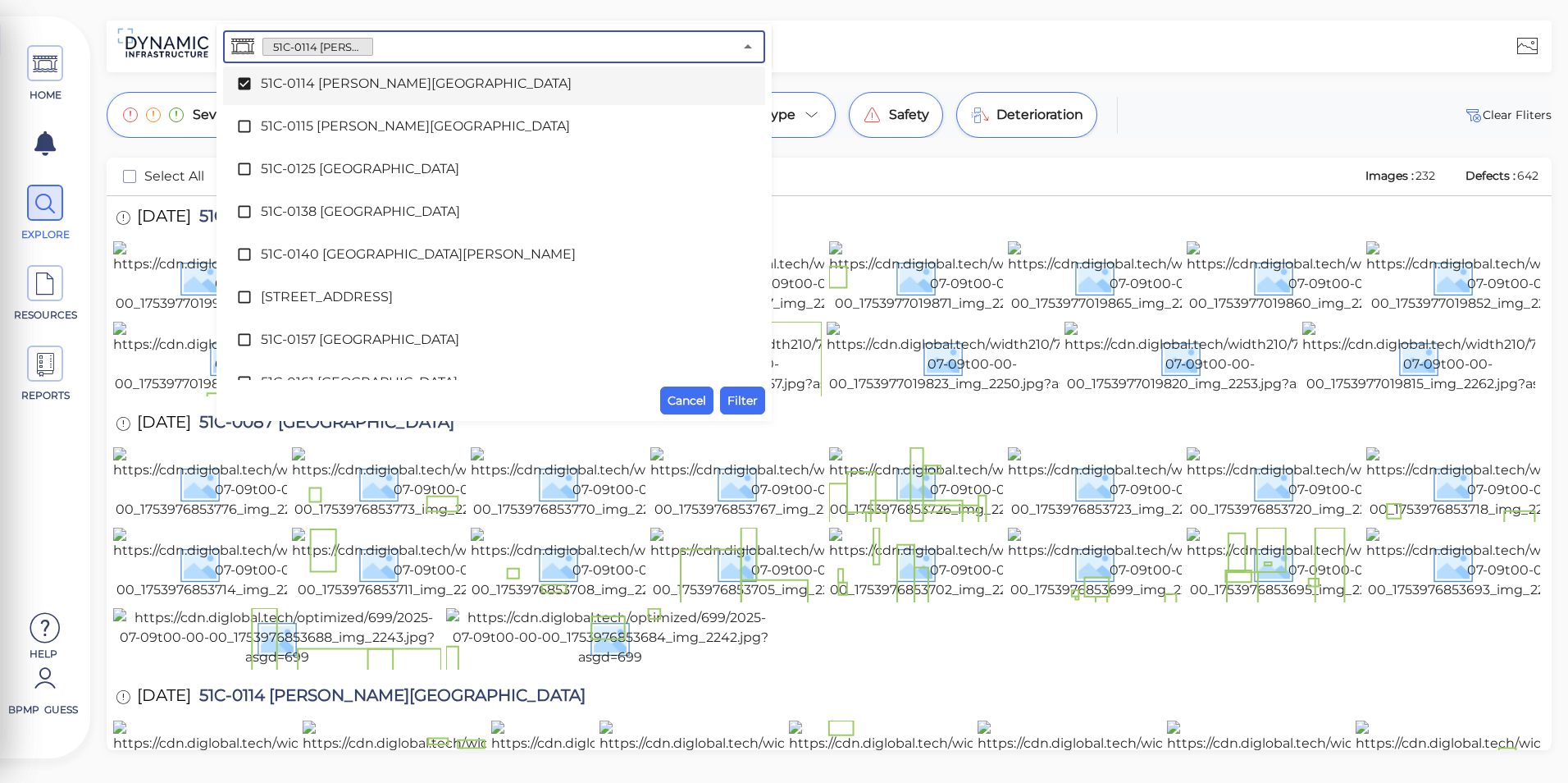
scroll to position [1889, 0]
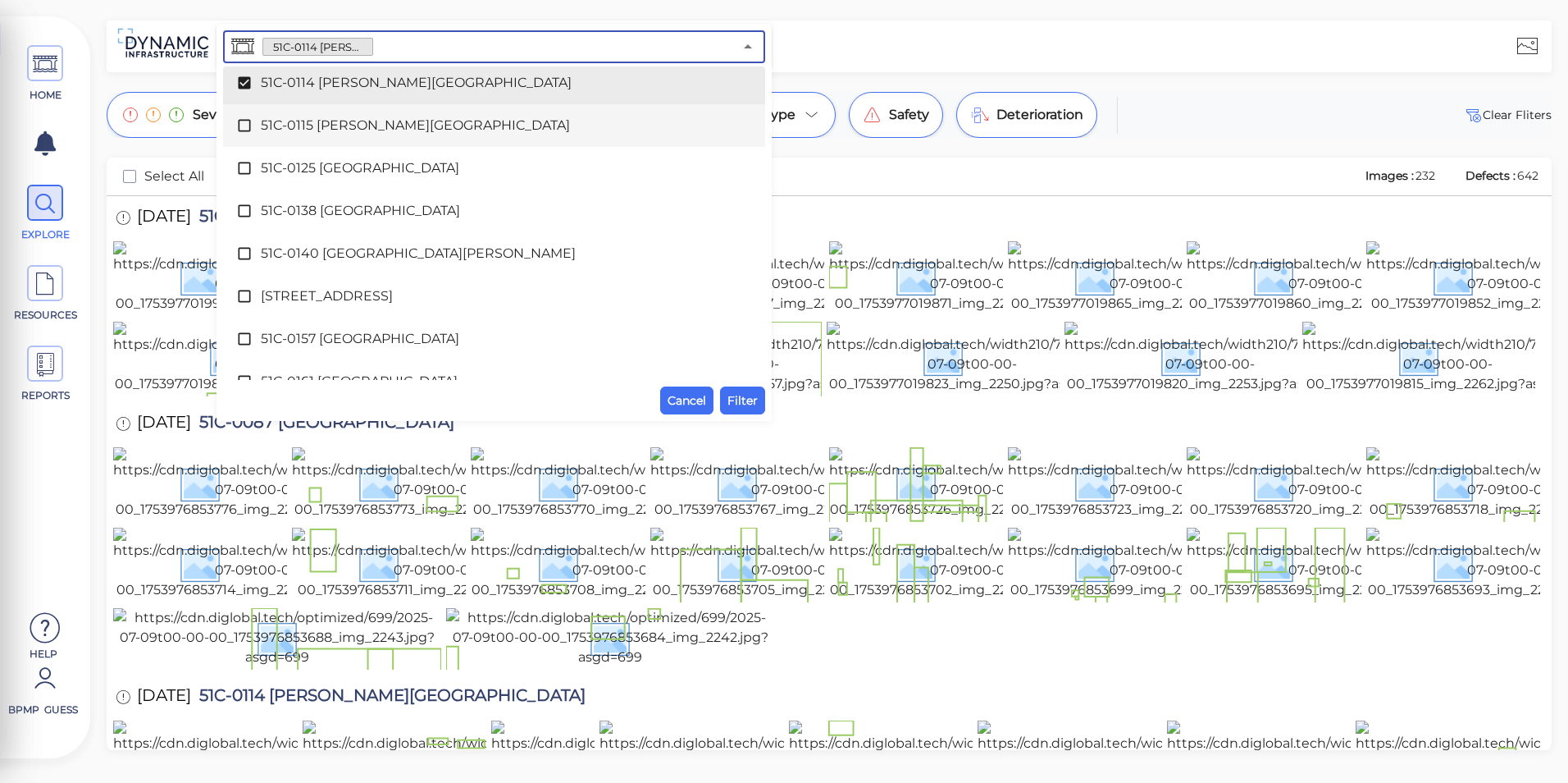
click at [343, 115] on div "51C-0115 [PERSON_NAME][GEOGRAPHIC_DATA]" at bounding box center [495, 125] width 516 height 33
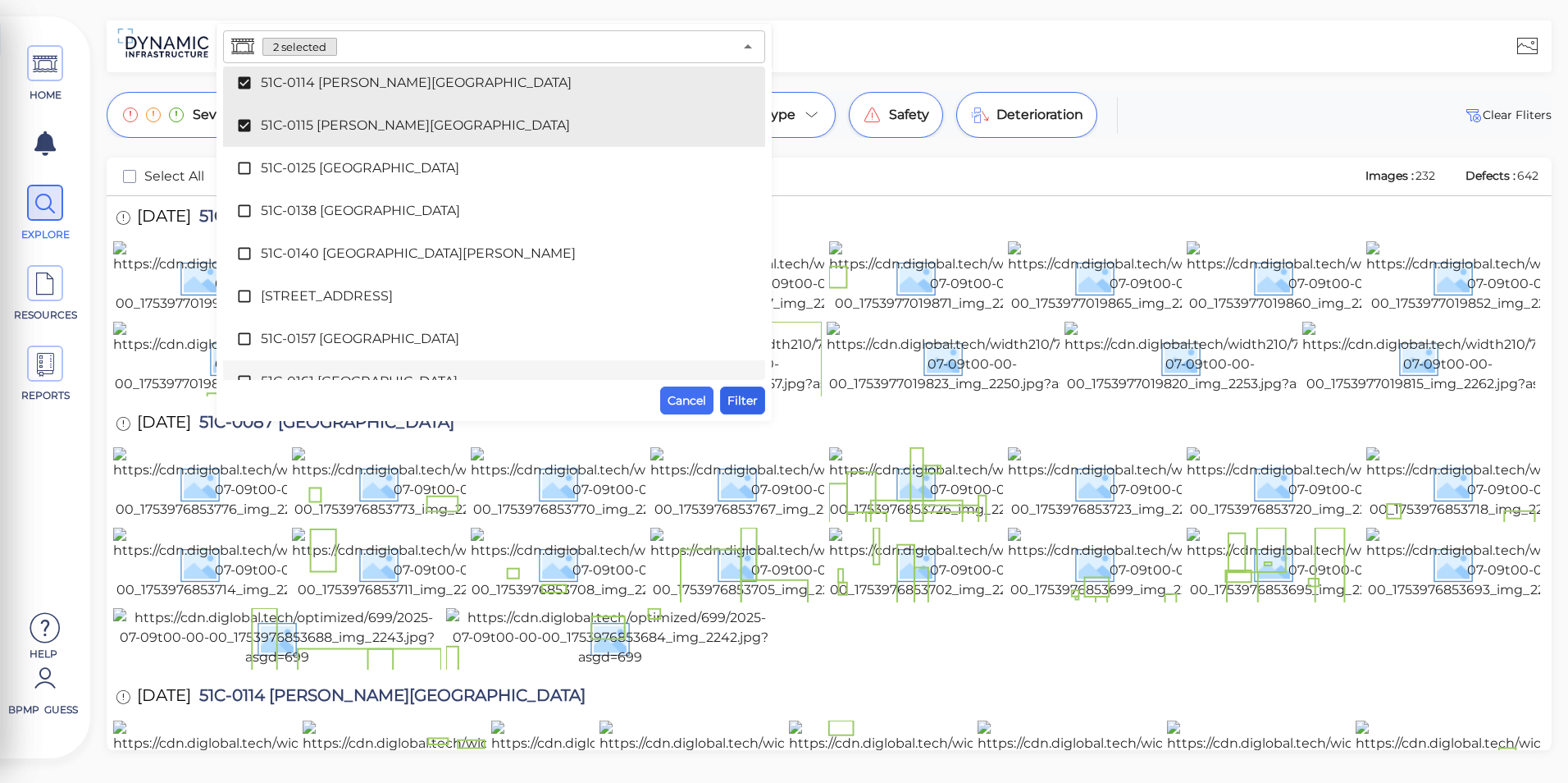
click at [751, 397] on span "Filter" at bounding box center [743, 400] width 30 height 20
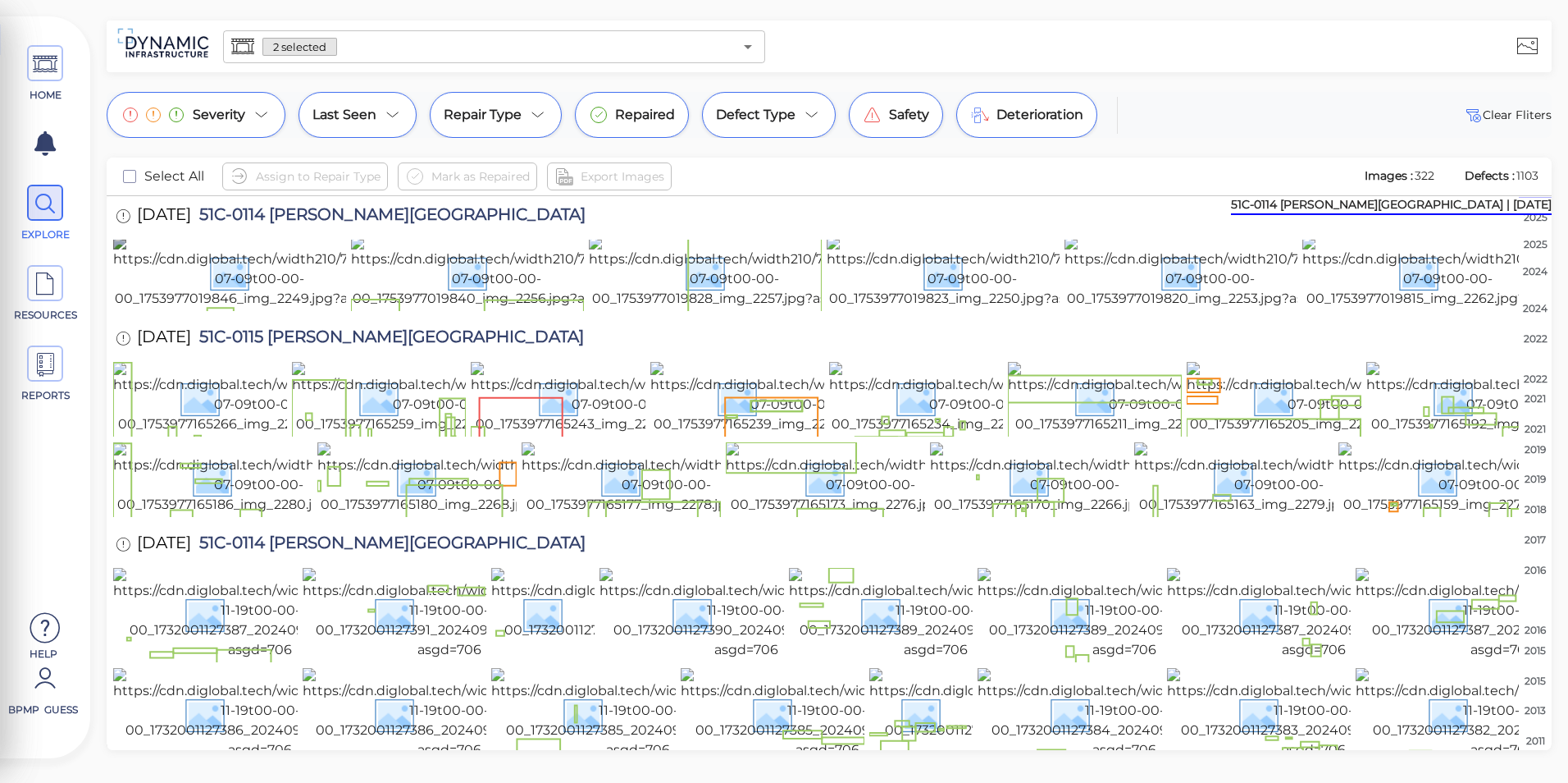
scroll to position [0, 0]
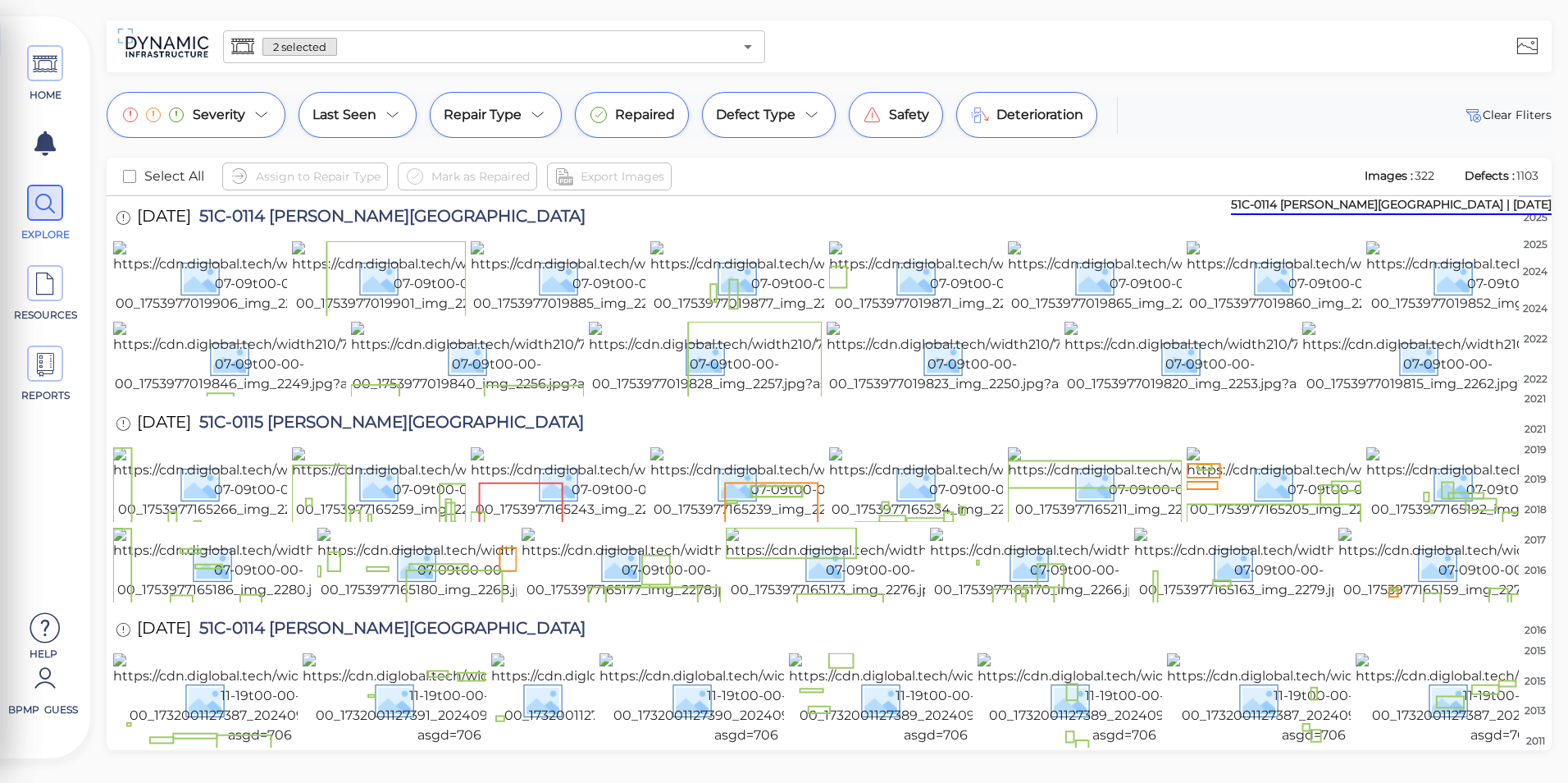
click at [144, 179] on span "Select All" at bounding box center [173, 176] width 60 height 20
click at [134, 176] on icon "checkbox" at bounding box center [130, 176] width 20 height 20
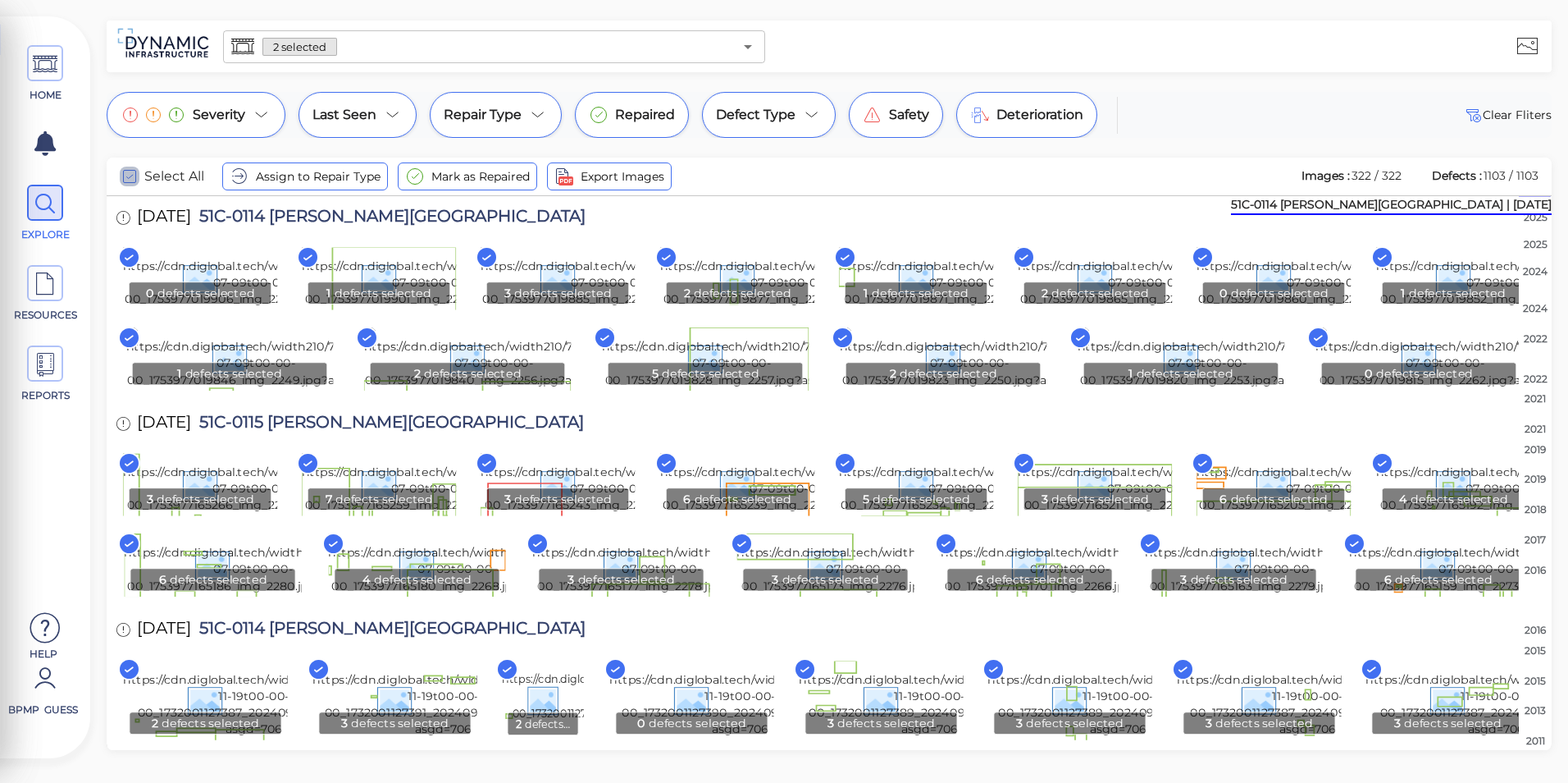
click at [134, 176] on icon "checkbox" at bounding box center [130, 176] width 20 height 20
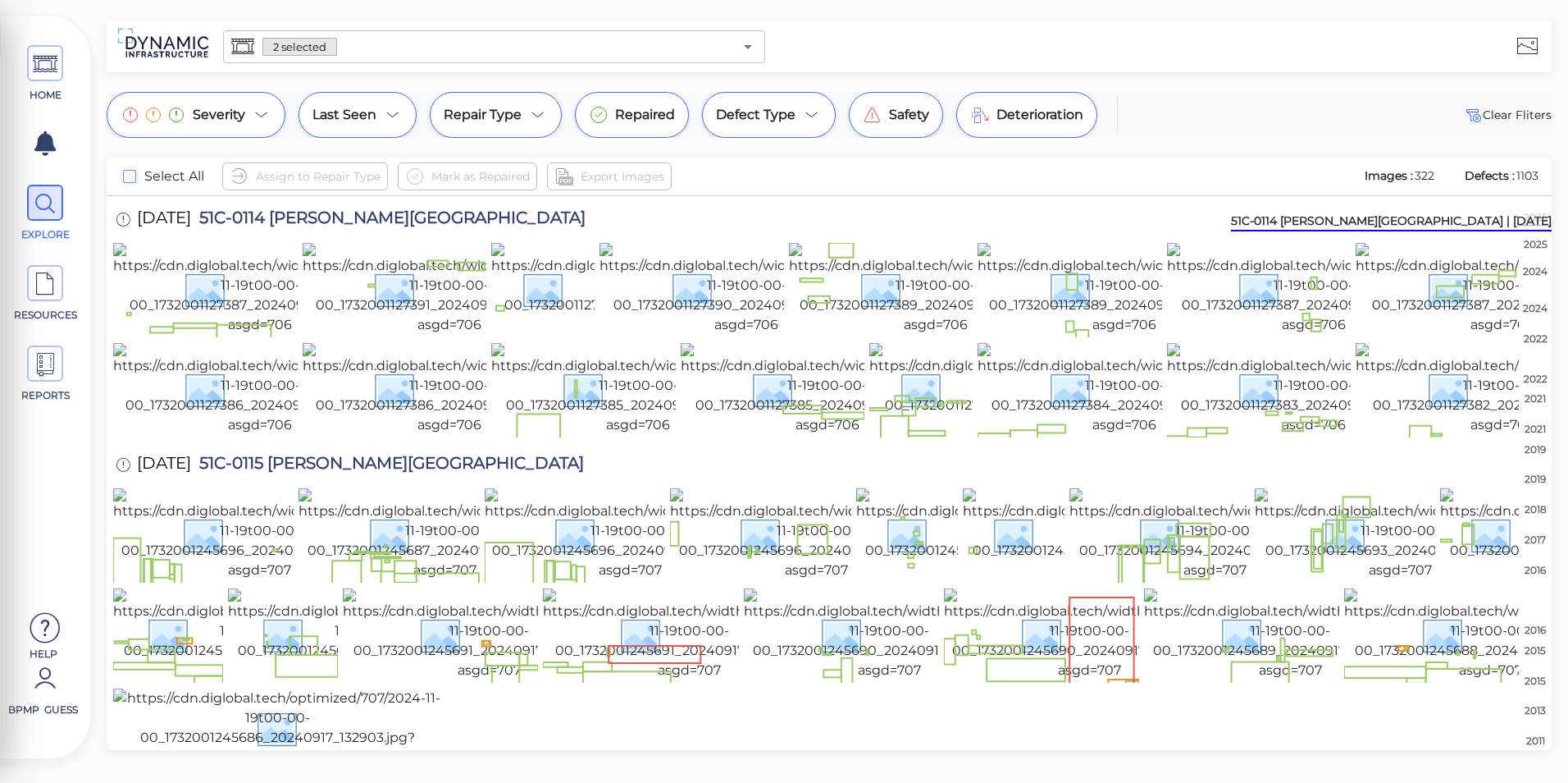
scroll to position [328, 0]
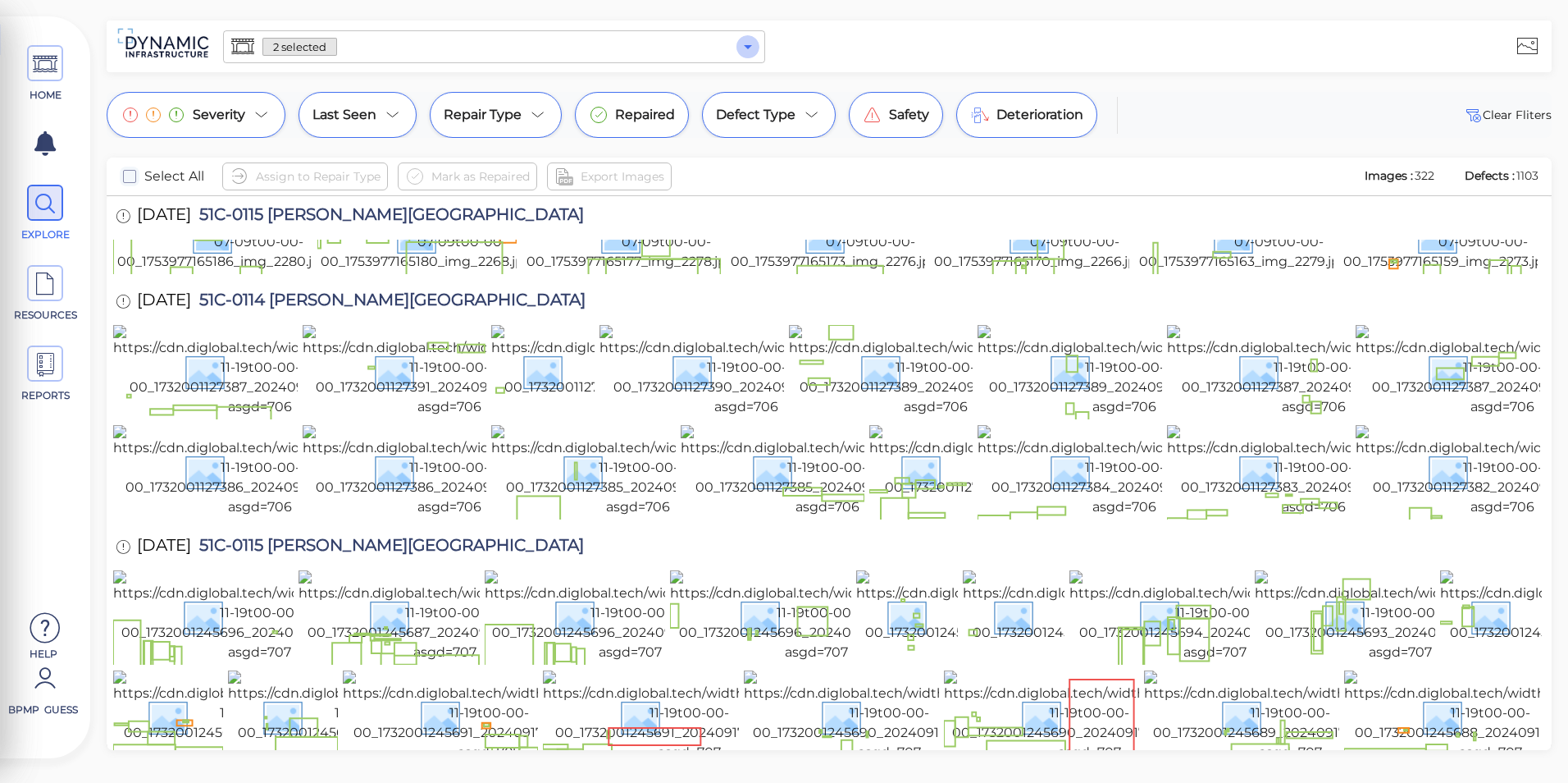
click at [756, 48] on icon "Open" at bounding box center [748, 47] width 20 height 20
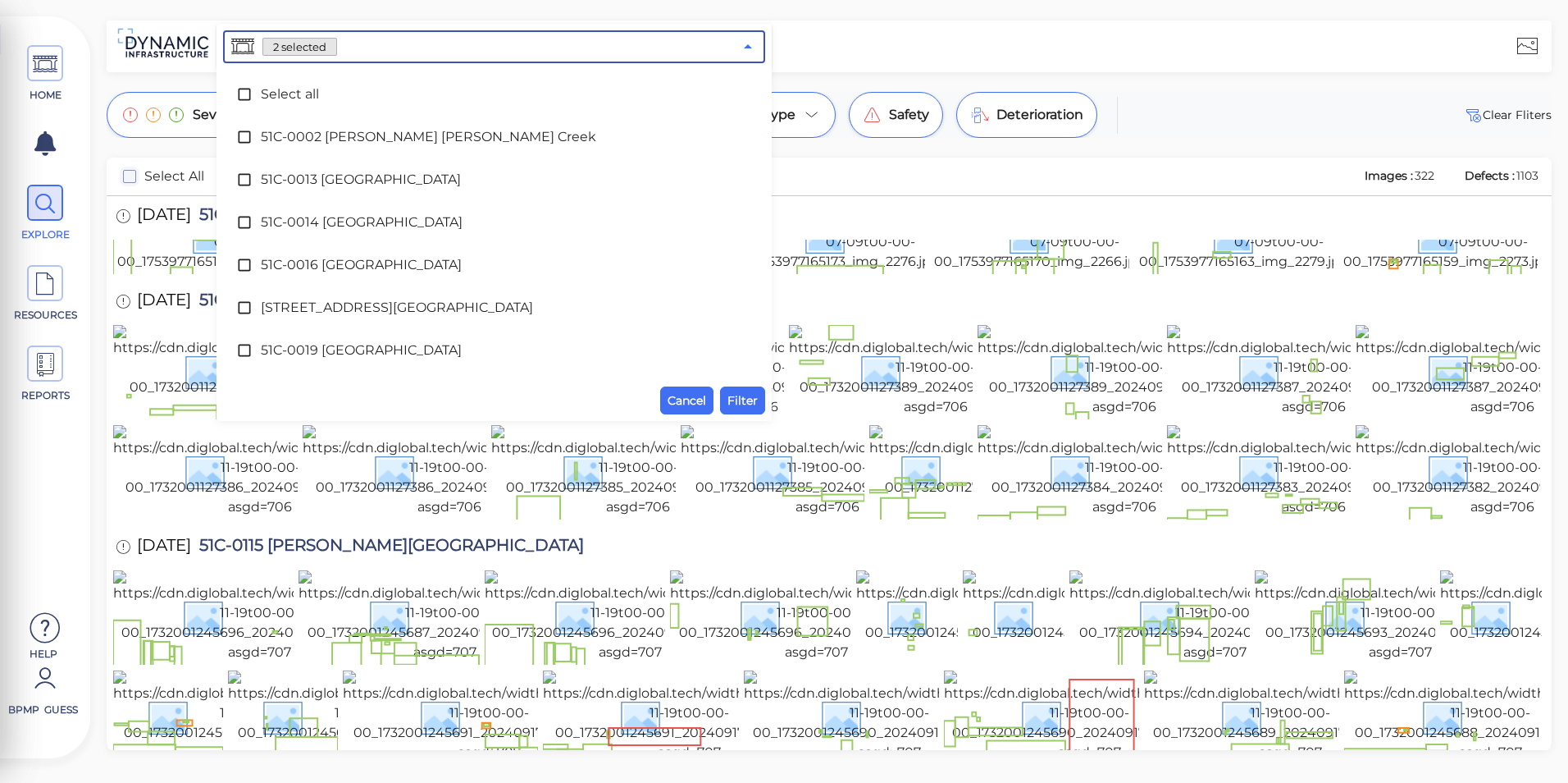
scroll to position [1613, 0]
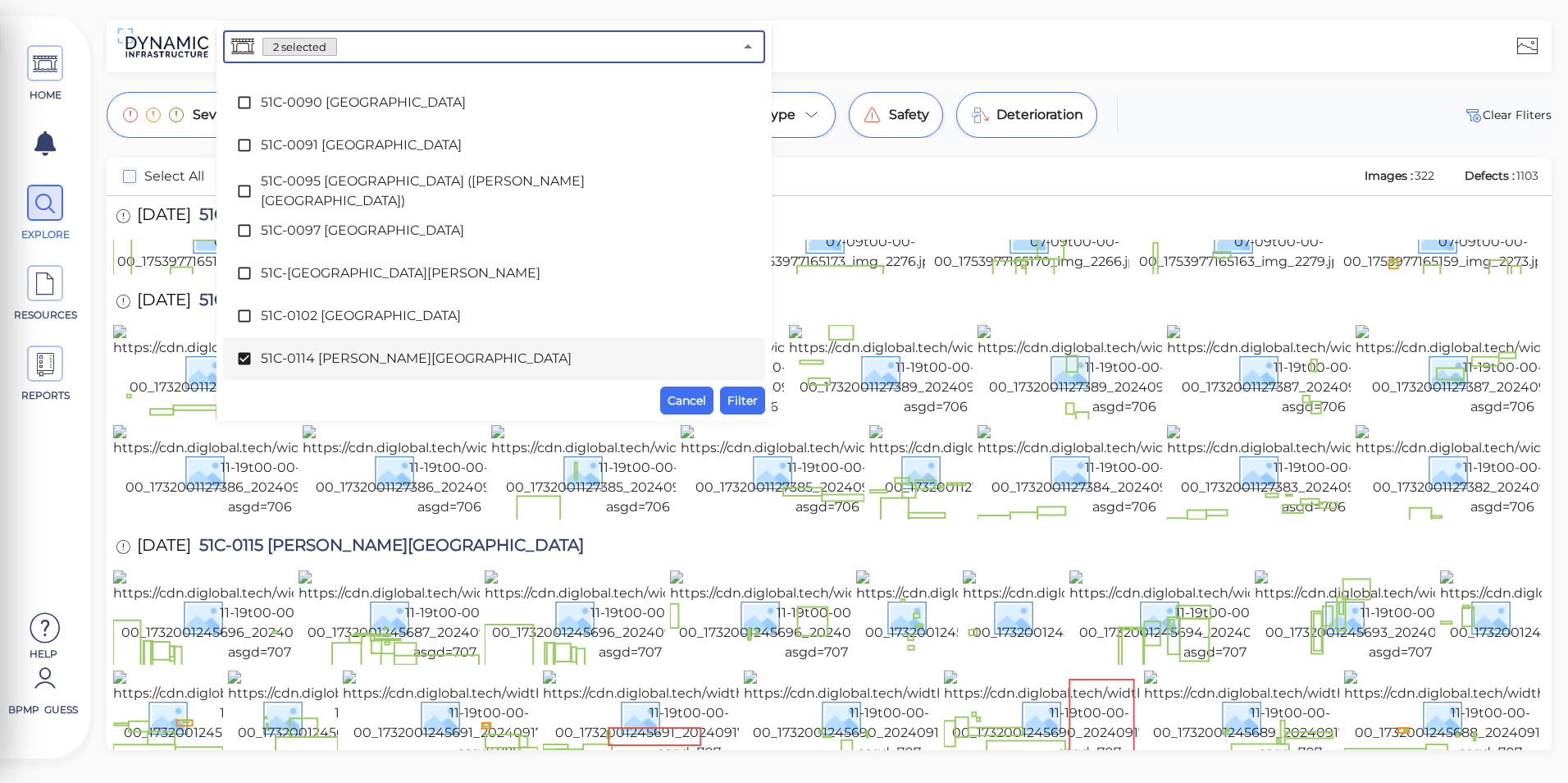
click at [512, 356] on span "51C-0114 [PERSON_NAME][GEOGRAPHIC_DATA]" at bounding box center [494, 359] width 467 height 20
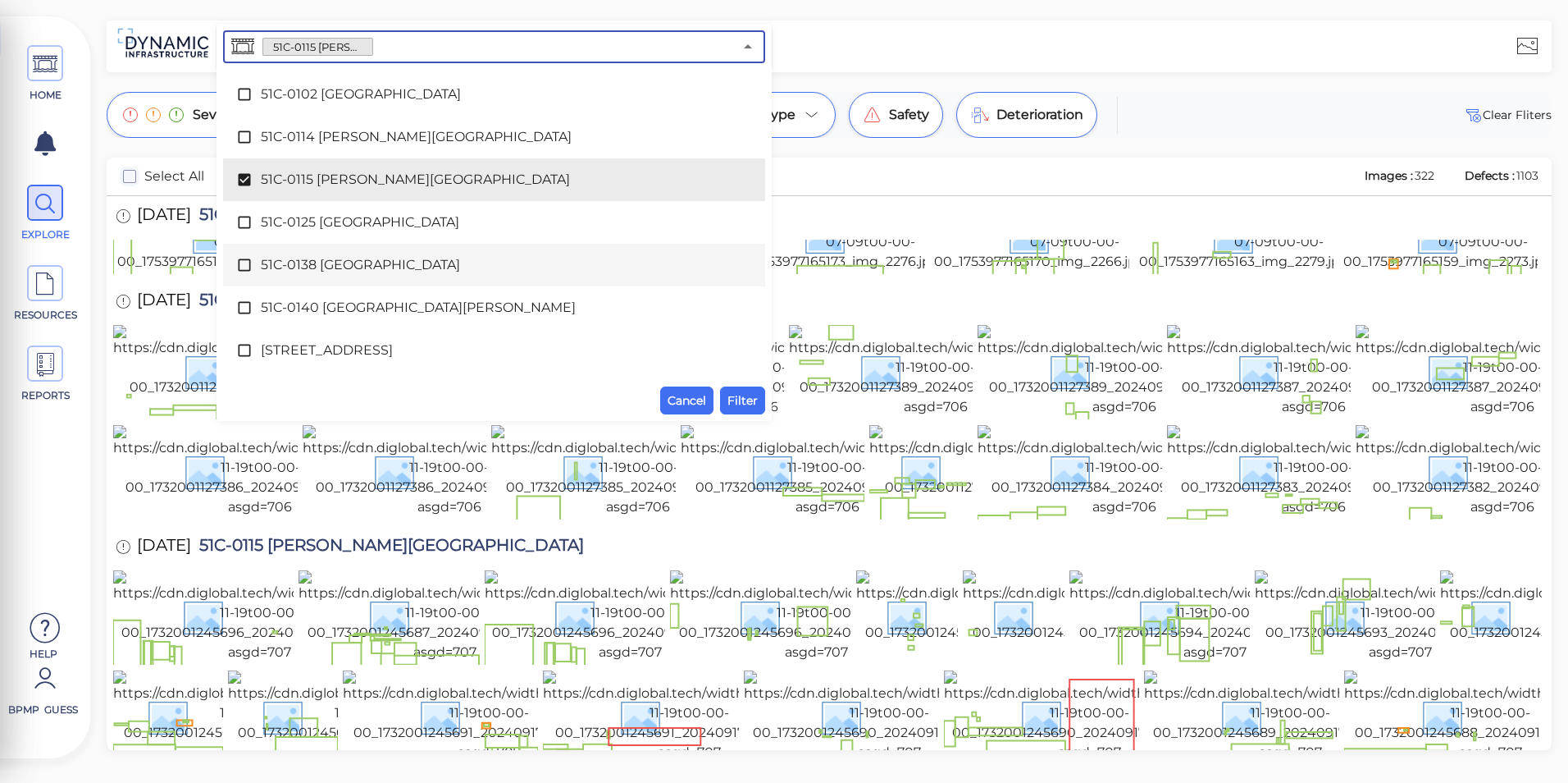
scroll to position [1860, 0]
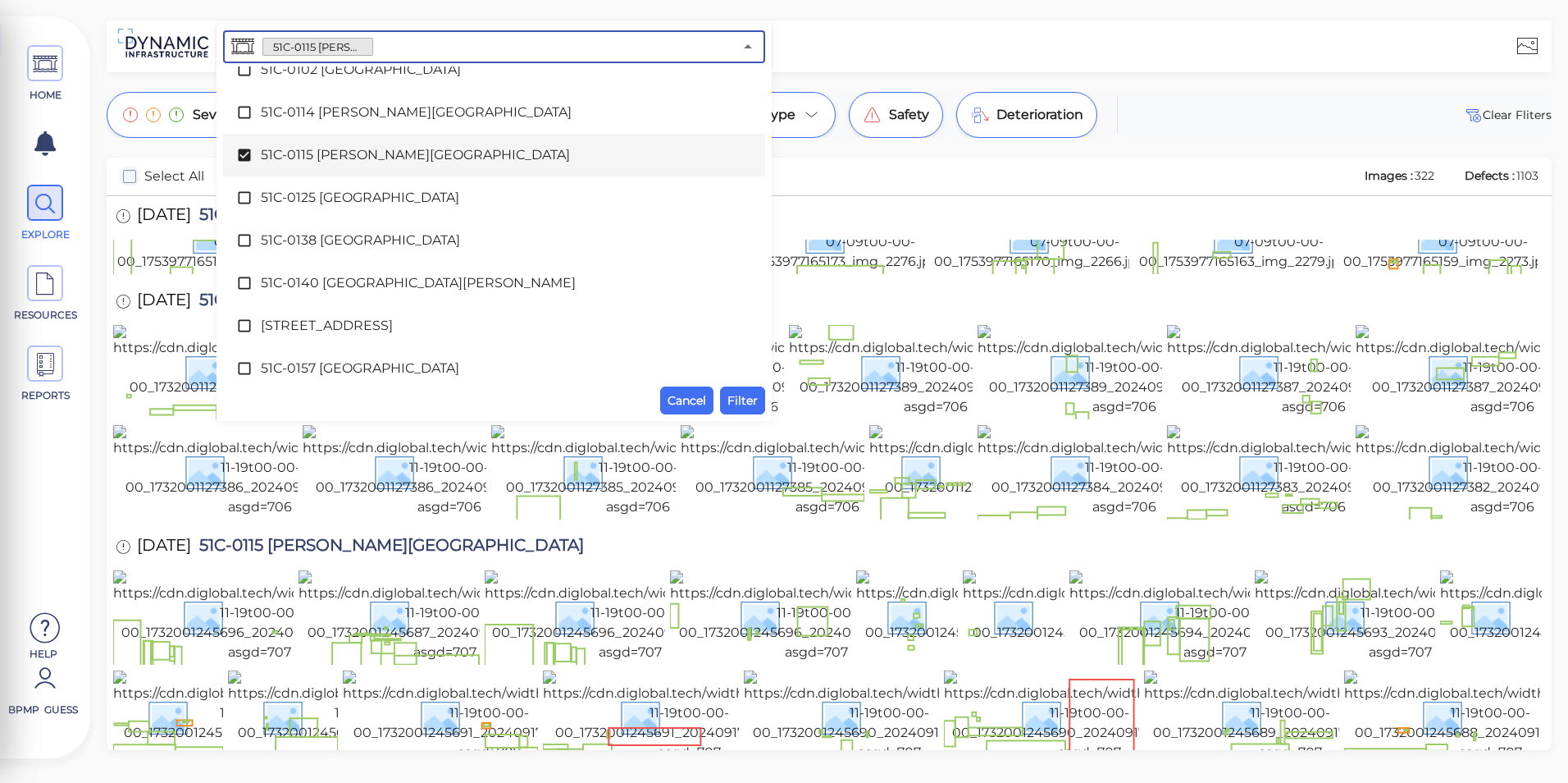
click at [311, 157] on span "51C-0115 [PERSON_NAME][GEOGRAPHIC_DATA]" at bounding box center [494, 155] width 467 height 20
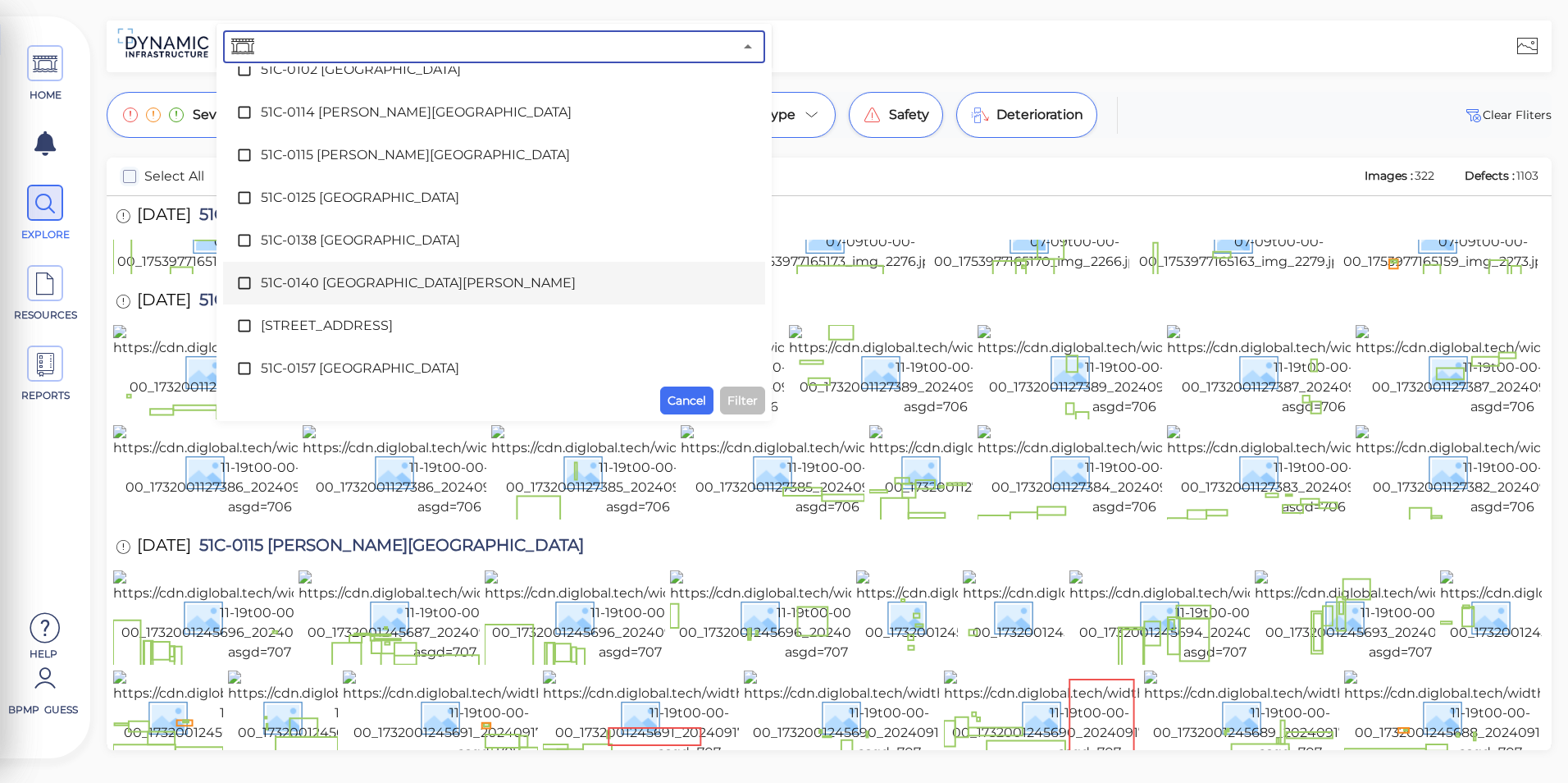
click at [311, 272] on div "51C-0140 [GEOGRAPHIC_DATA][PERSON_NAME]" at bounding box center [495, 283] width 516 height 33
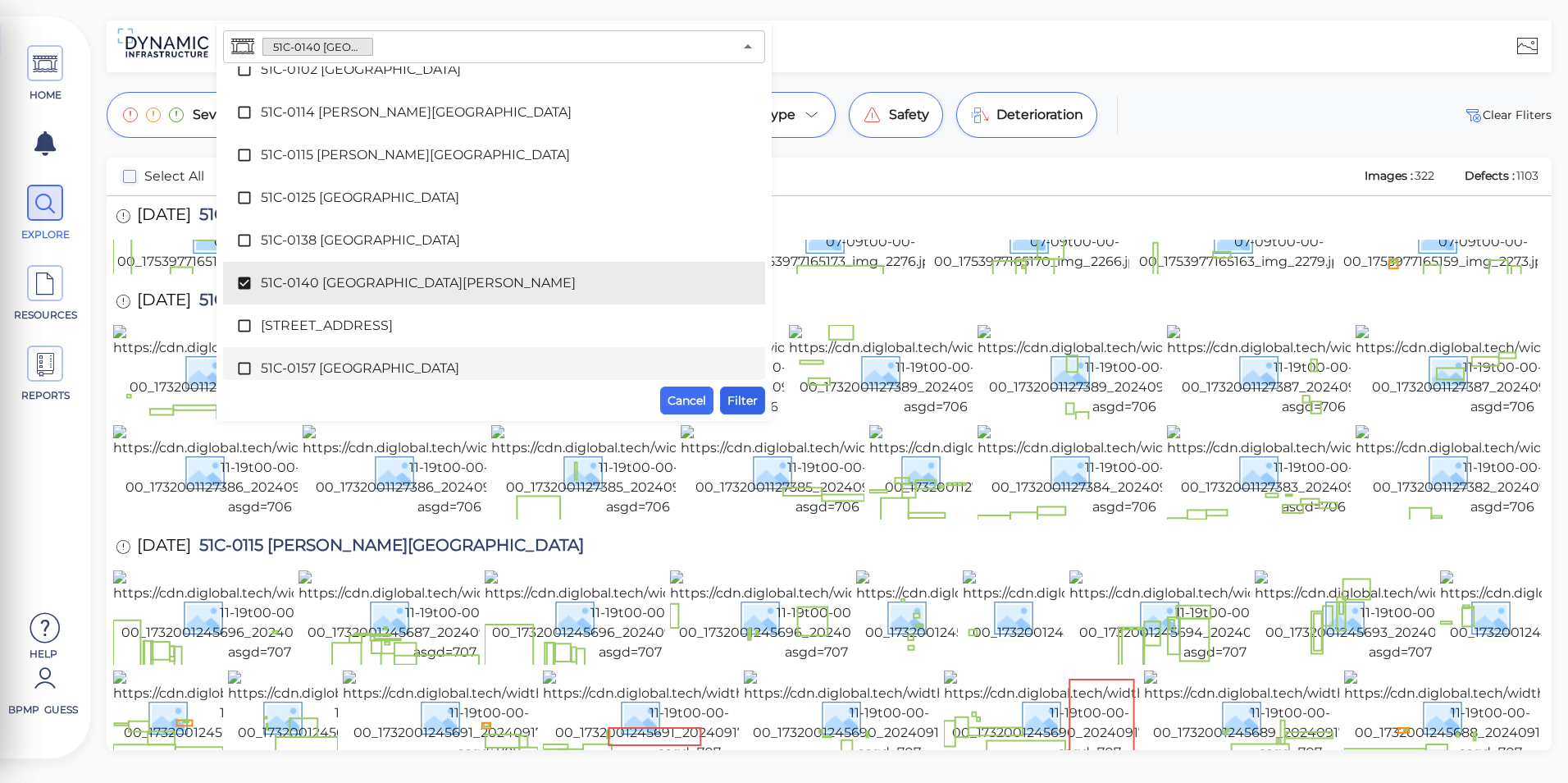
click at [741, 397] on span "Filter" at bounding box center [743, 400] width 30 height 20
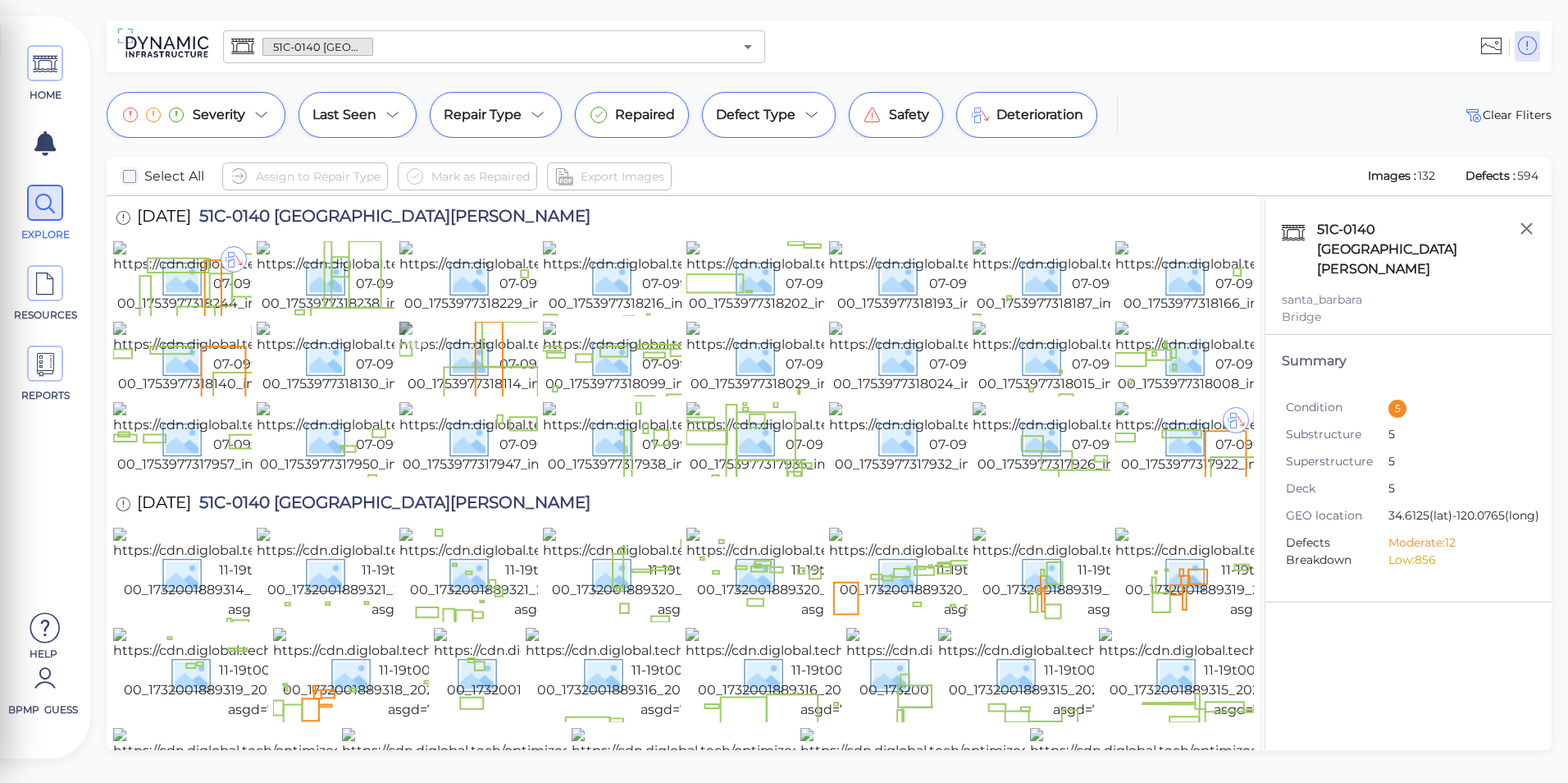
click at [426, 394] on img at bounding box center [543, 358] width 289 height 72
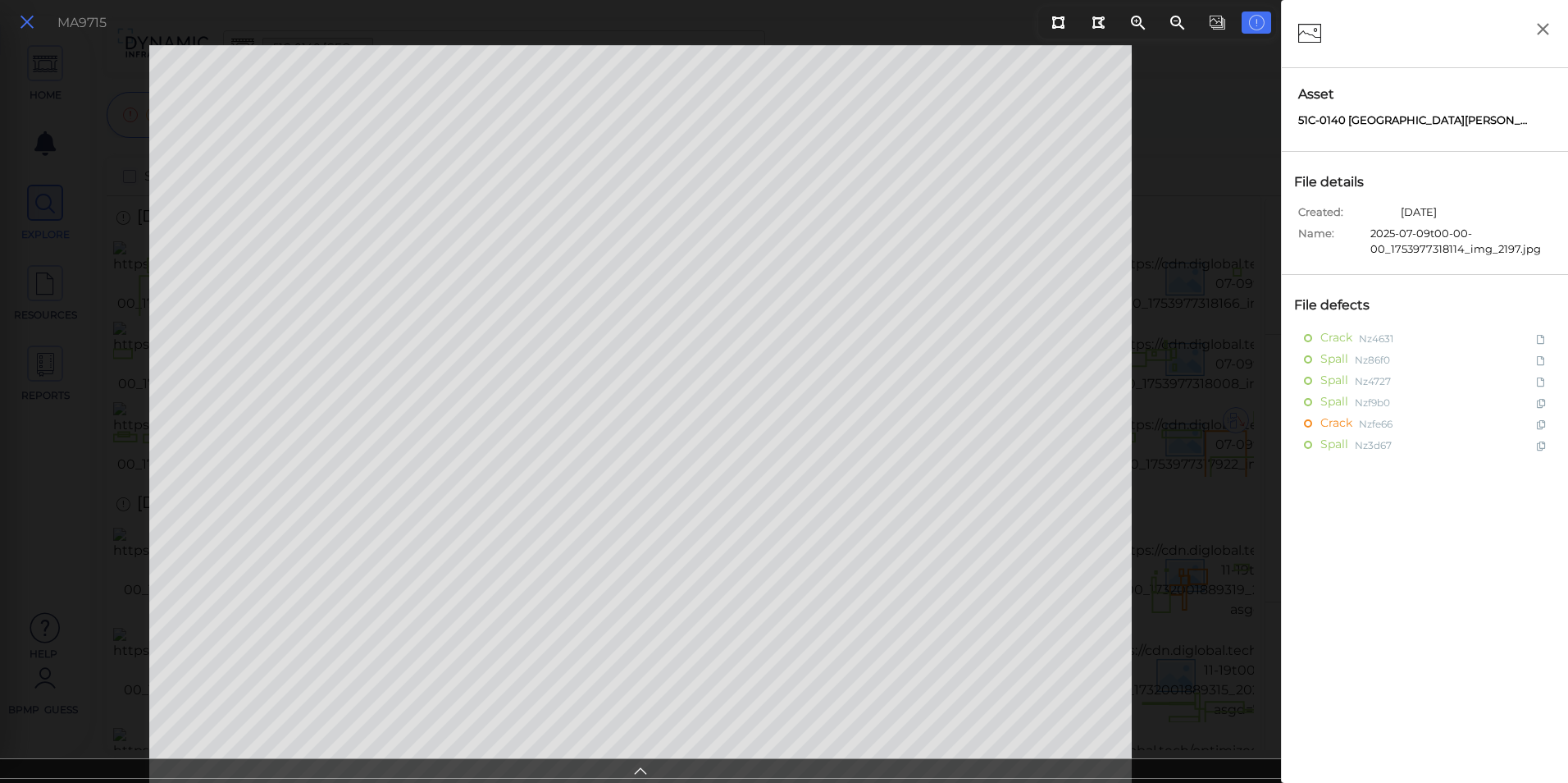
click at [27, 21] on icon at bounding box center [27, 22] width 18 height 22
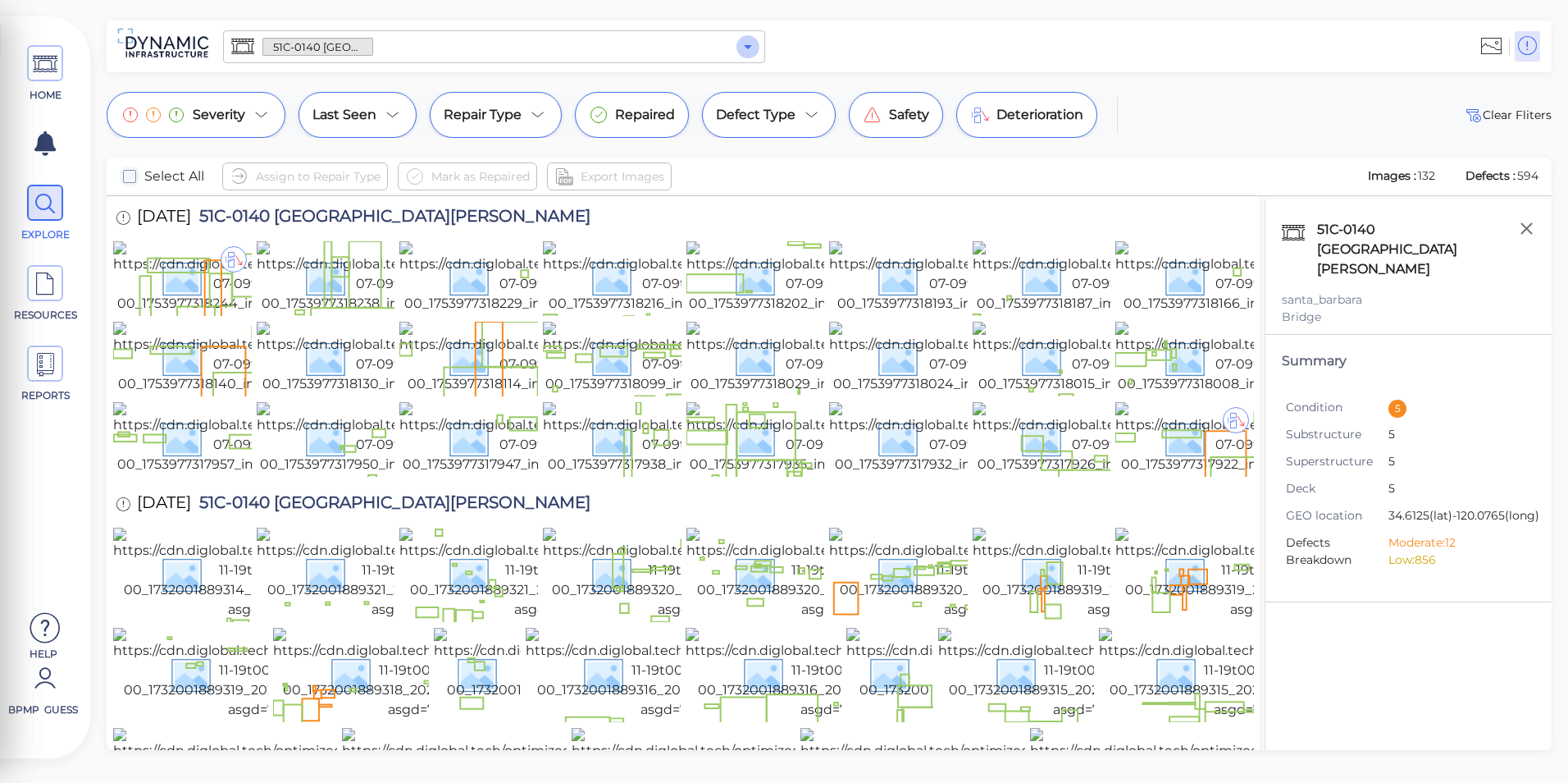
click at [744, 36] on button "Open" at bounding box center [748, 47] width 23 height 23
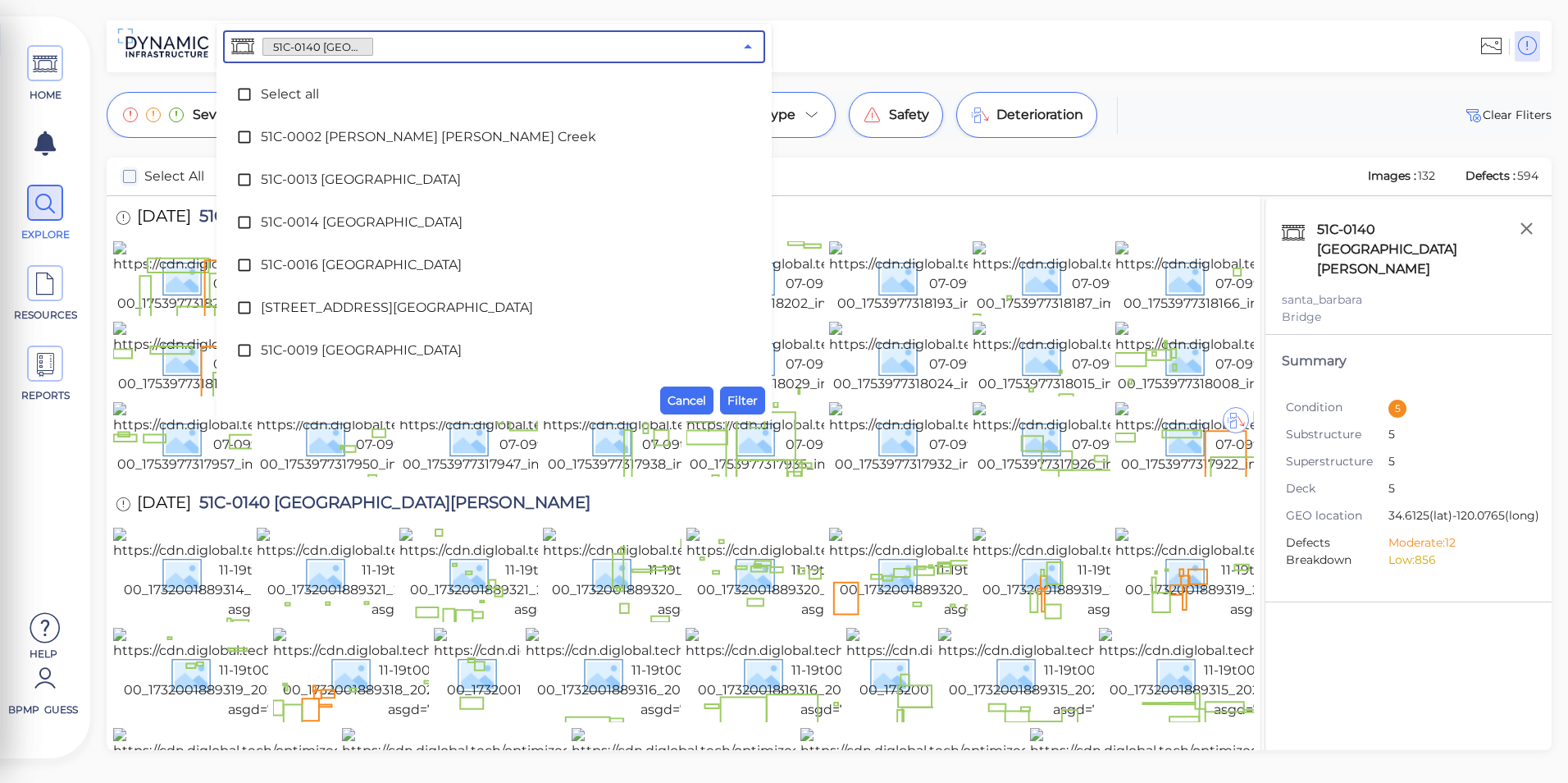
scroll to position [1784, 0]
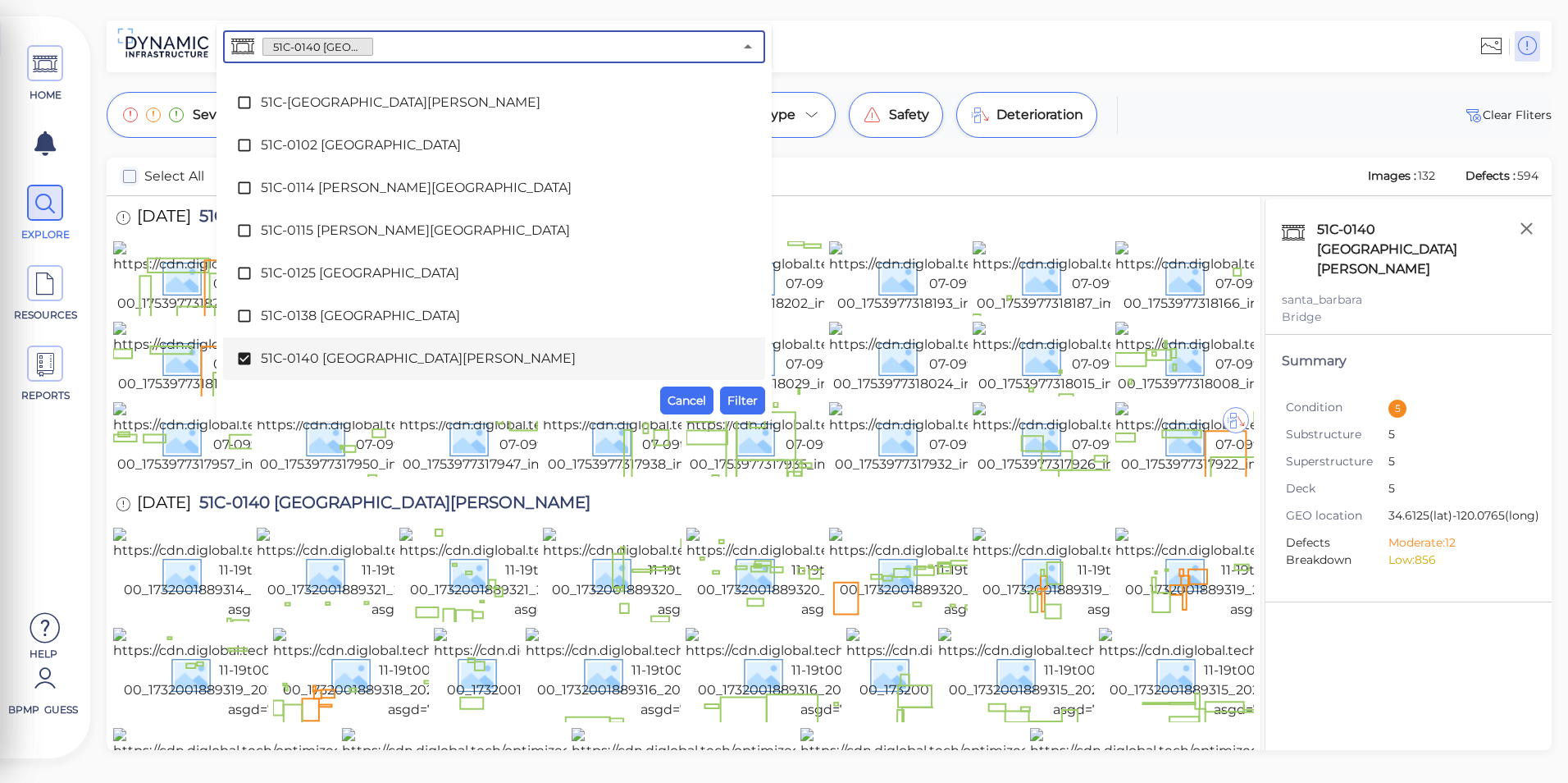
click at [331, 354] on span "51C-0140 [GEOGRAPHIC_DATA][PERSON_NAME]" at bounding box center [494, 359] width 467 height 20
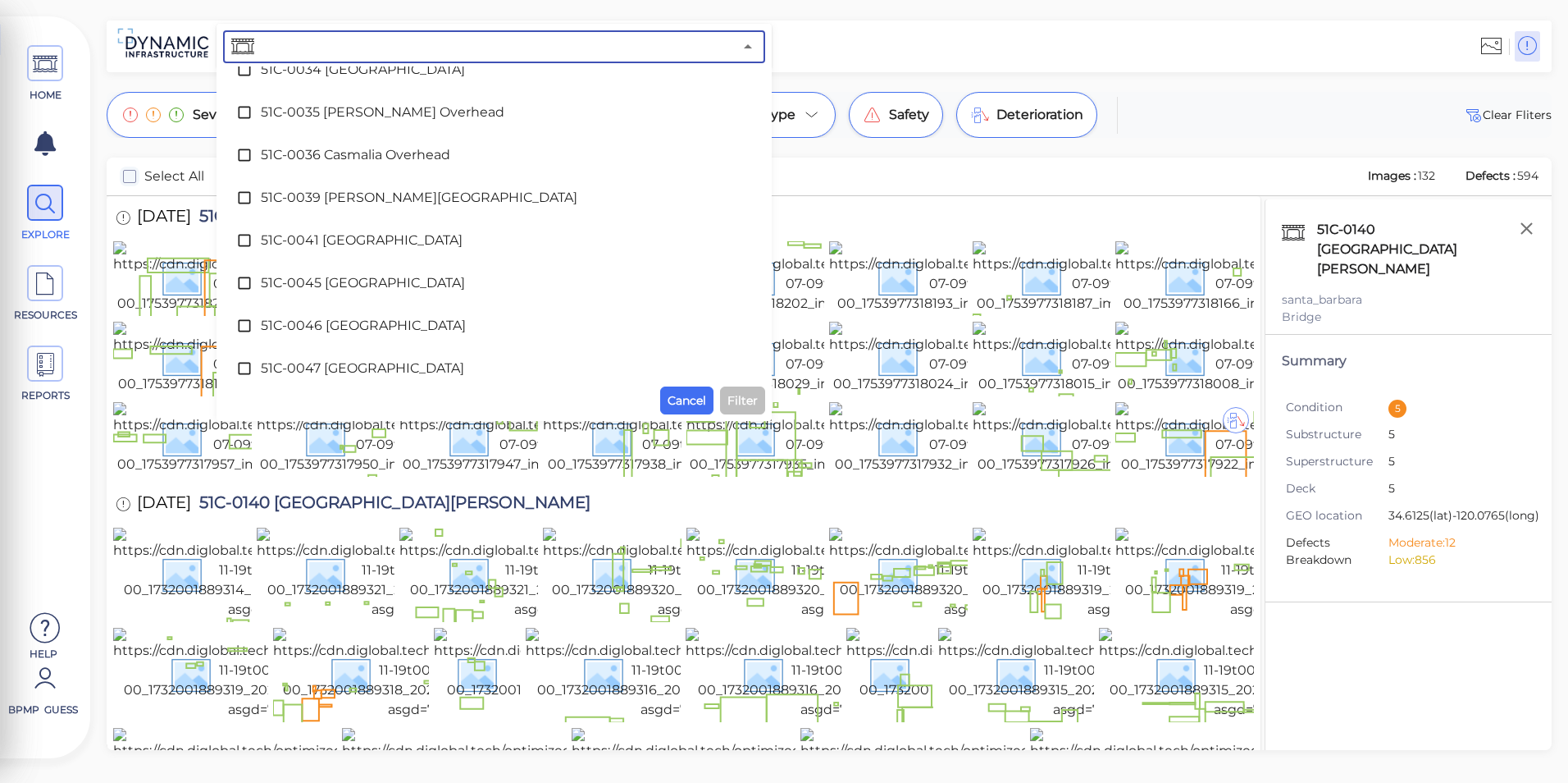
scroll to position [389, 0]
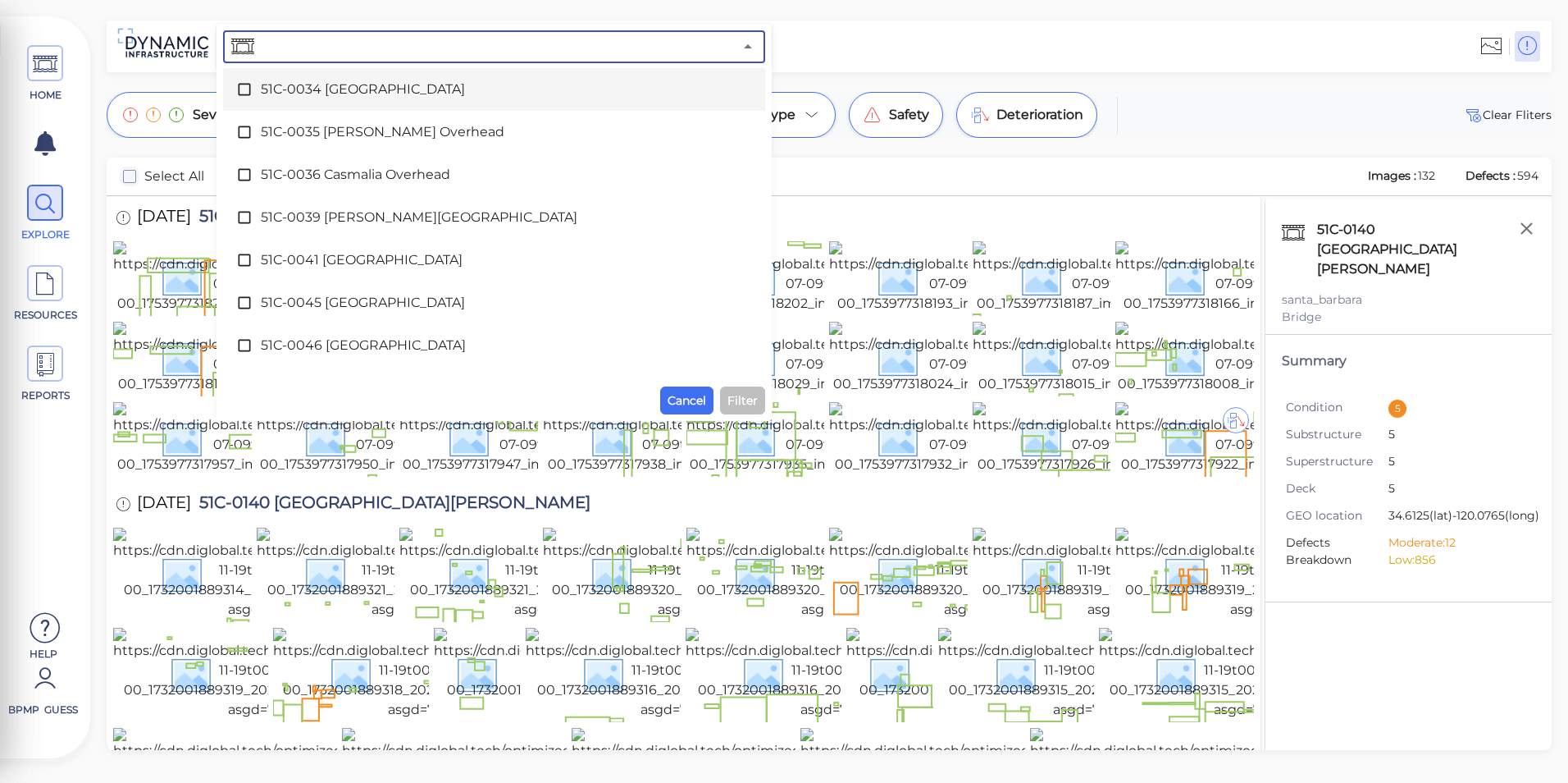
click at [343, 95] on span "51C-0034 [GEOGRAPHIC_DATA]" at bounding box center [494, 89] width 467 height 20
click at [752, 391] on span "Filter" at bounding box center [743, 400] width 30 height 20
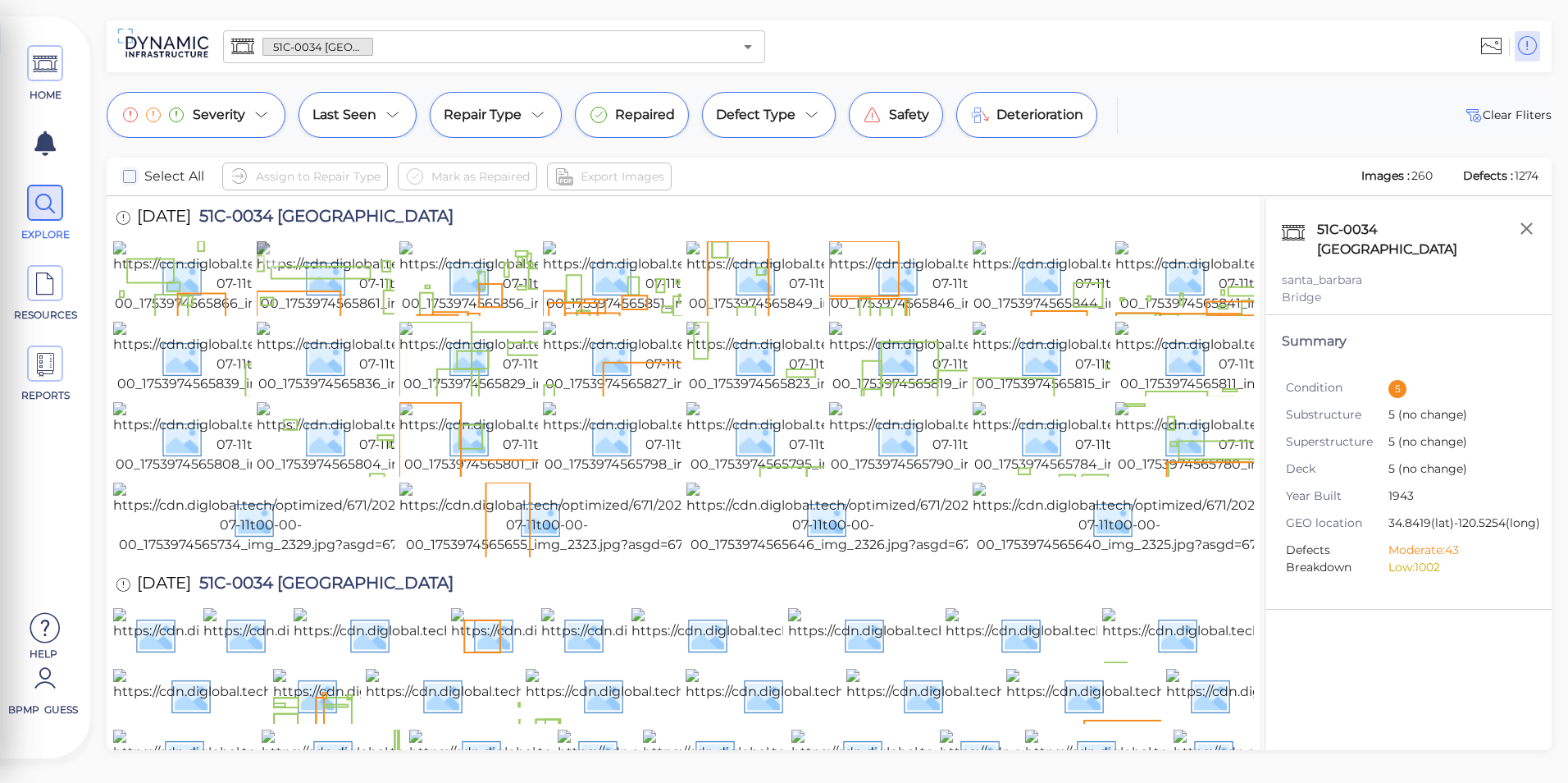
click at [327, 265] on img at bounding box center [401, 277] width 288 height 72
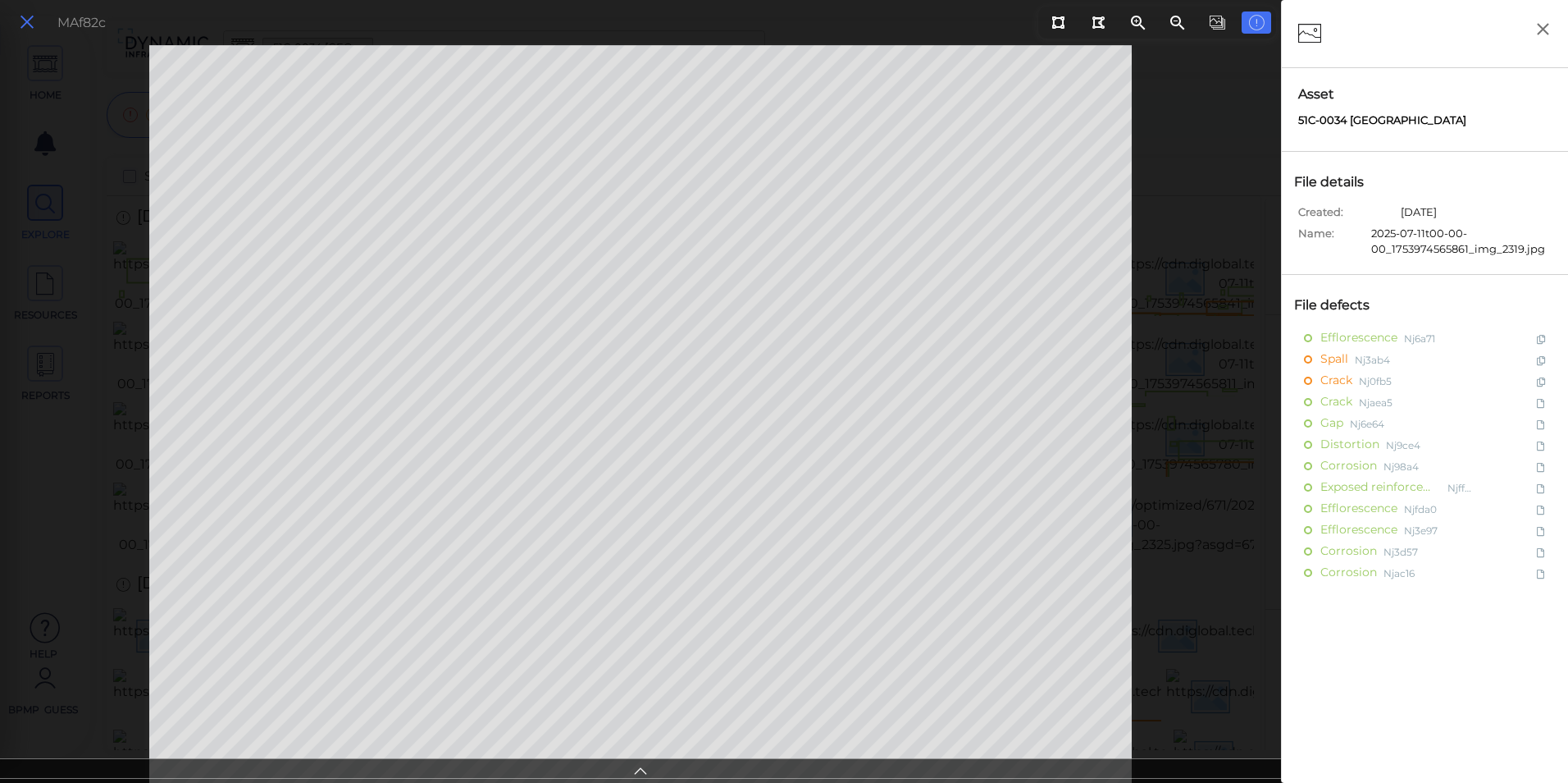
click at [39, 23] on button at bounding box center [27, 22] width 28 height 24
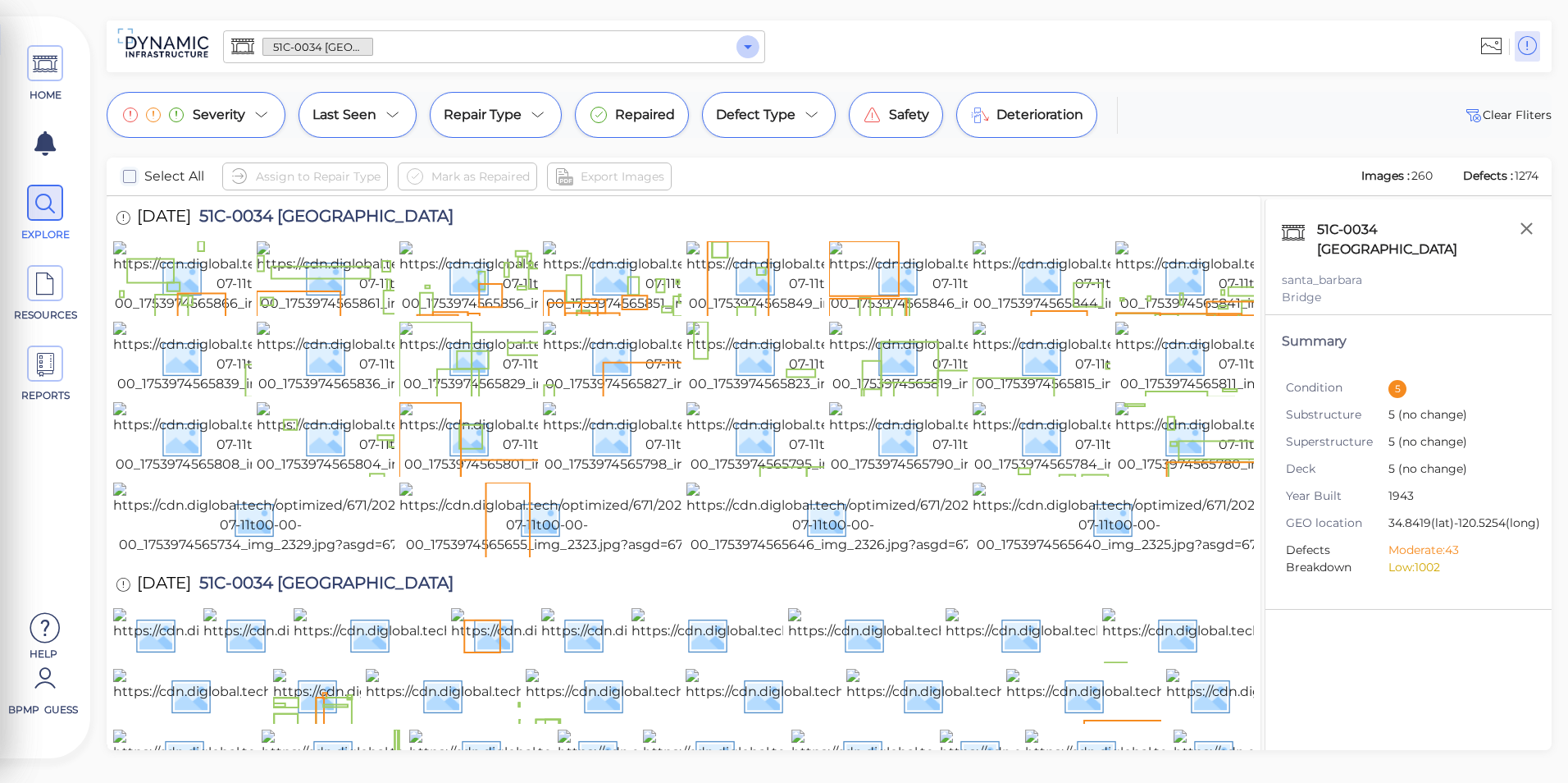
click at [744, 42] on icon "Open" at bounding box center [748, 47] width 20 height 20
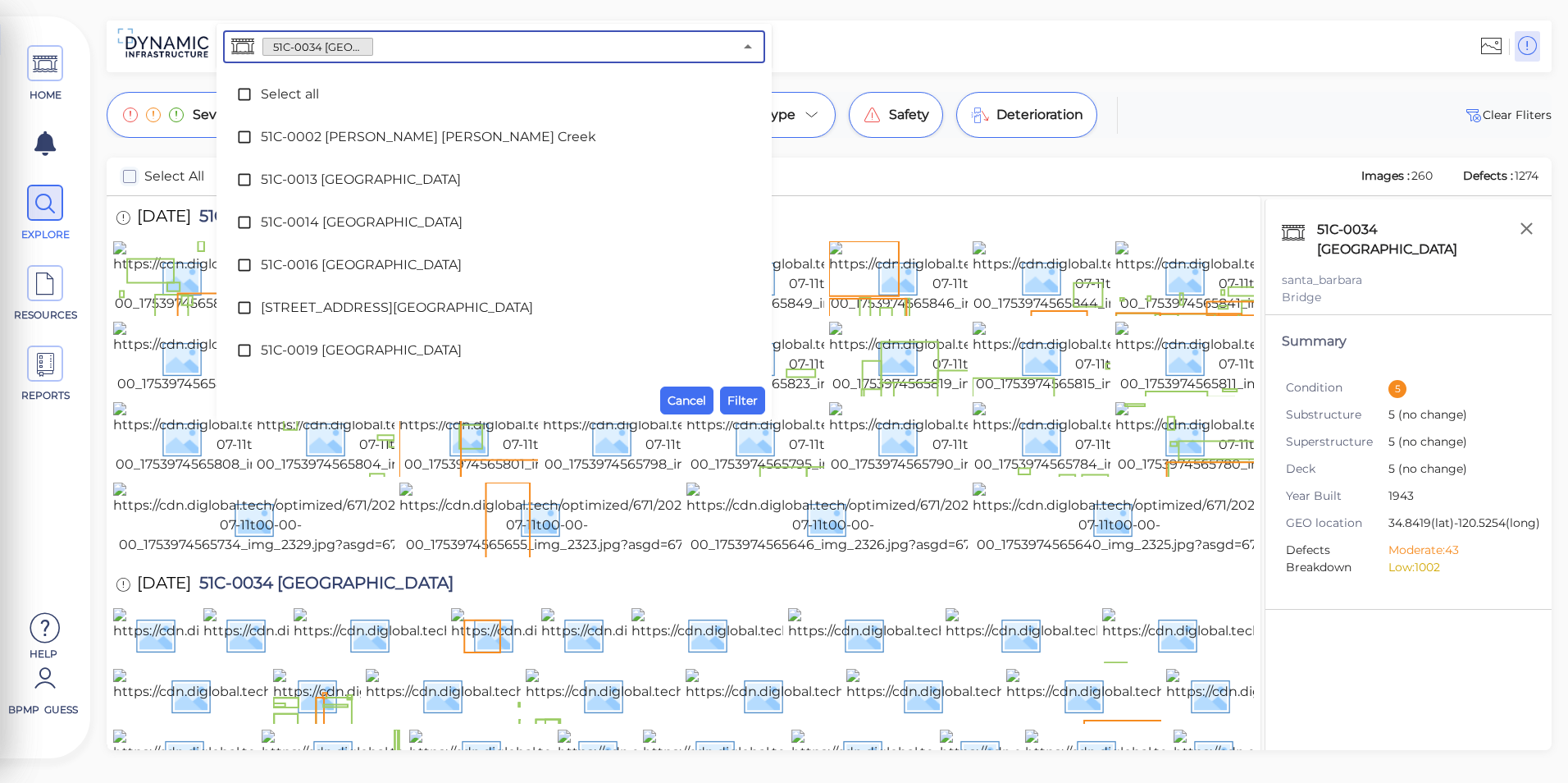
scroll to position [120, 0]
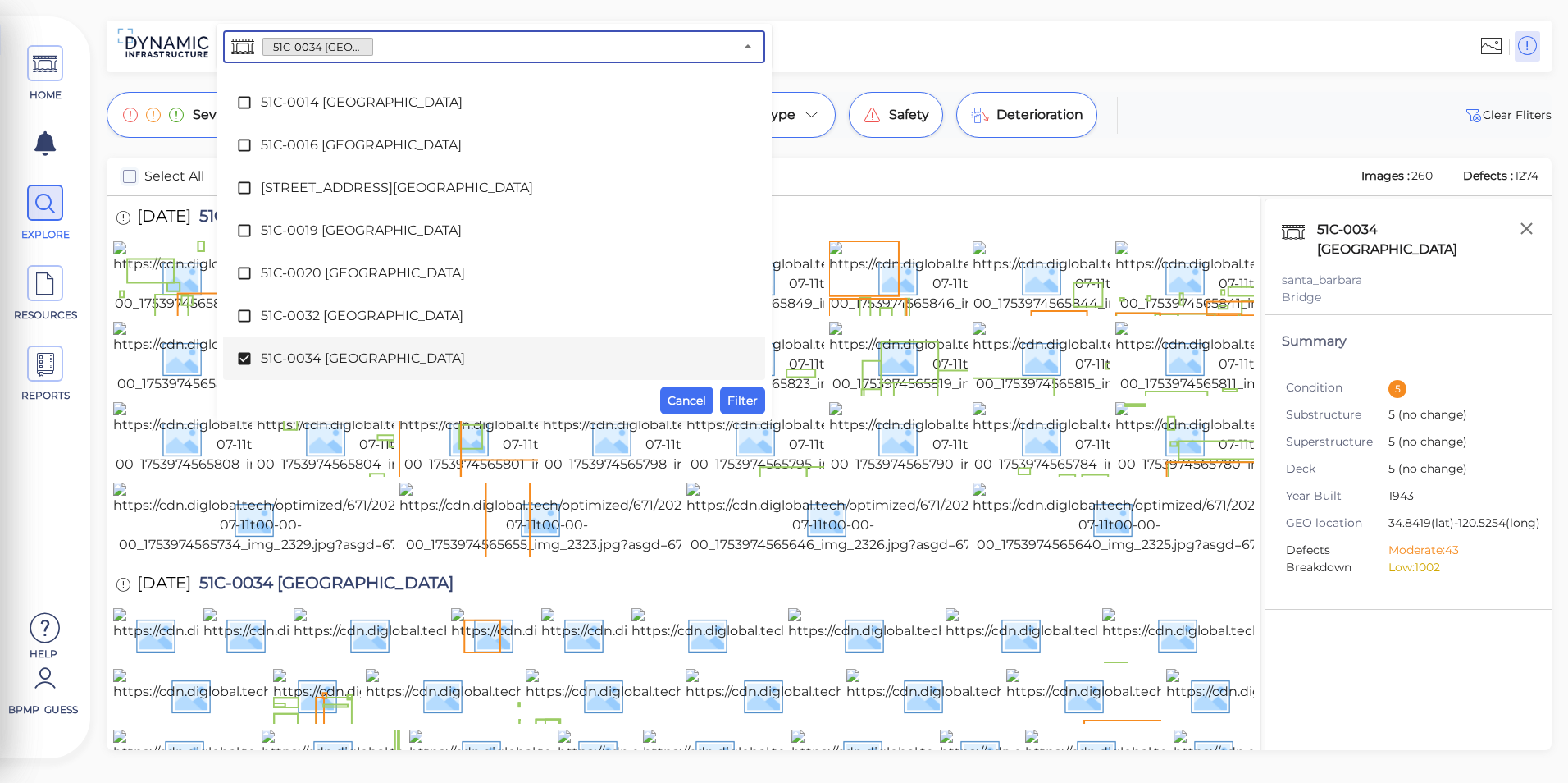
click at [406, 352] on span "51C-0034 [GEOGRAPHIC_DATA]" at bounding box center [494, 359] width 467 height 20
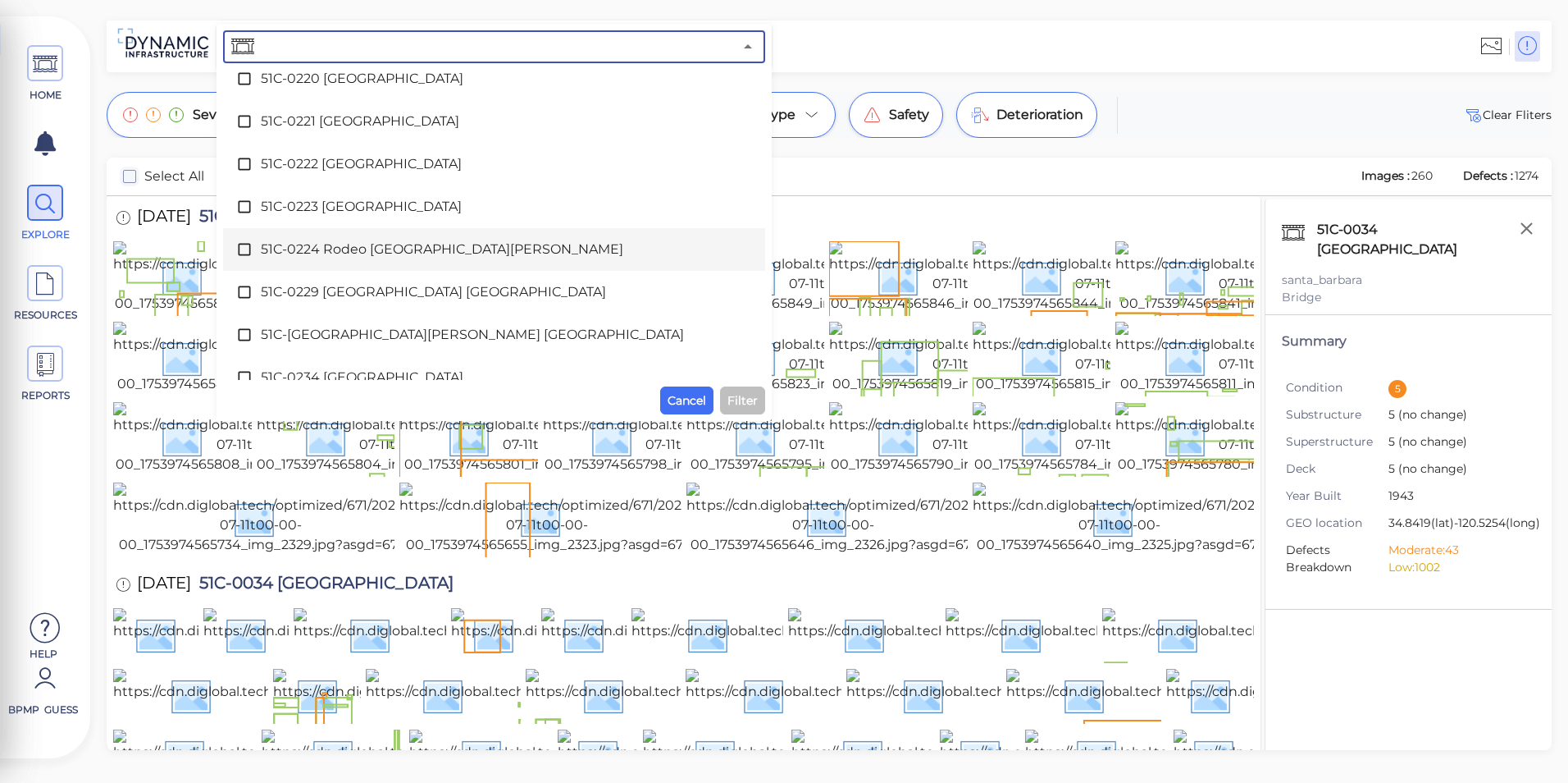
scroll to position [3321, 0]
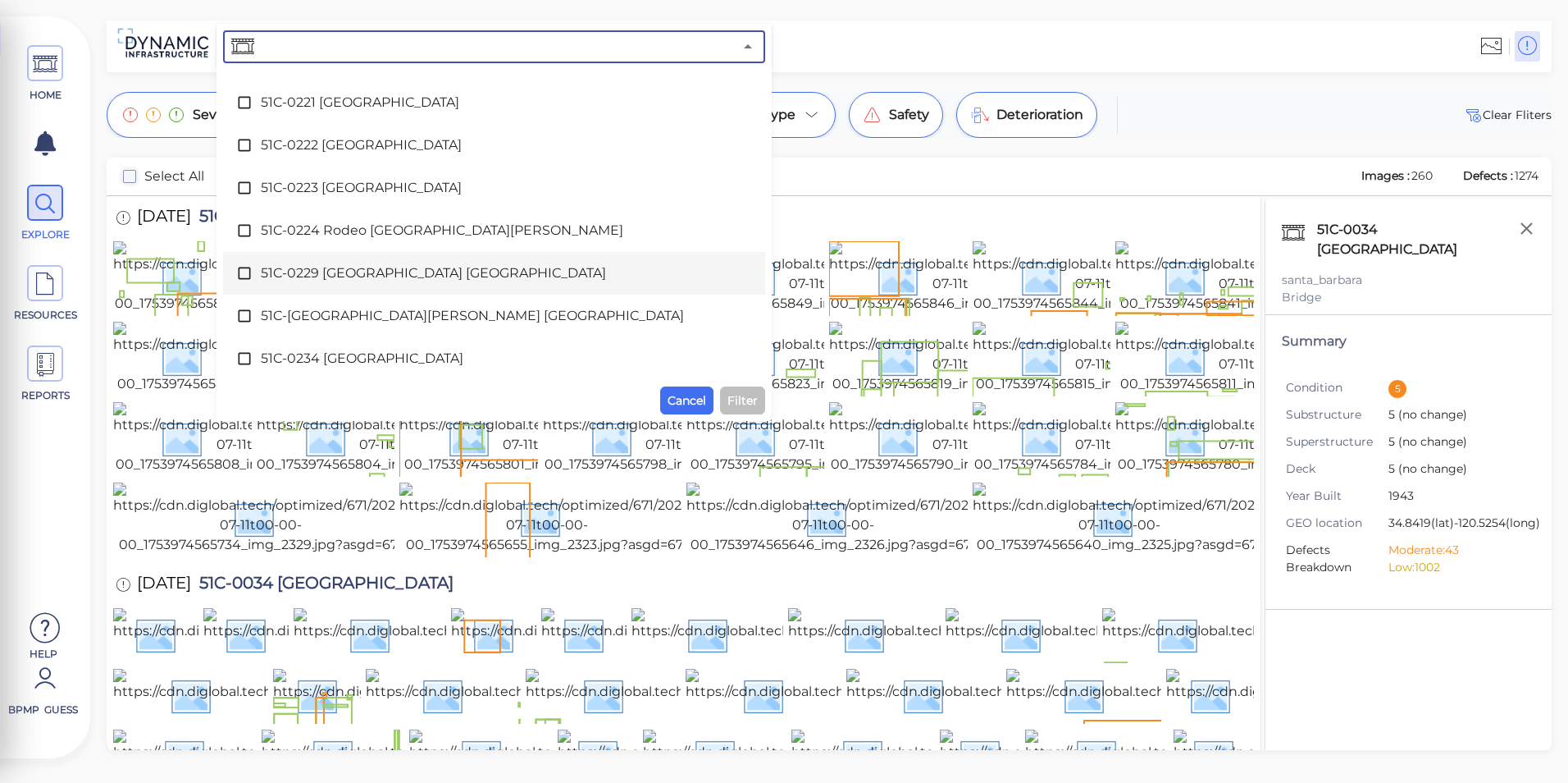
click at [414, 279] on span "51C-0229 [GEOGRAPHIC_DATA] [GEOGRAPHIC_DATA]" at bounding box center [494, 273] width 467 height 20
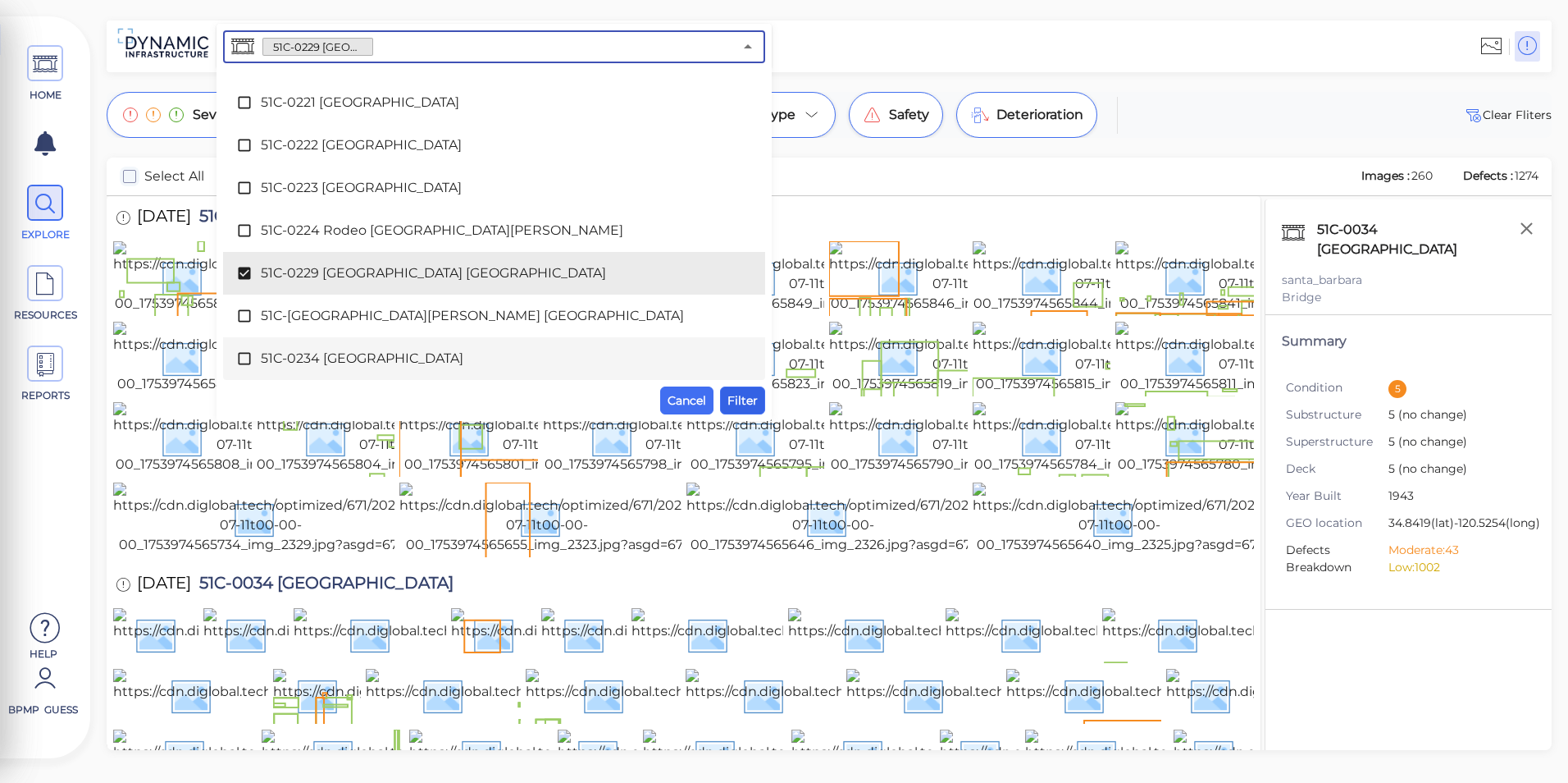
click at [739, 402] on span "Filter" at bounding box center [743, 400] width 30 height 20
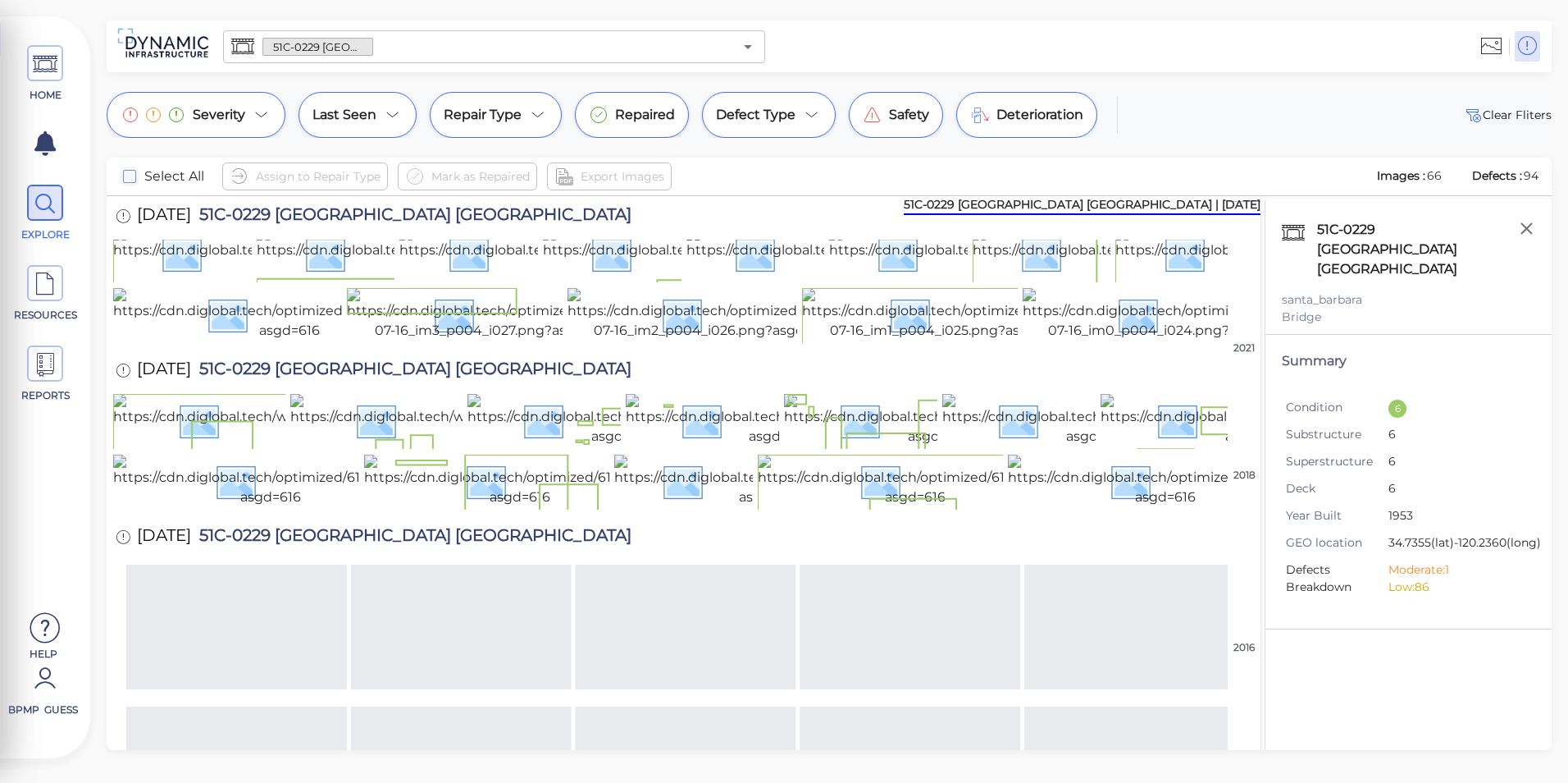
scroll to position [0, 0]
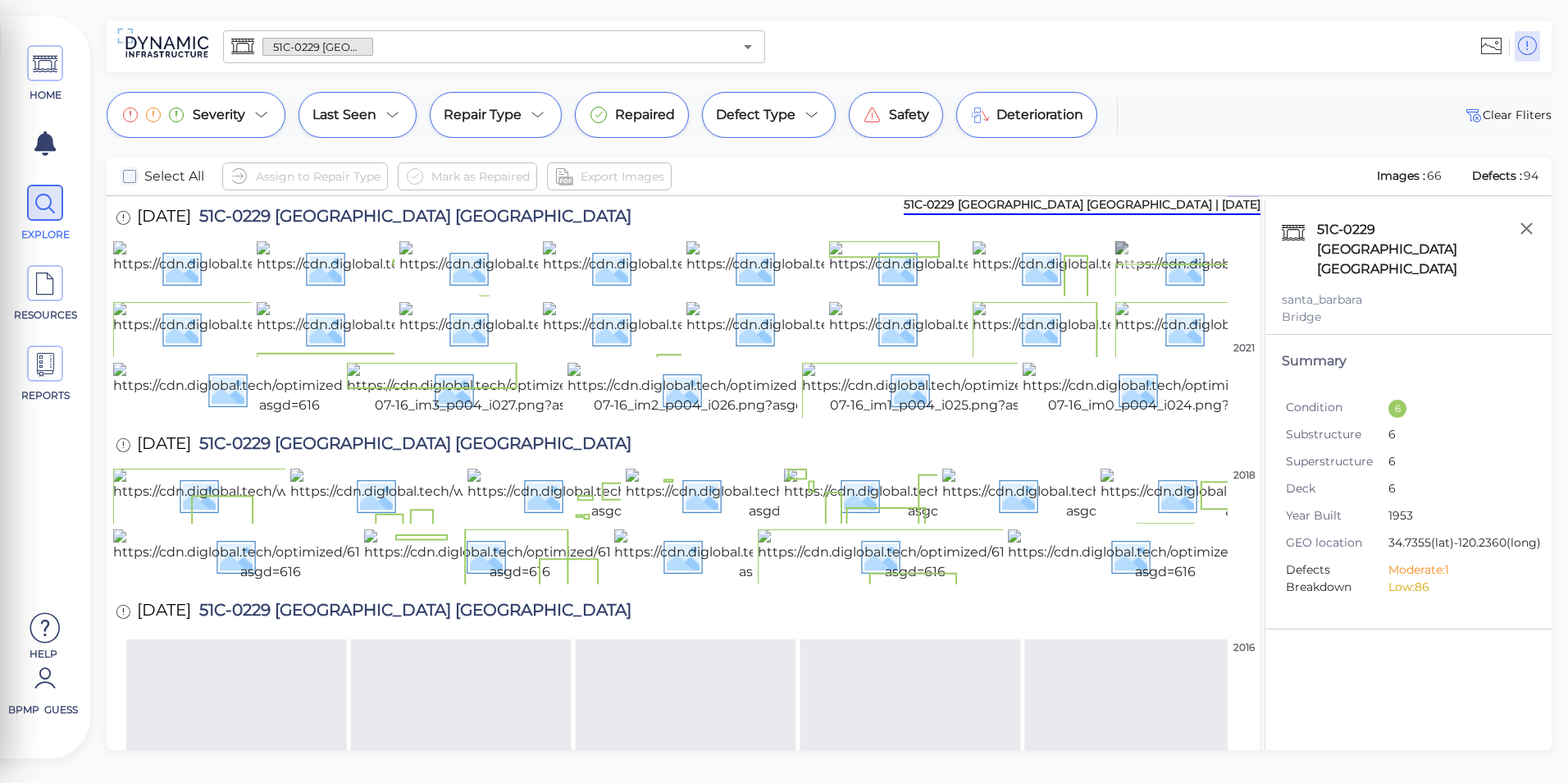
click at [1182, 287] on img at bounding box center [1288, 267] width 345 height 52
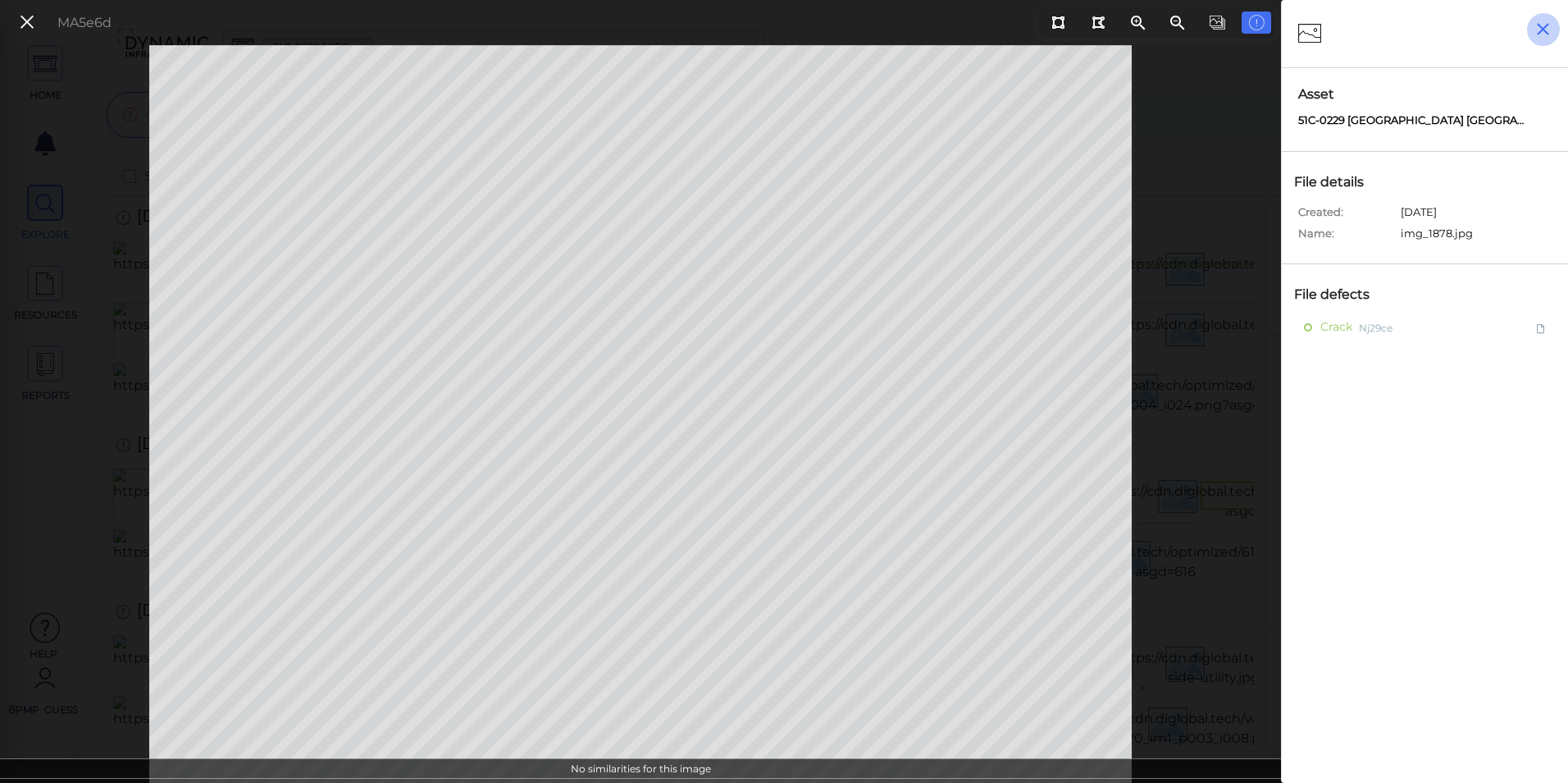
click at [1538, 18] on button "button" at bounding box center [1543, 29] width 34 height 34
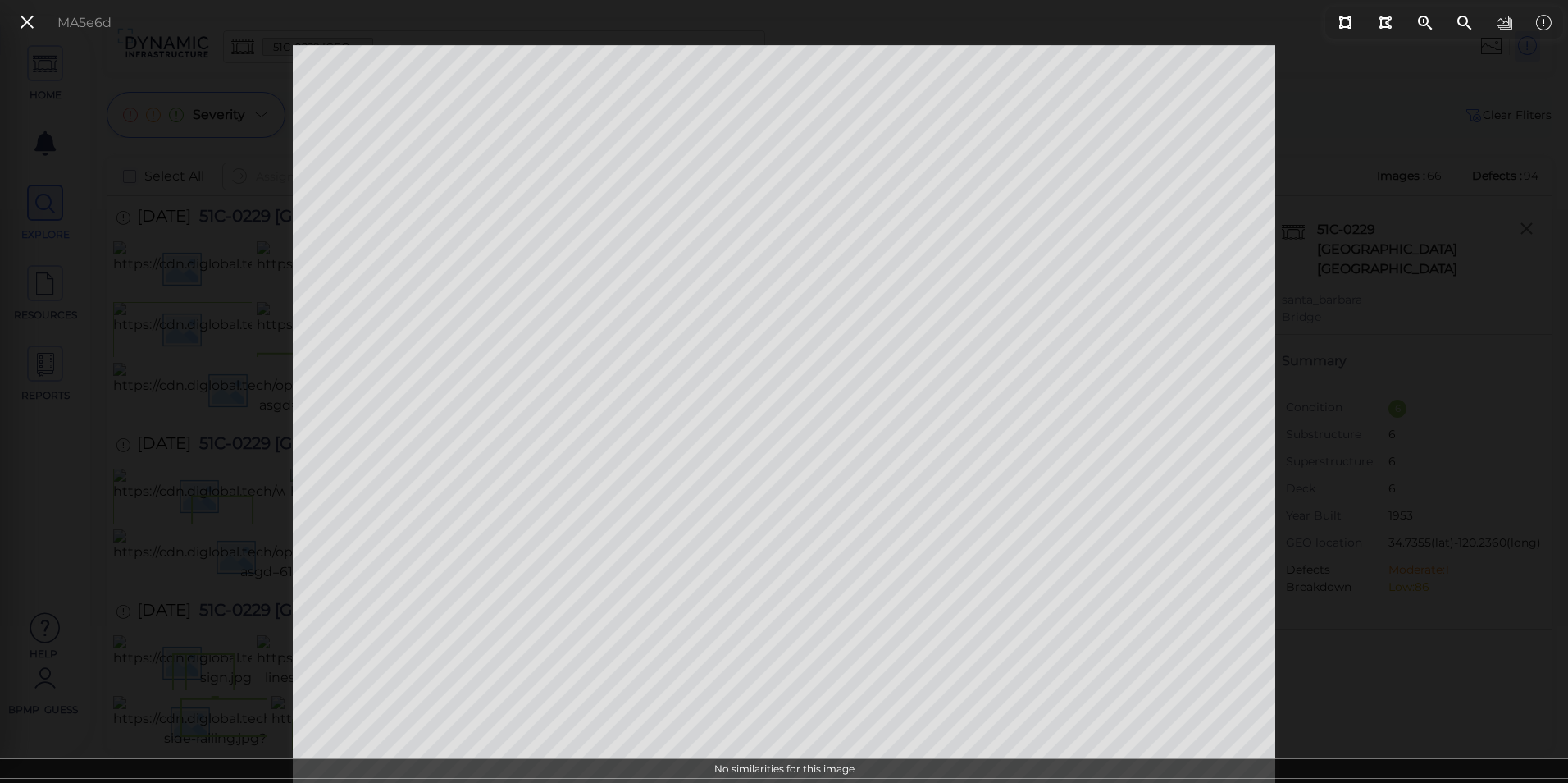
click at [34, 23] on icon at bounding box center [27, 22] width 18 height 22
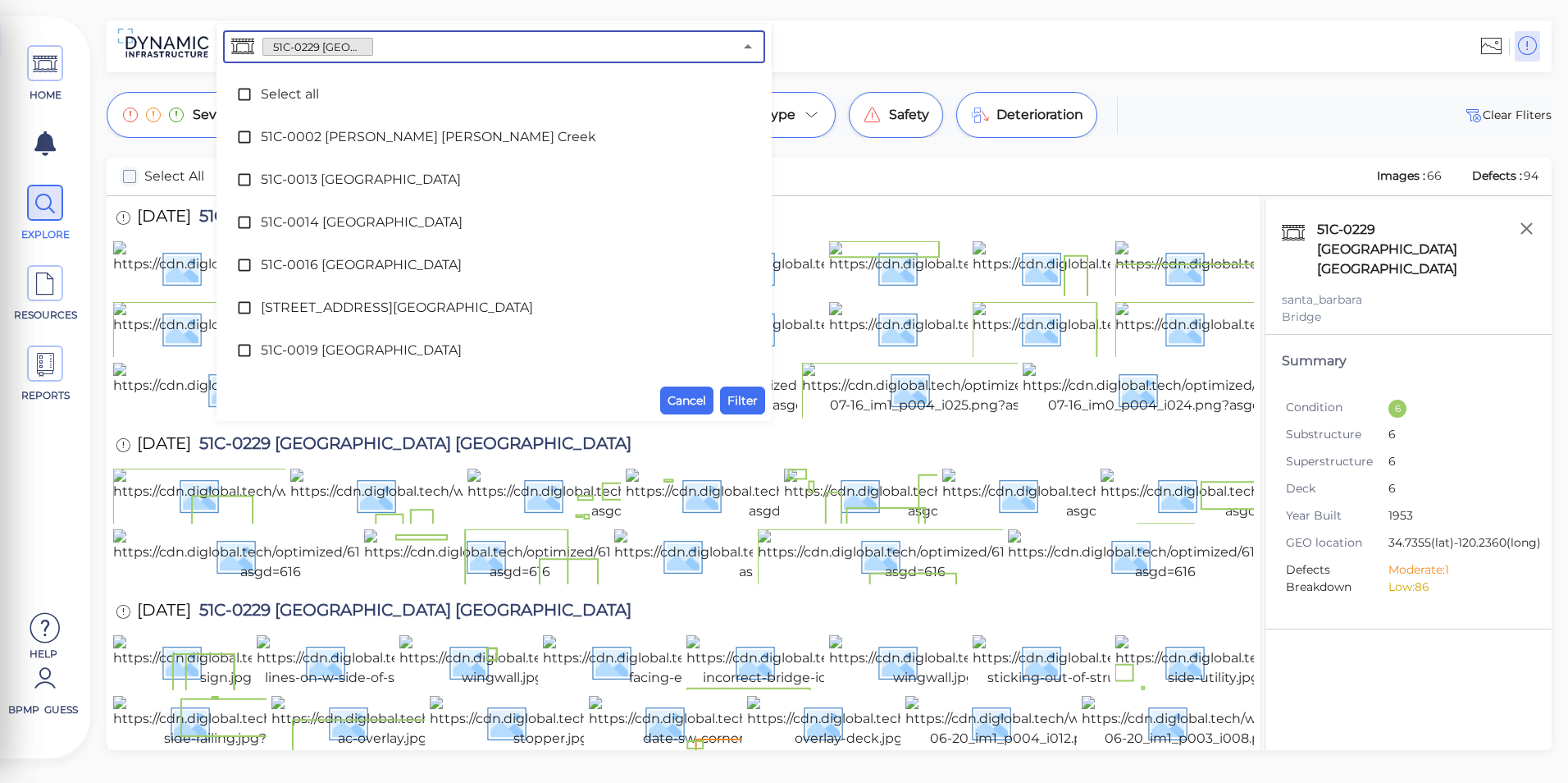
click at [728, 54] on input "text" at bounding box center [553, 47] width 360 height 23
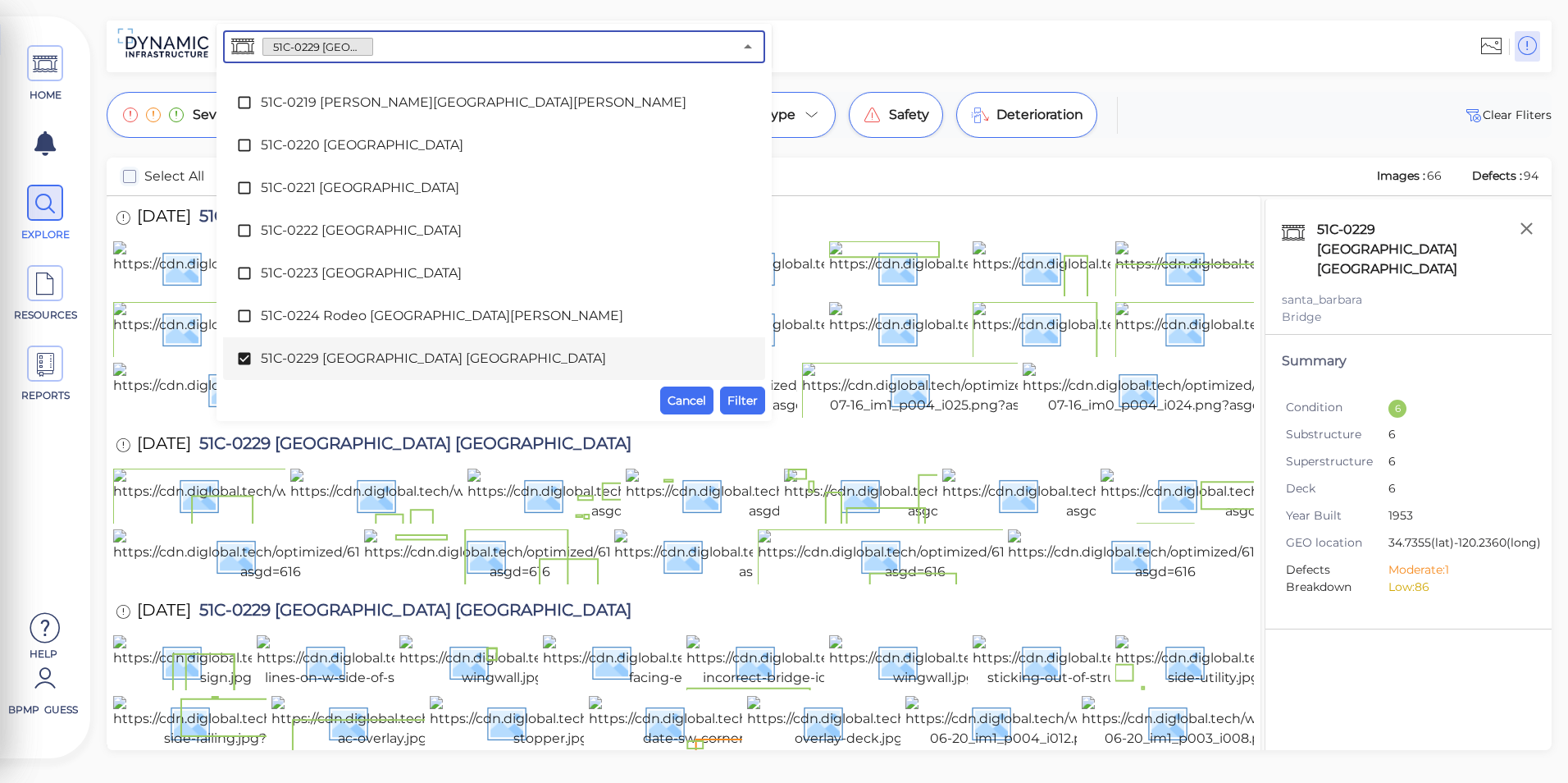
click at [327, 359] on span "51C-0229 [GEOGRAPHIC_DATA] [GEOGRAPHIC_DATA]" at bounding box center [494, 359] width 467 height 20
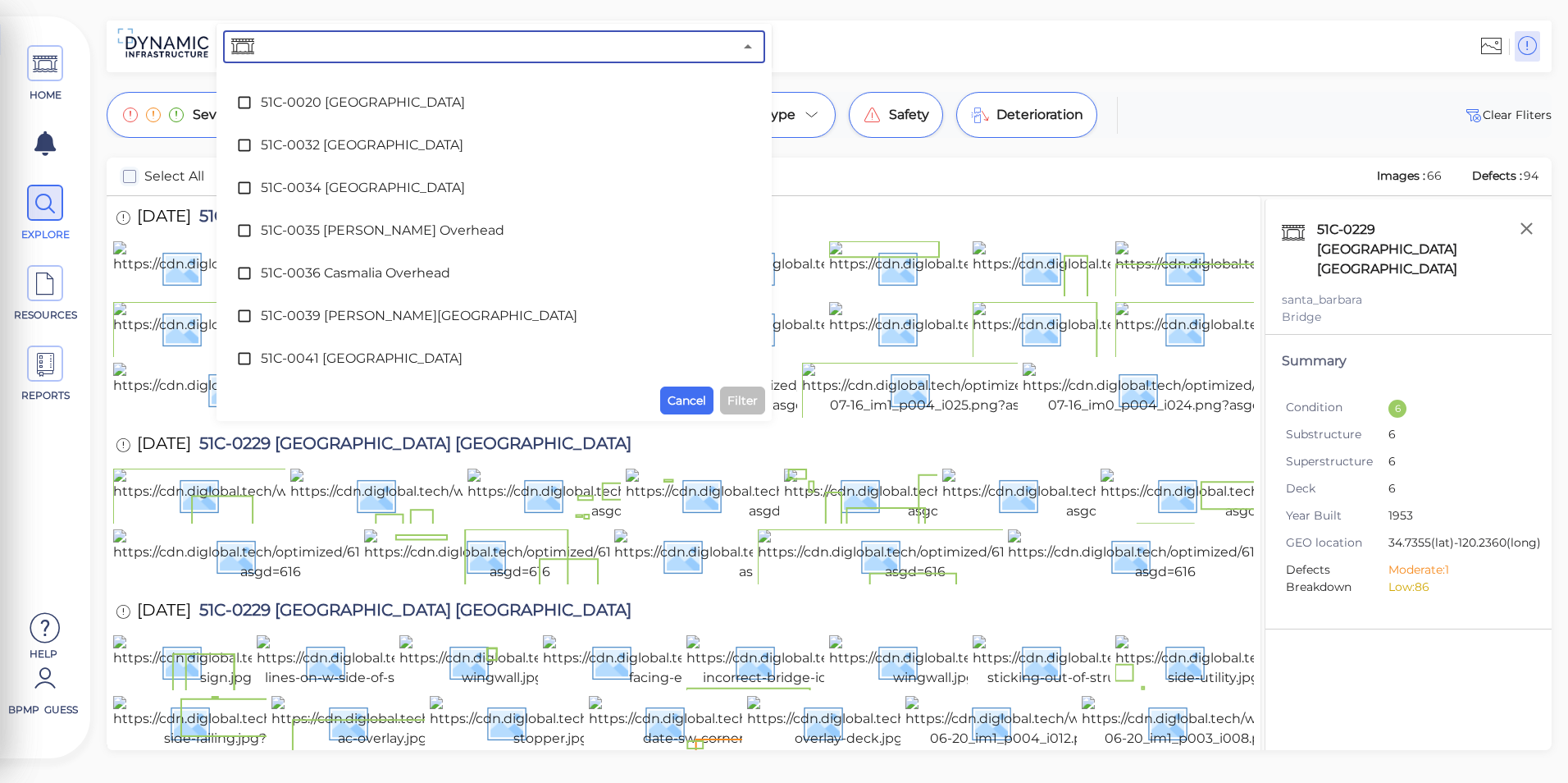
scroll to position [328, 0]
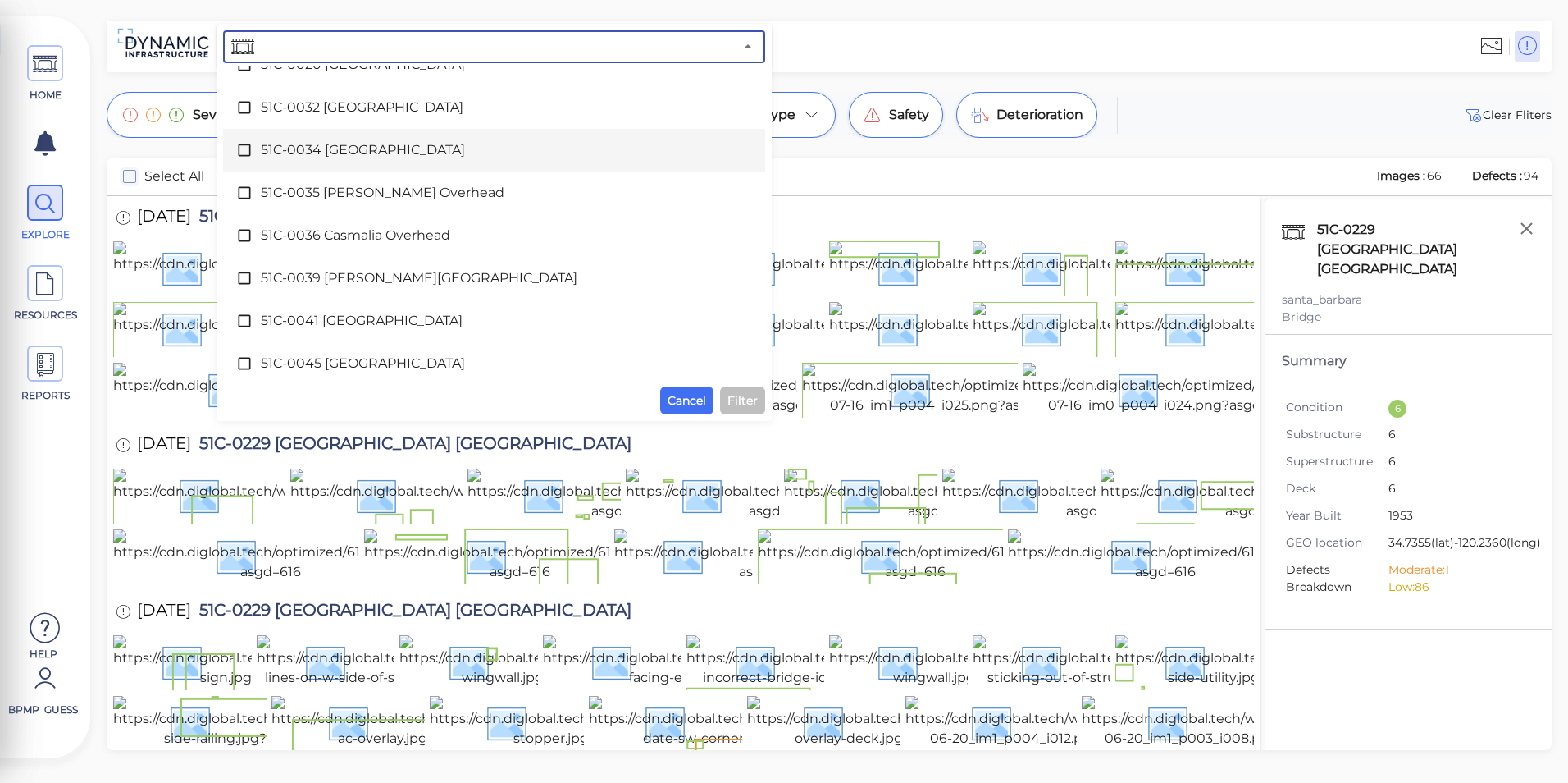
click at [396, 142] on span "51C-0034 [GEOGRAPHIC_DATA]" at bounding box center [494, 150] width 467 height 20
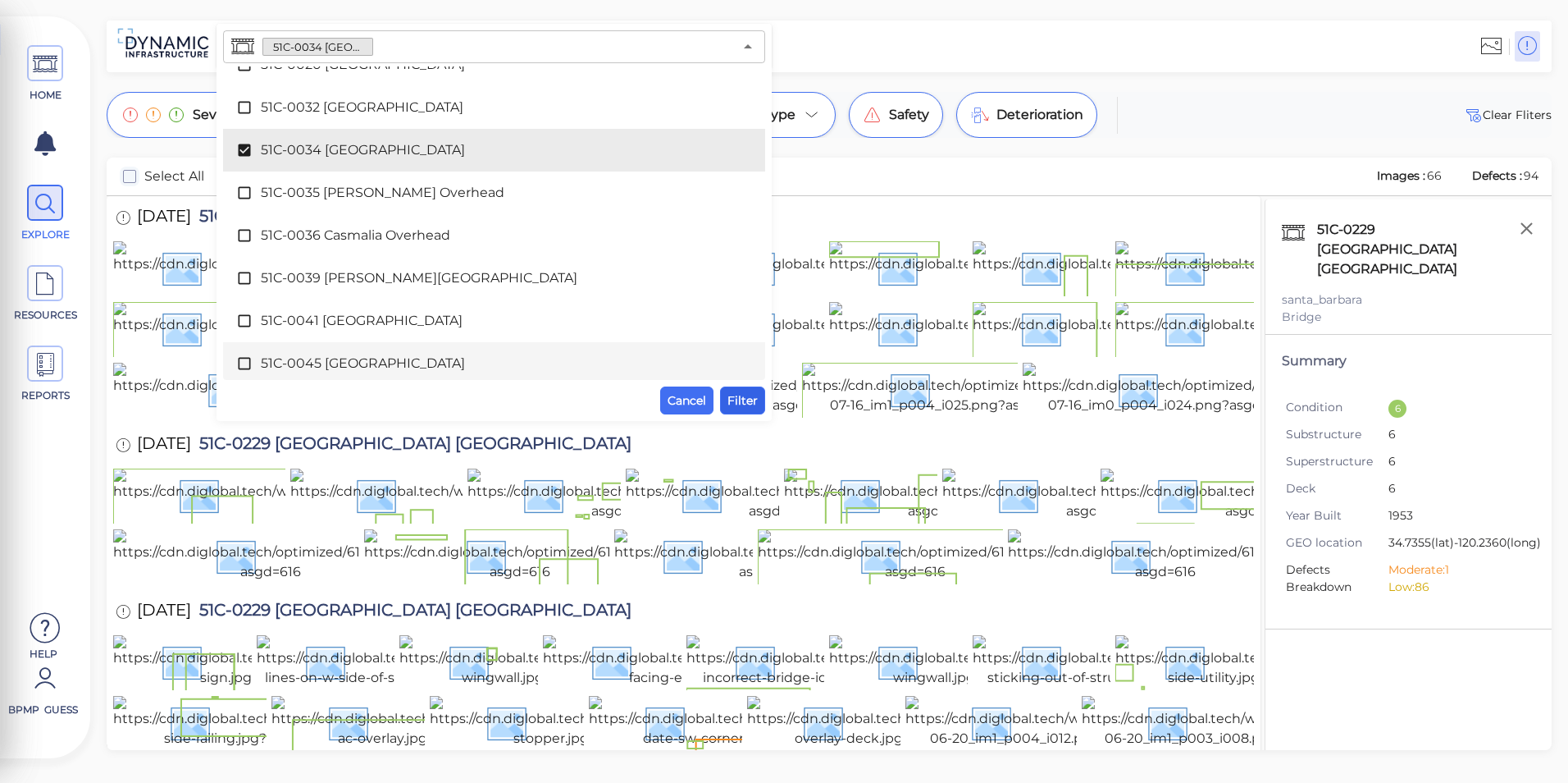
click at [748, 401] on span "Filter" at bounding box center [743, 400] width 30 height 20
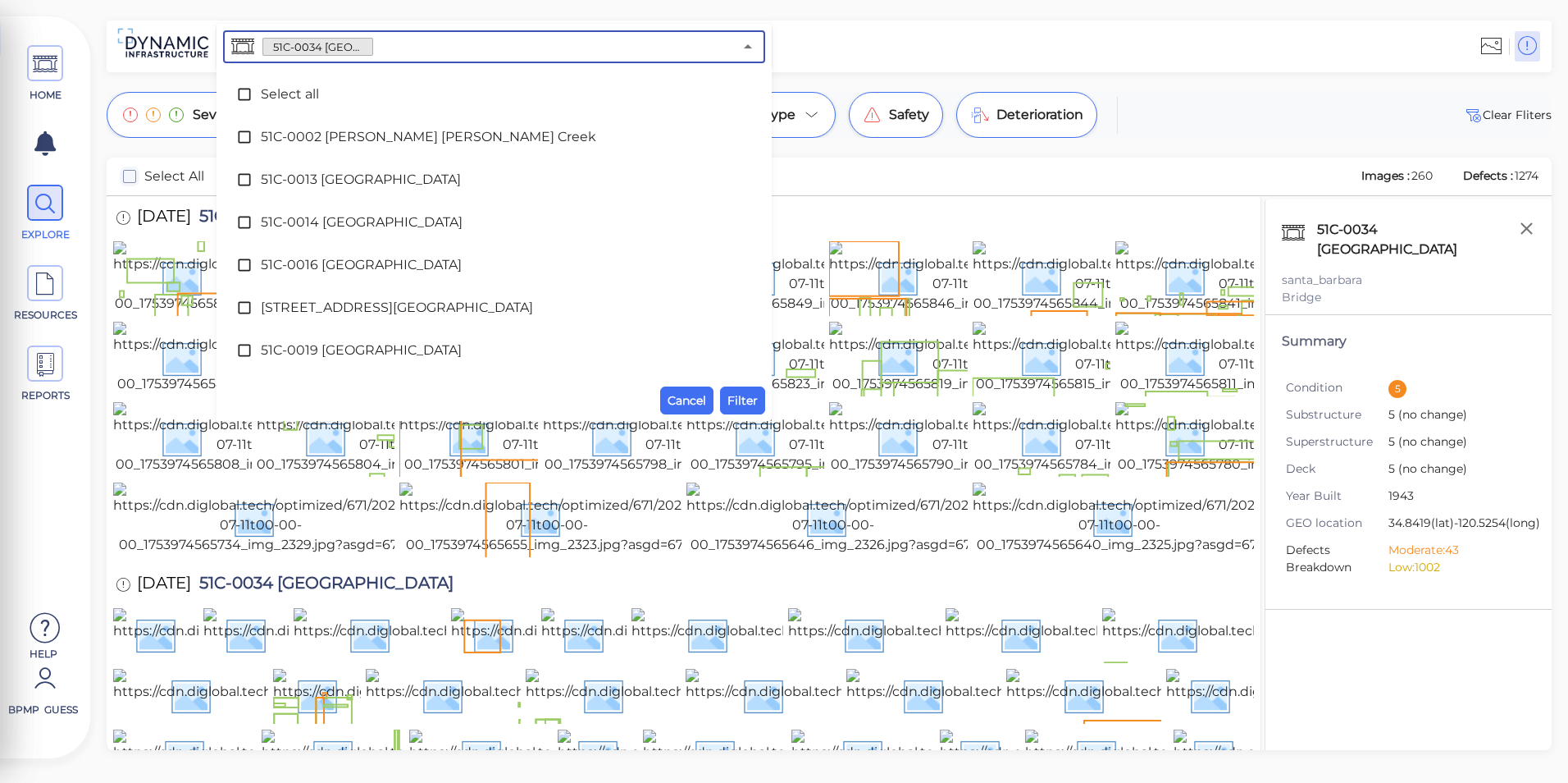
click at [554, 44] on input "text" at bounding box center [553, 47] width 360 height 23
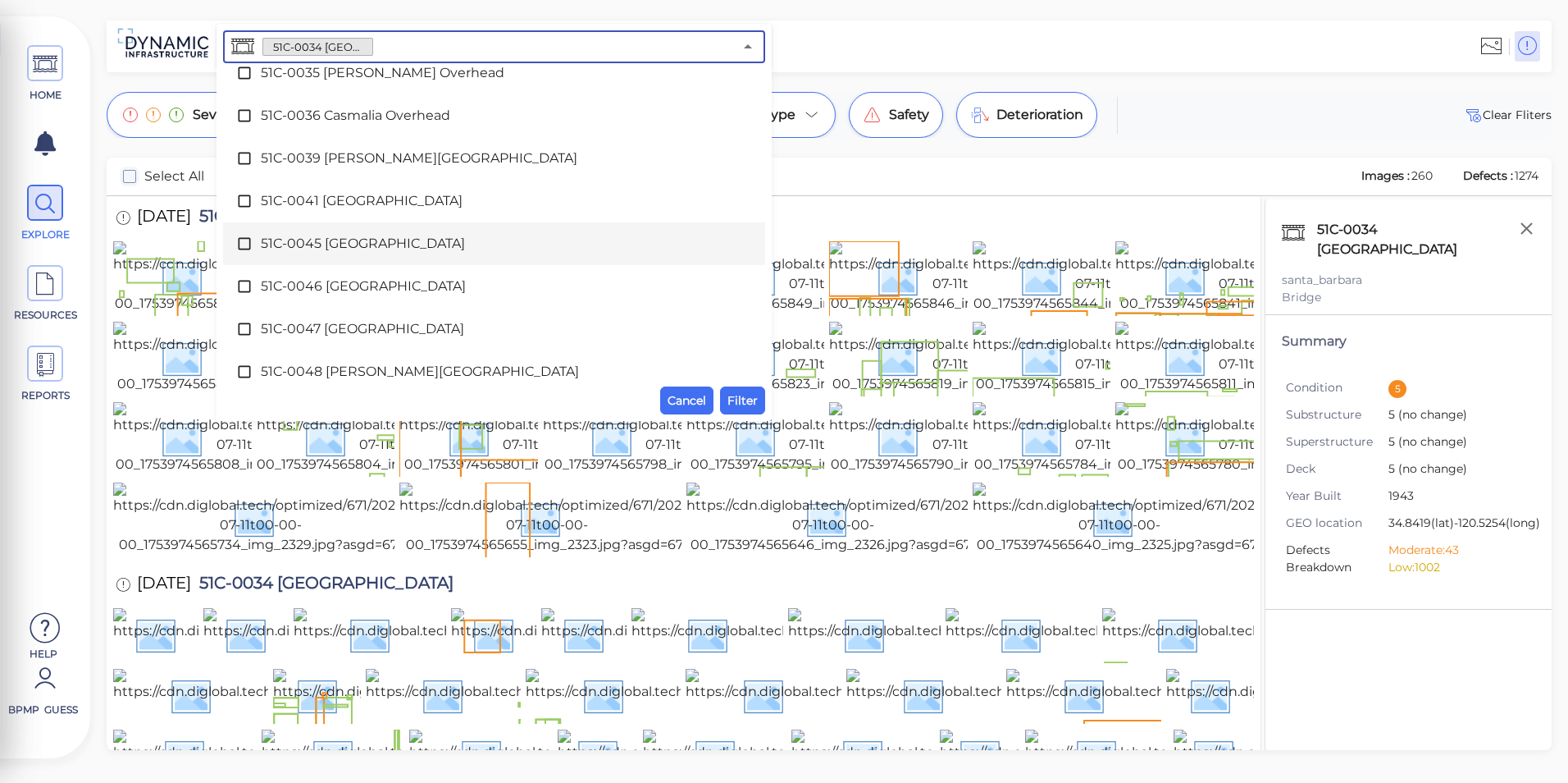
scroll to position [284, 0]
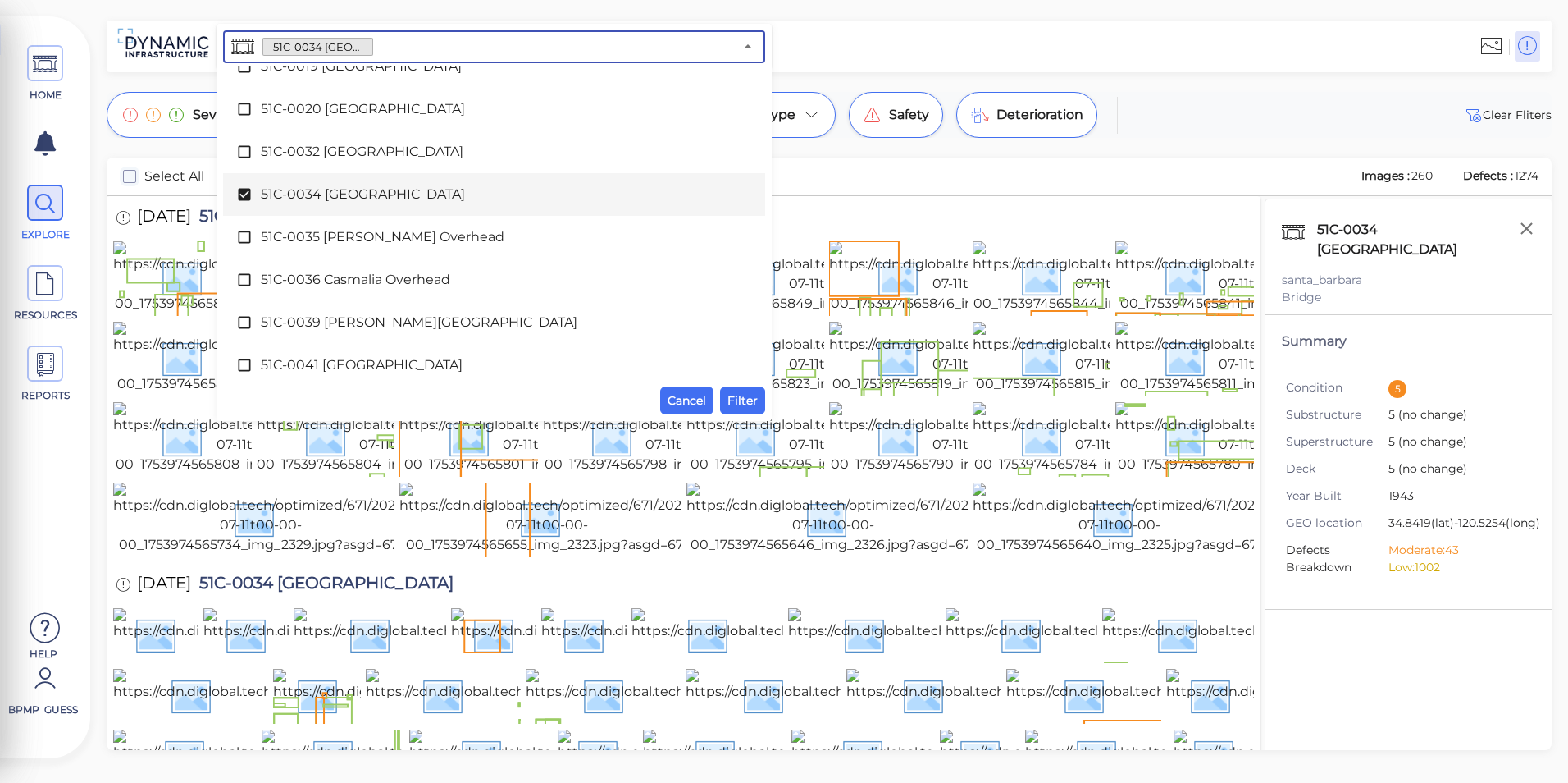
click at [363, 197] on span "51C-0034 [GEOGRAPHIC_DATA]" at bounding box center [494, 195] width 467 height 20
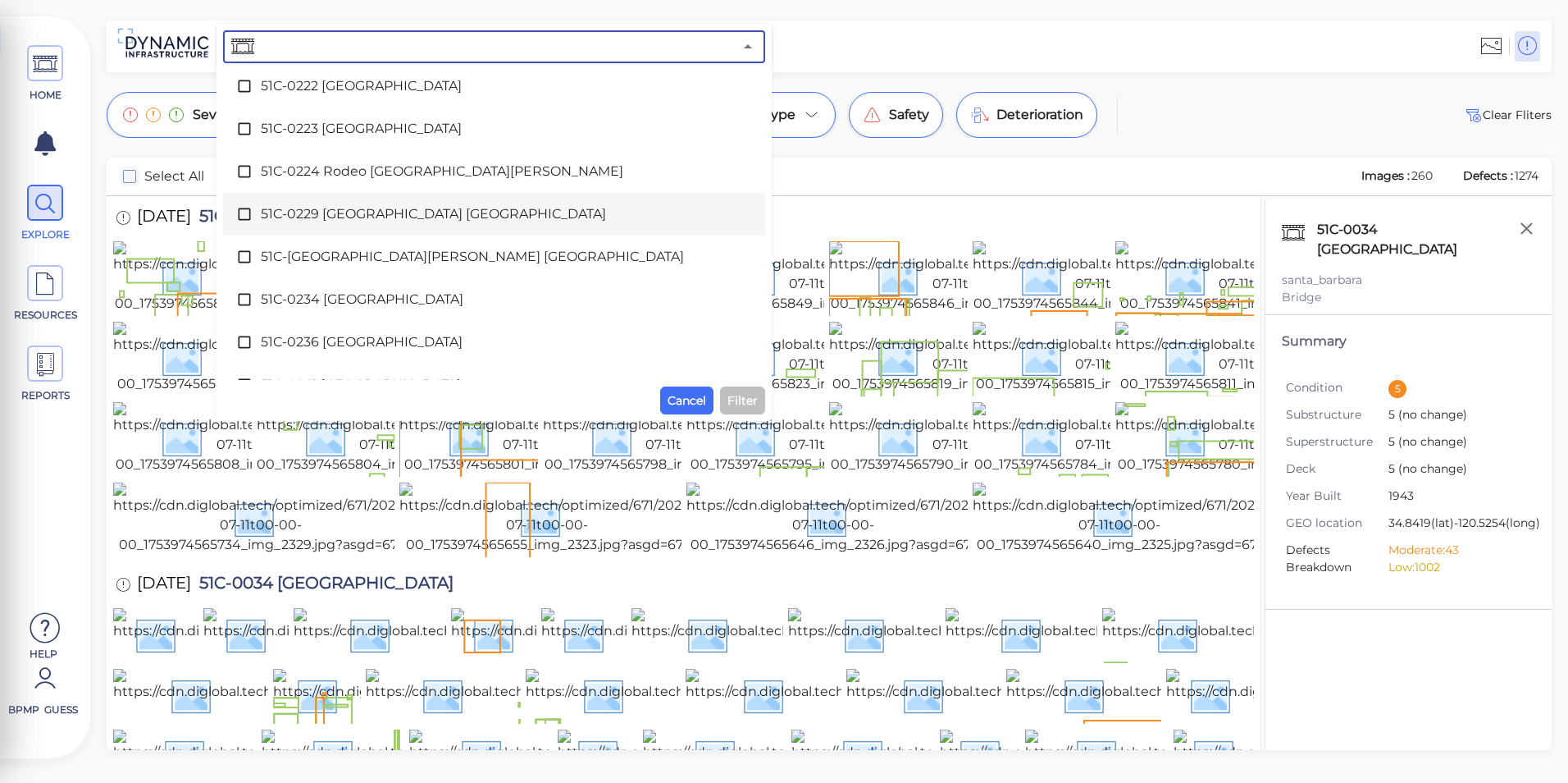
scroll to position [3402, 0]
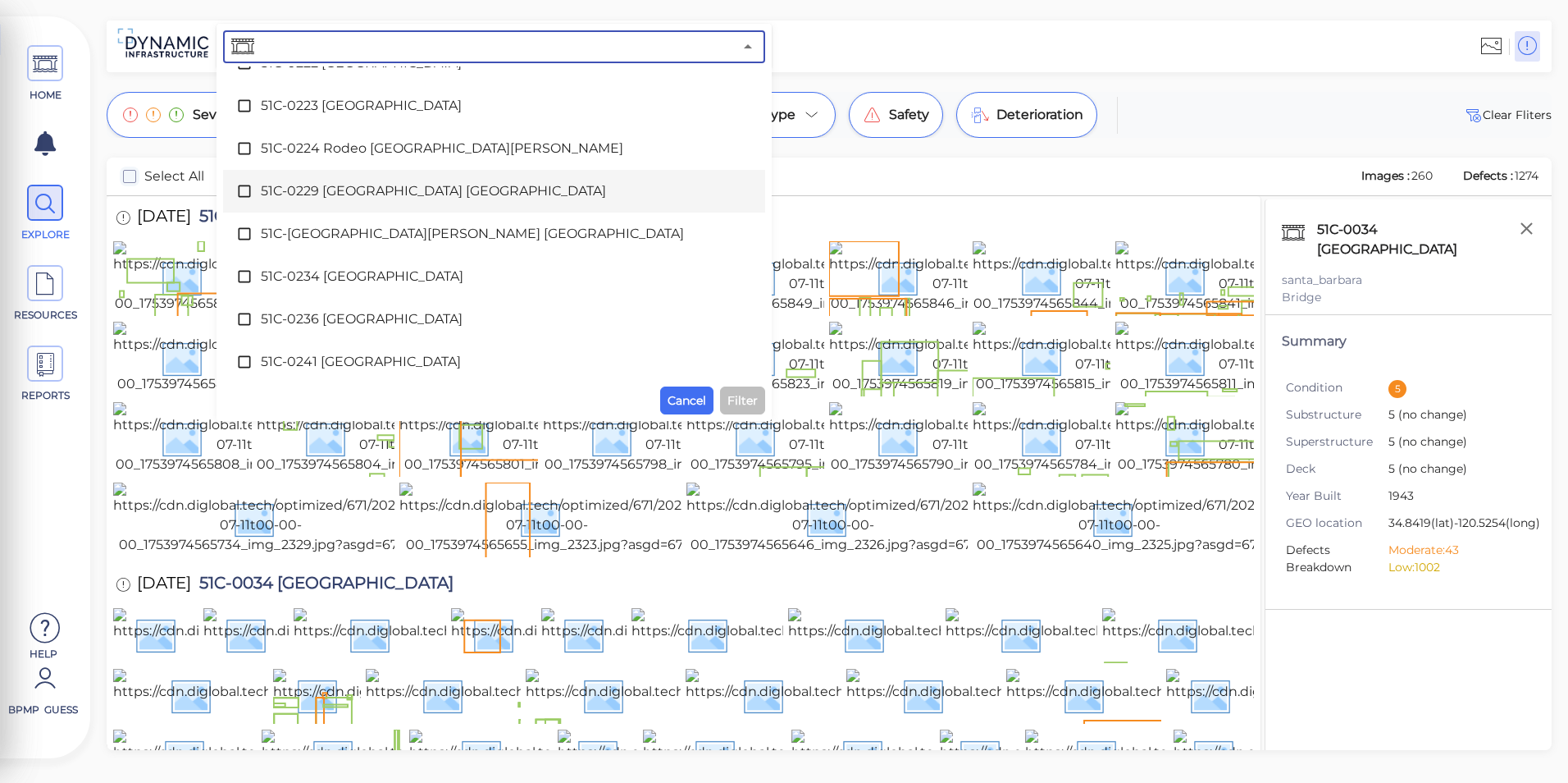
click at [345, 257] on ul "Select all 51C-0002 [PERSON_NAME][GEOGRAPHIC_DATA][PERSON_NAME] 51C-0013 [GEOGR…" at bounding box center [495, 223] width 543 height 313
click at [368, 194] on span "51C-0229 [GEOGRAPHIC_DATA] [GEOGRAPHIC_DATA]" at bounding box center [494, 191] width 467 height 20
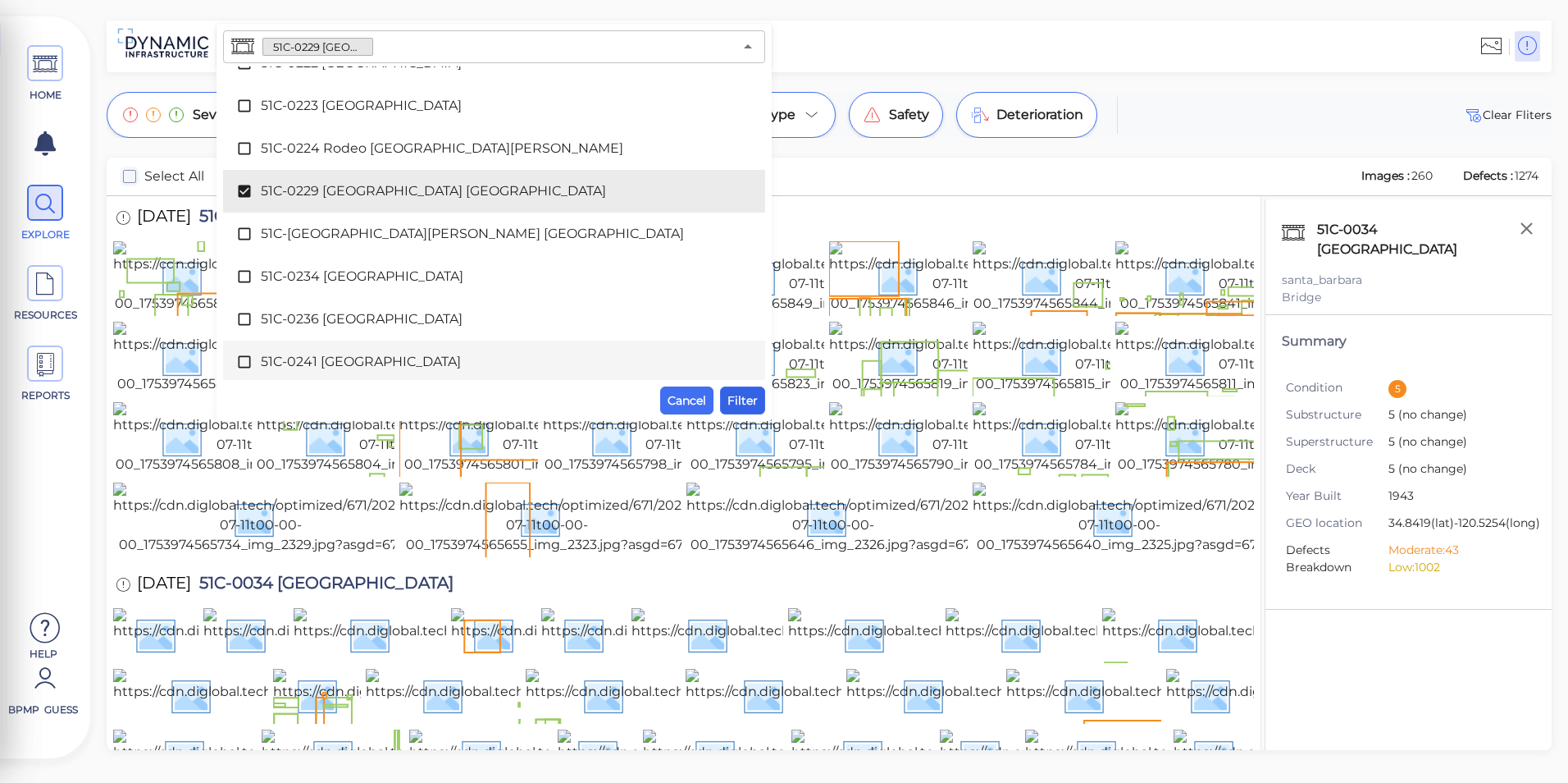
click at [750, 400] on span "Filter" at bounding box center [743, 400] width 30 height 20
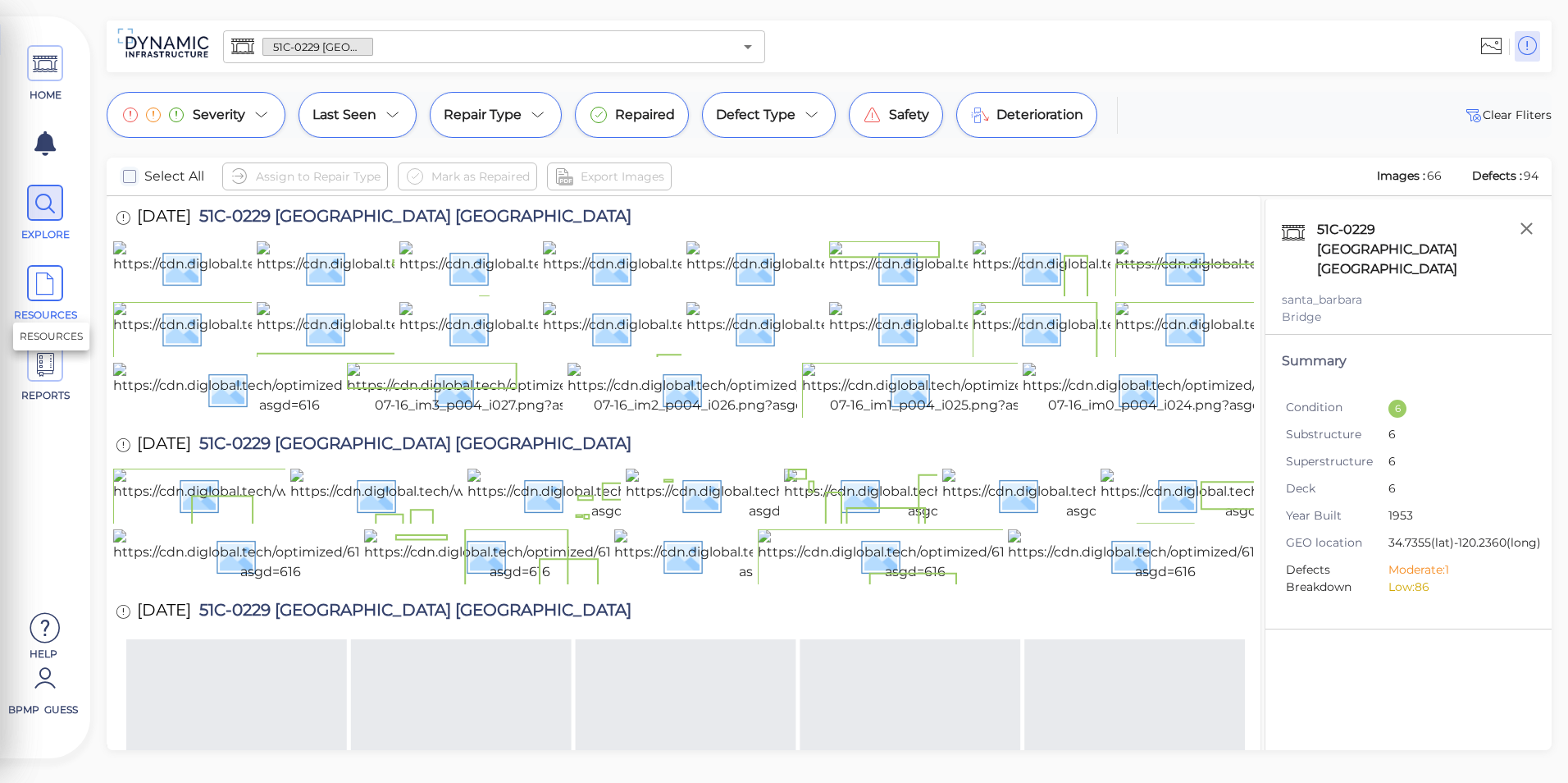
click at [58, 296] on span at bounding box center [44, 283] width 36 height 36
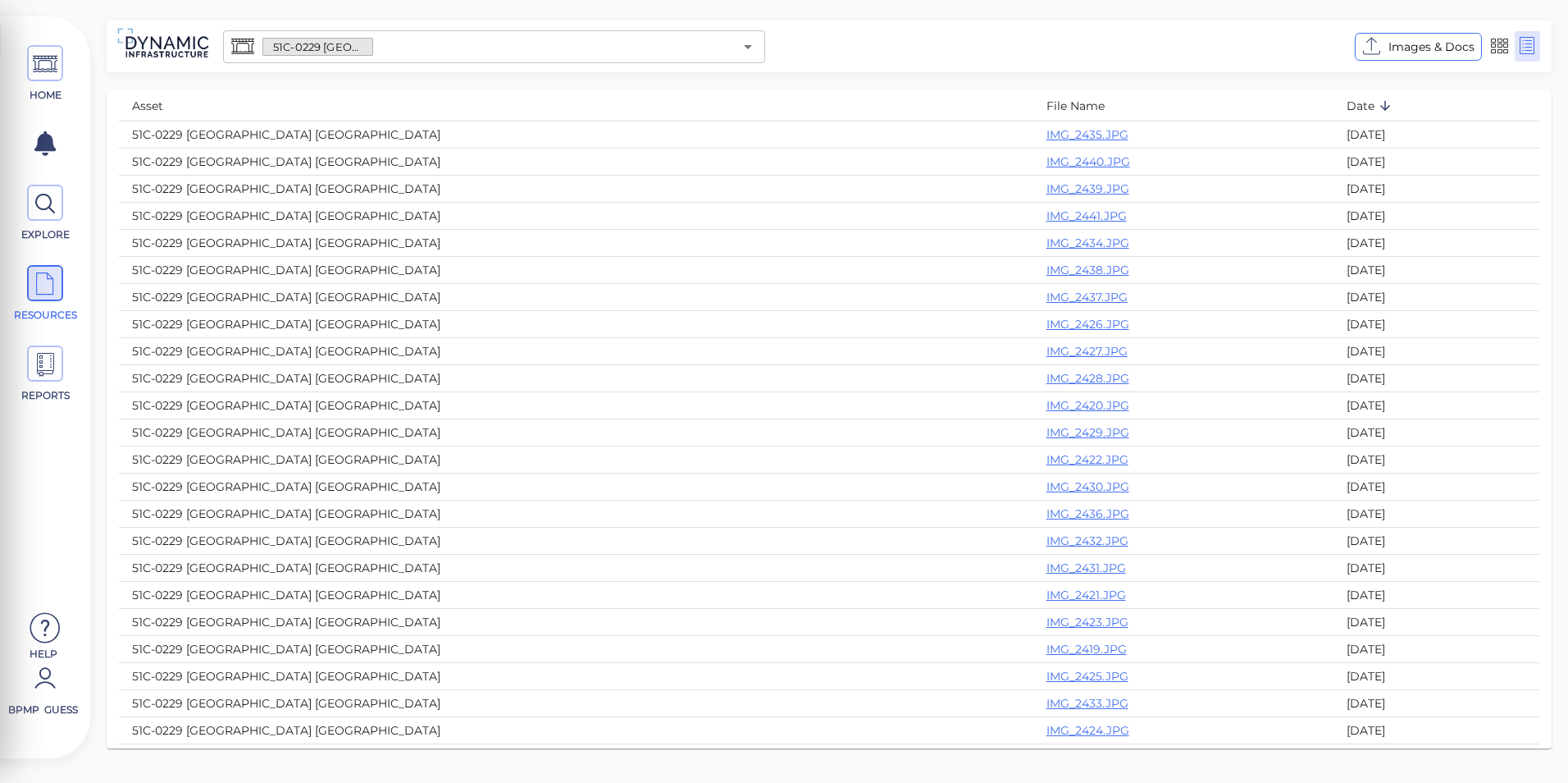
click at [703, 57] on input "text" at bounding box center [553, 47] width 360 height 23
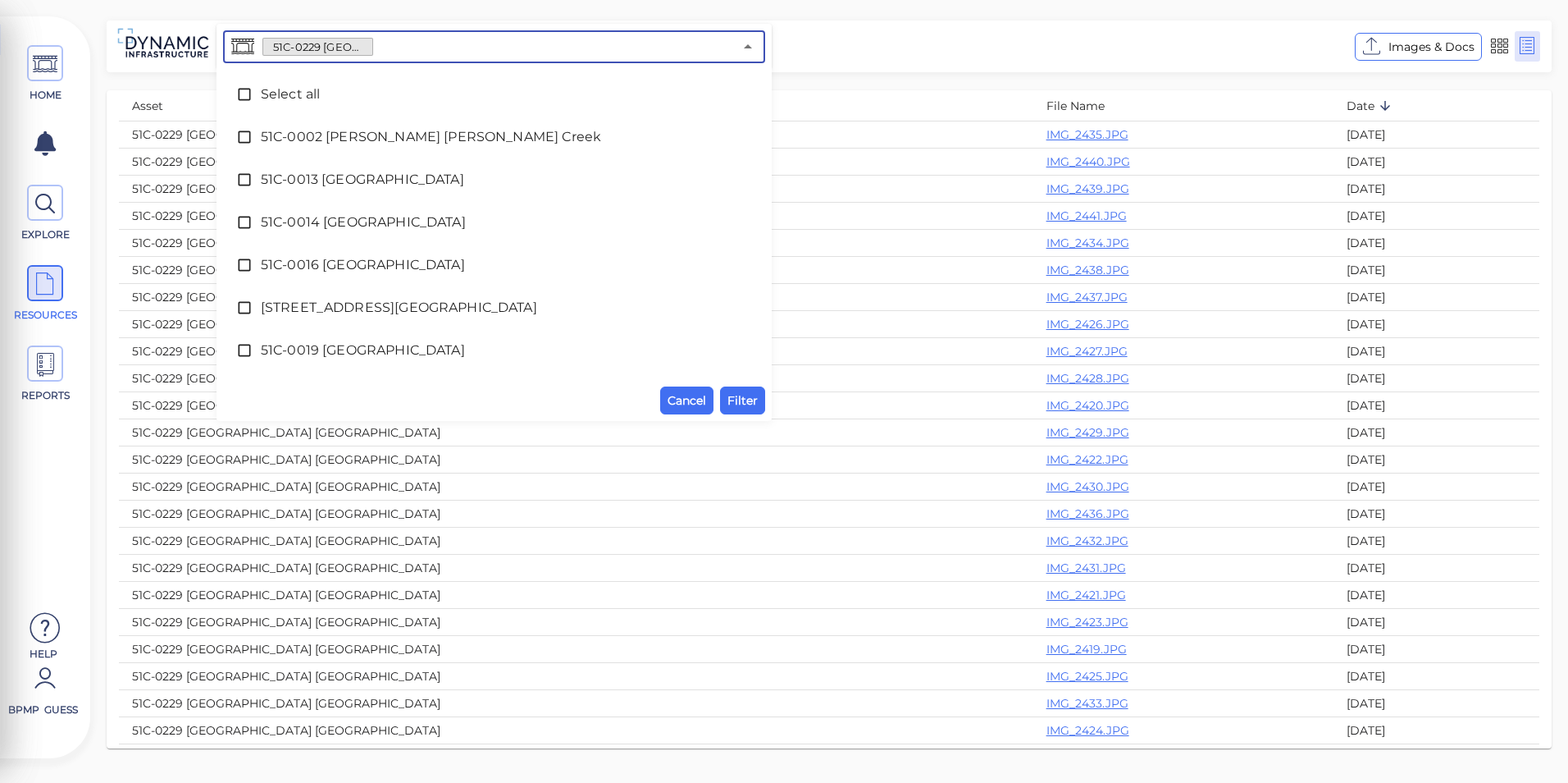
scroll to position [3235, 0]
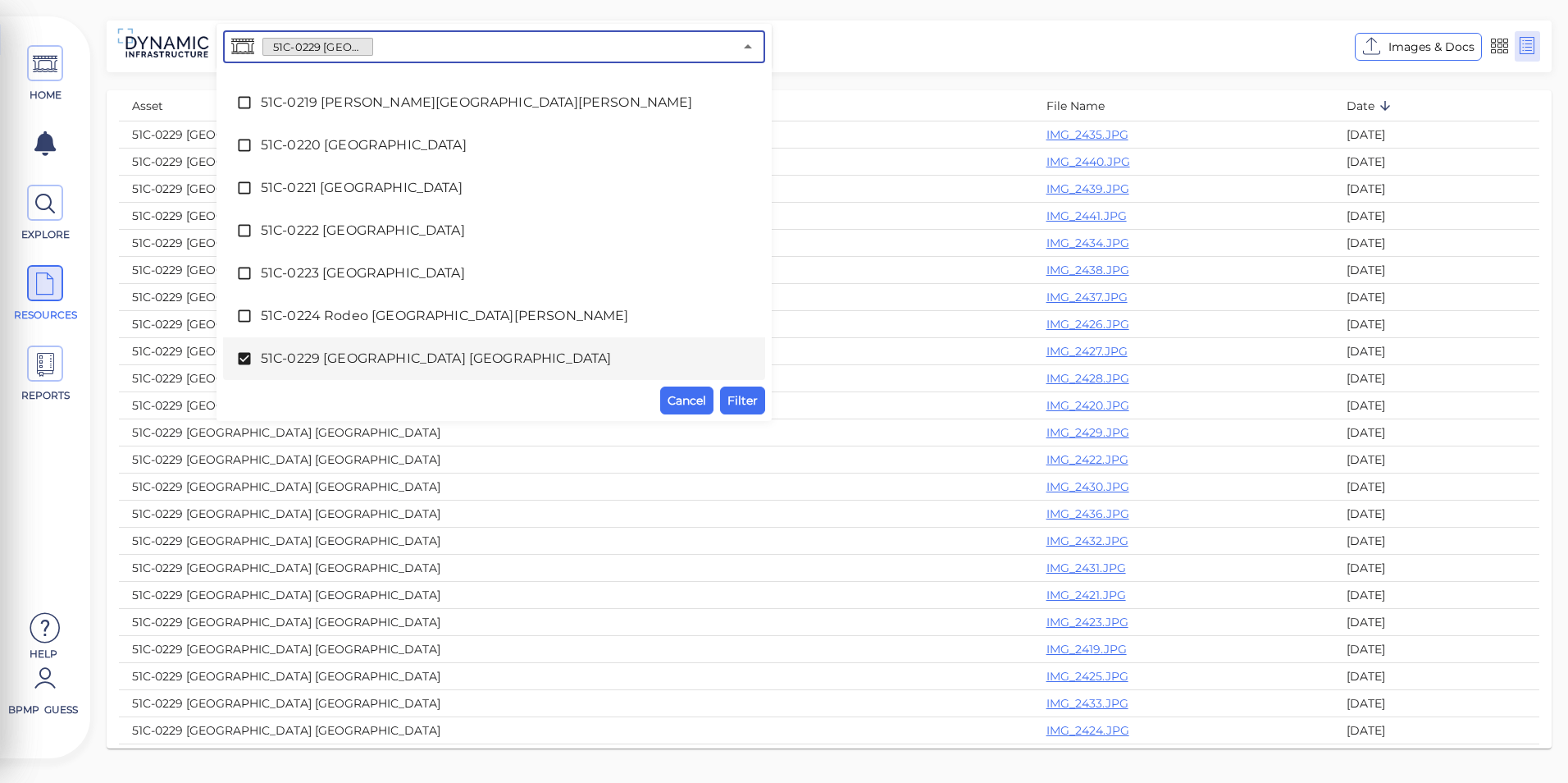
click at [467, 355] on span "51C-0229 [GEOGRAPHIC_DATA] [GEOGRAPHIC_DATA]" at bounding box center [494, 359] width 467 height 20
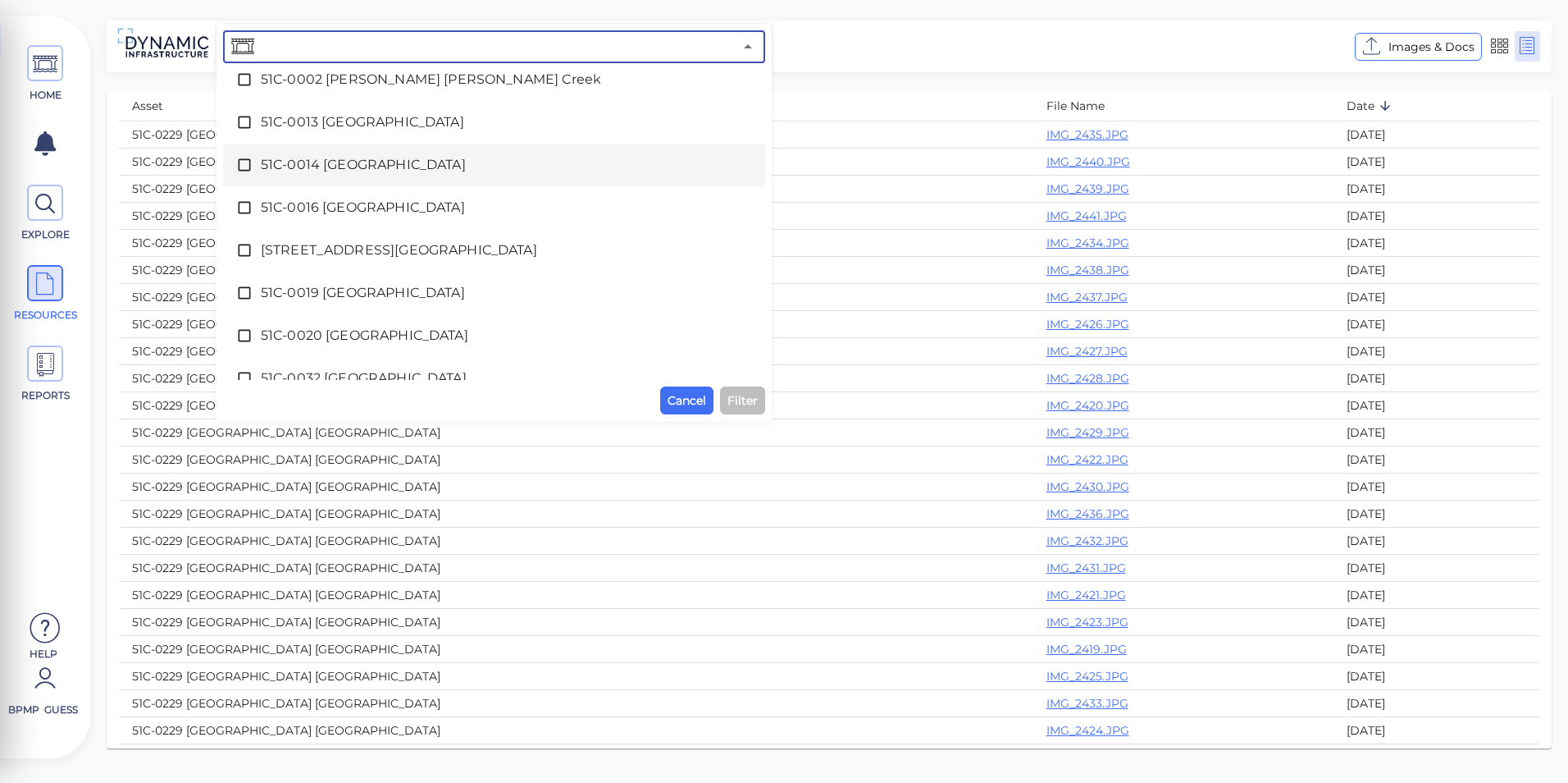
scroll to position [82, 0]
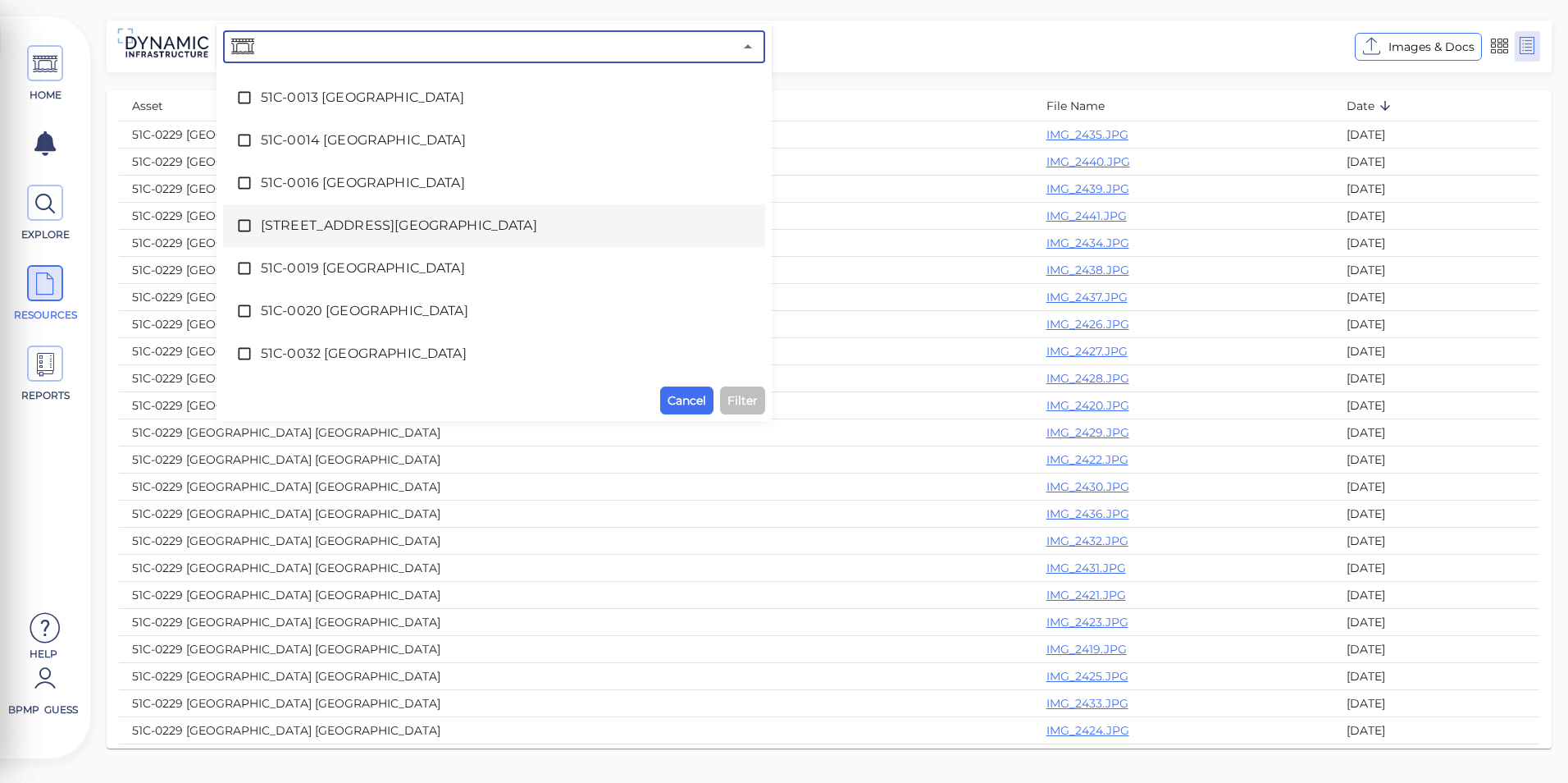
click at [428, 226] on span "[STREET_ADDRESS][GEOGRAPHIC_DATA]" at bounding box center [494, 226] width 467 height 20
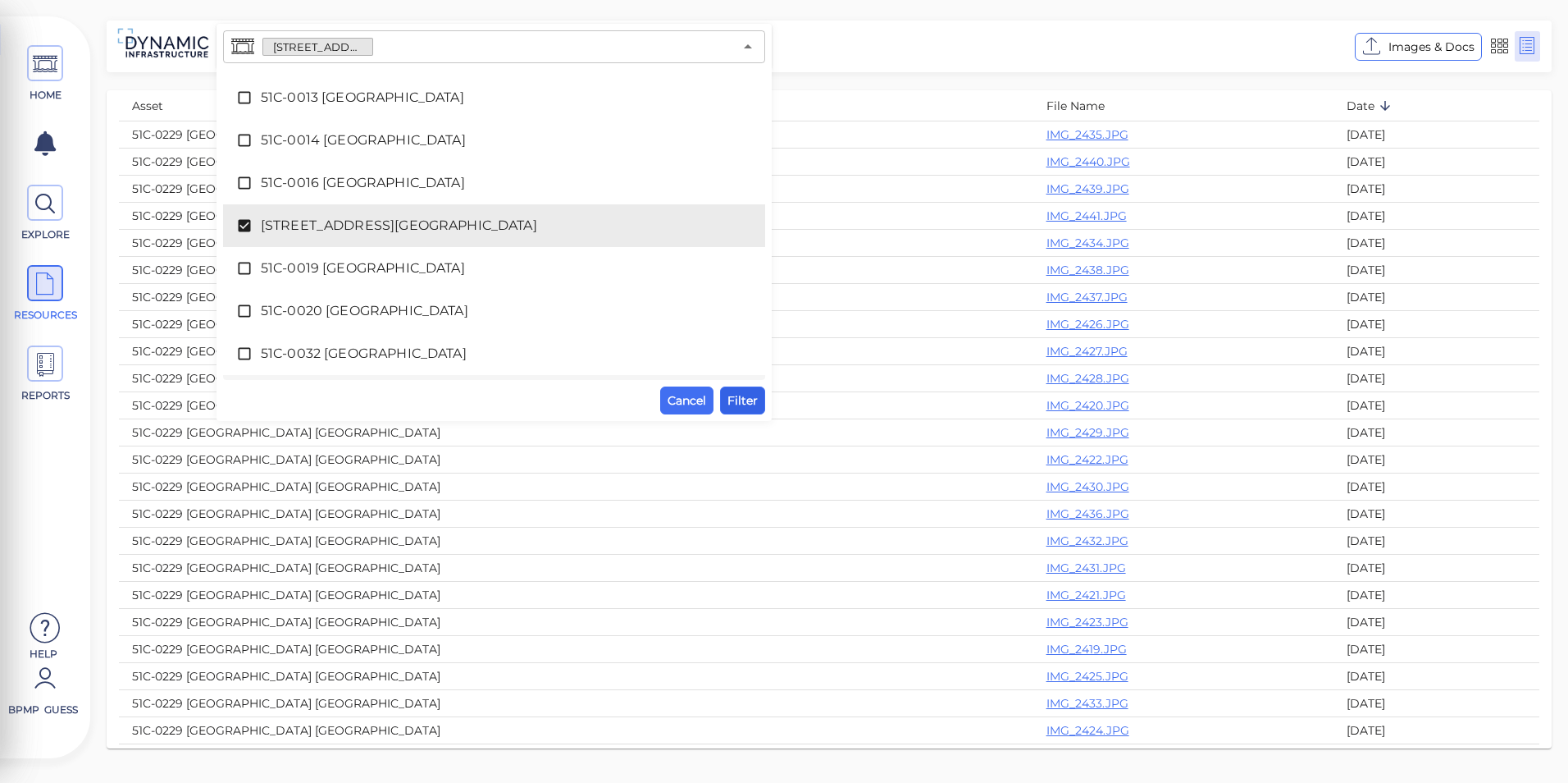
click at [734, 396] on span "Filter" at bounding box center [743, 400] width 30 height 20
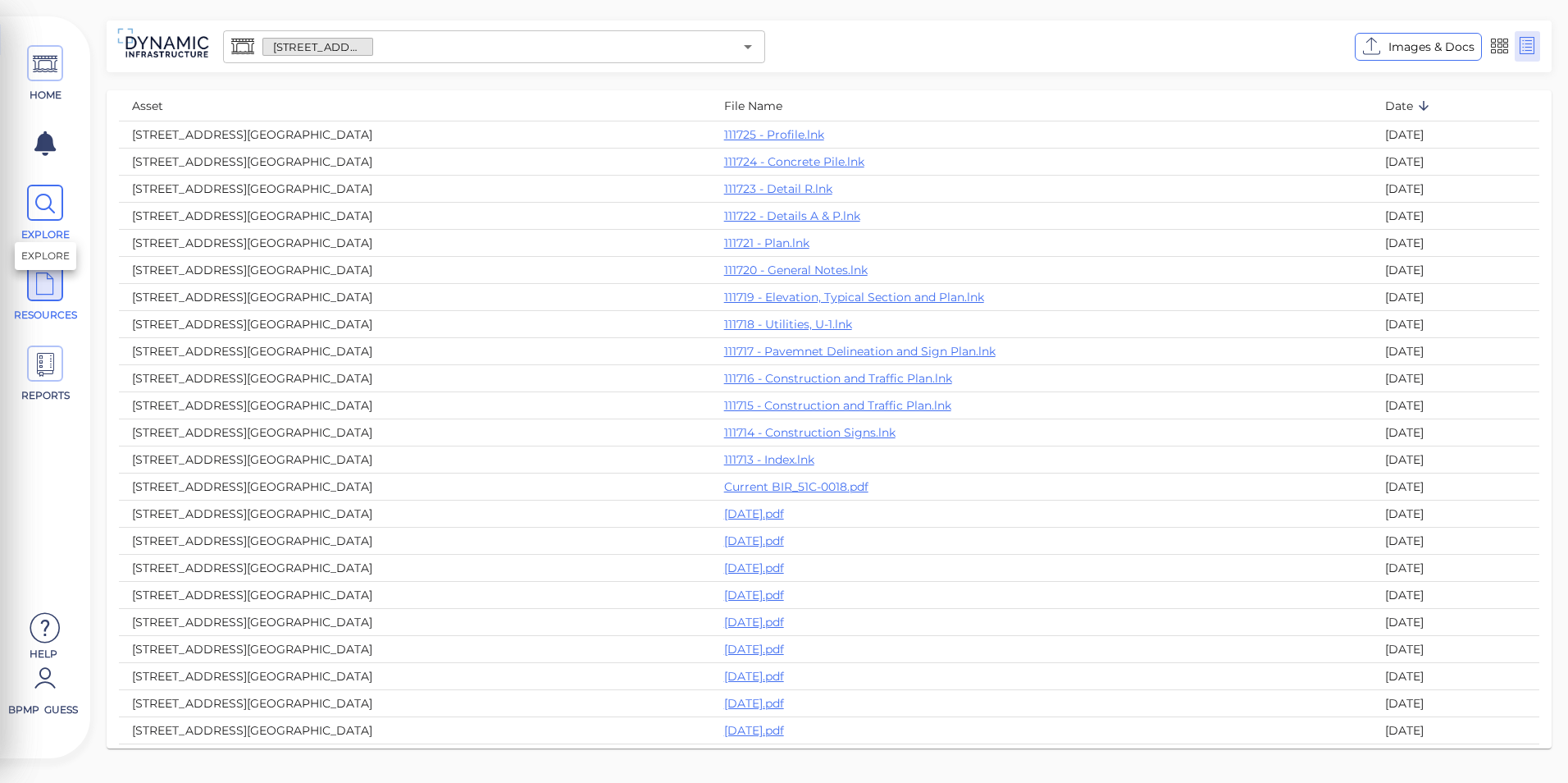
click at [58, 206] on span at bounding box center [44, 203] width 36 height 36
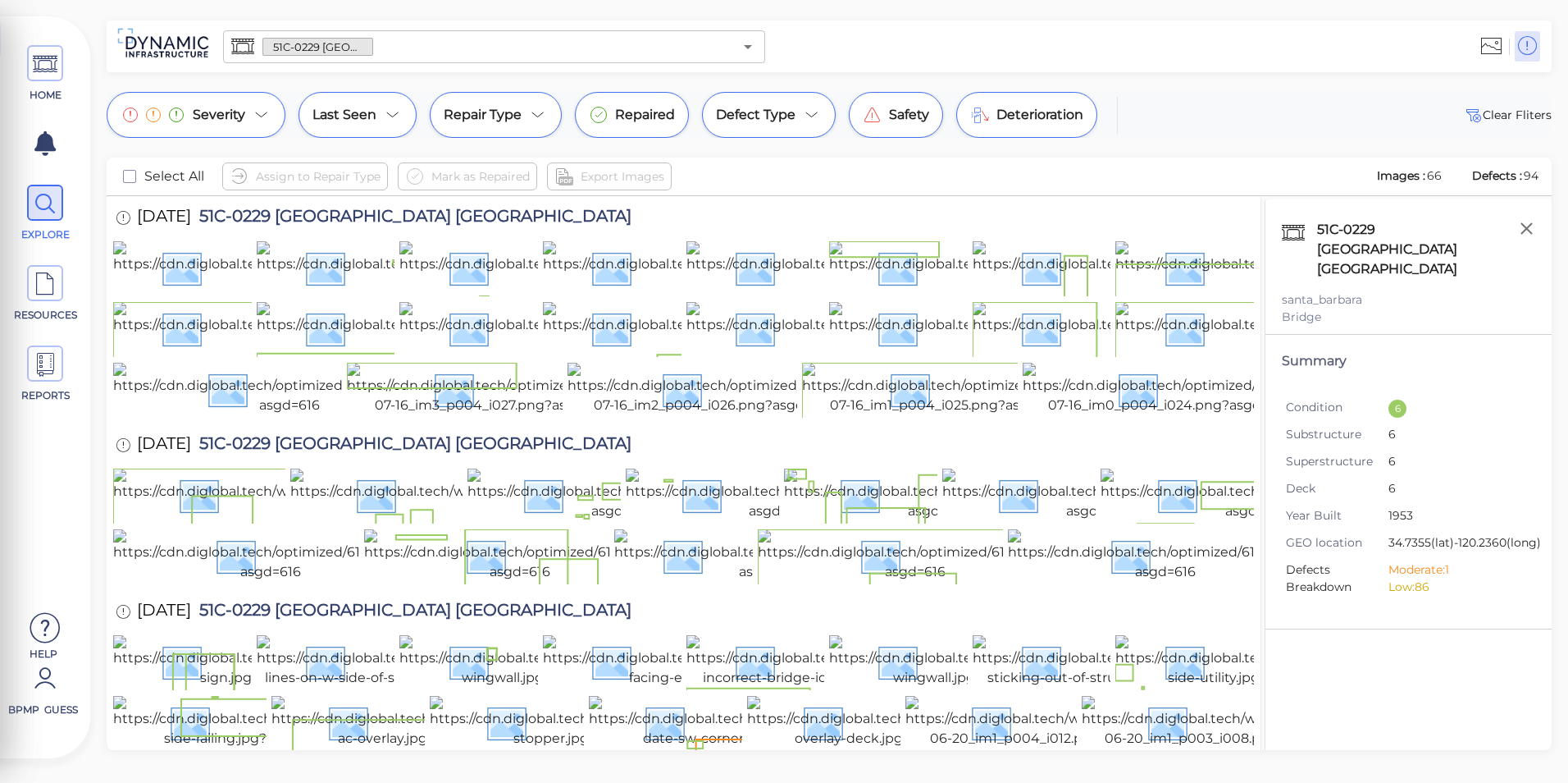
click at [512, 54] on input "text" at bounding box center [553, 47] width 360 height 23
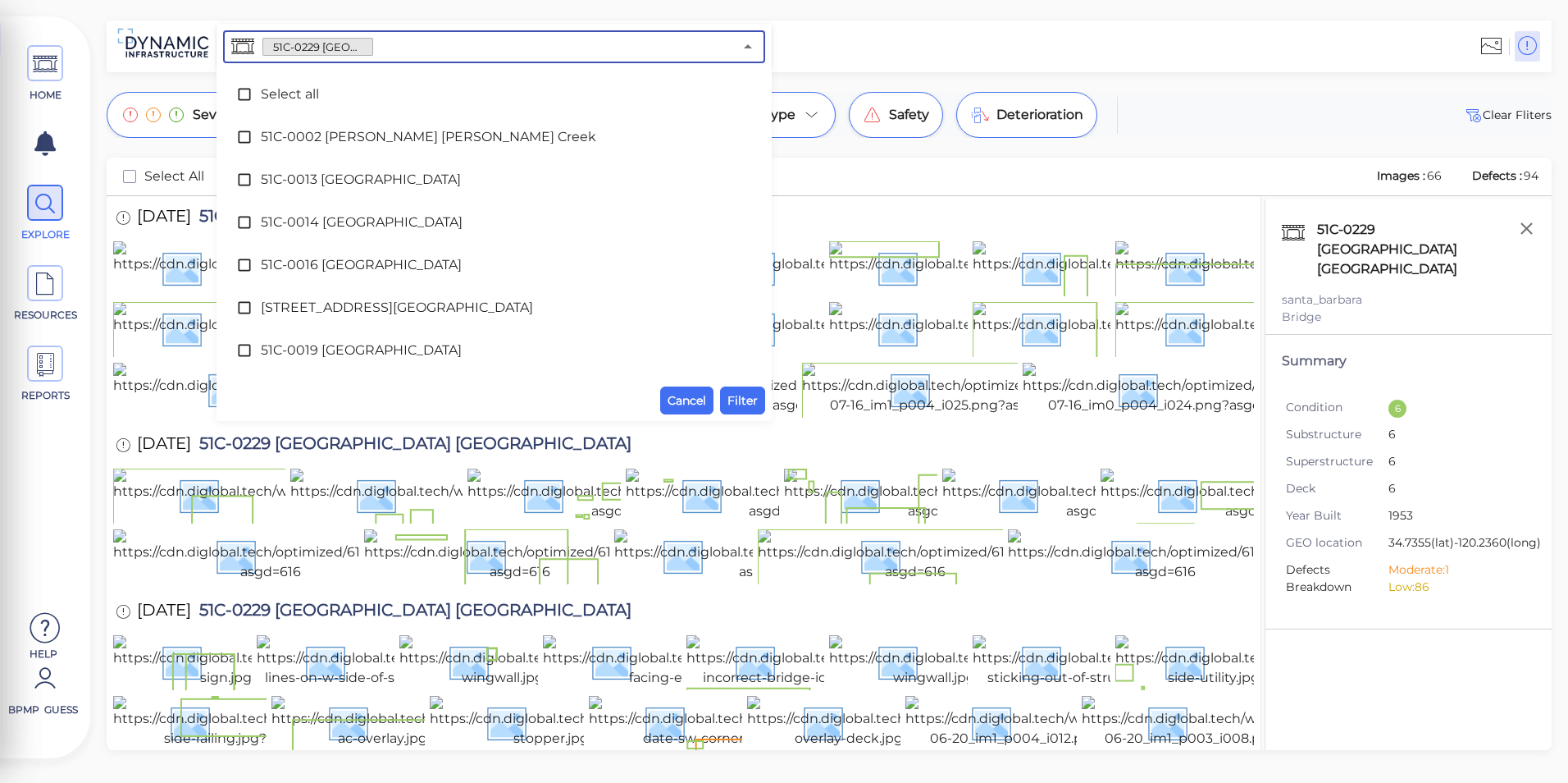
scroll to position [3235, 0]
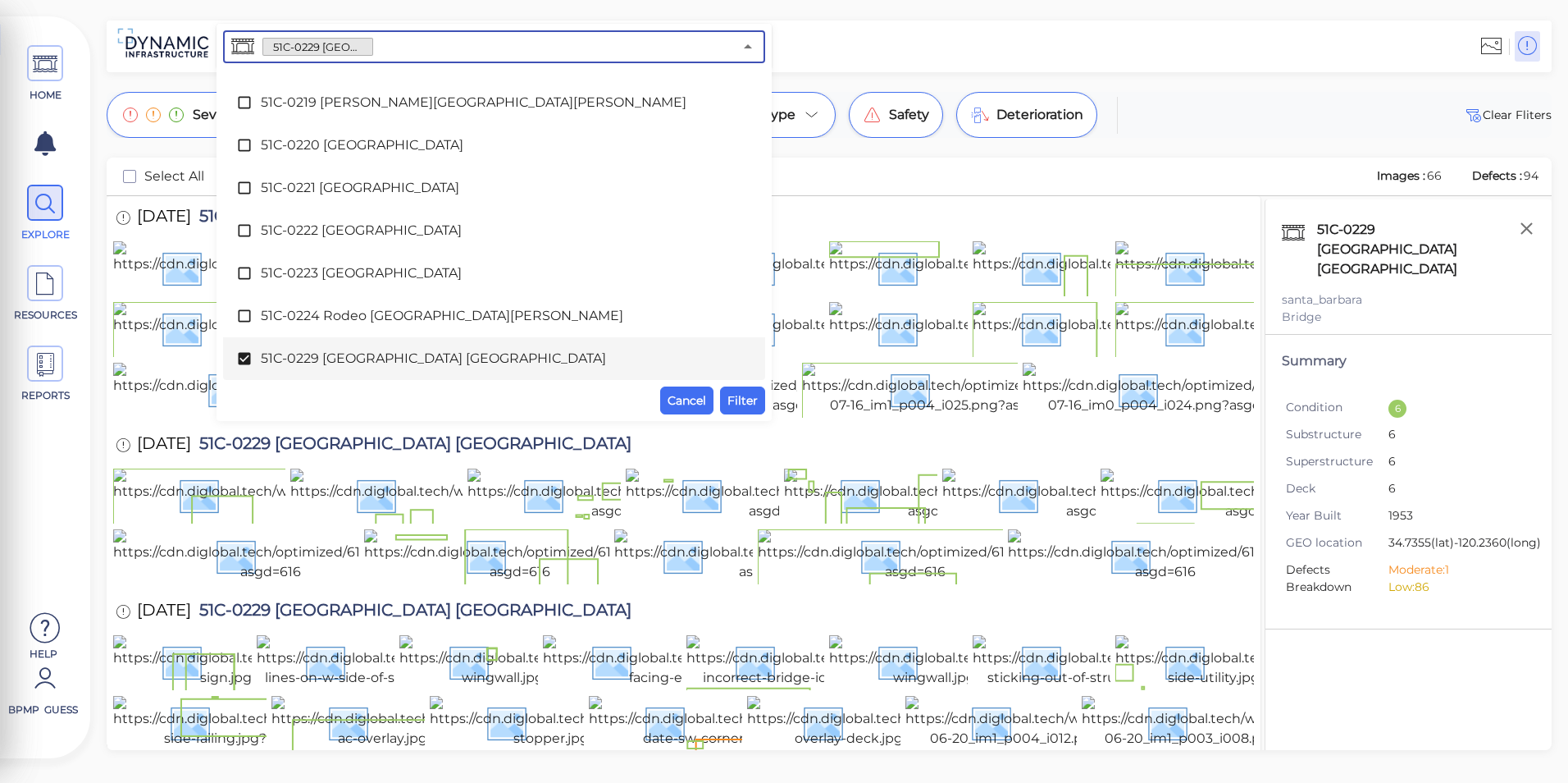
click at [365, 347] on div "51C-0229 [GEOGRAPHIC_DATA] [GEOGRAPHIC_DATA]" at bounding box center [495, 359] width 516 height 33
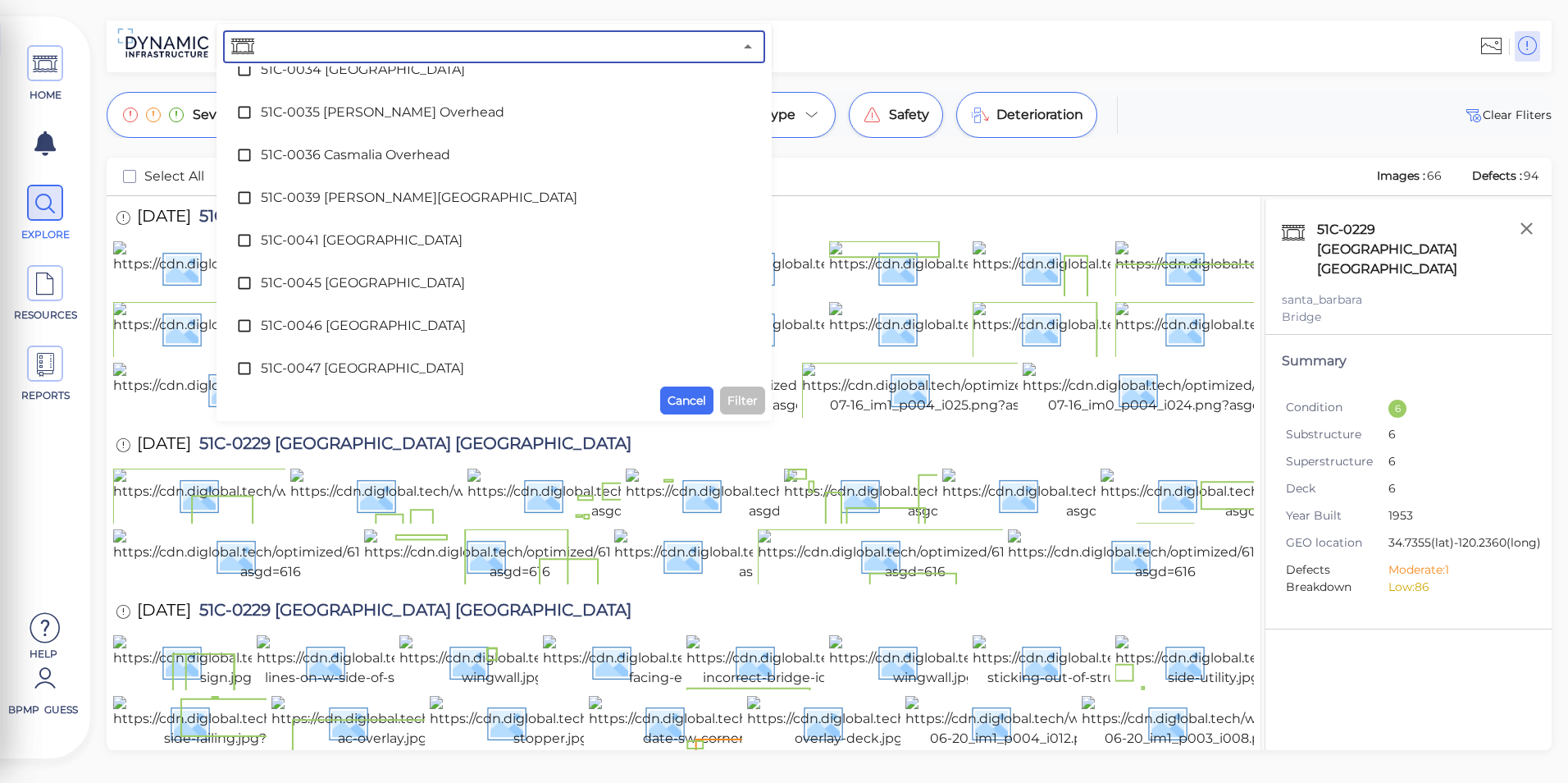
scroll to position [117, 0]
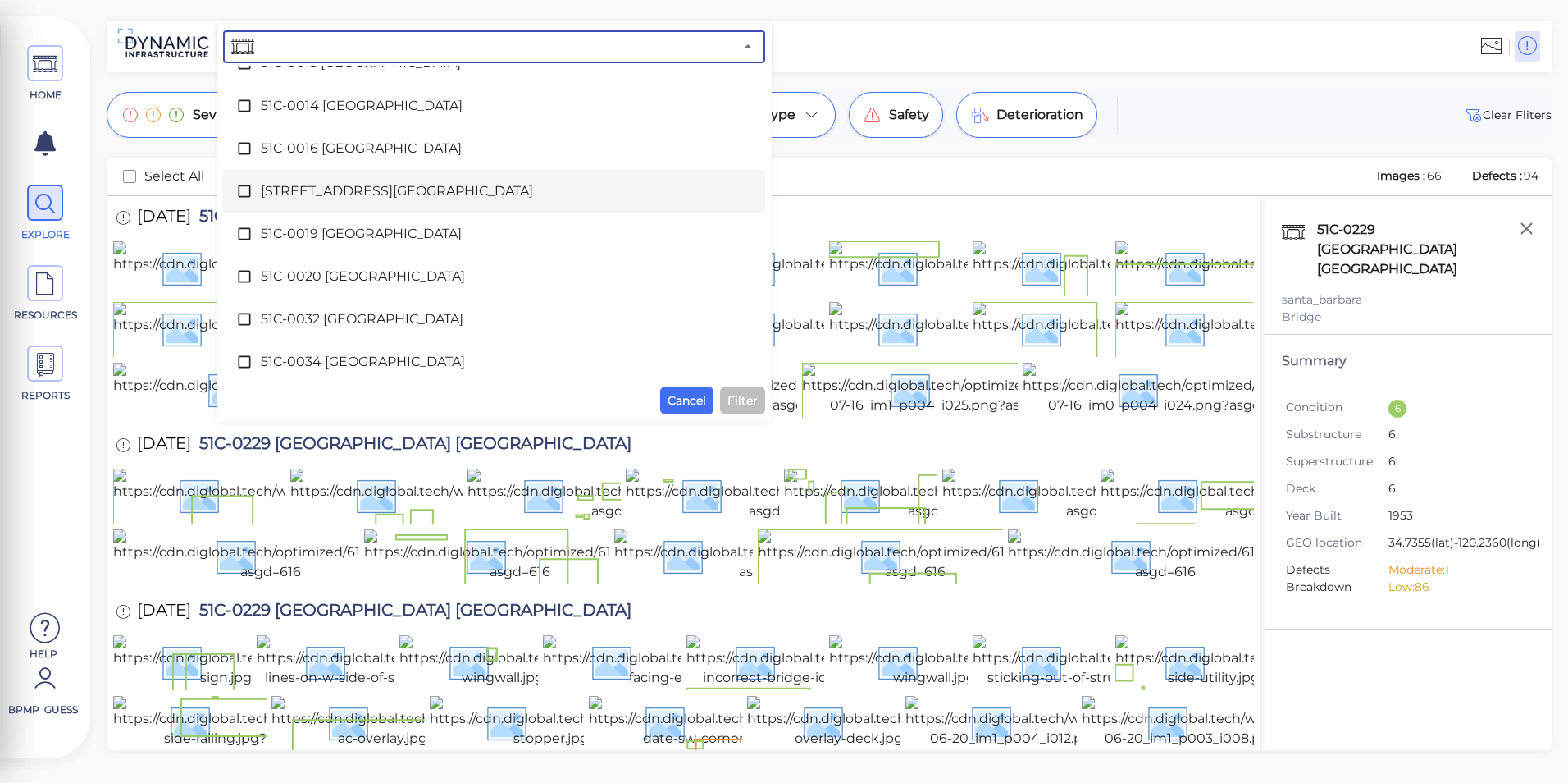
click at [412, 205] on div "[STREET_ADDRESS][GEOGRAPHIC_DATA]" at bounding box center [495, 190] width 516 height 33
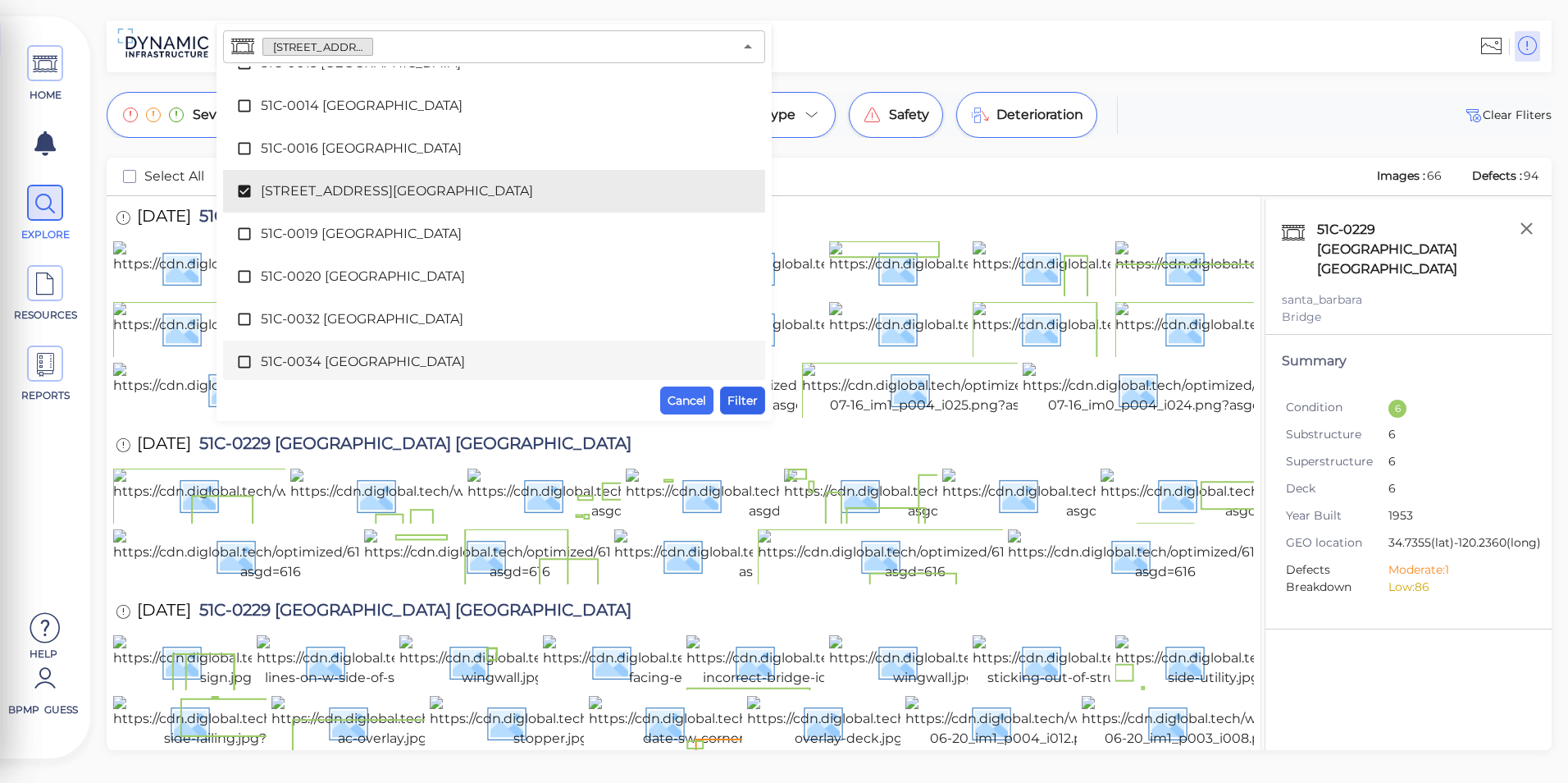
click at [727, 395] on button "Filter" at bounding box center [743, 400] width 45 height 28
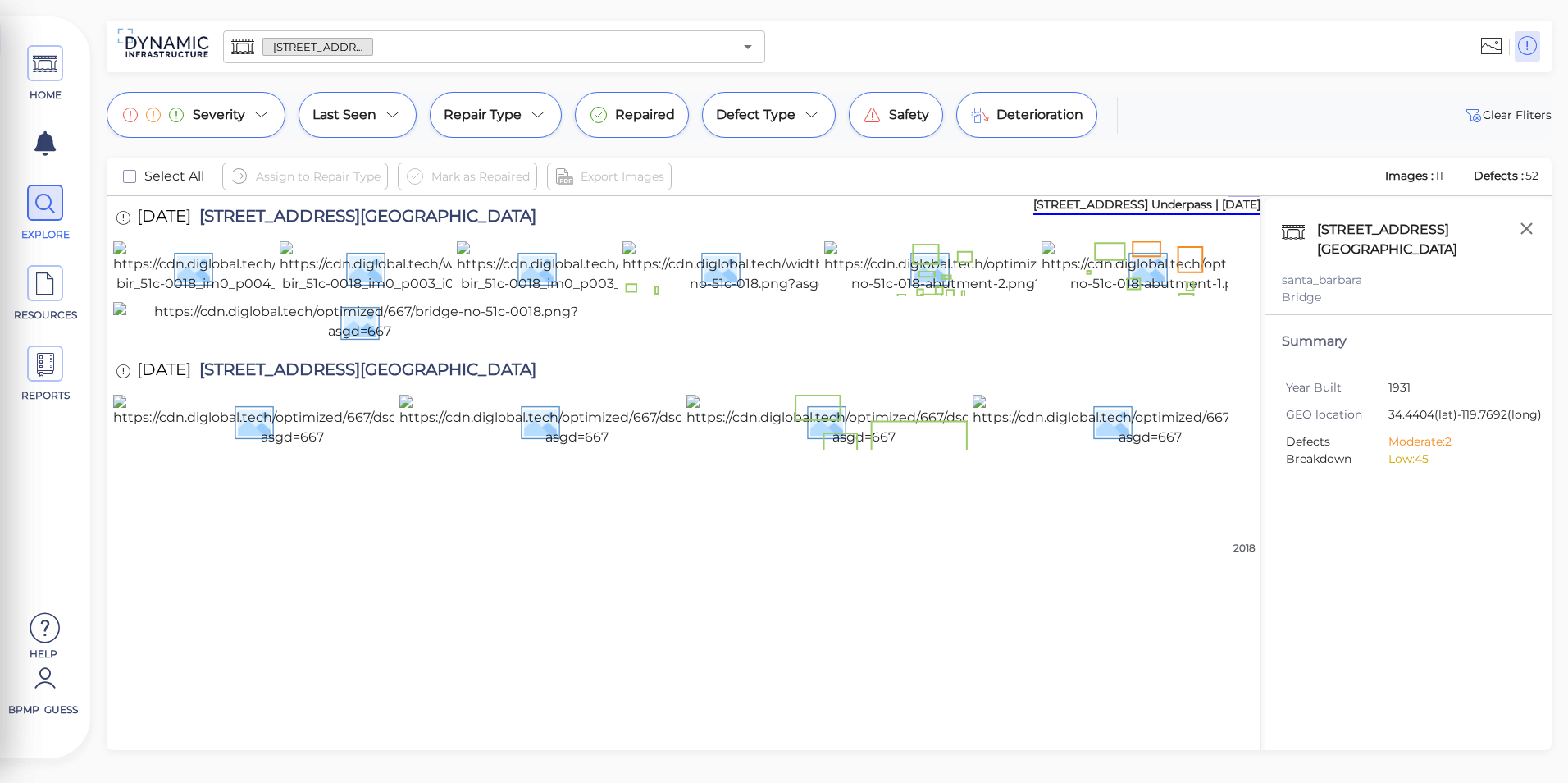
scroll to position [0, 0]
click at [1155, 286] on img at bounding box center [1196, 267] width 310 height 52
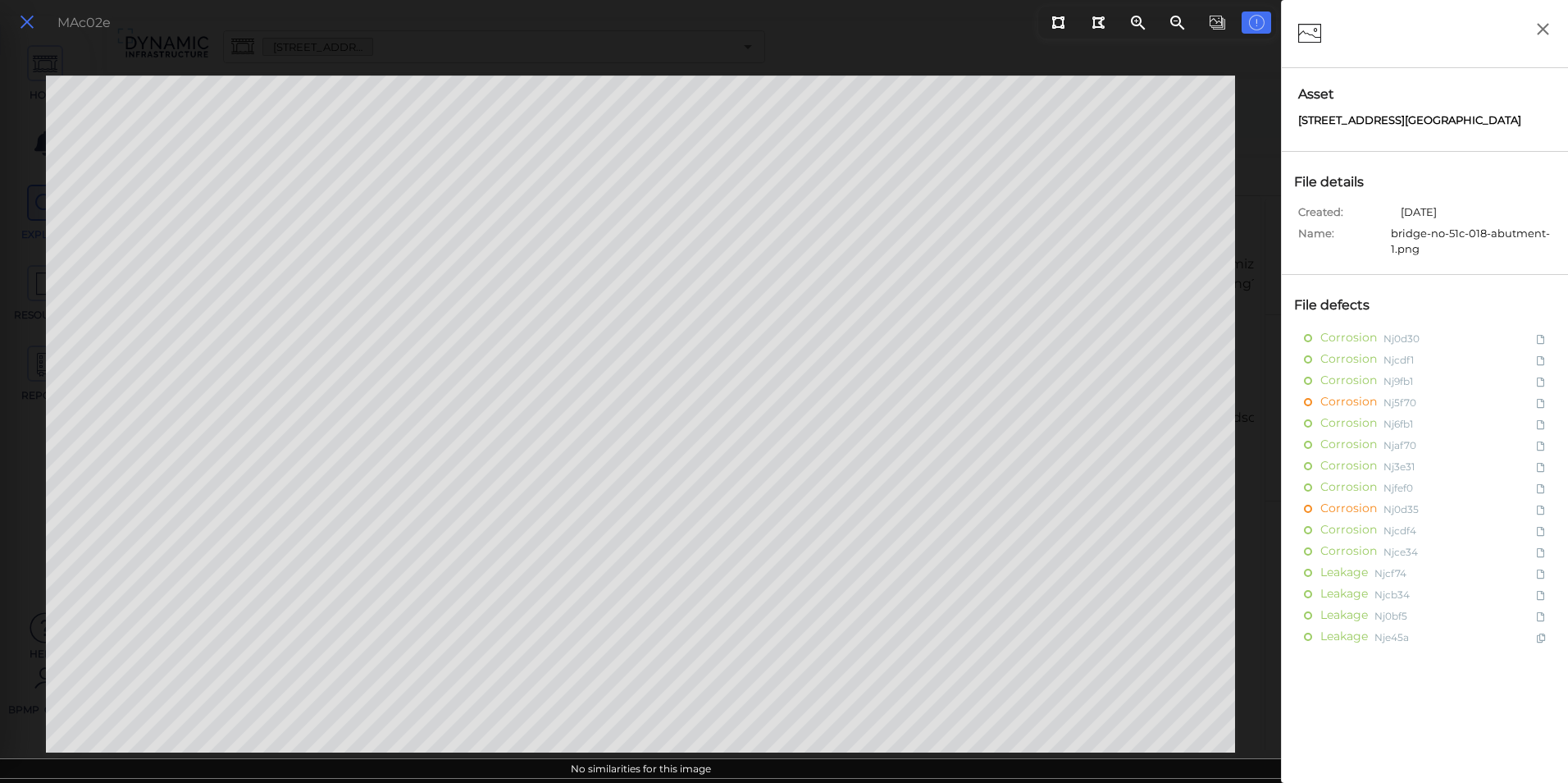
click at [20, 21] on icon at bounding box center [27, 22] width 18 height 22
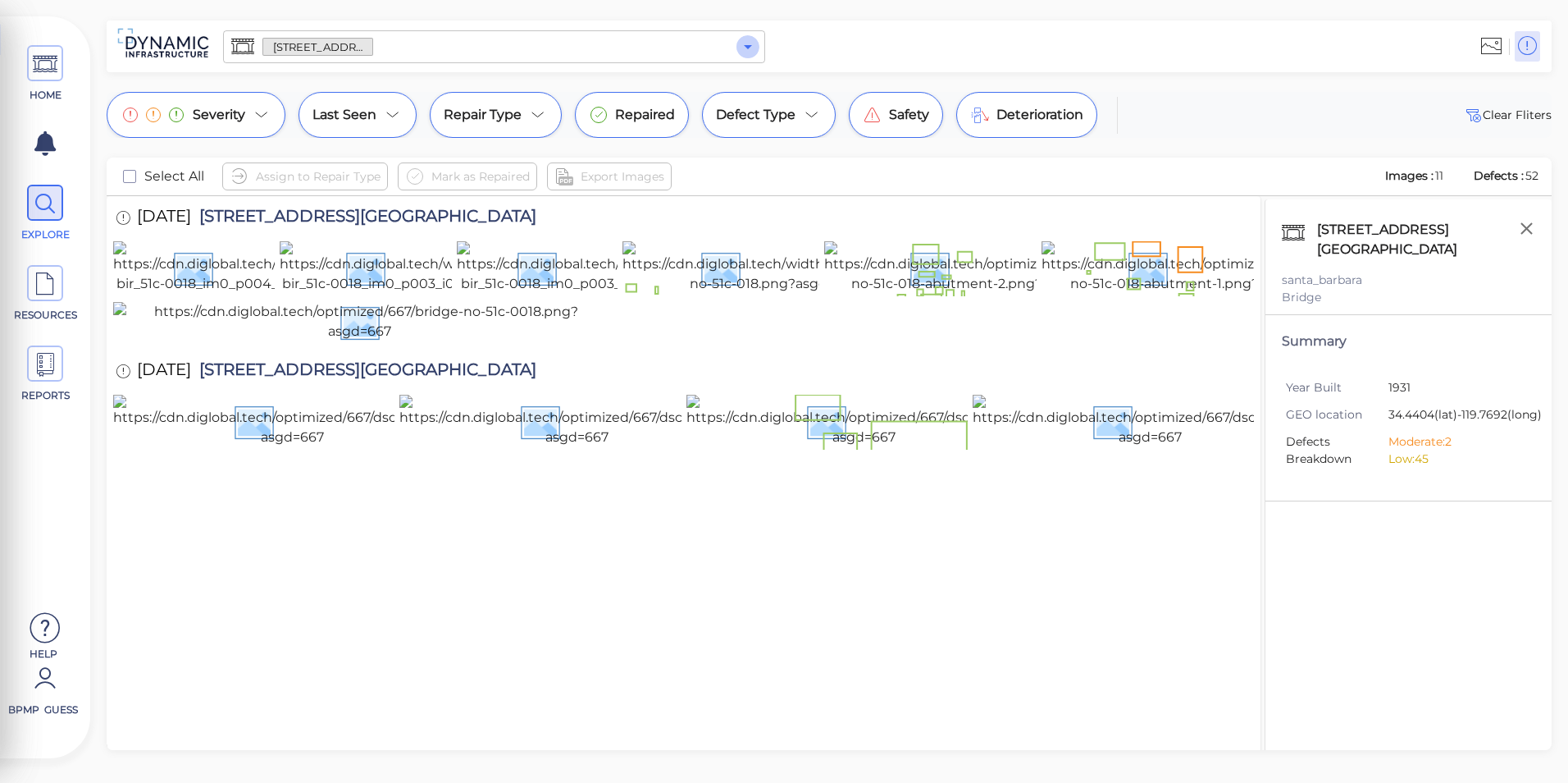
click at [753, 51] on icon "Open" at bounding box center [748, 47] width 20 height 20
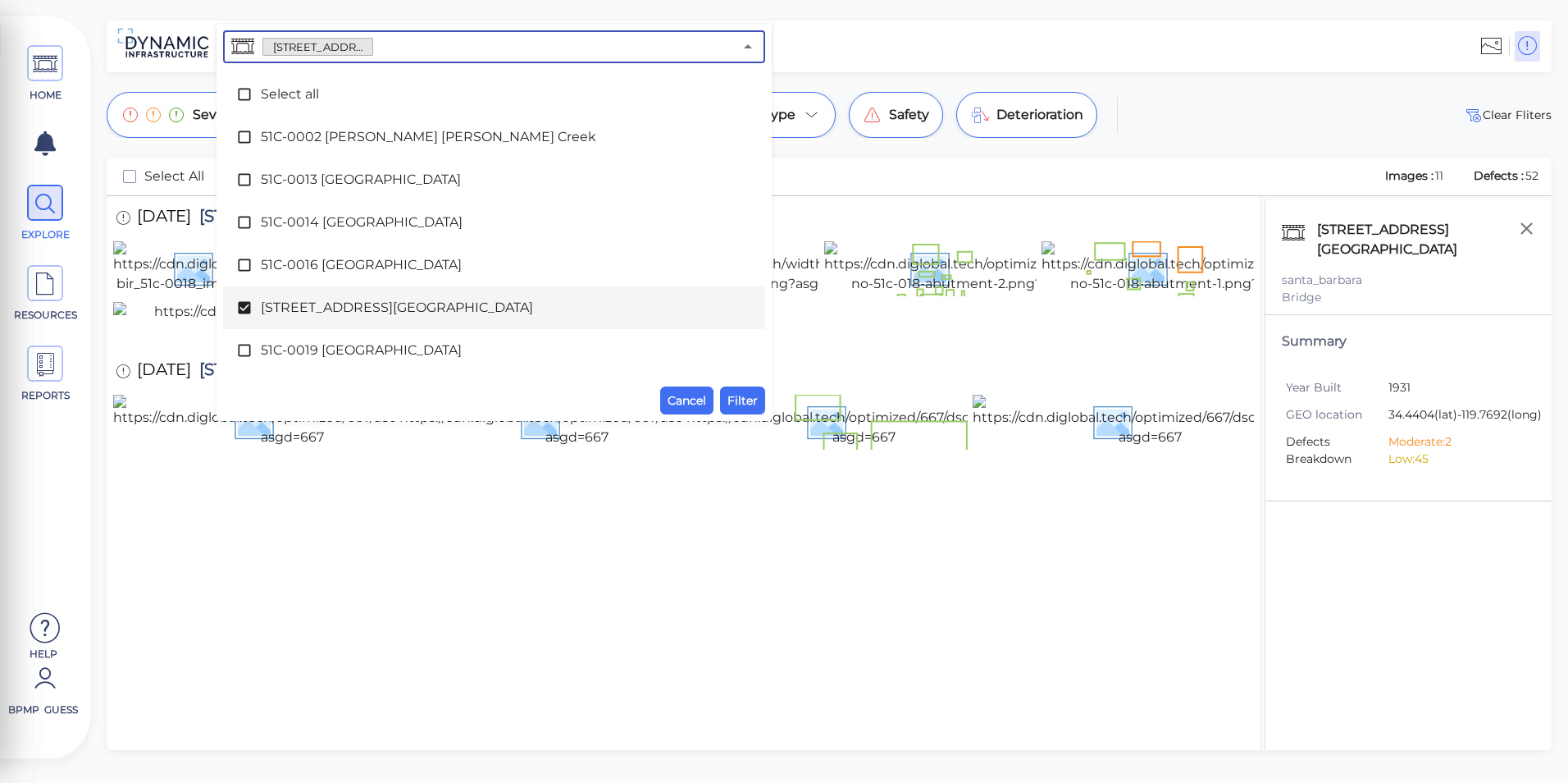
click at [432, 311] on span "[STREET_ADDRESS][GEOGRAPHIC_DATA]" at bounding box center [494, 308] width 467 height 20
